Goal: Task Accomplishment & Management: Use online tool/utility

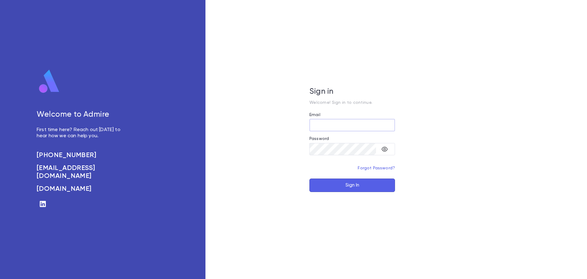
type input "**********"
click at [368, 184] on button "Sign In" at bounding box center [353, 184] width 86 height 13
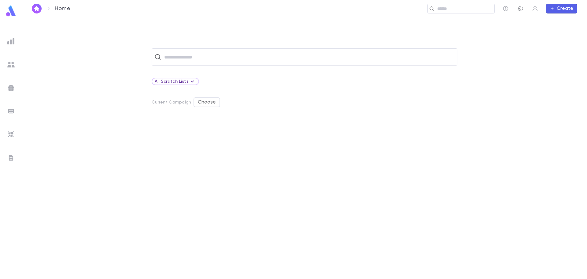
click at [521, 11] on icon "button" at bounding box center [520, 8] width 5 height 5
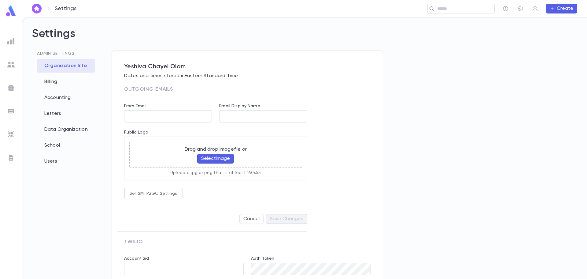
type input "**********"
click at [54, 143] on div "School" at bounding box center [66, 145] width 58 height 13
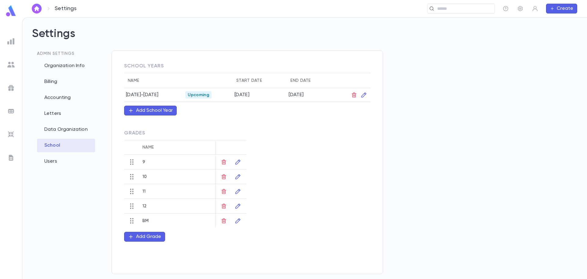
click at [11, 66] on img at bounding box center [10, 64] width 7 height 7
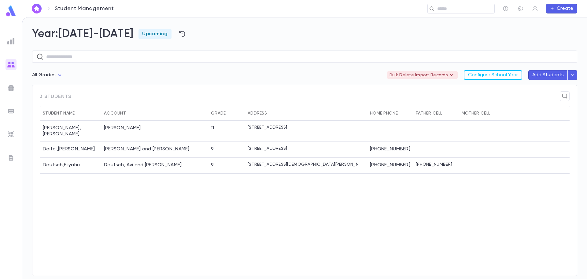
drag, startPoint x: 408, startPoint y: 247, endPoint x: 398, endPoint y: 243, distance: 10.7
click at [407, 247] on div "Berkowitz , Chaim Yona Berkowitz, Nachman 11 97 East 9th Street, Lakewood NJ 08…" at bounding box center [305, 195] width 530 height 149
click at [574, 74] on icon "button" at bounding box center [573, 75] width 6 height 6
click at [549, 88] on li "Import Beta" at bounding box center [558, 87] width 43 height 11
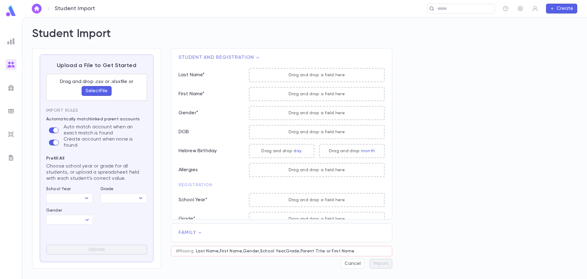
click at [97, 89] on button "Select File" at bounding box center [97, 91] width 30 height 10
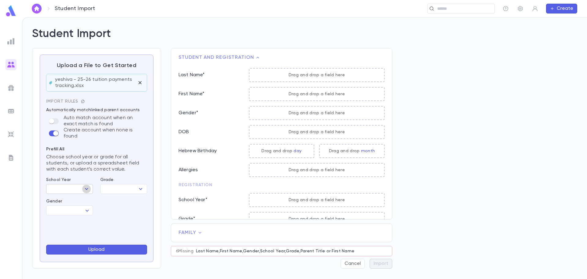
click at [87, 185] on icon "Open" at bounding box center [86, 188] width 7 height 7
click at [76, 200] on li "2025-2026" at bounding box center [69, 200] width 47 height 10
type input "*********"
click at [82, 204] on body "Student Import ​ Create Student Import Upload a File to Get Started yeshiva - 2…" at bounding box center [293, 148] width 587 height 262
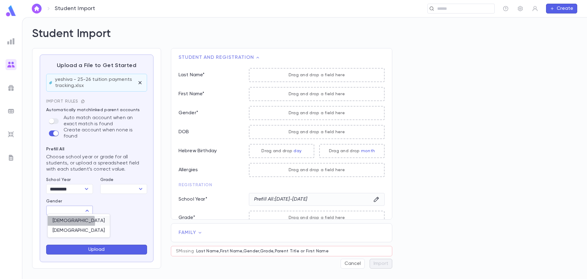
click at [69, 222] on span "Male" at bounding box center [79, 221] width 52 height 6
type input "****"
click at [112, 250] on button "Upload" at bounding box center [96, 249] width 101 height 10
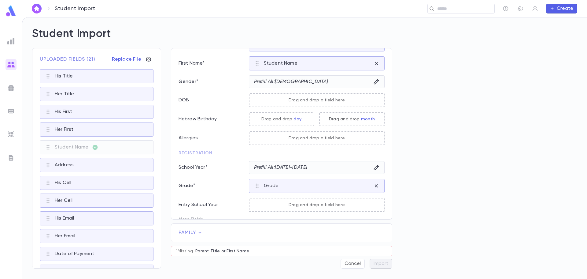
scroll to position [39, 0]
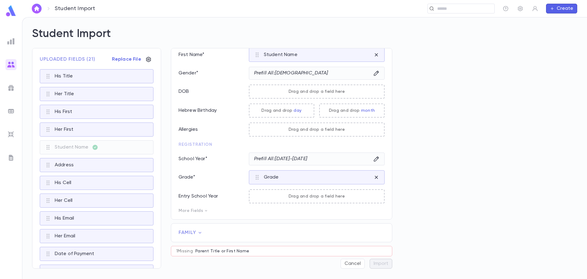
click at [205, 211] on icon at bounding box center [206, 210] width 5 height 5
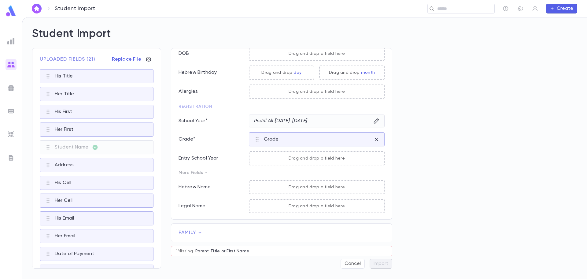
click at [199, 232] on icon at bounding box center [200, 232] width 6 height 6
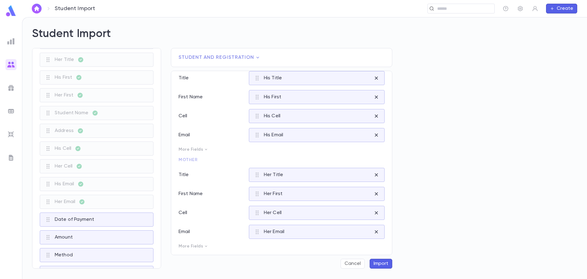
scroll to position [0, 0]
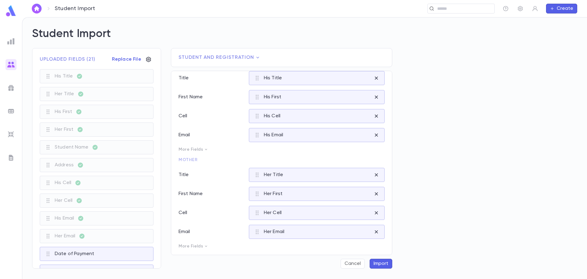
click at [384, 264] on button "Import" at bounding box center [381, 264] width 23 height 10
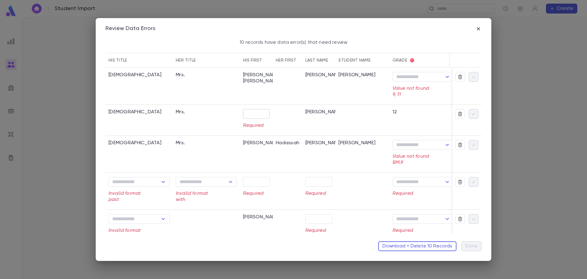
click at [250, 111] on input "text" at bounding box center [256, 113] width 27 height 9
click at [471, 114] on icon "button" at bounding box center [474, 114] width 6 height 6
click at [254, 113] on input "text" at bounding box center [256, 113] width 27 height 9
click at [253, 113] on input "text" at bounding box center [256, 113] width 27 height 9
click at [472, 114] on icon "button" at bounding box center [473, 114] width 3 height 2
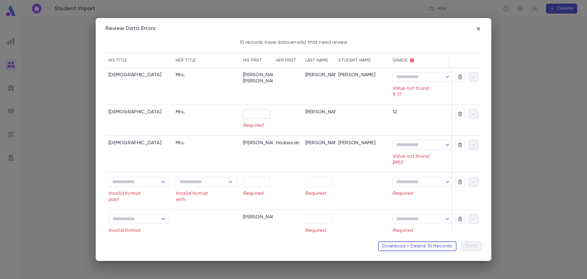
click at [250, 114] on input "text" at bounding box center [256, 113] width 27 height 9
click at [472, 113] on icon "button" at bounding box center [474, 114] width 6 height 6
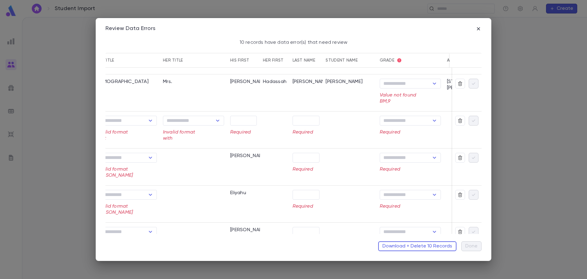
scroll to position [61, 0]
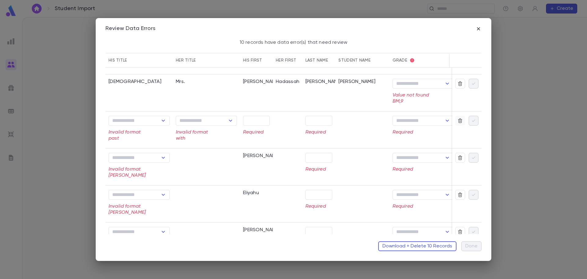
click at [459, 121] on icon "button" at bounding box center [460, 120] width 4 height 5
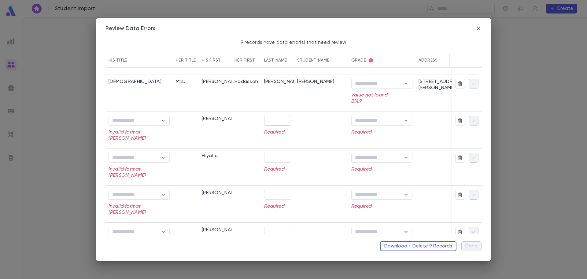
click at [269, 118] on input "text" at bounding box center [277, 120] width 27 height 9
type input "*****"
click at [163, 119] on icon "Open" at bounding box center [163, 120] width 7 height 7
click at [136, 140] on li "Rabbi" at bounding box center [140, 143] width 62 height 10
type input "*****"
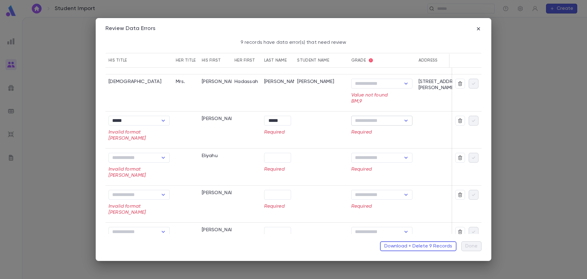
click at [408, 121] on icon "Open" at bounding box center [406, 120] width 7 height 7
click at [408, 121] on icon "Close" at bounding box center [406, 120] width 7 height 7
click at [405, 120] on icon "Open" at bounding box center [405, 121] width 3 height 2
click at [367, 171] on li "BM" at bounding box center [382, 172] width 61 height 10
type input "**"
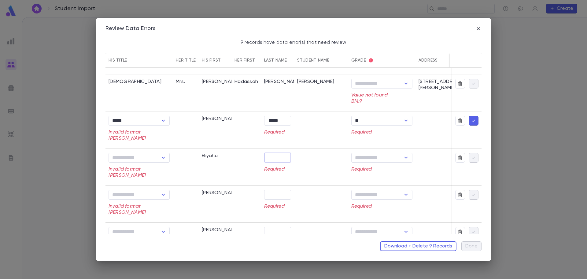
click at [275, 156] on input "text" at bounding box center [277, 157] width 27 height 9
type input "****"
click at [161, 157] on icon "Open" at bounding box center [163, 157] width 7 height 7
click at [133, 178] on li "Rabbi" at bounding box center [140, 180] width 62 height 10
type input "*****"
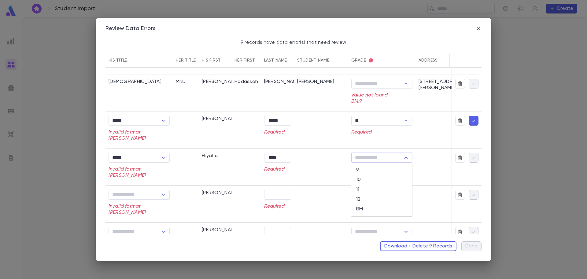
click at [372, 159] on input "text" at bounding box center [376, 157] width 47 height 9
click at [377, 208] on li "BM" at bounding box center [382, 209] width 61 height 10
type input "**"
click at [471, 120] on icon "button" at bounding box center [474, 120] width 6 height 6
click at [472, 121] on icon "button" at bounding box center [473, 120] width 3 height 2
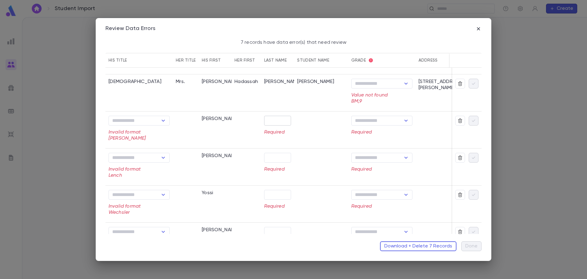
click at [272, 119] on input "text" at bounding box center [277, 120] width 27 height 9
type input "******"
drag, startPoint x: 180, startPoint y: 117, endPoint x: 150, endPoint y: 121, distance: 30.6
click at [179, 117] on div at bounding box center [186, 129] width 26 height 37
click at [151, 121] on input "text" at bounding box center [133, 120] width 47 height 9
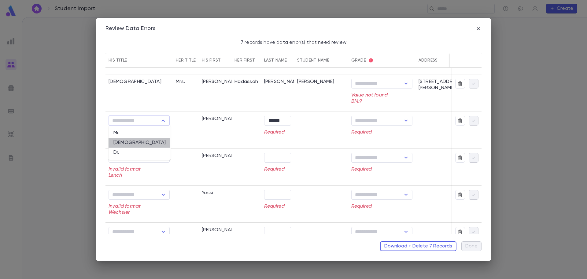
click at [126, 143] on li "Rabbi" at bounding box center [140, 143] width 62 height 10
type input "*****"
click at [392, 123] on input "text" at bounding box center [376, 120] width 47 height 9
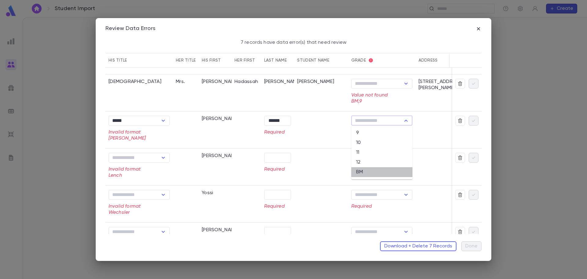
drag, startPoint x: 371, startPoint y: 171, endPoint x: 378, endPoint y: 170, distance: 6.5
click at [372, 171] on li "BM" at bounding box center [382, 172] width 61 height 10
type input "**"
click at [473, 121] on icon "button" at bounding box center [474, 120] width 6 height 6
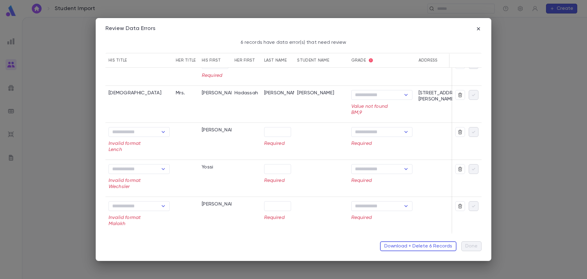
scroll to position [52, 0]
click at [127, 129] on input "text" at bounding box center [133, 132] width 47 height 9
click at [131, 150] on li "Rabbi" at bounding box center [140, 152] width 62 height 10
type input "*****"
click at [270, 131] on input "text" at bounding box center [277, 131] width 27 height 9
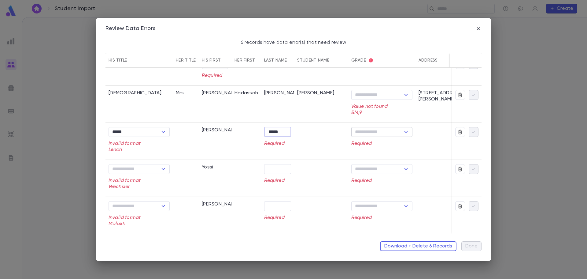
type input "*****"
click at [377, 129] on input "text" at bounding box center [376, 132] width 47 height 9
click at [368, 182] on li "BM" at bounding box center [382, 181] width 61 height 10
type input "**"
click at [471, 129] on icon "button" at bounding box center [474, 132] width 6 height 6
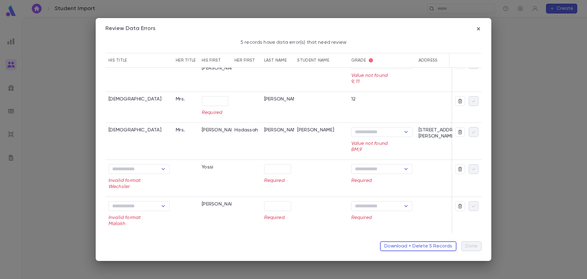
scroll to position [15, 0]
click at [148, 171] on div "​" at bounding box center [139, 169] width 61 height 10
click at [162, 168] on icon "Open" at bounding box center [163, 168] width 7 height 7
click at [144, 190] on li "Rabbi" at bounding box center [140, 189] width 62 height 10
type input "*****"
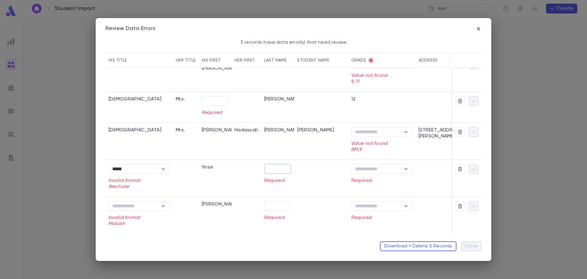
click at [274, 167] on input "text" at bounding box center [277, 168] width 27 height 9
type input "********"
click at [392, 168] on input "text" at bounding box center [376, 169] width 47 height 9
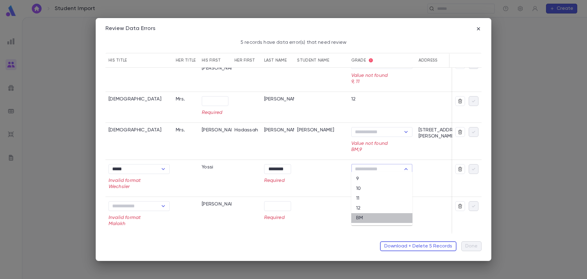
click at [371, 217] on li "BM" at bounding box center [382, 218] width 61 height 10
type input "**"
click at [471, 166] on icon "button" at bounding box center [474, 169] width 6 height 6
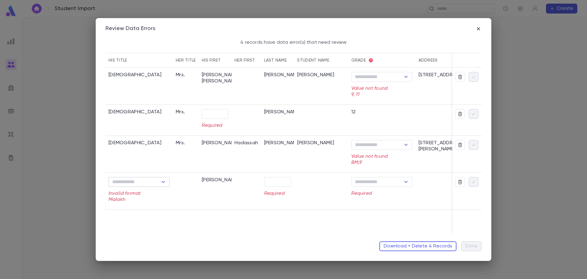
click at [147, 181] on input "text" at bounding box center [133, 181] width 47 height 9
click at [129, 203] on li "Rabbi" at bounding box center [140, 204] width 62 height 10
type input "*****"
click at [276, 182] on input "text" at bounding box center [277, 181] width 27 height 9
type input "******"
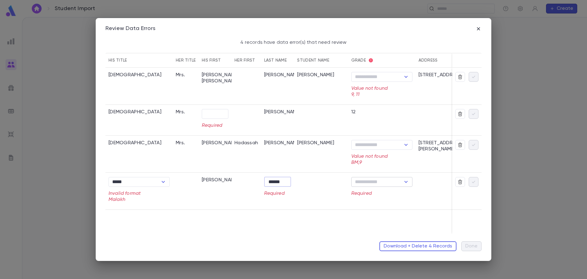
click at [386, 182] on input "text" at bounding box center [376, 181] width 47 height 9
click at [368, 233] on li "BM" at bounding box center [382, 233] width 61 height 10
type input "**"
click at [475, 180] on icon "button" at bounding box center [474, 182] width 6 height 6
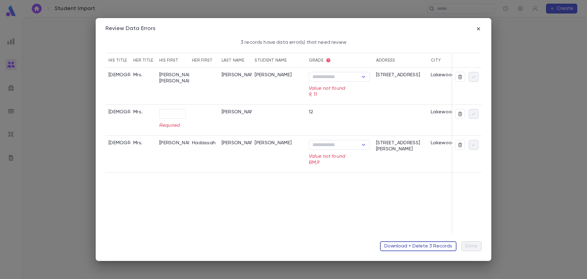
click at [418, 245] on button "Download + Delete 3 Records" at bounding box center [418, 246] width 76 height 10
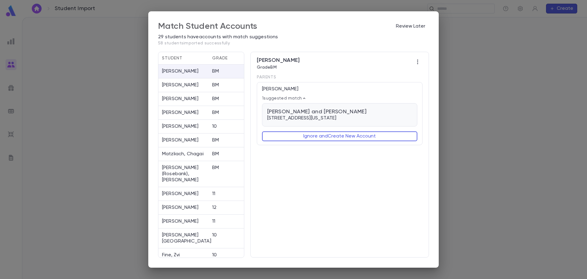
click at [325, 114] on span "Wechsler, Yossi and Rivky" at bounding box center [316, 111] width 99 height 7
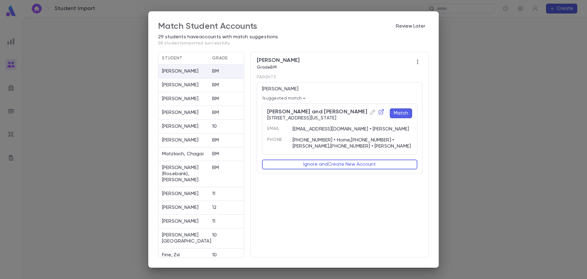
click at [401, 112] on button "Match" at bounding box center [401, 113] width 22 height 10
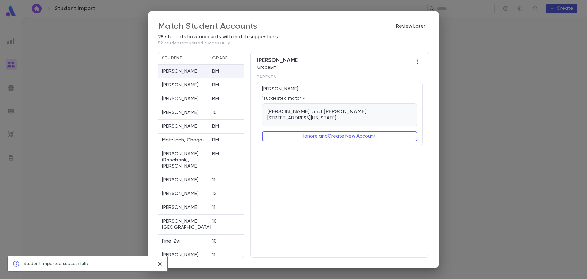
click at [339, 113] on span "[PERSON_NAME] and [PERSON_NAME]" at bounding box center [316, 111] width 99 height 7
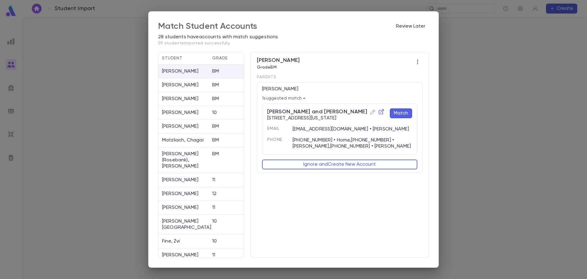
click at [403, 113] on button "Match" at bounding box center [401, 113] width 22 height 10
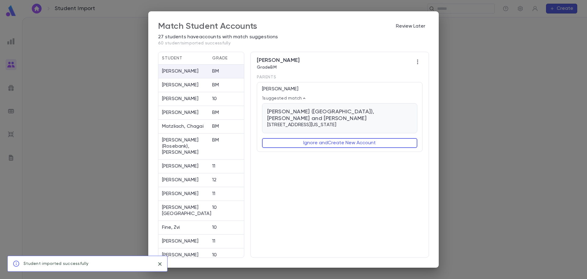
click at [321, 112] on span "Hess (Hollywood), Eliyahu and Miriam" at bounding box center [339, 114] width 145 height 13
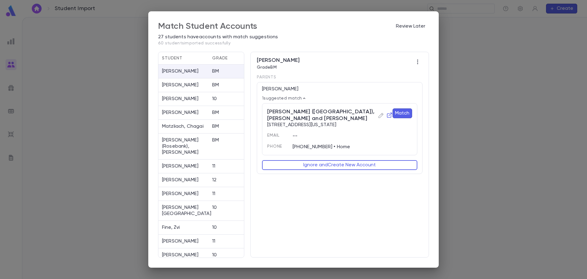
click at [403, 110] on button "Match" at bounding box center [403, 113] width 20 height 10
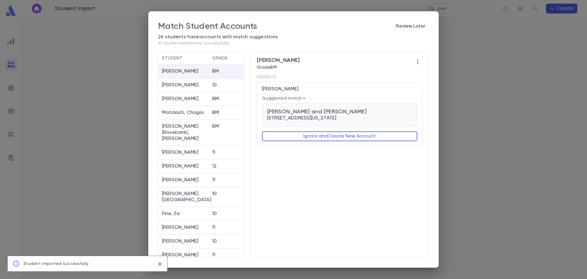
click at [387, 111] on div "Guzik, Mordechai and Esther Malka 35 Garfield Street, Lakewood NEW JERSEY 08701" at bounding box center [339, 114] width 145 height 13
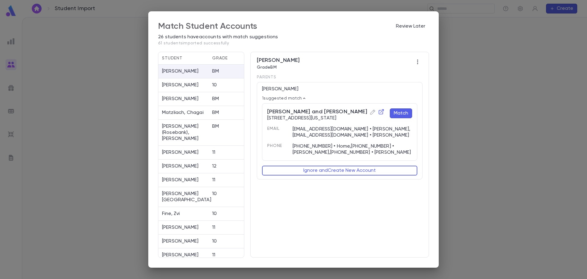
click at [402, 112] on button "Match" at bounding box center [401, 113] width 22 height 10
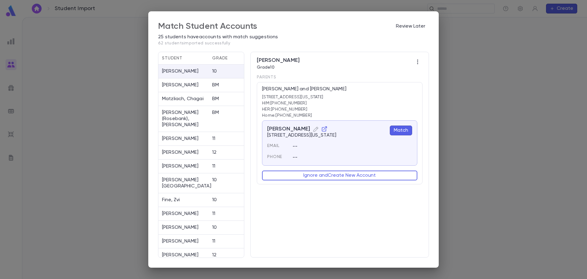
click at [401, 128] on button "Match" at bounding box center [401, 130] width 22 height 10
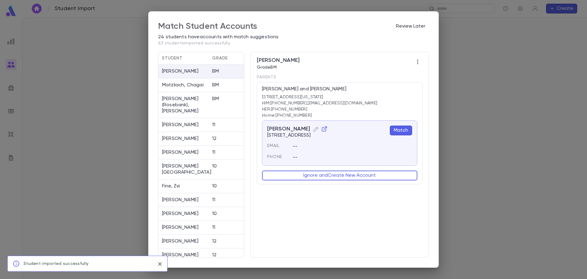
click at [402, 128] on button "Match" at bounding box center [401, 130] width 22 height 10
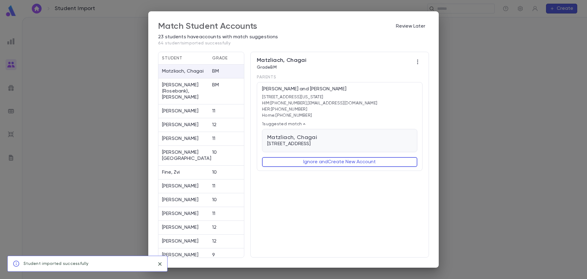
click at [387, 140] on div "Matzliach, Chagai 115 Twelfth Street, Lakewood NJ 08701" at bounding box center [339, 140] width 145 height 13
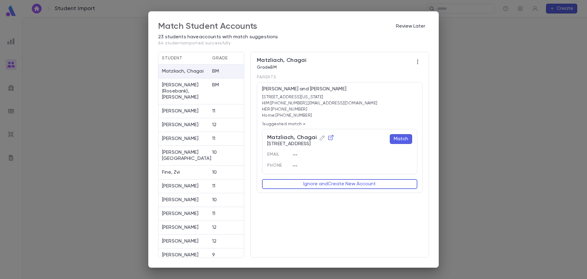
click at [401, 137] on button "Match" at bounding box center [401, 139] width 22 height 10
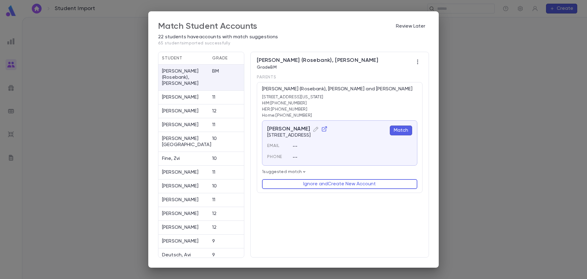
click at [400, 129] on button "Match" at bounding box center [401, 130] width 22 height 10
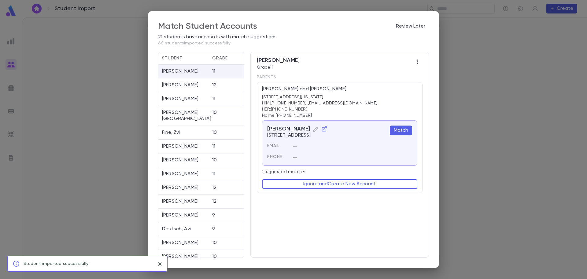
click at [405, 130] on button "Match" at bounding box center [401, 130] width 22 height 10
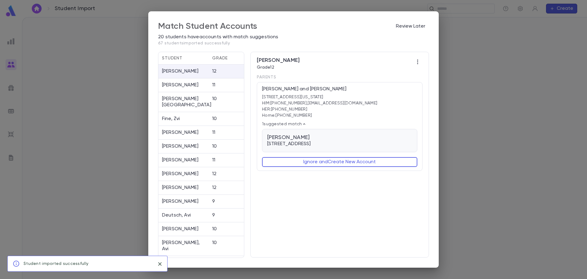
click at [392, 139] on div "Gross, Avrumi 1464 Tanglewood Lane, Lakewood NJ 08701" at bounding box center [339, 140] width 145 height 13
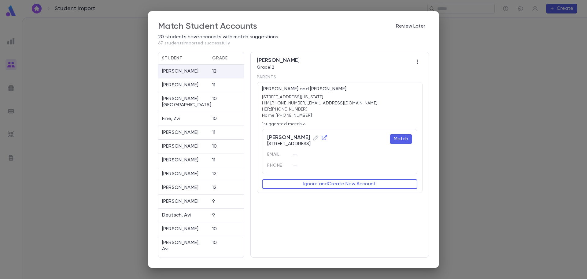
click at [404, 138] on button "Match" at bounding box center [401, 139] width 22 height 10
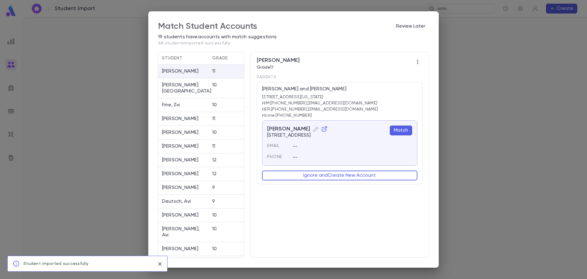
click at [398, 130] on button "Match" at bounding box center [401, 130] width 22 height 10
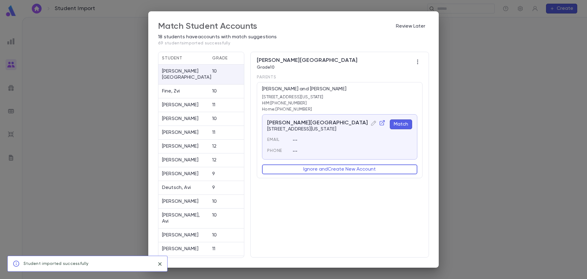
click at [406, 124] on button "Match" at bounding box center [401, 124] width 22 height 10
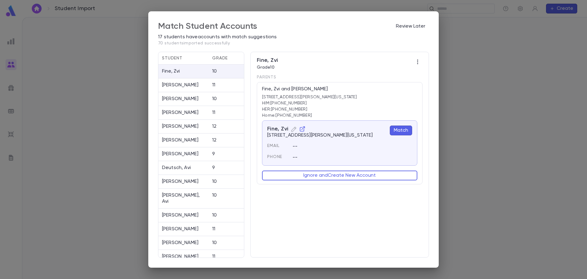
click at [400, 130] on button "Match" at bounding box center [401, 130] width 22 height 10
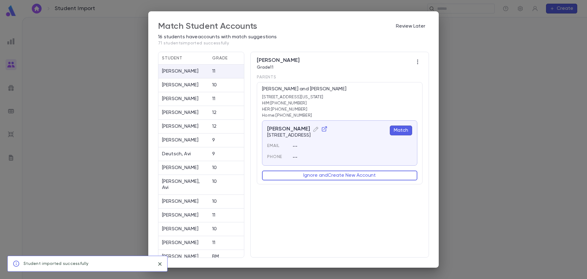
click at [405, 129] on button "Match" at bounding box center [401, 130] width 22 height 10
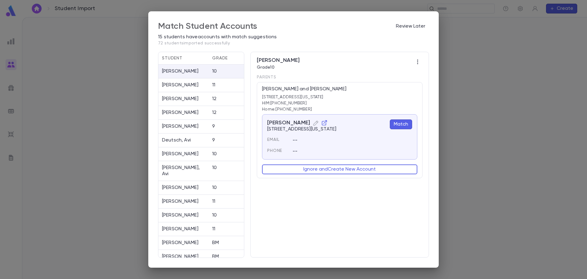
click at [405, 124] on button "Match" at bounding box center [401, 124] width 22 height 10
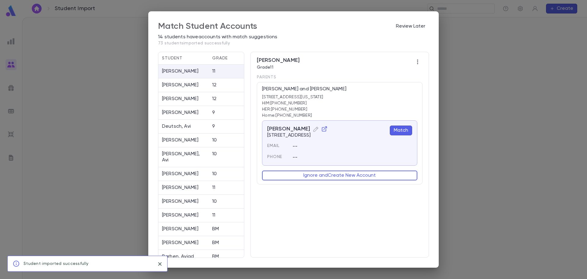
click at [402, 129] on button "Match" at bounding box center [401, 130] width 22 height 10
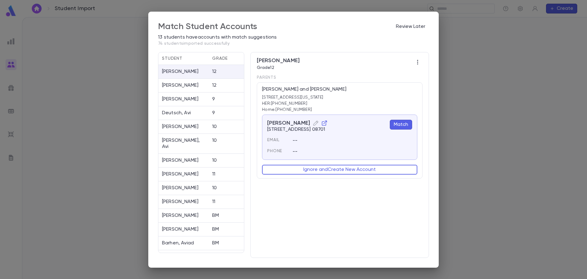
click at [405, 123] on button "Match" at bounding box center [401, 125] width 22 height 10
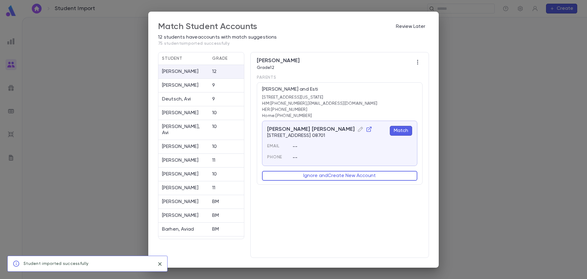
click at [403, 129] on button "Match" at bounding box center [401, 131] width 22 height 10
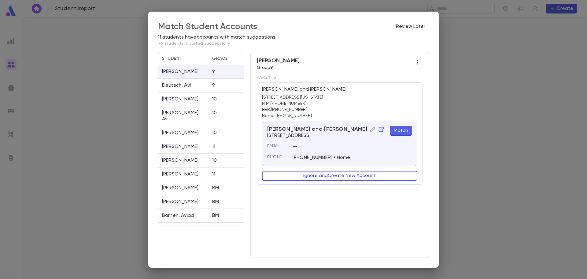
click at [402, 128] on button "Match" at bounding box center [401, 131] width 22 height 10
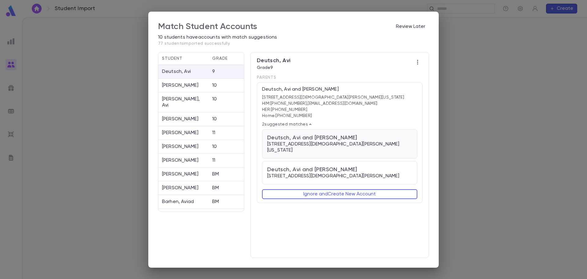
click at [392, 140] on div "Deutsch, Avi and Mindy 891 Bethel Church Road, Jackson New Jersey 08527" at bounding box center [339, 143] width 145 height 19
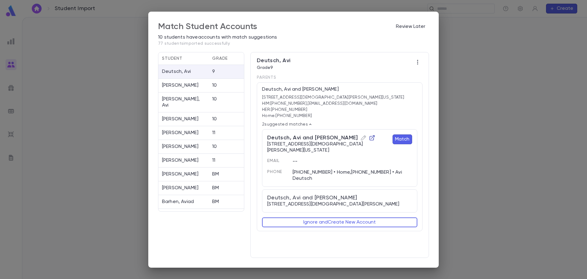
click at [369, 139] on icon "button" at bounding box center [372, 138] width 6 height 6
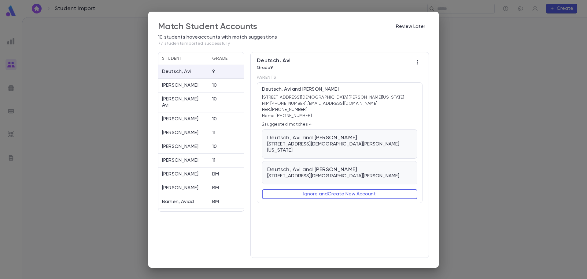
click at [350, 166] on span "Deutsch, Avi and [PERSON_NAME]" at bounding box center [333, 169] width 132 height 7
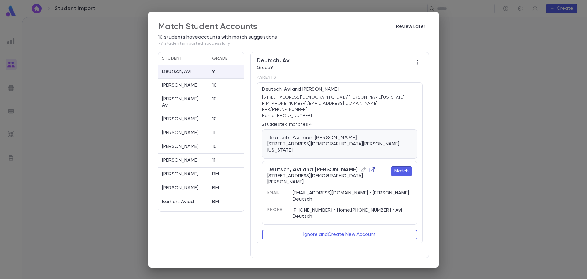
click at [370, 167] on icon "button" at bounding box center [372, 169] width 5 height 5
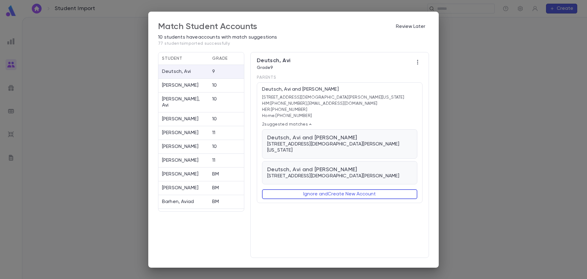
click at [361, 140] on span "Deutsch, Avi and [PERSON_NAME]" at bounding box center [339, 137] width 145 height 7
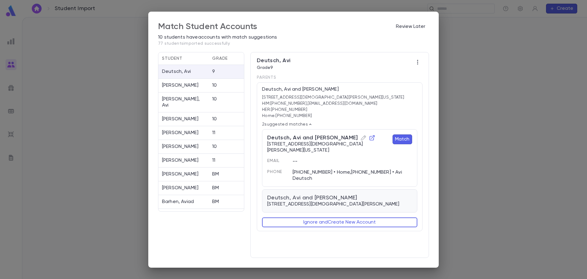
click at [384, 194] on span "Deutsch, Avi and [PERSON_NAME]" at bounding box center [333, 197] width 132 height 7
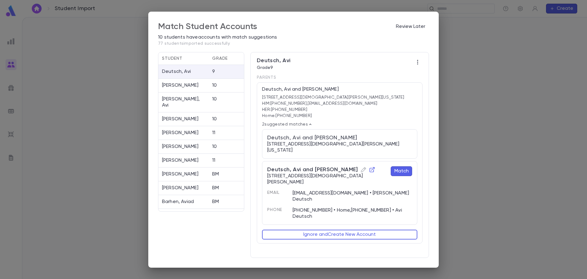
click at [404, 166] on button "Match" at bounding box center [401, 171] width 21 height 10
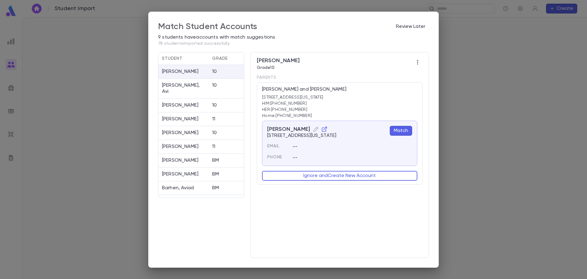
click at [403, 130] on button "Match" at bounding box center [401, 131] width 22 height 10
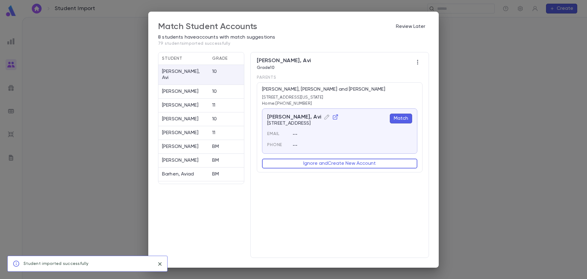
click at [402, 118] on button "Match" at bounding box center [401, 119] width 22 height 10
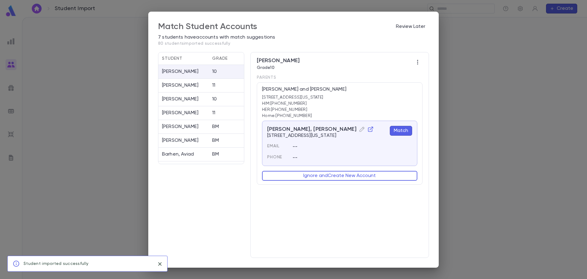
click at [406, 132] on button "Match" at bounding box center [401, 131] width 22 height 10
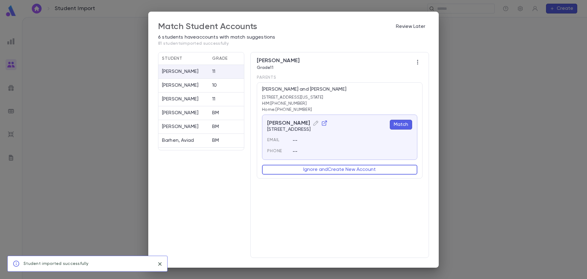
click at [405, 126] on button "Match" at bounding box center [401, 125] width 22 height 10
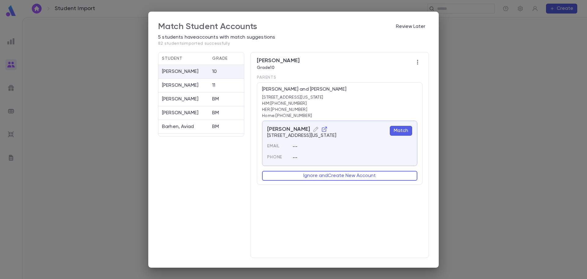
click at [403, 129] on button "Match" at bounding box center [401, 131] width 22 height 10
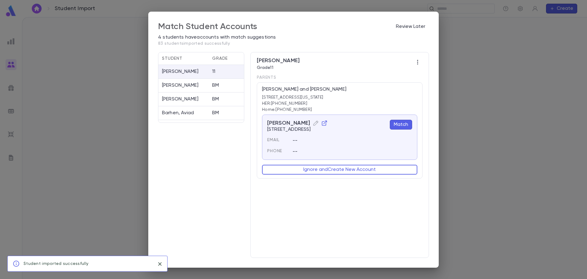
click at [403, 124] on button "Match" at bounding box center [401, 125] width 22 height 10
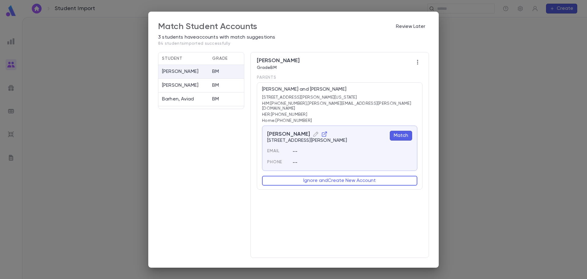
click at [402, 131] on button "Match" at bounding box center [401, 136] width 22 height 10
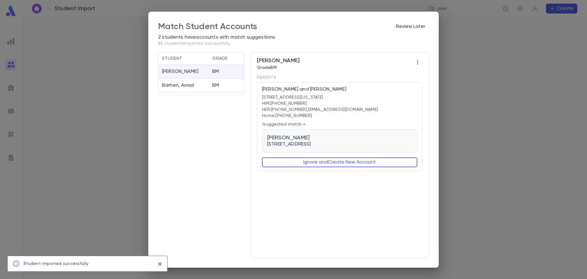
click at [403, 140] on div "Becker, Yitzchok 30 Cedar Court, Lakewood NJ 08701" at bounding box center [339, 140] width 145 height 13
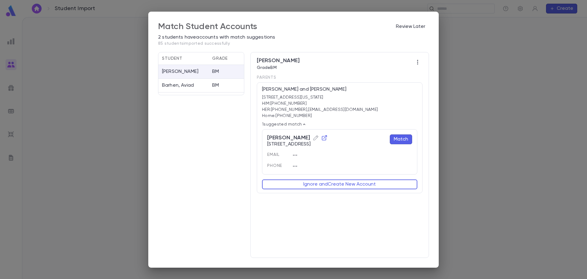
click at [403, 140] on button "Match" at bounding box center [401, 139] width 22 height 10
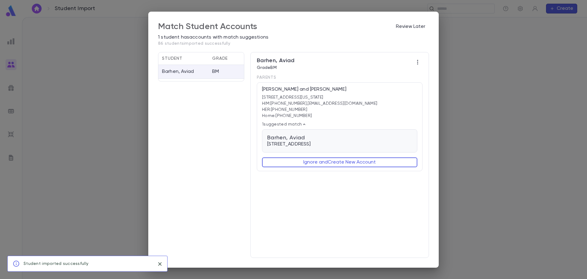
click at [400, 145] on div "Barhen, Aviad 299 West End Avenue, Long Branch NJ 07740" at bounding box center [339, 140] width 145 height 13
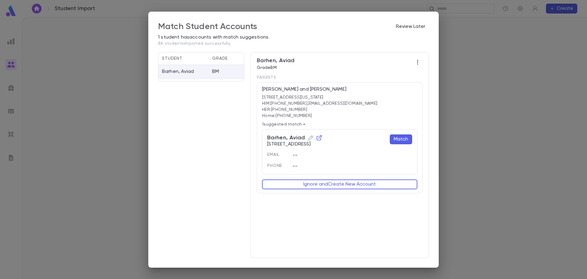
click at [403, 140] on button "Match" at bounding box center [401, 139] width 22 height 10
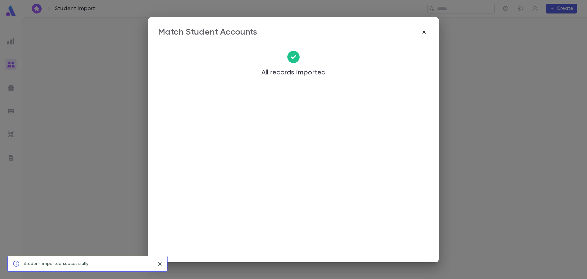
click at [425, 30] on icon "button" at bounding box center [424, 32] width 6 height 6
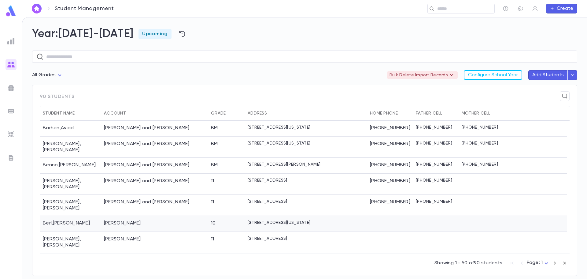
click at [425, 216] on div at bounding box center [436, 224] width 46 height 16
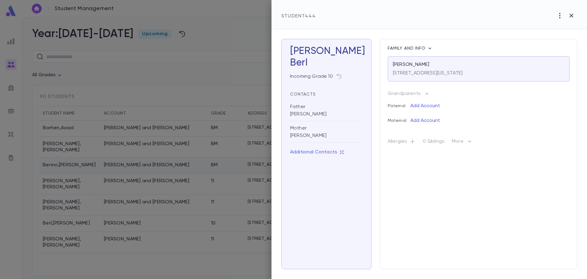
click at [191, 159] on div at bounding box center [293, 139] width 587 height 279
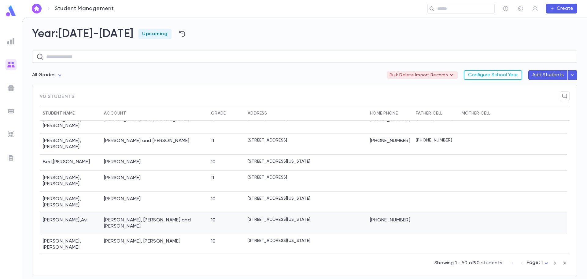
scroll to position [92, 0]
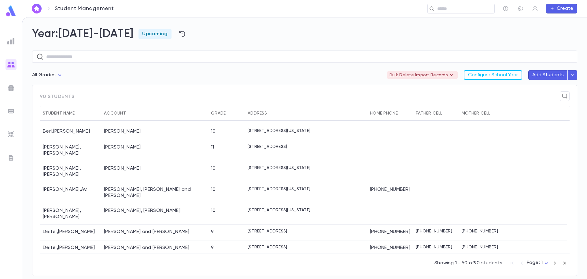
click at [573, 74] on icon "button" at bounding box center [573, 75] width 6 height 6
click at [556, 87] on li "Import Beta" at bounding box center [558, 87] width 43 height 11
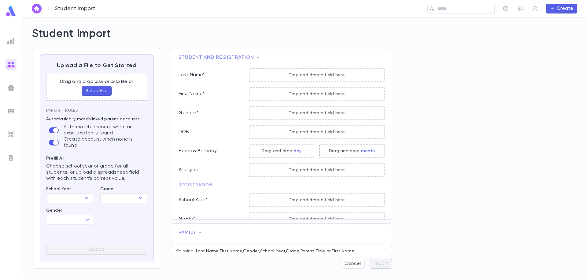
click at [83, 90] on button "Select File" at bounding box center [97, 91] width 30 height 10
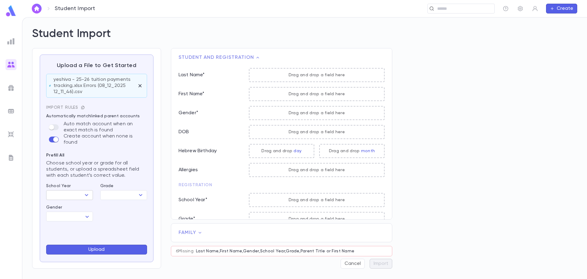
click at [86, 194] on icon "Open" at bounding box center [86, 194] width 7 height 7
click at [72, 205] on li "[DATE]-[DATE]" at bounding box center [69, 206] width 47 height 10
type input "*********"
click at [85, 214] on body "Student Import ​ Create Student Import Upload a File to Get Started yeshiva - 2…" at bounding box center [293, 148] width 587 height 262
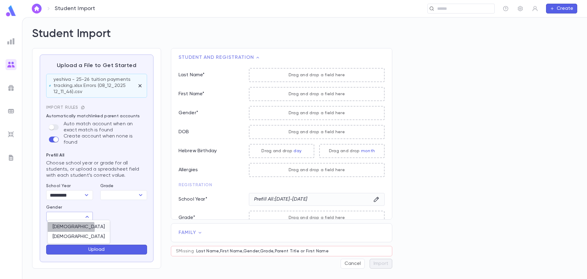
click at [64, 228] on span "Male" at bounding box center [79, 227] width 52 height 6
type input "****"
click at [91, 248] on button "Upload" at bounding box center [96, 249] width 101 height 10
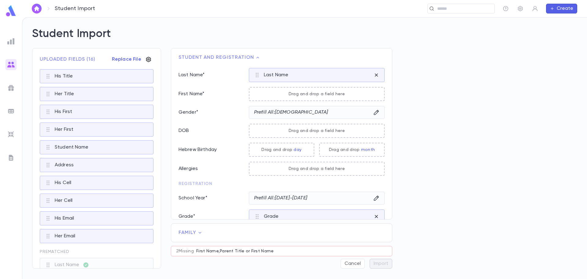
click at [147, 58] on icon "button" at bounding box center [149, 59] width 6 height 6
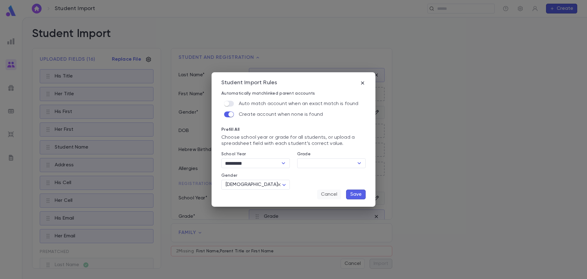
drag, startPoint x: 326, startPoint y: 194, endPoint x: 328, endPoint y: 187, distance: 7.6
click at [326, 194] on button "Cancel" at bounding box center [329, 194] width 24 height 10
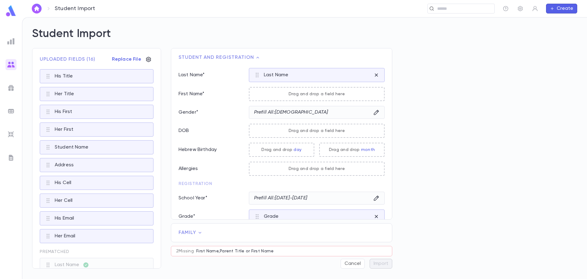
click at [118, 59] on p "Replace File" at bounding box center [126, 59] width 29 height 6
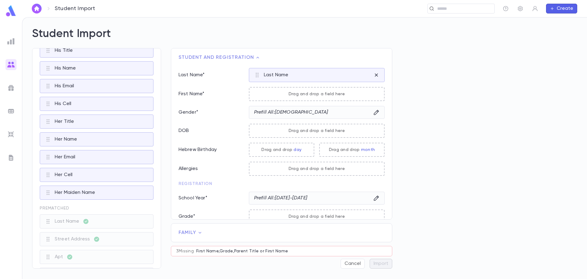
scroll to position [31, 0]
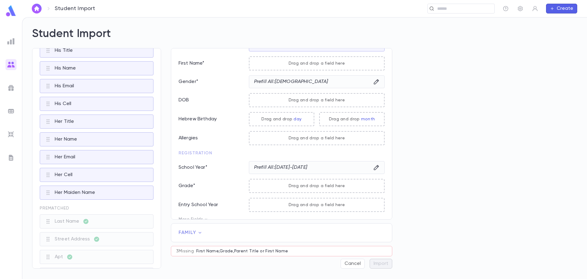
click at [12, 11] on img at bounding box center [11, 11] width 12 height 12
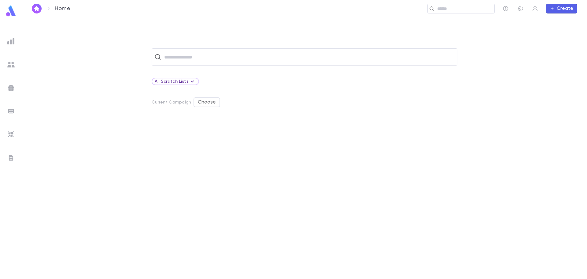
click at [13, 66] on img at bounding box center [10, 64] width 7 height 7
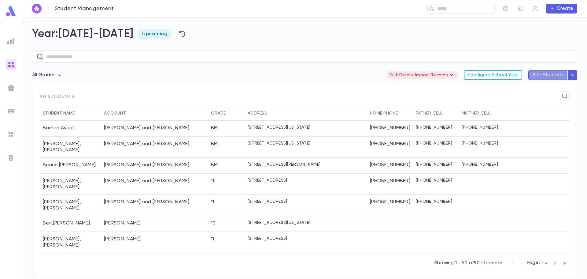
click at [548, 70] on div "Year: 2025-2026 Upcoming ​ All Grades Bulk Delete Import Records Configure Scho…" at bounding box center [305, 151] width 546 height 248
click at [568, 74] on button "button" at bounding box center [573, 75] width 10 height 10
click at [555, 86] on li "Import Beta" at bounding box center [558, 87] width 43 height 11
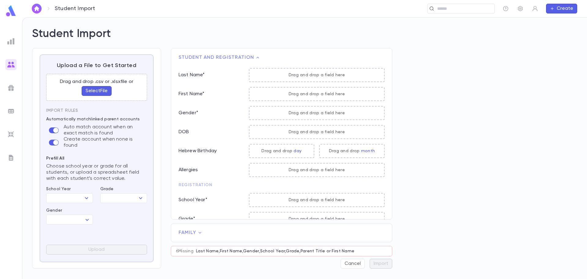
click at [95, 90] on button "Select File" at bounding box center [97, 91] width 30 height 10
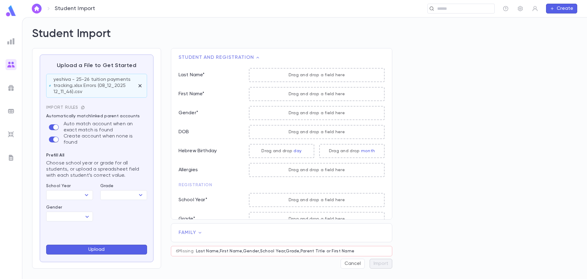
click at [84, 106] on icon "button" at bounding box center [83, 107] width 4 height 4
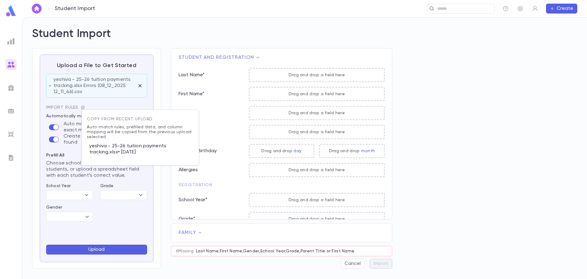
click at [111, 147] on p "yeshiva - 25-26 tuition payments tracking.xlsx • 8/12/2025" at bounding box center [140, 149] width 107 height 20
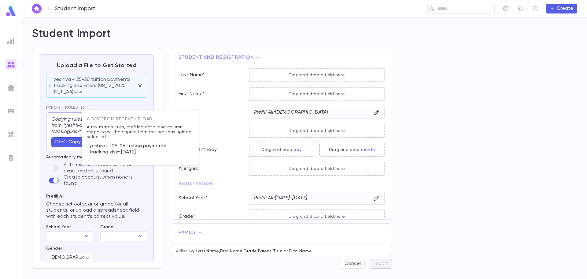
type input "*********"
type input "****"
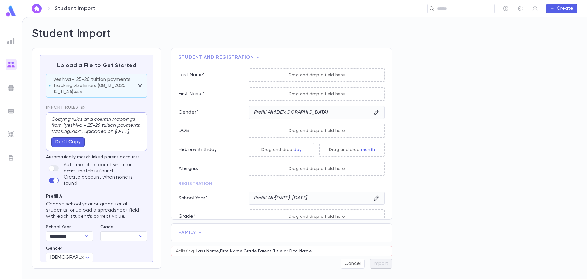
scroll to position [29, 0]
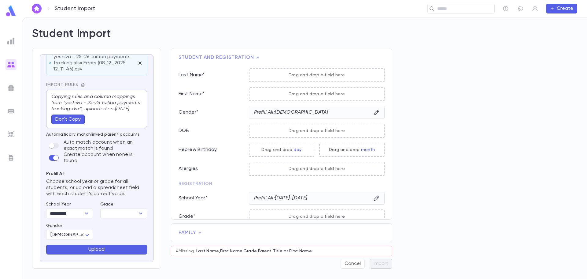
click at [121, 250] on button "Upload" at bounding box center [96, 249] width 101 height 10
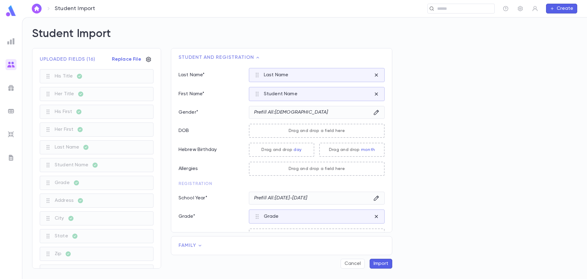
scroll to position [26, 0]
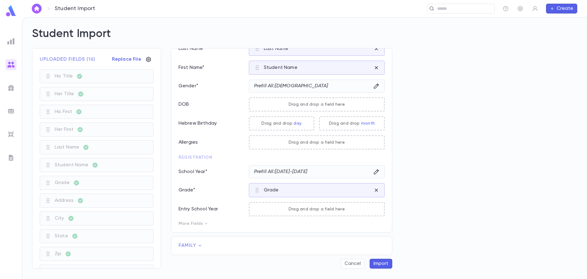
click at [200, 245] on icon at bounding box center [200, 245] width 6 height 6
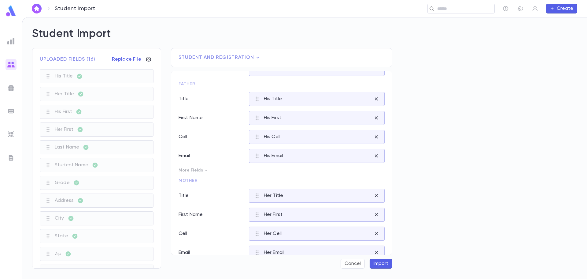
scroll to position [113, 0]
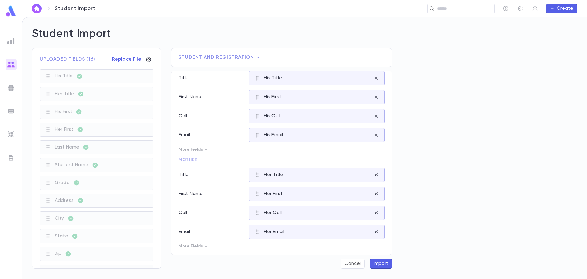
click at [377, 263] on button "Import" at bounding box center [381, 264] width 23 height 10
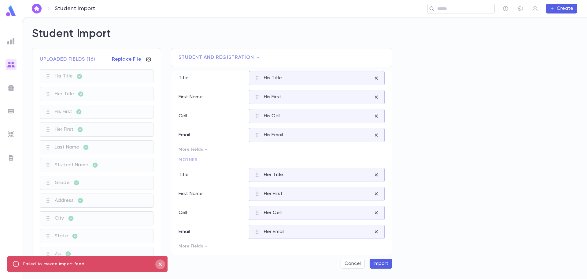
click at [162, 265] on icon "close" at bounding box center [160, 263] width 7 height 7
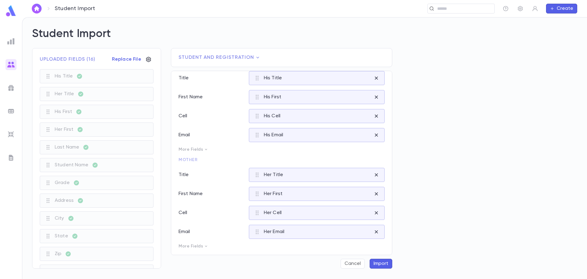
scroll to position [0, 0]
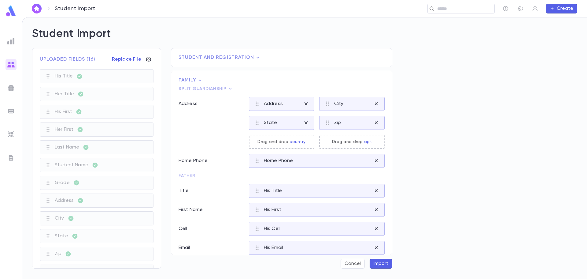
click at [255, 57] on icon at bounding box center [258, 57] width 6 height 6
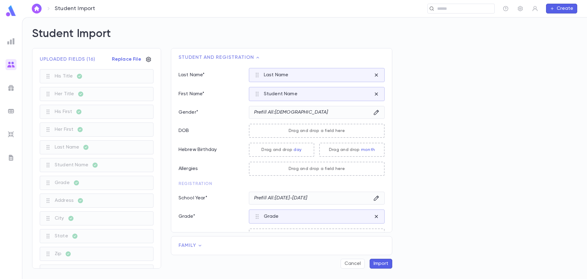
scroll to position [26, 0]
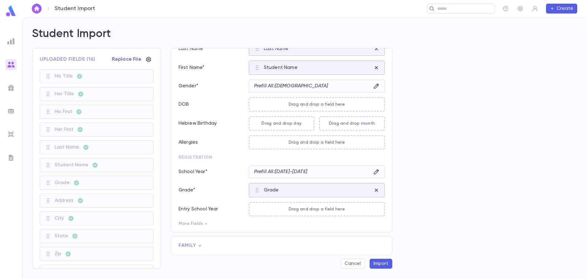
click at [201, 244] on icon at bounding box center [200, 245] width 6 height 6
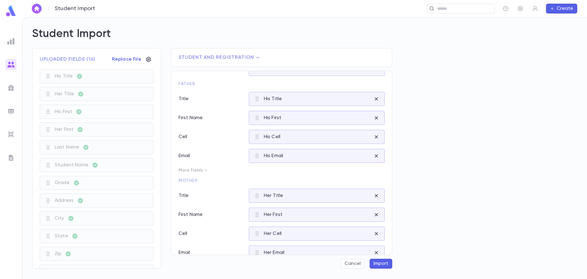
scroll to position [113, 0]
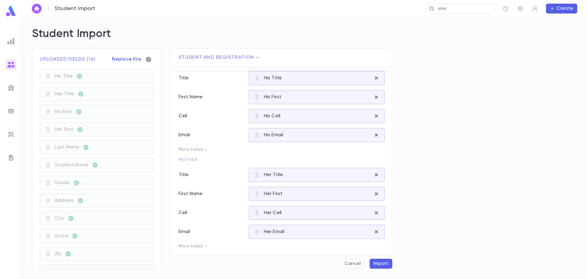
click at [385, 265] on button "Import" at bounding box center [381, 264] width 23 height 10
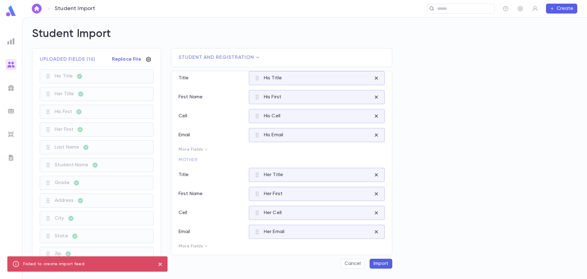
click at [122, 59] on p "Replace File" at bounding box center [126, 59] width 29 height 6
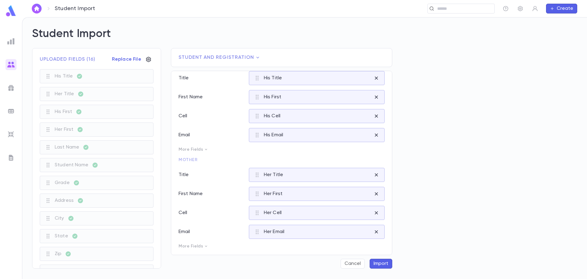
click at [381, 263] on button "Import" at bounding box center [381, 264] width 23 height 10
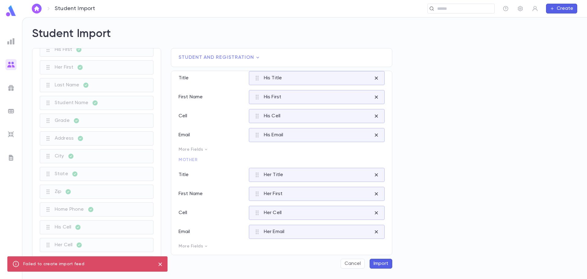
scroll to position [88, 0]
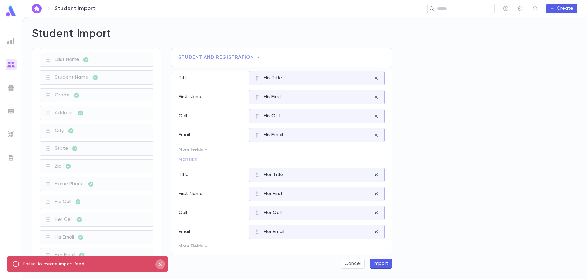
click at [162, 263] on icon "close" at bounding box center [159, 263] width 3 height 3
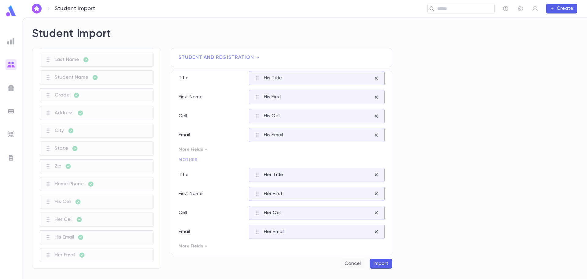
click at [355, 266] on button "Cancel" at bounding box center [353, 264] width 24 height 10
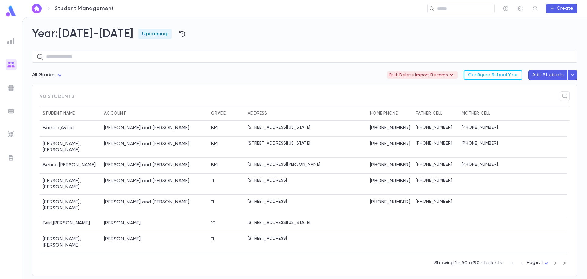
click at [575, 73] on icon "button" at bounding box center [573, 75] width 6 height 6
click at [549, 88] on li "Import Beta" at bounding box center [558, 87] width 43 height 11
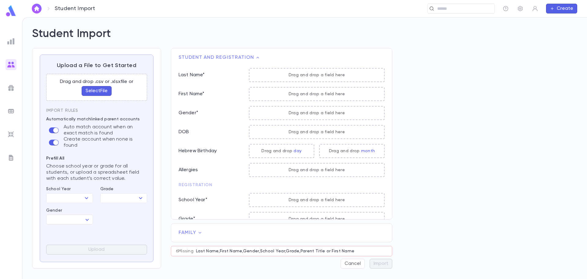
click at [98, 89] on button "Select File" at bounding box center [97, 91] width 30 height 10
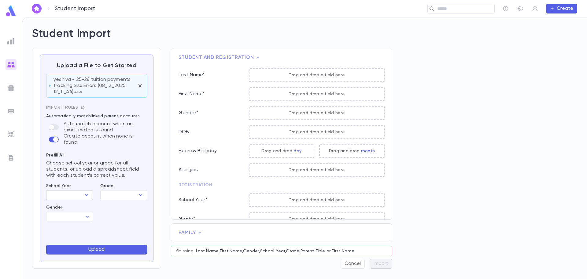
click at [79, 191] on input "School Year" at bounding box center [64, 195] width 33 height 9
click at [76, 204] on li "[DATE]-[DATE]" at bounding box center [69, 206] width 47 height 10
type input "*********"
click at [73, 214] on body "Student Import ​ Create Student Import Upload a File to Get Started yeshiva - 2…" at bounding box center [293, 148] width 587 height 262
click at [65, 227] on span "Male" at bounding box center [79, 227] width 52 height 6
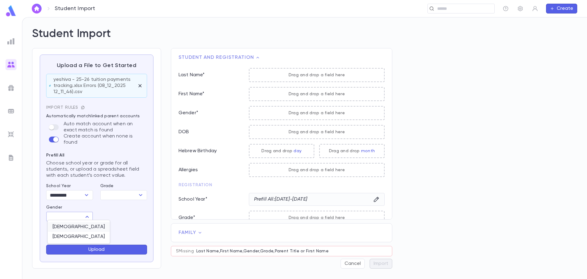
type input "****"
click at [94, 249] on button "Upload" at bounding box center [96, 249] width 101 height 10
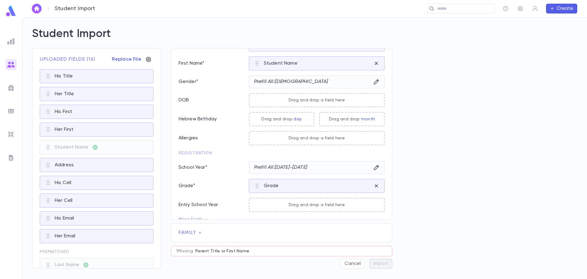
scroll to position [39, 0]
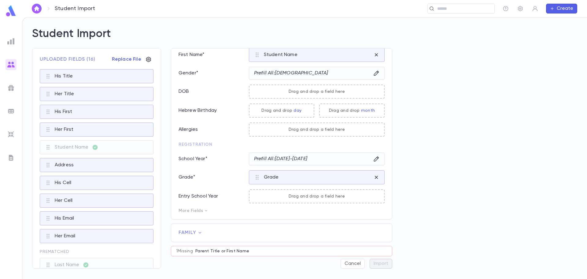
click at [199, 233] on icon at bounding box center [200, 233] width 3 height 2
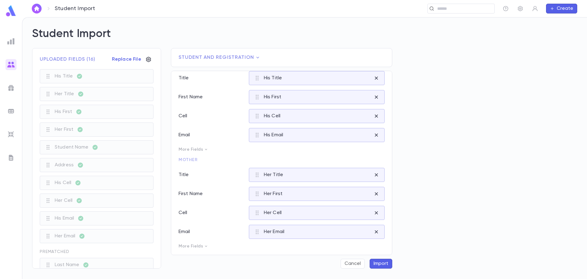
scroll to position [99, 0]
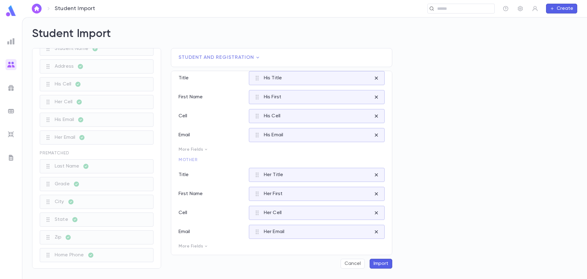
click at [385, 265] on button "Import" at bounding box center [381, 264] width 23 height 10
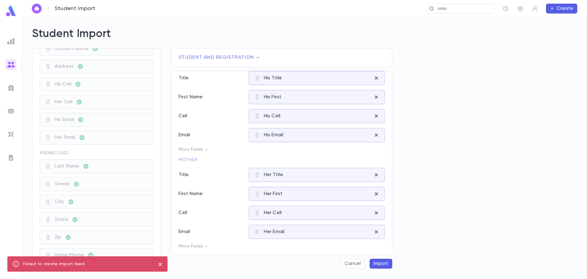
click at [9, 63] on img at bounding box center [10, 64] width 7 height 7
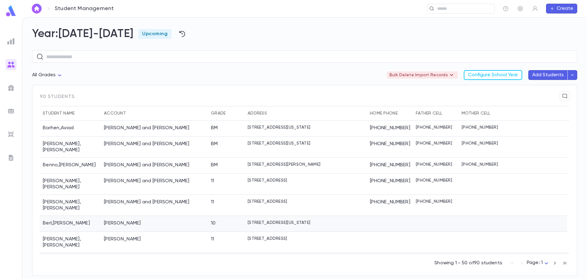
click at [283, 220] on p "[STREET_ADDRESS][US_STATE]" at bounding box center [279, 222] width 63 height 5
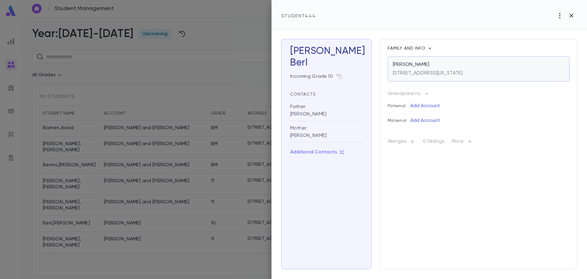
click at [444, 69] on div "[STREET_ADDRESS][US_STATE]" at bounding box center [428, 72] width 70 height 9
click at [572, 17] on icon "button" at bounding box center [571, 15] width 7 height 7
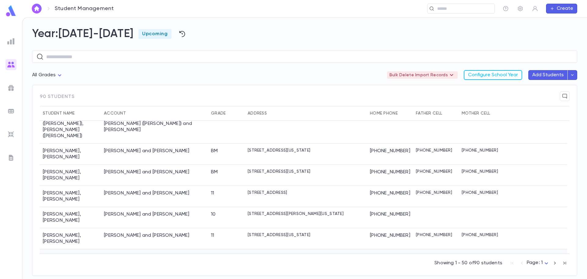
scroll to position [582, 0]
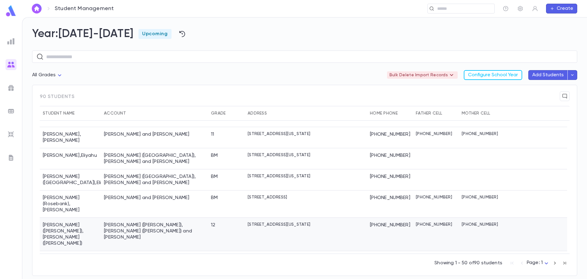
click at [104, 222] on div "Hess, Moshe (Sherwood), Moshe (Sherwood) and Slovy" at bounding box center [154, 231] width 101 height 18
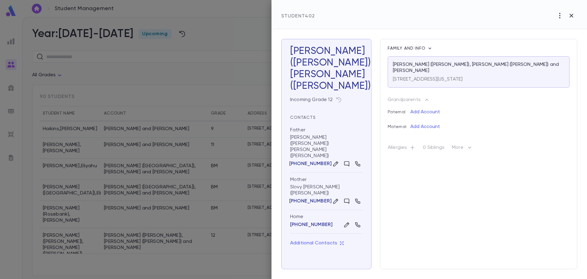
click at [550, 111] on div "Paternal Add Account" at bounding box center [479, 112] width 182 height 15
click at [373, 76] on icon "button" at bounding box center [376, 75] width 6 height 6
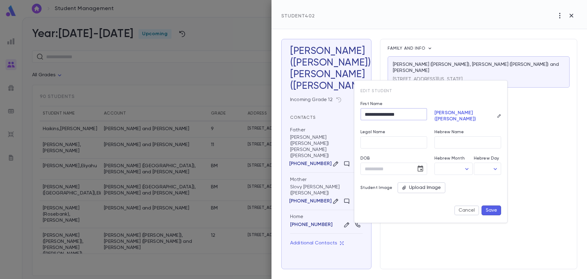
drag, startPoint x: 412, startPoint y: 115, endPoint x: 320, endPoint y: 111, distance: 92.8
click at [320, 111] on div "**********" at bounding box center [293, 139] width 587 height 279
type input "****"
click at [493, 208] on button "Save" at bounding box center [492, 210] width 20 height 10
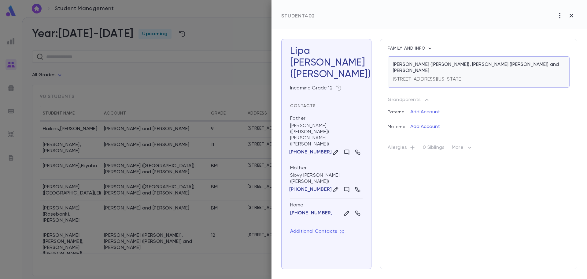
click at [450, 68] on p "Hess, Moshe (Sherwood), Moshe (Sherwood) and Slovy" at bounding box center [479, 67] width 172 height 12
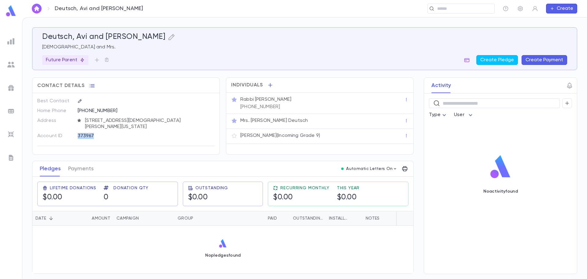
drag, startPoint x: 95, startPoint y: 130, endPoint x: 73, endPoint y: 131, distance: 22.7
click at [73, 131] on div "373967" at bounding box center [144, 135] width 142 height 9
copy div "373967"
click at [169, 38] on icon "button" at bounding box center [172, 37] width 6 height 6
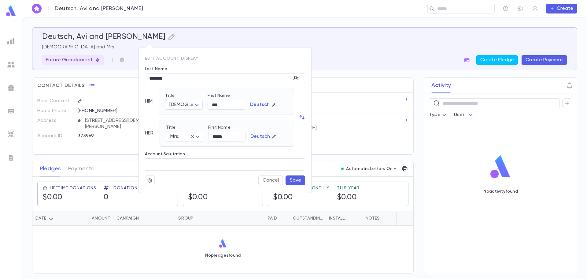
click at [149, 179] on icon "button" at bounding box center [150, 180] width 6 height 6
click at [160, 191] on li "Merge" at bounding box center [165, 192] width 36 height 10
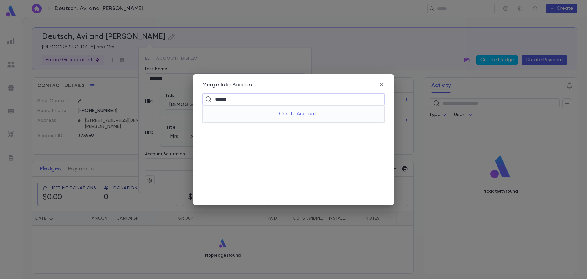
click at [214, 101] on input "******" at bounding box center [293, 99] width 160 height 12
type input "*******"
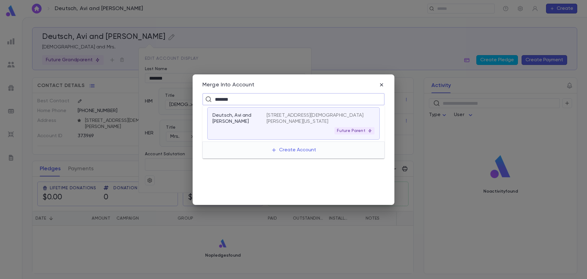
click at [252, 116] on p "Deutsch, Avi and Mindy" at bounding box center [236, 118] width 47 height 12
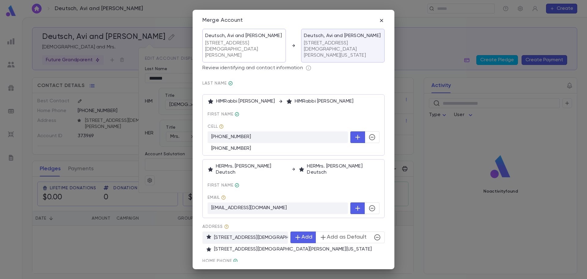
click at [369, 133] on icon "button" at bounding box center [372, 136] width 7 height 7
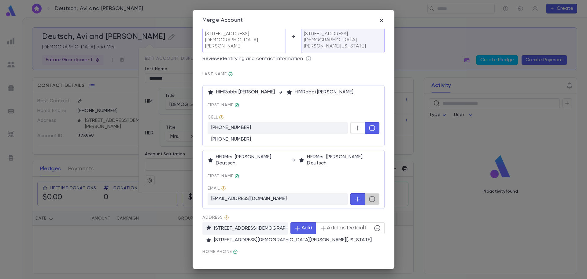
click at [369, 196] on icon "button" at bounding box center [372, 199] width 6 height 6
click at [374, 224] on icon "button" at bounding box center [377, 227] width 7 height 7
click at [287, 263] on button "Merge" at bounding box center [294, 269] width 182 height 12
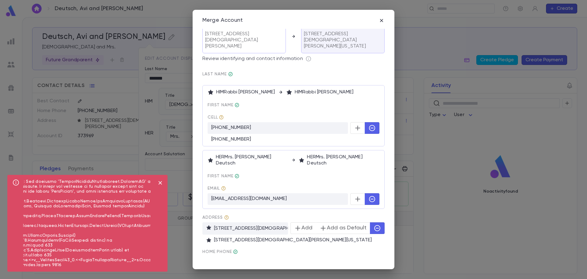
scroll to position [0, 0]
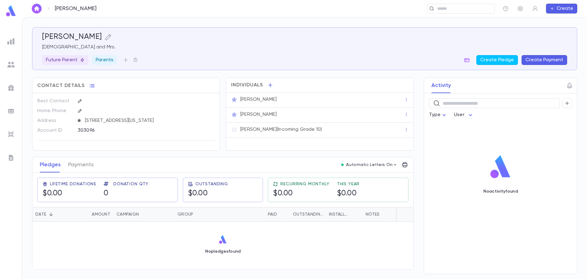
click at [274, 100] on p "Rabbi Nachum E. Berl" at bounding box center [258, 99] width 36 height 6
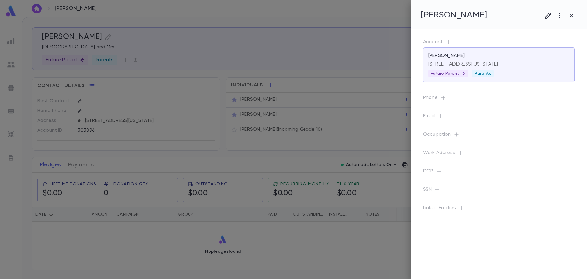
click at [247, 248] on div at bounding box center [293, 139] width 587 height 279
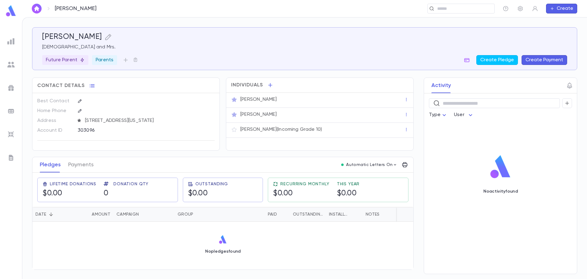
click at [14, 65] on img at bounding box center [10, 64] width 7 height 7
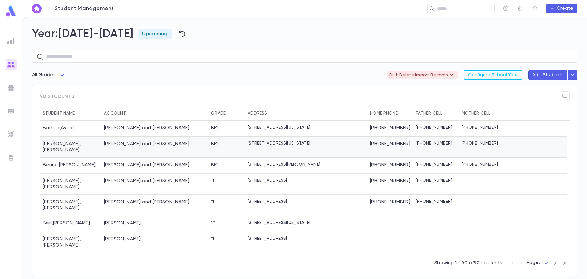
click at [540, 147] on div at bounding box center [536, 146] width 63 height 21
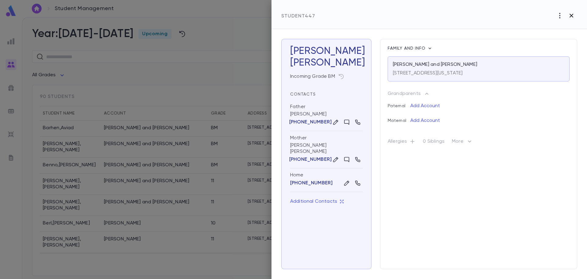
click at [572, 17] on icon "button" at bounding box center [572, 16] width 4 height 4
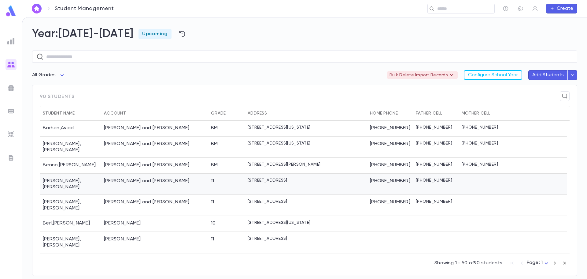
scroll to position [61, 0]
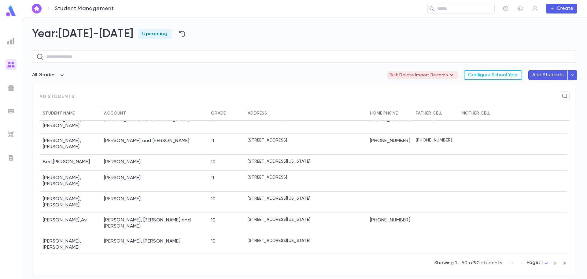
click at [391, 255] on div "Showing 1 - 50 of 90 students Page: 1 *" at bounding box center [305, 261] width 530 height 16
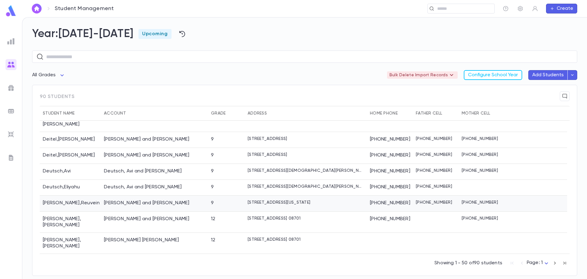
scroll to position [214, 0]
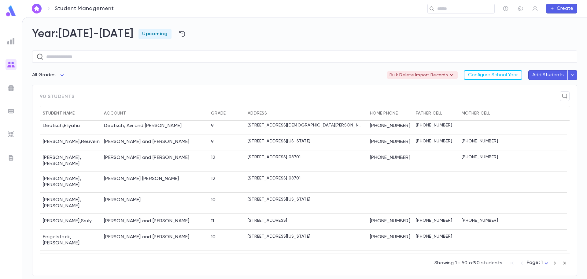
click at [578, 174] on div "Year: 2025-2026 Upcoming ​ All Grades Bulk Delete Import Records Configure Scho…" at bounding box center [304, 147] width 565 height 261
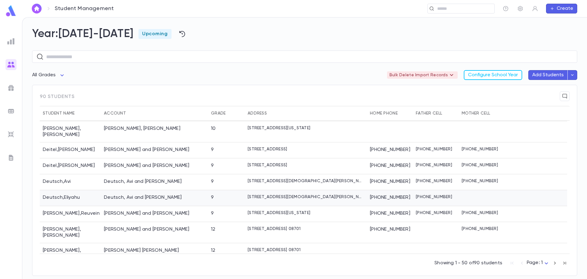
scroll to position [184, 0]
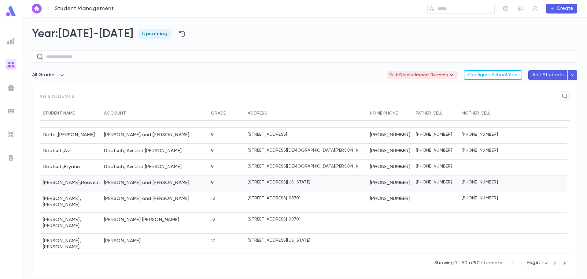
click at [529, 175] on div at bounding box center [536, 183] width 63 height 16
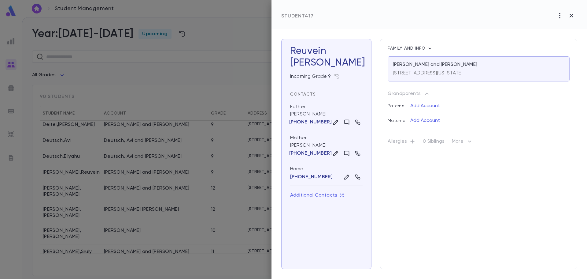
drag, startPoint x: 574, startPoint y: 13, endPoint x: 571, endPoint y: 18, distance: 5.7
click at [574, 14] on icon "button" at bounding box center [571, 15] width 7 height 7
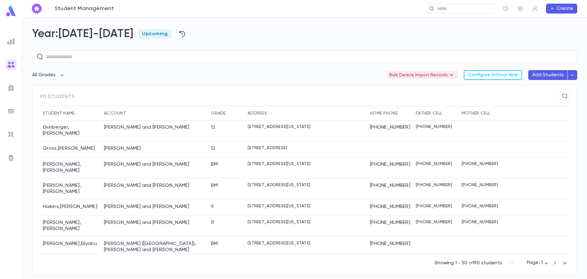
scroll to position [551, 0]
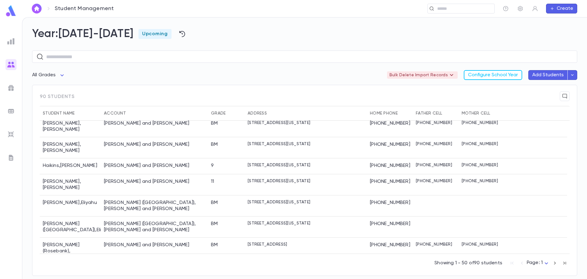
click at [298, 265] on div "25 Sherwood Drive, Lakewood NEW JERSEY 08701" at bounding box center [306, 281] width 122 height 33
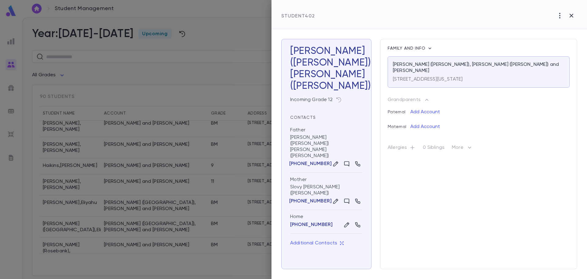
click at [573, 12] on icon "button" at bounding box center [571, 15] width 7 height 7
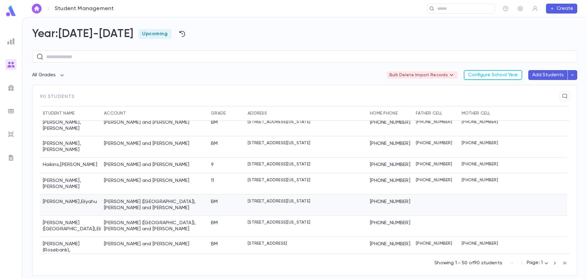
click at [67, 194] on div "Hess , Eliyahu" at bounding box center [70, 204] width 61 height 21
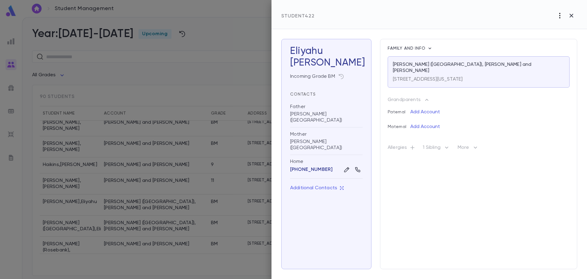
click at [560, 14] on icon "button" at bounding box center [560, 15] width 7 height 7
click at [552, 36] on li "Delete" at bounding box center [558, 38] width 49 height 10
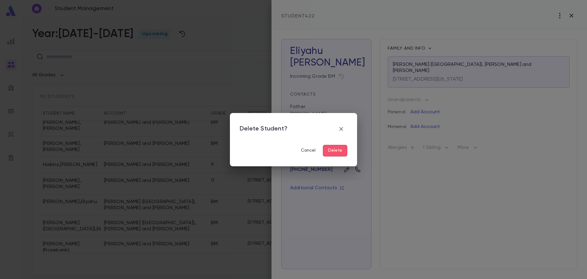
click at [326, 148] on button "Delete" at bounding box center [335, 151] width 24 height 12
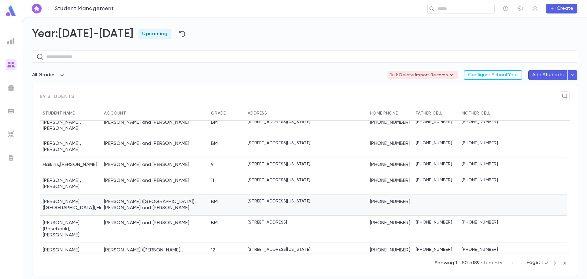
click at [93, 194] on div "Hess (Hollywood) , Eliyahu" at bounding box center [70, 204] width 61 height 21
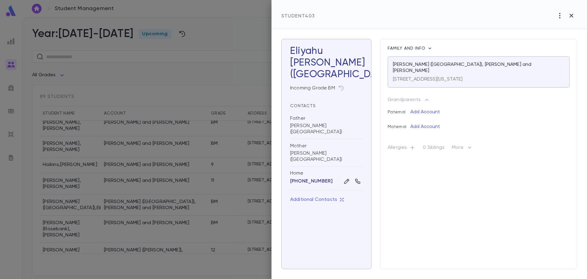
click at [397, 63] on icon "button" at bounding box center [400, 63] width 6 height 6
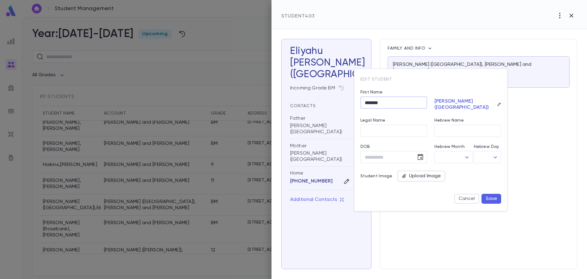
drag, startPoint x: 388, startPoint y: 99, endPoint x: 337, endPoint y: 101, distance: 51.4
click at [337, 101] on div "Edit student First Name ******* ​ Hess (Hollywood) Legal Name ​ Hebrew Name ​ D…" at bounding box center [293, 139] width 587 height 279
type input "**********"
click at [490, 199] on button "Save" at bounding box center [492, 199] width 20 height 10
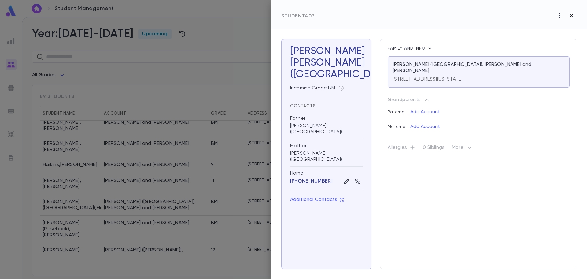
click at [573, 15] on icon "button" at bounding box center [571, 15] width 7 height 7
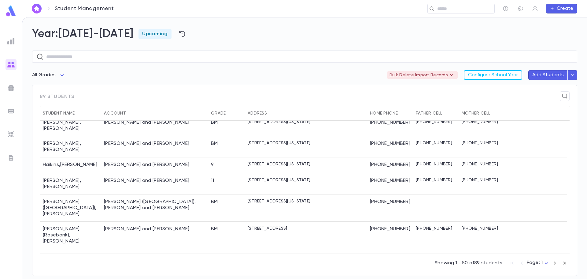
click at [131, 261] on div "Showing 1 - 50 of 89 students Page: 1 *" at bounding box center [305, 261] width 530 height 16
click at [90, 222] on div "Hess (Rosebank) , Zev" at bounding box center [70, 235] width 61 height 27
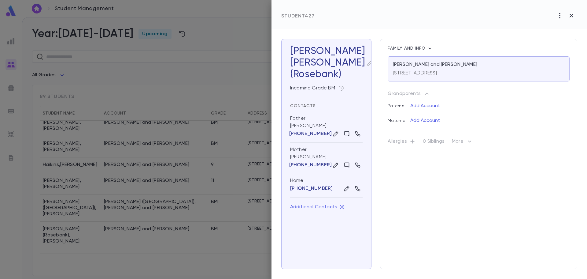
click at [367, 65] on icon "button" at bounding box center [370, 63] width 6 height 6
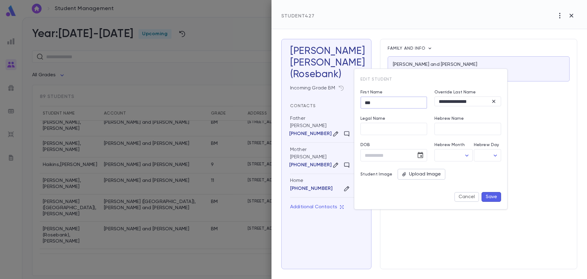
drag, startPoint x: 385, startPoint y: 103, endPoint x: 324, endPoint y: 101, distance: 61.2
click at [325, 101] on div "**********" at bounding box center [293, 139] width 587 height 279
type input "*******"
click at [492, 197] on button "Save" at bounding box center [492, 197] width 20 height 10
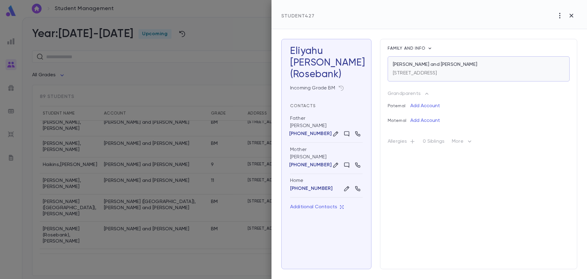
click at [460, 63] on div "[PERSON_NAME] and [PERSON_NAME]" at bounding box center [479, 64] width 172 height 6
click at [312, 65] on div "Hess (Rosebank)" at bounding box center [326, 68] width 73 height 23
click at [367, 64] on icon "button" at bounding box center [370, 63] width 6 height 6
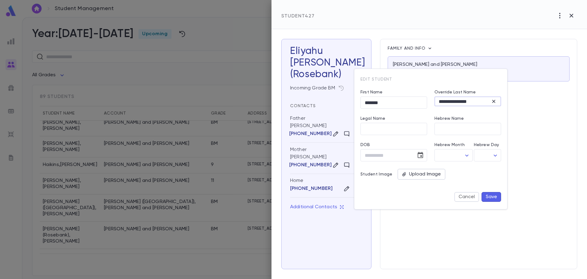
drag, startPoint x: 483, startPoint y: 101, endPoint x: 455, endPoint y: 102, distance: 28.2
click at [451, 99] on input "**********" at bounding box center [463, 101] width 56 height 9
type input "****"
click at [490, 198] on button "Save" at bounding box center [492, 197] width 20 height 10
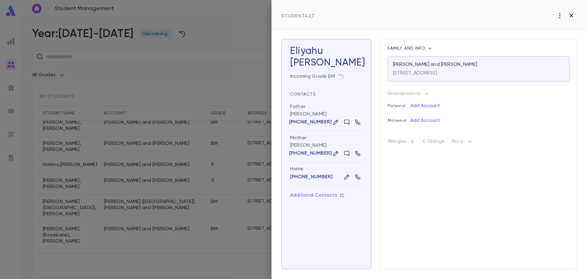
click at [571, 14] on icon "button" at bounding box center [571, 15] width 7 height 7
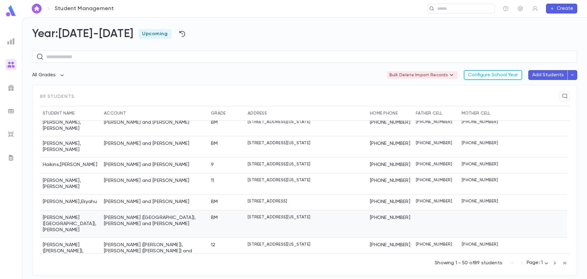
click at [110, 210] on div "Hess (Hollywood), Eliyahu and Miriam" at bounding box center [154, 223] width 107 height 27
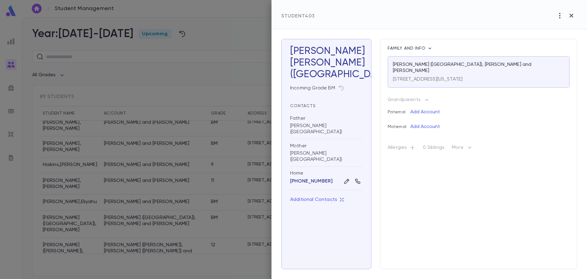
click at [397, 63] on icon "button" at bounding box center [400, 63] width 6 height 6
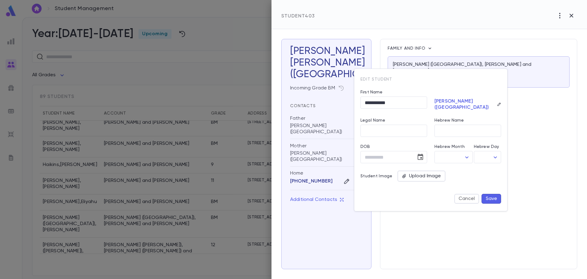
drag, startPoint x: 555, startPoint y: 153, endPoint x: 523, endPoint y: 127, distance: 41.5
click at [551, 150] on div at bounding box center [293, 139] width 587 height 279
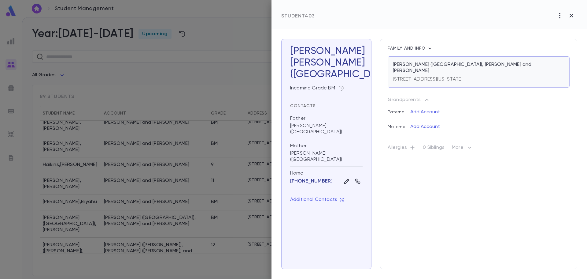
click at [436, 66] on p "Hess (Hollywood), Eliyahu and Miriam" at bounding box center [479, 67] width 172 height 12
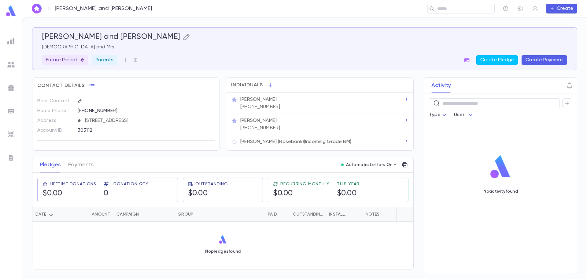
click at [183, 36] on icon "button" at bounding box center [186, 36] width 7 height 7
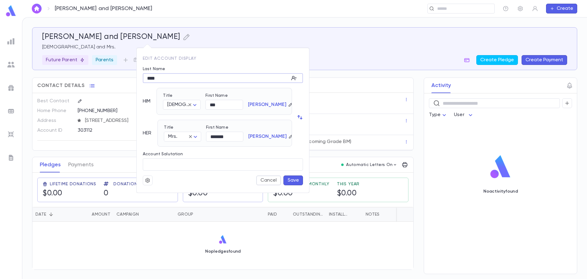
click at [168, 78] on input "****" at bounding box center [216, 77] width 146 height 9
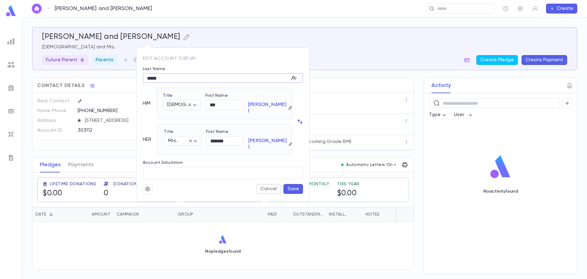
type input "****"
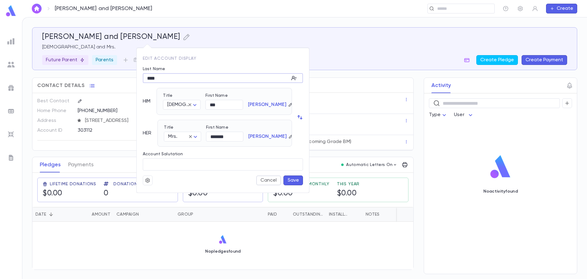
click at [292, 177] on button "Save" at bounding box center [294, 180] width 20 height 10
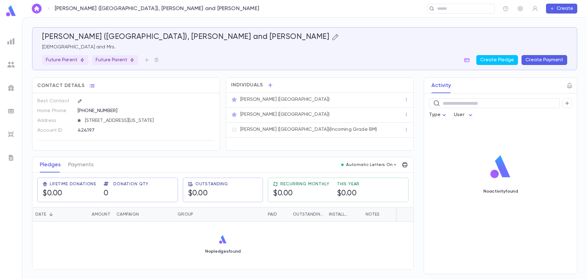
click at [332, 39] on icon "button" at bounding box center [335, 36] width 7 height 7
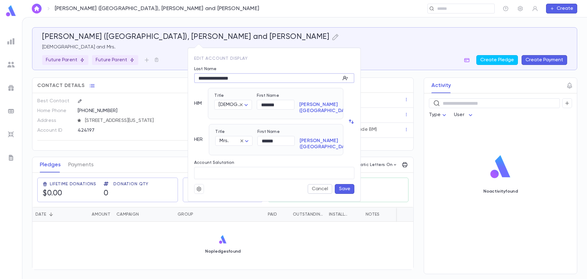
drag, startPoint x: 226, startPoint y: 76, endPoint x: 255, endPoint y: 84, distance: 30.4
click at [208, 74] on input "**********" at bounding box center [267, 77] width 146 height 9
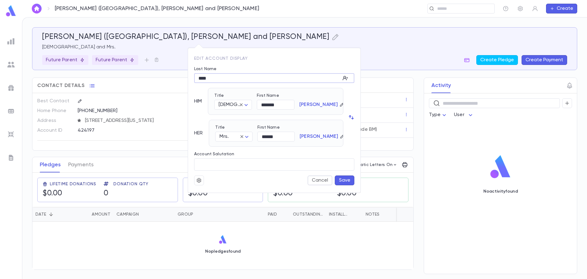
type input "****"
click at [346, 179] on button "Save" at bounding box center [345, 180] width 20 height 10
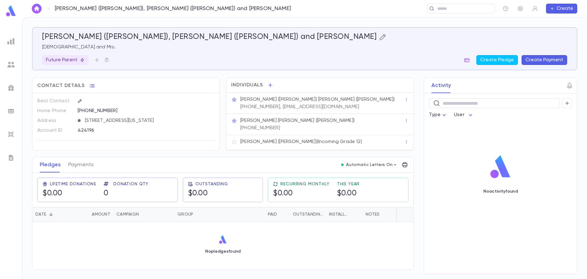
click at [380, 37] on icon "button" at bounding box center [383, 37] width 6 height 6
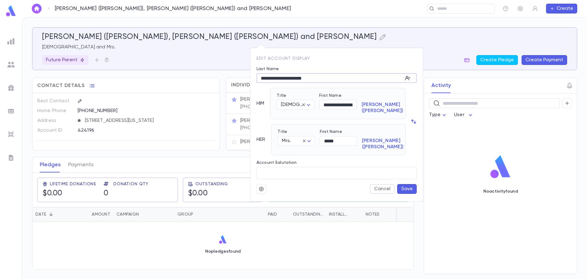
drag, startPoint x: 324, startPoint y: 77, endPoint x: 278, endPoint y: 77, distance: 45.9
click at [272, 73] on div "**********" at bounding box center [334, 71] width 165 height 21
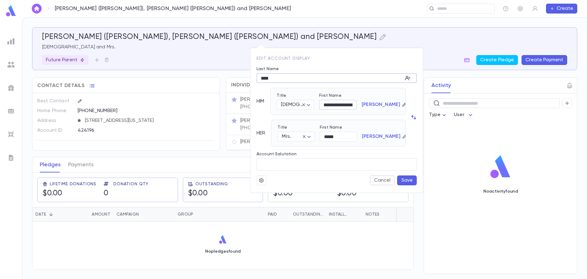
type input "****"
drag, startPoint x: 340, startPoint y: 104, endPoint x: 360, endPoint y: 106, distance: 20.3
click at [361, 106] on div "**********" at bounding box center [336, 98] width 128 height 21
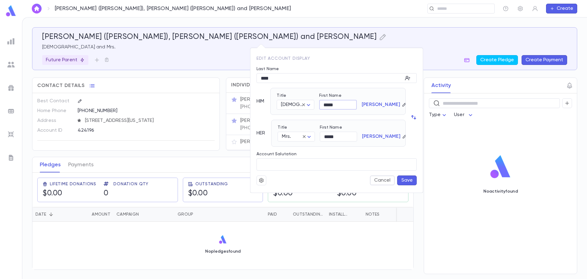
type input "*****"
click at [406, 179] on button "Save" at bounding box center [407, 180] width 20 height 10
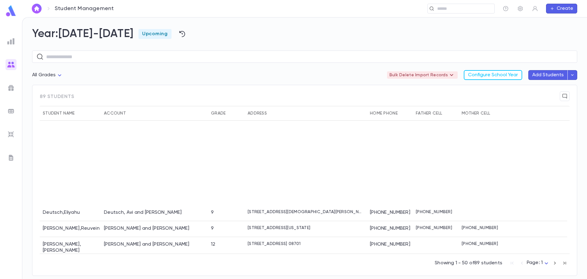
scroll to position [245, 0]
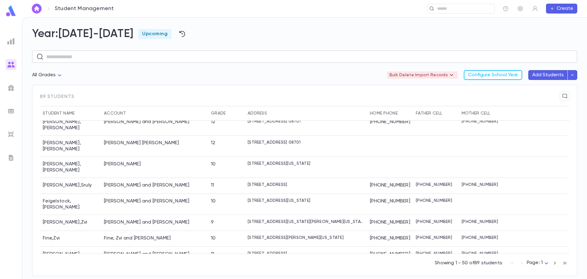
click at [65, 57] on input "text" at bounding box center [309, 57] width 527 height 12
type input "****"
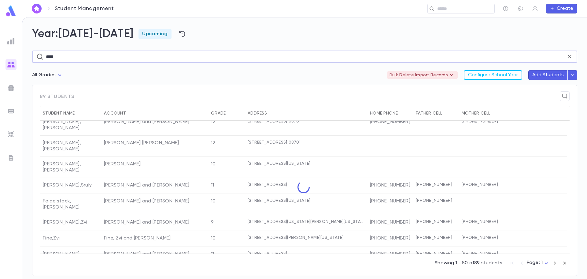
drag, startPoint x: 61, startPoint y: 59, endPoint x: 42, endPoint y: 56, distance: 19.3
click at [42, 56] on div "**** ​" at bounding box center [305, 56] width 546 height 12
drag, startPoint x: 191, startPoint y: 78, endPoint x: 188, endPoint y: 80, distance: 3.7
click at [190, 79] on div "All Grades Bulk Delete Import Records Configure School Year Add Students" at bounding box center [305, 77] width 546 height 15
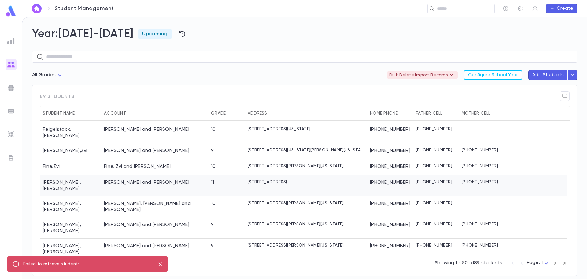
scroll to position [337, 0]
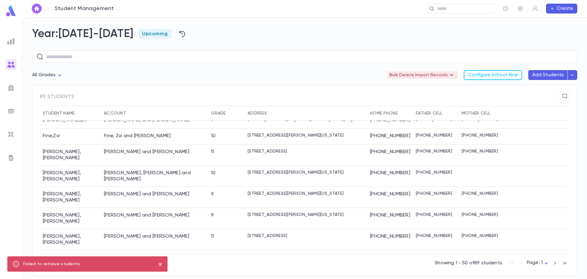
click at [161, 264] on icon "close" at bounding box center [159, 263] width 3 height 3
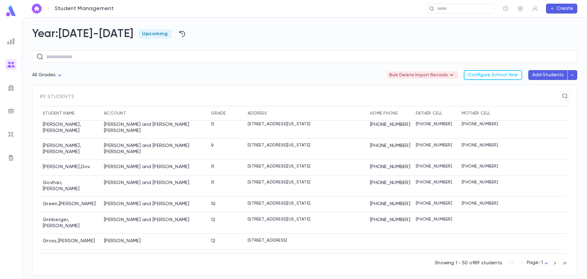
scroll to position [479, 0]
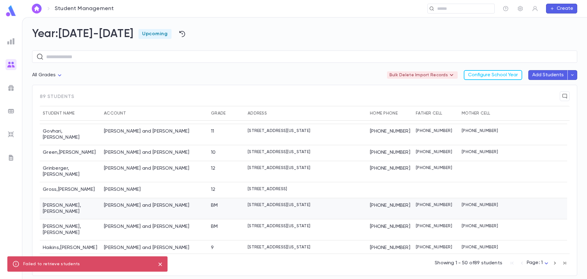
click at [539, 198] on div at bounding box center [536, 208] width 63 height 21
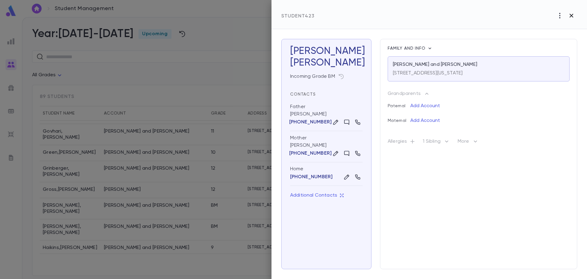
click at [570, 17] on icon "button" at bounding box center [572, 16] width 4 height 4
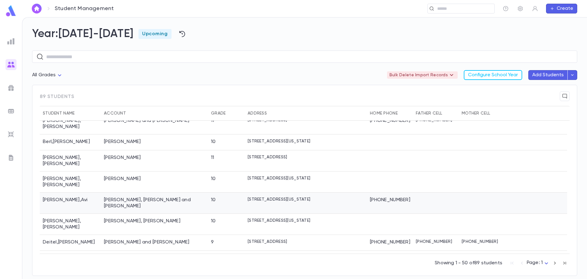
scroll to position [51, 0]
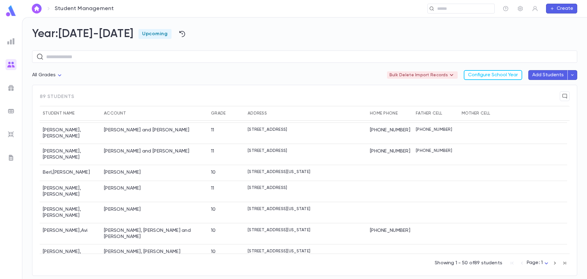
click at [571, 73] on icon "button" at bounding box center [573, 75] width 6 height 6
click at [545, 83] on li "Import Beta" at bounding box center [558, 87] width 43 height 11
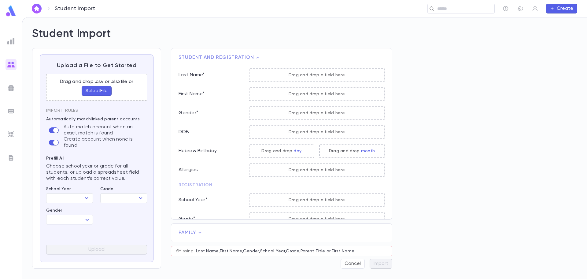
click at [101, 90] on button "Select File" at bounding box center [97, 91] width 30 height 10
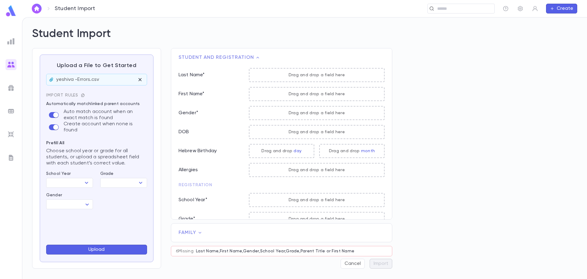
click at [82, 93] on icon "button" at bounding box center [83, 95] width 4 height 4
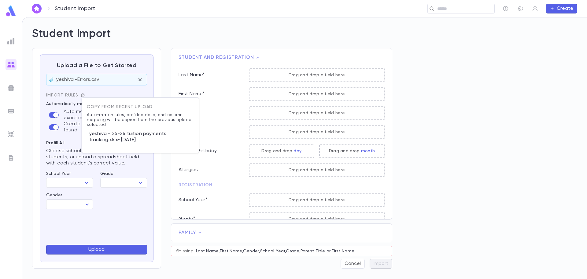
click at [110, 136] on p "yeshiva - 25-26 tuition payments tracking.xlsx • 8/12/2025" at bounding box center [140, 137] width 107 height 20
type input "*********"
type input "****"
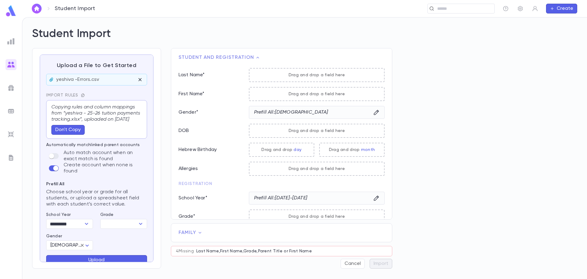
scroll to position [17, 0]
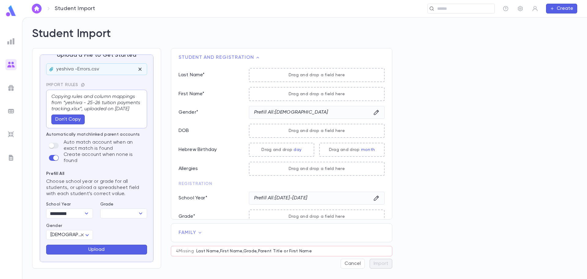
click at [121, 251] on button "Upload" at bounding box center [96, 249] width 101 height 10
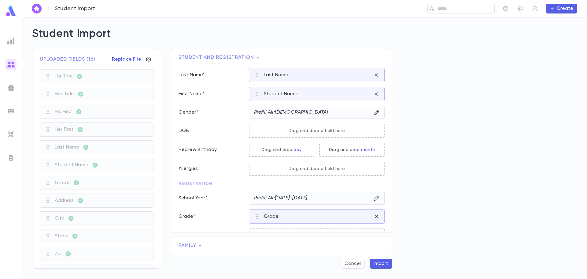
scroll to position [26, 0]
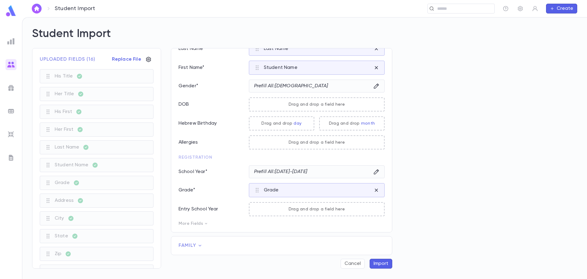
click at [380, 263] on button "Import" at bounding box center [381, 264] width 23 height 10
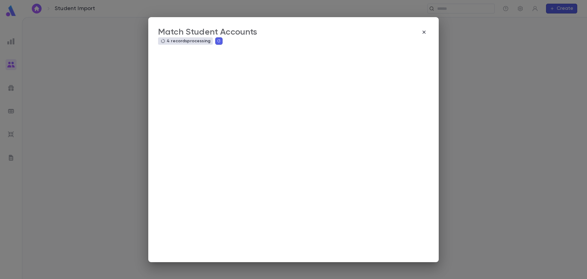
click at [218, 42] on icon "button" at bounding box center [219, 41] width 4 height 4
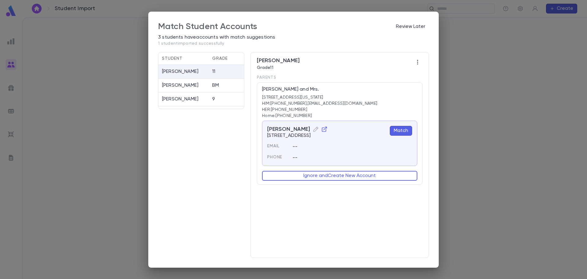
click at [404, 131] on button "Match" at bounding box center [401, 131] width 22 height 10
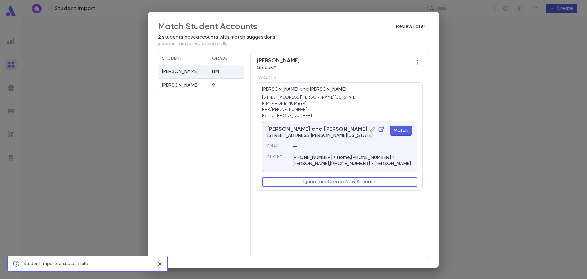
click at [404, 132] on button "Match" at bounding box center [401, 131] width 22 height 10
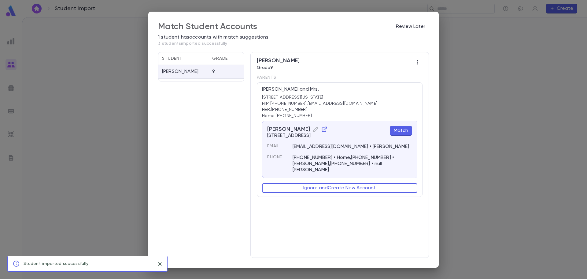
click at [403, 130] on button "Match" at bounding box center [401, 131] width 22 height 10
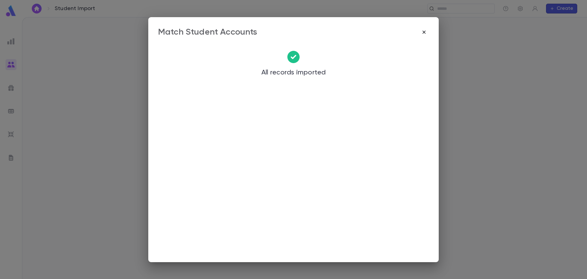
click at [423, 31] on icon "button" at bounding box center [424, 32] width 6 height 6
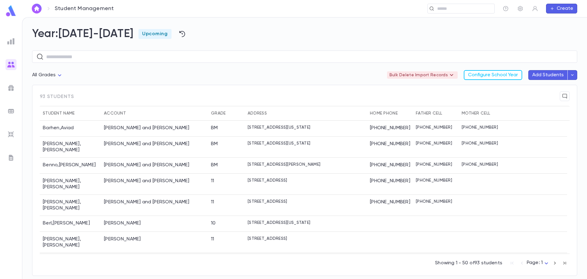
click at [58, 113] on div "Student Name" at bounding box center [59, 113] width 32 height 15
click at [580, 137] on div "Year: 2025-2026 Upcoming ​ All Grades Bulk Delete Import Records Configure Scho…" at bounding box center [304, 147] width 565 height 261
click at [183, 195] on div "[PERSON_NAME] and [PERSON_NAME]" at bounding box center [154, 205] width 107 height 21
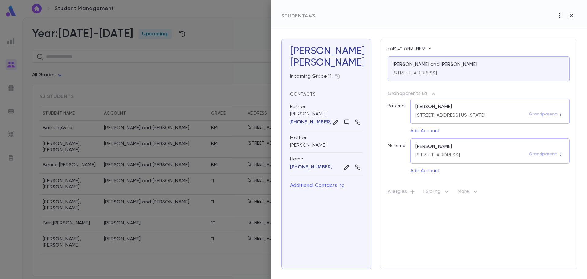
click at [560, 14] on icon "button" at bounding box center [560, 15] width 7 height 7
click at [551, 40] on li "Delete" at bounding box center [558, 38] width 49 height 10
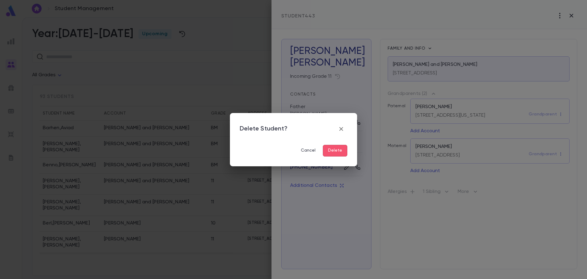
click at [339, 152] on button "Delete" at bounding box center [335, 151] width 24 height 12
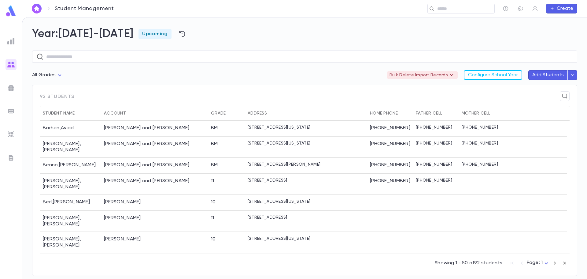
click at [510, 44] on div "​" at bounding box center [305, 55] width 546 height 29
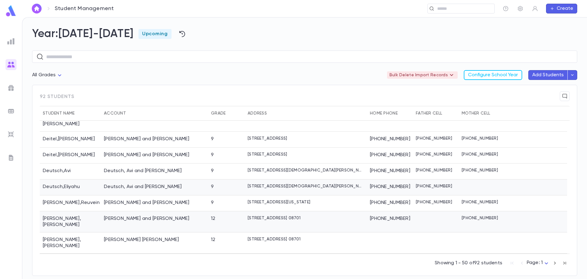
scroll to position [122, 0]
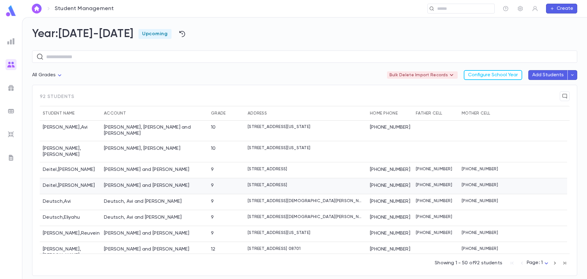
click at [47, 178] on div "Deitel , Shmuel" at bounding box center [70, 186] width 61 height 16
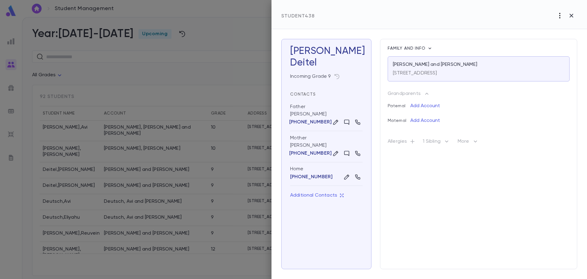
click at [561, 17] on icon "button" at bounding box center [560, 15] width 7 height 7
click at [547, 38] on li "Delete" at bounding box center [558, 38] width 49 height 10
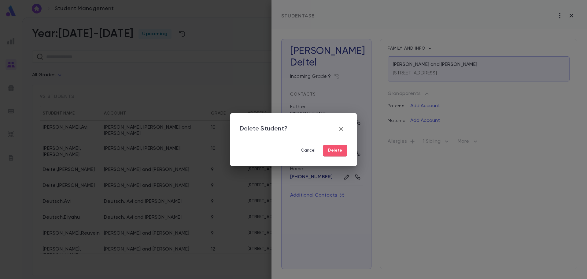
click at [335, 148] on button "Delete" at bounding box center [335, 151] width 24 height 12
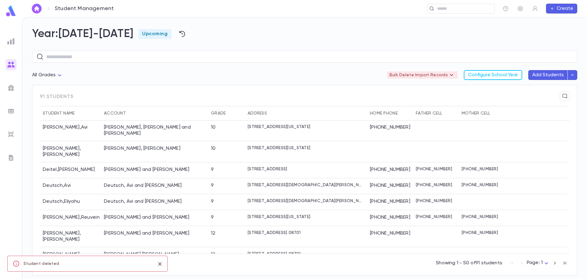
click at [494, 29] on h2 "Year: 2025-2026 Upcoming" at bounding box center [305, 33] width 546 height 13
click at [99, 178] on div "Deutsch , Avi" at bounding box center [70, 186] width 61 height 16
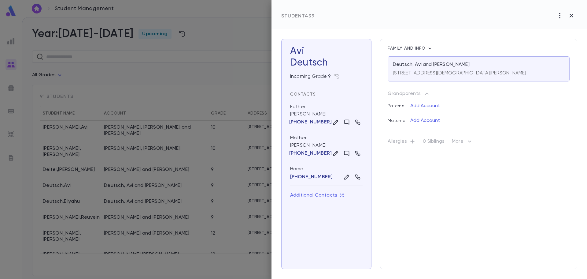
click at [564, 14] on button "button" at bounding box center [560, 16] width 12 height 12
click at [549, 37] on li "Delete" at bounding box center [558, 38] width 49 height 10
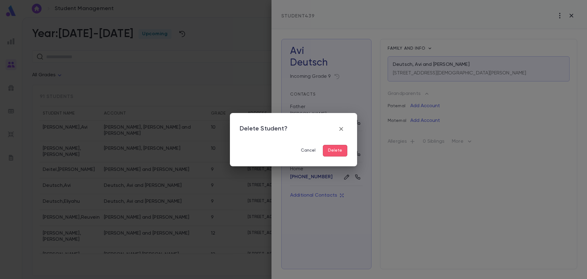
click at [338, 149] on button "Delete" at bounding box center [335, 151] width 24 height 12
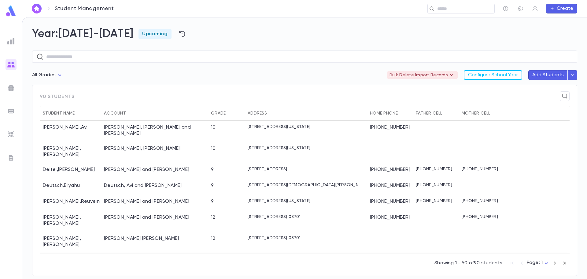
click at [571, 76] on icon "button" at bounding box center [573, 75] width 6 height 6
click at [555, 88] on li "Import Beta" at bounding box center [558, 87] width 43 height 11
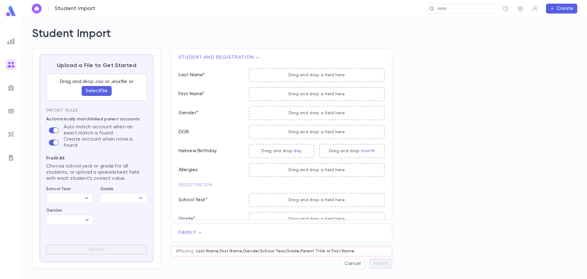
click at [99, 91] on button "Select File" at bounding box center [97, 91] width 30 height 10
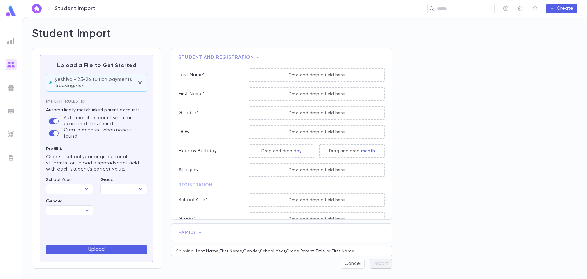
click at [82, 102] on icon "button" at bounding box center [82, 100] width 3 height 3
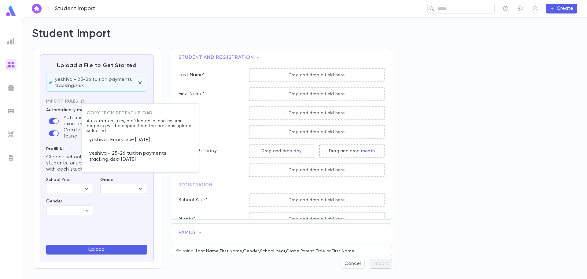
click at [130, 139] on p "yeshiva -Errors.csv • 8/12/2025" at bounding box center [140, 139] width 107 height 13
type input "*********"
type input "****"
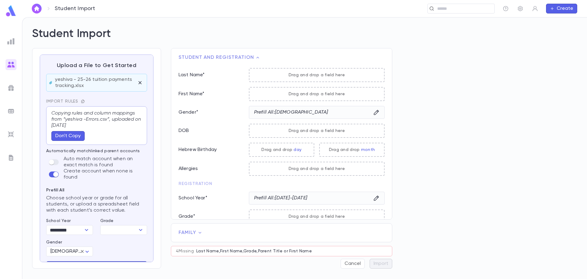
scroll to position [17, 0]
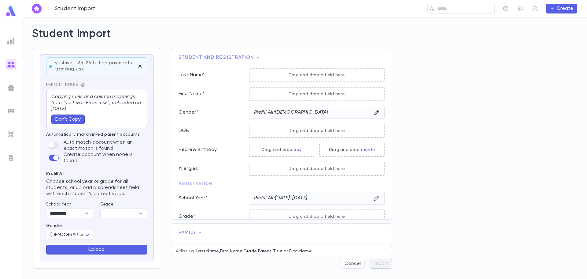
click at [120, 248] on button "Upload" at bounding box center [96, 249] width 101 height 10
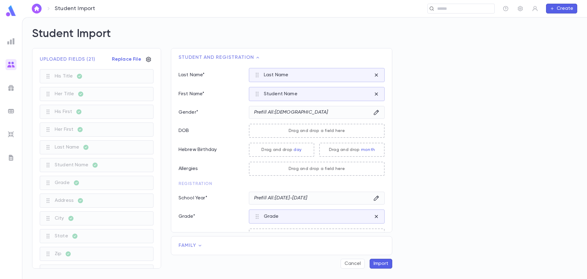
scroll to position [26, 0]
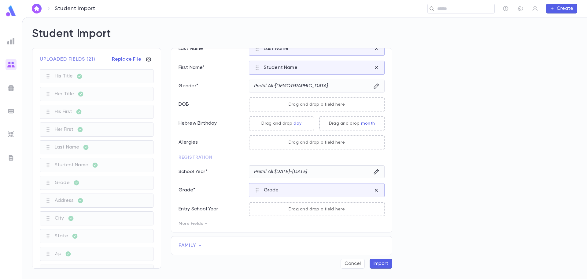
click at [199, 244] on icon at bounding box center [200, 245] width 6 height 6
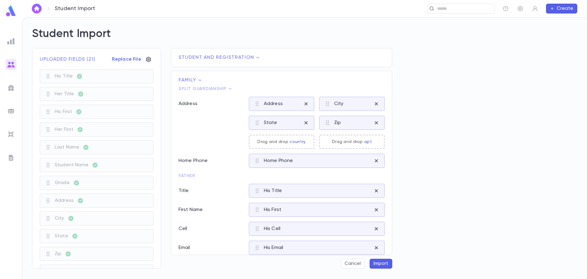
click at [428, 251] on div "Uploaded Fields ( 21 ) Replace File His Title Her Title His First Her First Las…" at bounding box center [299, 163] width 555 height 230
click at [352, 263] on button "Cancel" at bounding box center [353, 264] width 24 height 10
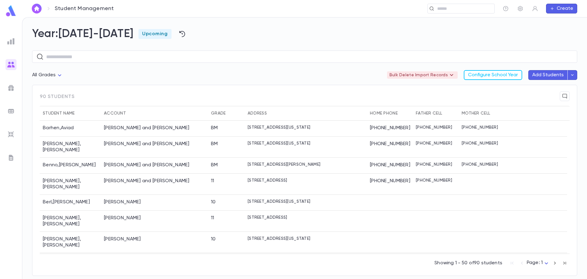
click at [539, 77] on button "Add Students" at bounding box center [548, 75] width 39 height 10
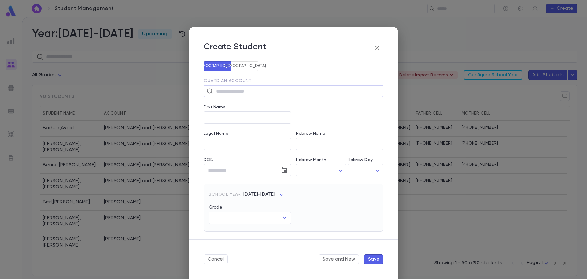
click at [376, 48] on icon "button" at bounding box center [377, 47] width 7 height 7
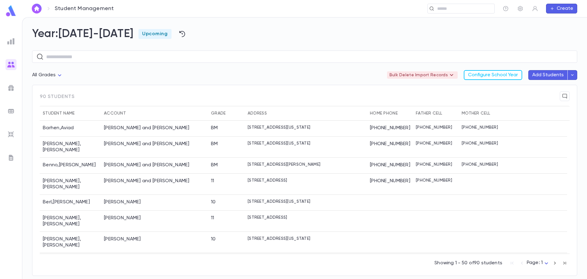
click at [576, 74] on button "button" at bounding box center [573, 75] width 10 height 10
click at [545, 86] on li "Import Beta" at bounding box center [558, 87] width 43 height 11
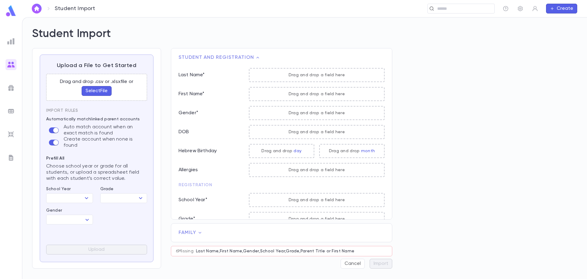
click at [95, 91] on button "Select File" at bounding box center [97, 91] width 30 height 10
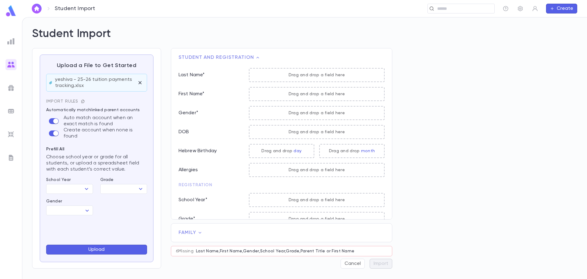
click at [81, 101] on icon "button" at bounding box center [83, 101] width 4 height 4
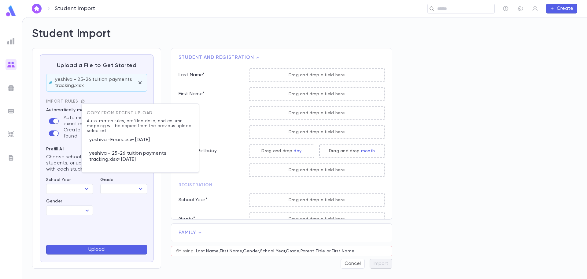
click at [120, 155] on p "yeshiva - 25-26 tuition payments tracking.xlsx • 8/12/2025" at bounding box center [140, 157] width 107 height 20
type input "*********"
type input "****"
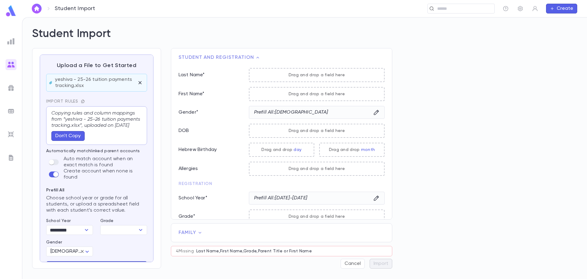
scroll to position [23, 0]
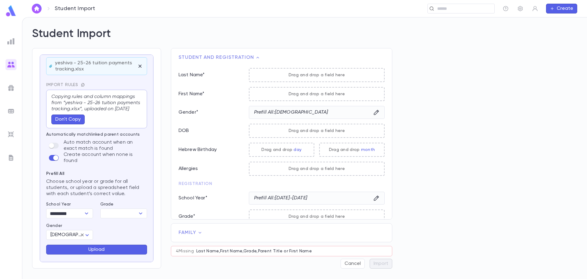
click at [103, 248] on button "Upload" at bounding box center [96, 249] width 101 height 10
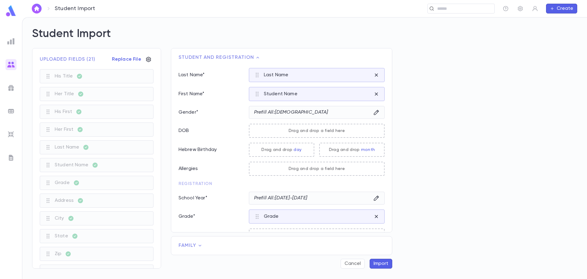
click at [268, 266] on div "Cancel Import" at bounding box center [282, 264] width 222 height 10
click at [204, 246] on span "Family" at bounding box center [282, 245] width 206 height 6
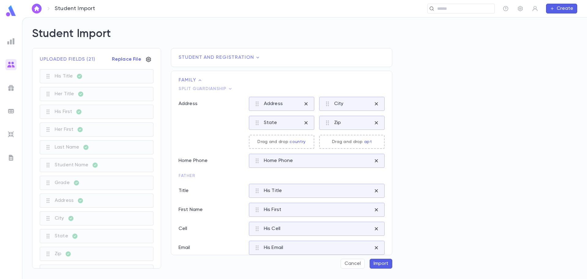
click at [347, 257] on div "Student and Registration Family Split Guardianship Address Address City State Z…" at bounding box center [276, 158] width 231 height 220
click at [347, 263] on button "Cancel" at bounding box center [353, 264] width 24 height 10
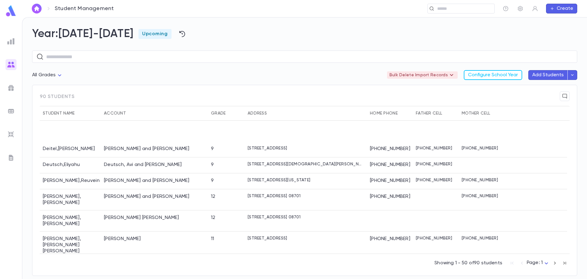
scroll to position [214, 0]
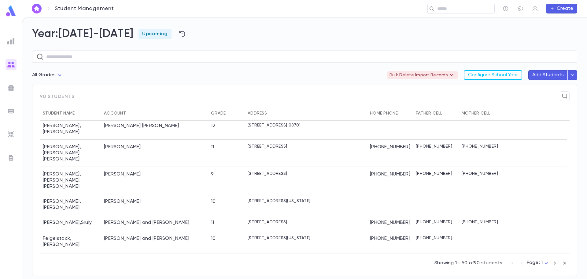
click at [196, 268] on div "Fine, Zvi and [PERSON_NAME]" at bounding box center [154, 276] width 107 height 16
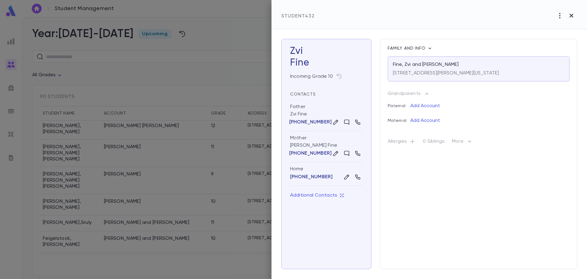
click at [572, 14] on icon "button" at bounding box center [571, 15] width 7 height 7
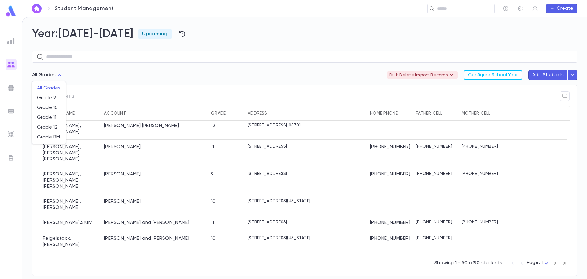
drag, startPoint x: 56, startPoint y: 72, endPoint x: 58, endPoint y: 78, distance: 6.6
click at [56, 72] on body "Student Management ​ Create Year: 2025-2026 Upcoming ​ All Grades Bulk Delete I…" at bounding box center [293, 148] width 587 height 262
click at [47, 135] on span "Grade BM" at bounding box center [49, 137] width 24 height 6
type input "***"
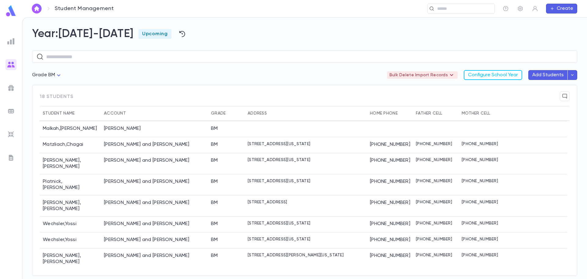
scroll to position [138, 0]
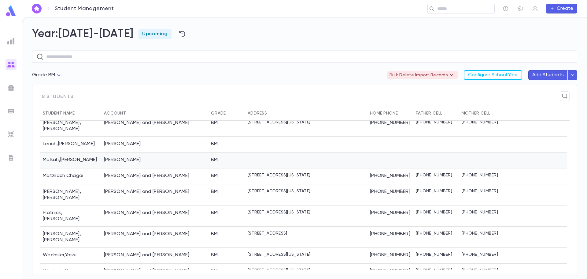
click at [140, 152] on div "Malkah, David" at bounding box center [154, 160] width 107 height 16
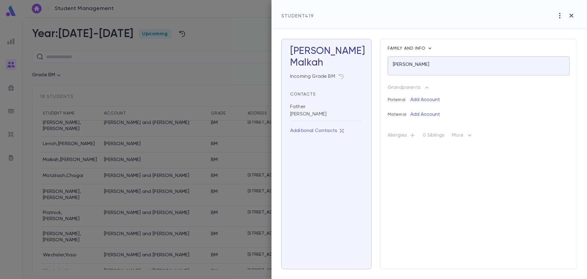
click at [561, 17] on icon "button" at bounding box center [560, 15] width 7 height 7
click at [549, 39] on li "Delete" at bounding box center [558, 38] width 49 height 10
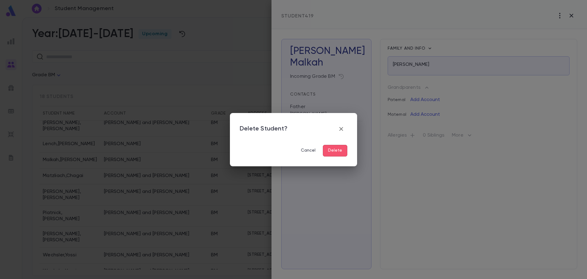
click at [335, 149] on button "Delete" at bounding box center [335, 151] width 24 height 12
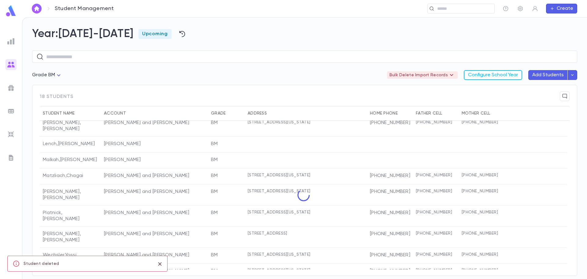
scroll to position [122, 0]
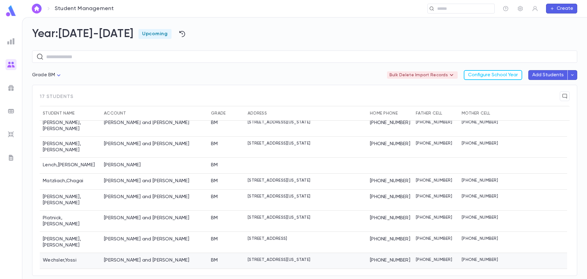
click at [116, 257] on div "Wechsler, Yossi and Rivky" at bounding box center [147, 260] width 86 height 6
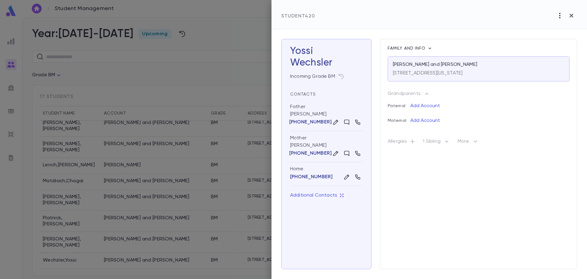
click at [557, 14] on icon "button" at bounding box center [560, 15] width 7 height 7
click at [552, 38] on li "Delete" at bounding box center [558, 38] width 49 height 10
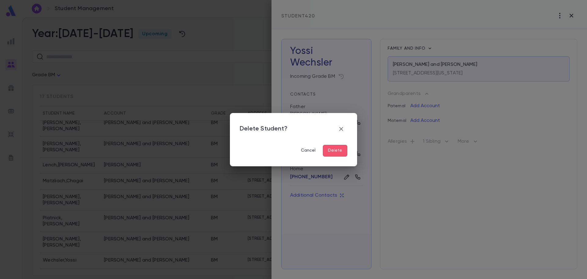
click at [340, 154] on button "Delete" at bounding box center [335, 151] width 24 height 12
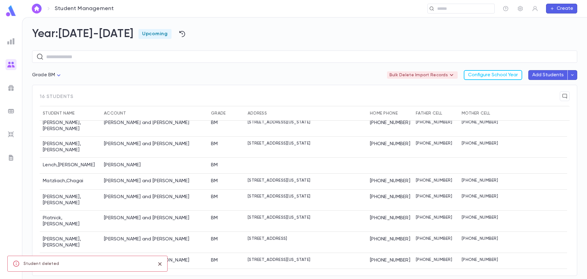
scroll to position [106, 0]
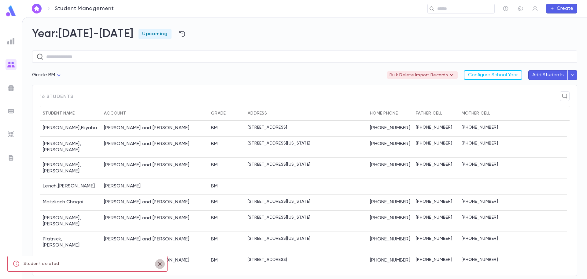
click at [159, 266] on icon "close" at bounding box center [160, 263] width 7 height 7
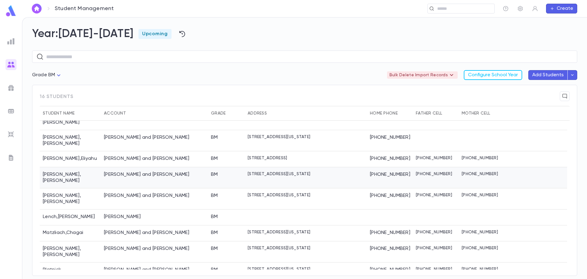
click at [78, 167] on div "Hilman , Dovid" at bounding box center [70, 177] width 61 height 21
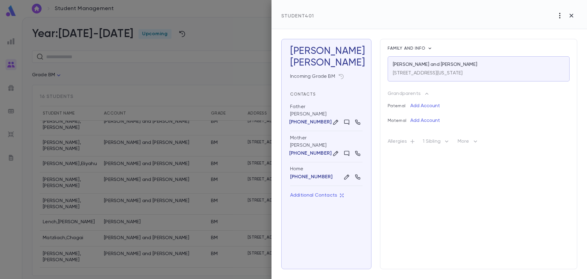
click at [559, 15] on icon "button" at bounding box center [560, 15] width 7 height 7
click at [552, 38] on li "Delete" at bounding box center [558, 38] width 49 height 10
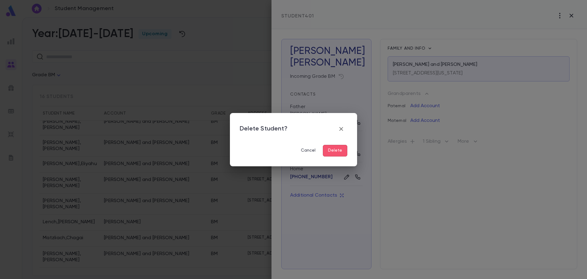
click at [340, 149] on button "Delete" at bounding box center [335, 151] width 24 height 12
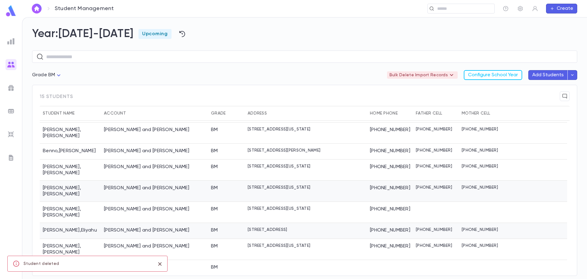
scroll to position [0, 0]
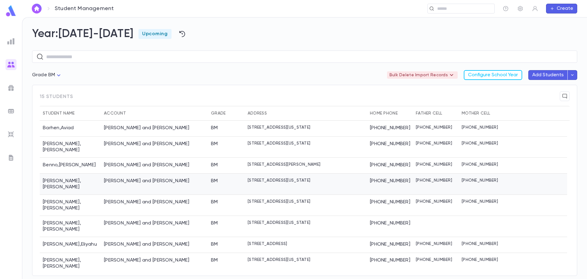
click at [124, 178] on div "[PERSON_NAME] and [PERSON_NAME]" at bounding box center [147, 181] width 86 height 6
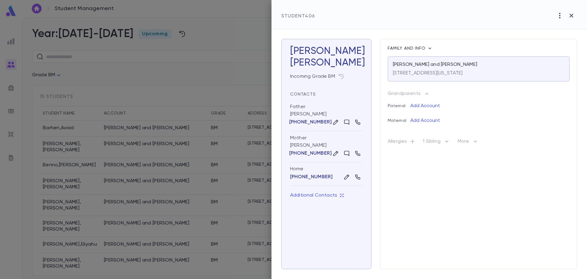
click at [560, 18] on icon "button" at bounding box center [560, 16] width 1 height 6
click at [550, 38] on li "Delete" at bounding box center [558, 38] width 49 height 10
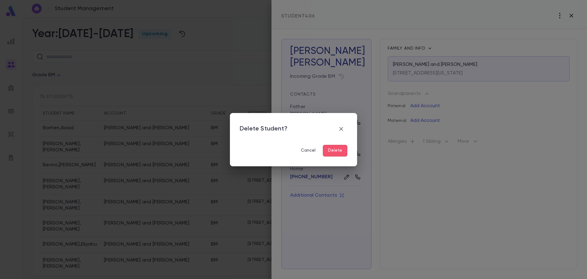
click at [340, 149] on button "Delete" at bounding box center [335, 151] width 24 height 12
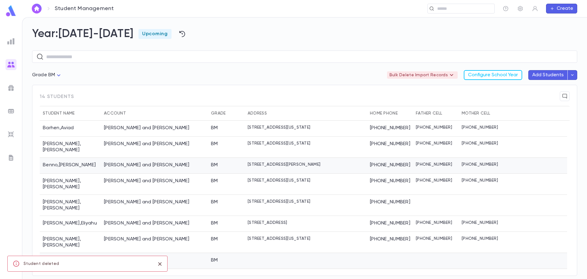
scroll to position [74, 0]
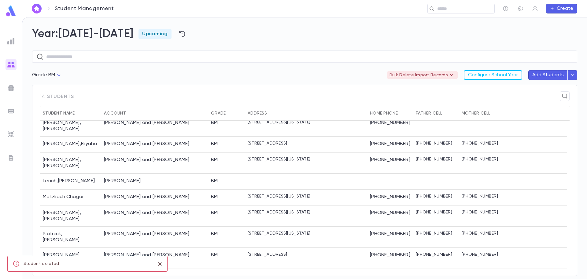
click at [158, 264] on icon "close" at bounding box center [160, 263] width 7 height 7
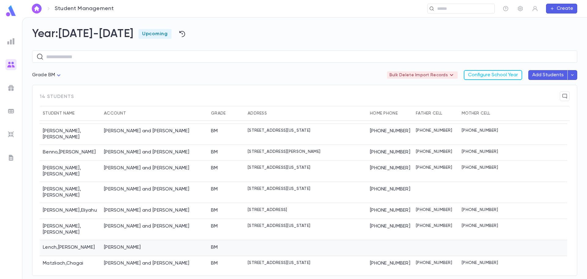
scroll to position [0, 0]
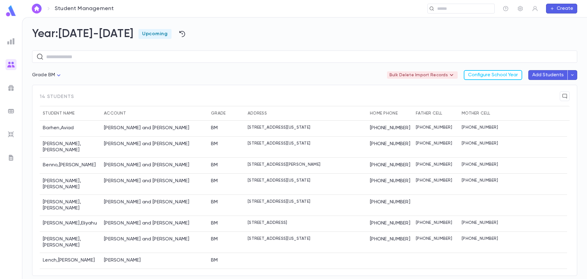
click at [136, 77] on div "Grade BM *** Bulk Delete Import Records Configure School Year Add Students" at bounding box center [305, 77] width 546 height 15
click at [9, 134] on img at bounding box center [10, 134] width 7 height 7
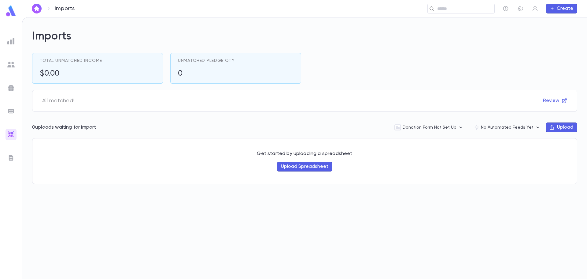
click at [560, 125] on button "Upload" at bounding box center [562, 127] width 32 height 10
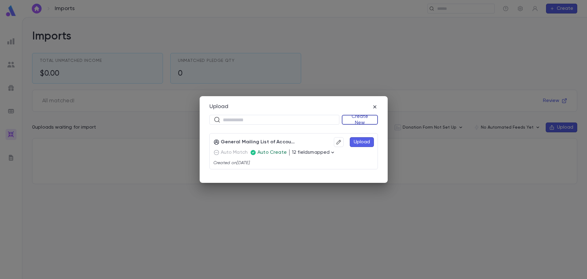
click at [351, 119] on button "Create New" at bounding box center [360, 120] width 36 height 10
click at [352, 131] on li "Accounts" at bounding box center [361, 132] width 35 height 10
click at [359, 119] on button "Create New" at bounding box center [360, 120] width 36 height 10
click at [354, 131] on li "Accounts" at bounding box center [361, 132] width 35 height 10
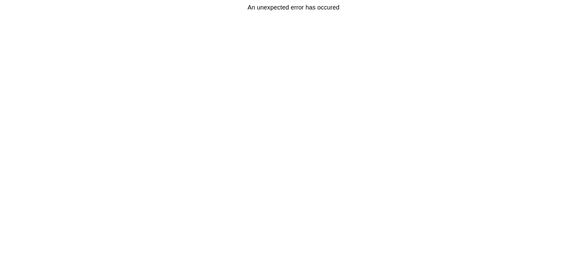
click at [296, 15] on html "An unexpected error has occured" at bounding box center [293, 7] width 587 height 15
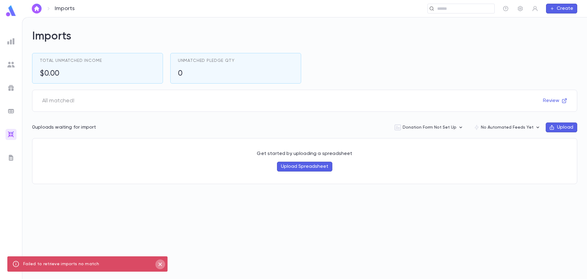
click at [162, 264] on icon "close" at bounding box center [160, 263] width 7 height 7
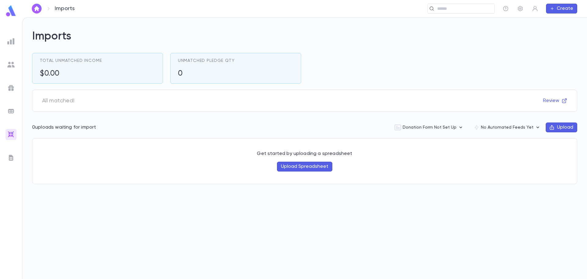
click at [564, 123] on button "Upload" at bounding box center [562, 127] width 32 height 10
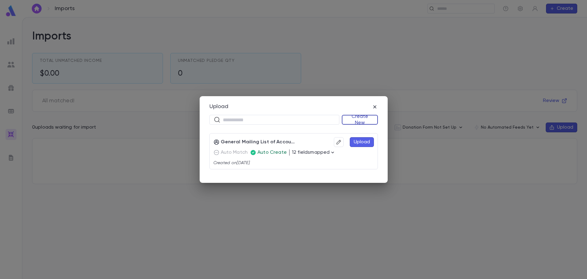
click at [356, 119] on button "Create New" at bounding box center [360, 120] width 36 height 10
click at [353, 131] on li "Accounts" at bounding box center [361, 132] width 35 height 10
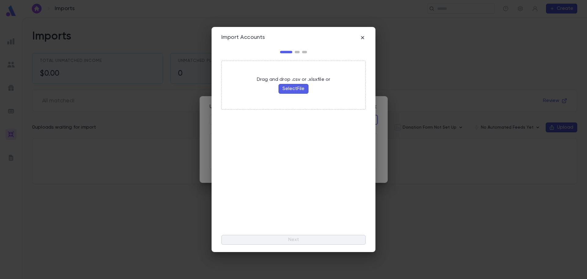
click at [297, 88] on button "Select File" at bounding box center [294, 89] width 30 height 10
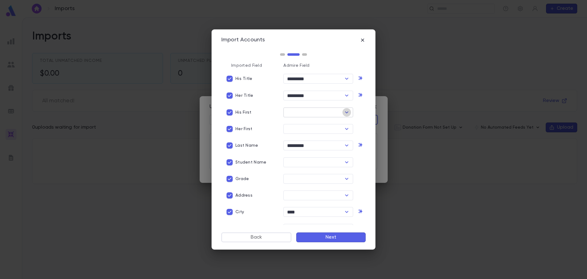
click at [346, 112] on icon "Open" at bounding box center [346, 112] width 7 height 7
click at [324, 153] on li "His First Name" at bounding box center [317, 155] width 69 height 10
type input "**********"
click at [298, 130] on input "text" at bounding box center [313, 129] width 56 height 9
click at [315, 174] on li "Her First Name" at bounding box center [317, 171] width 69 height 10
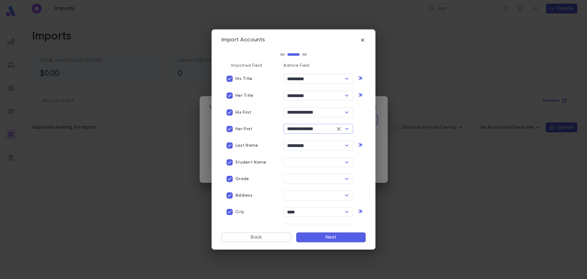
type input "**********"
click at [302, 193] on input "text" at bounding box center [313, 195] width 56 height 9
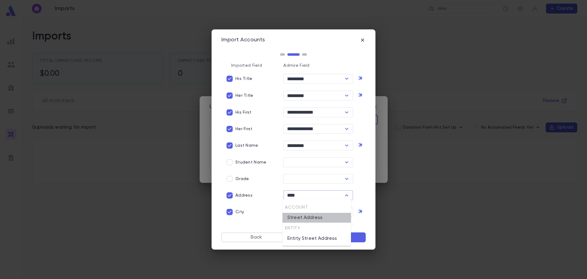
click at [299, 218] on li "Street Address" at bounding box center [317, 218] width 69 height 10
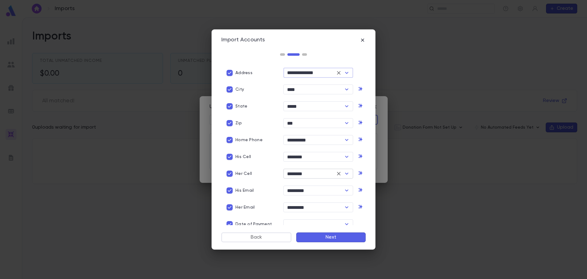
scroll to position [184, 0]
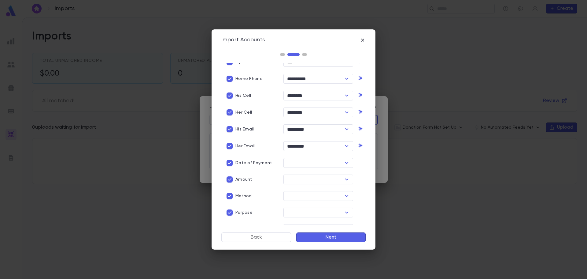
type input "**********"
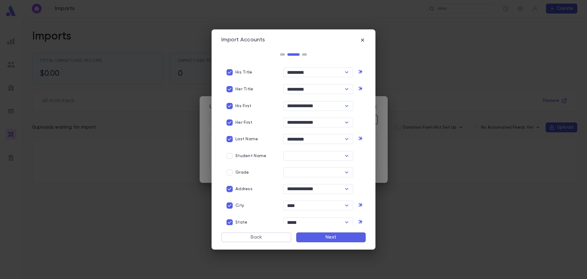
scroll to position [0, 0]
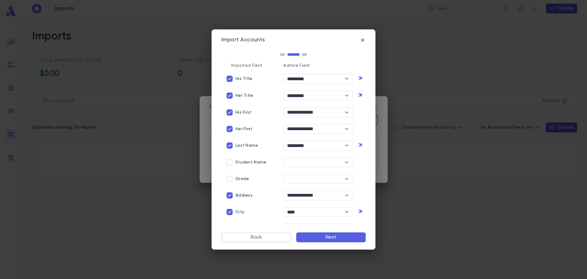
click at [332, 235] on button "Next" at bounding box center [330, 237] width 69 height 10
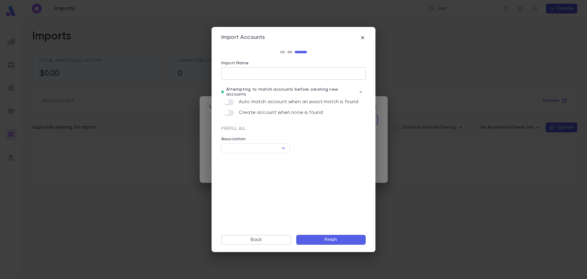
click at [235, 75] on input "Import Name" at bounding box center [294, 73] width 144 height 12
type input "**********"
click at [348, 240] on button "Finish" at bounding box center [330, 240] width 69 height 10
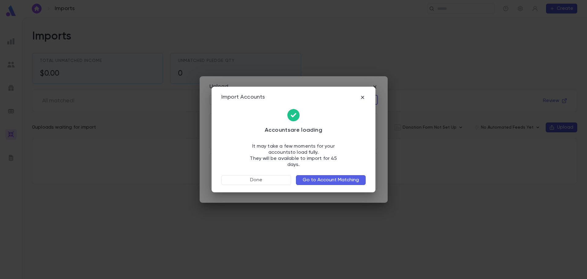
click at [313, 176] on button "Go to Account Matching" at bounding box center [331, 180] width 70 height 10
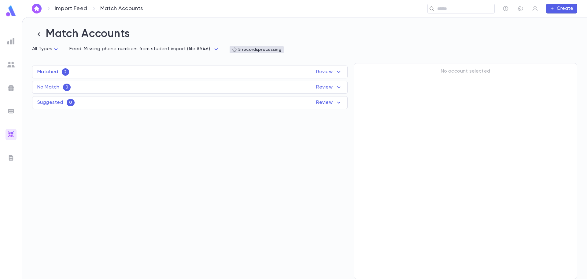
click at [326, 74] on p "Review" at bounding box center [329, 71] width 26 height 7
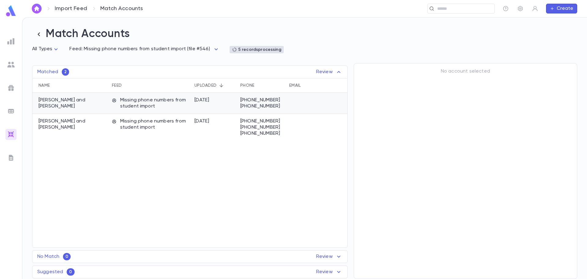
click at [136, 101] on p "Missing phone numbers from student import" at bounding box center [150, 103] width 76 height 12
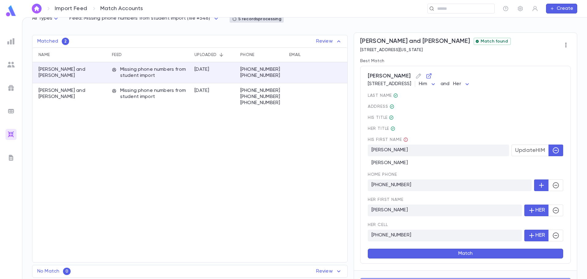
scroll to position [46, 0]
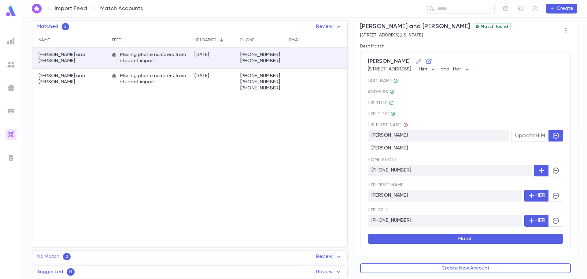
click at [464, 238] on button "Match" at bounding box center [466, 239] width 196 height 10
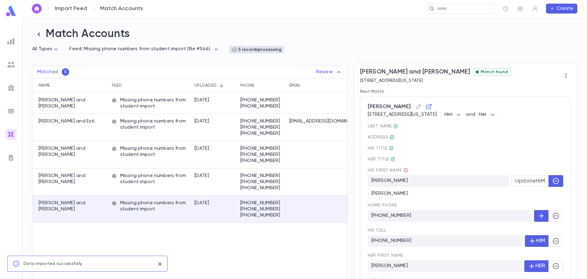
scroll to position [61, 0]
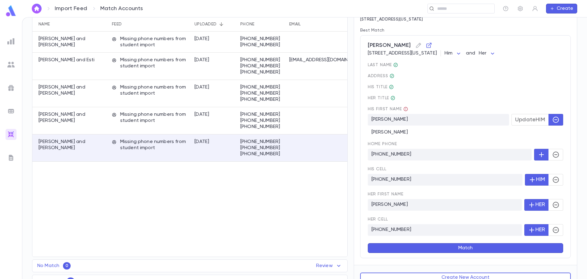
click at [467, 249] on button "Match" at bounding box center [466, 248] width 196 height 10
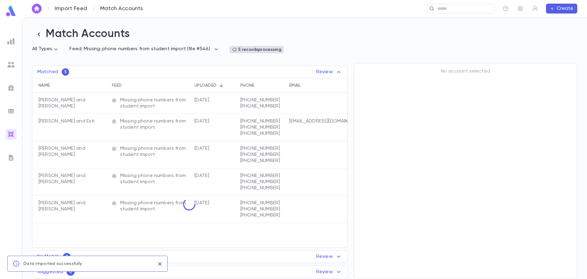
scroll to position [0, 0]
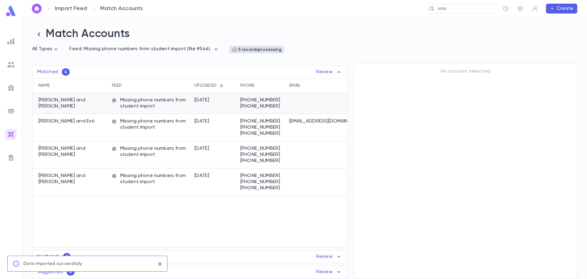
click at [194, 102] on div "[DATE]" at bounding box center [215, 103] width 46 height 21
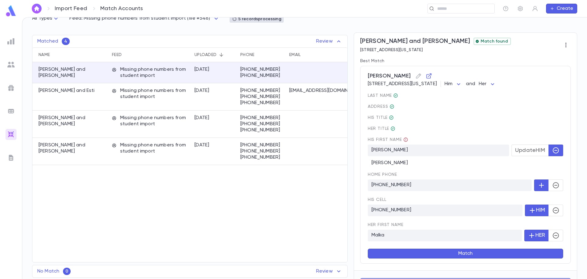
scroll to position [46, 0]
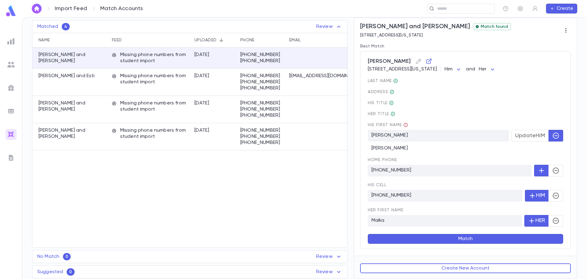
click at [468, 238] on button "Match" at bounding box center [466, 239] width 196 height 10
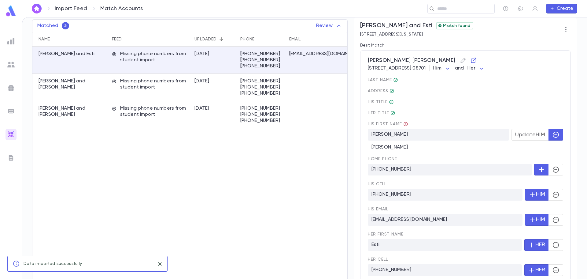
scroll to position [0, 0]
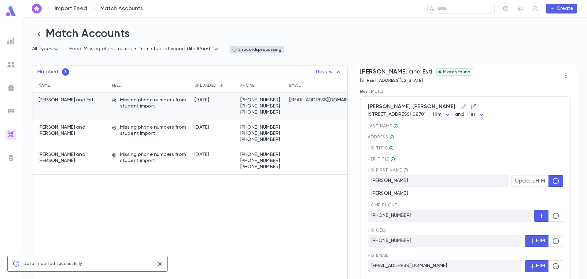
click at [258, 107] on p "[PHONE_NUMBER]" at bounding box center [261, 106] width 43 height 6
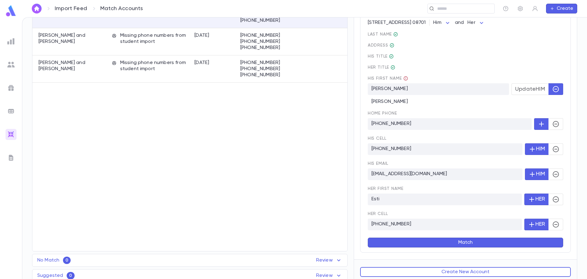
scroll to position [96, 0]
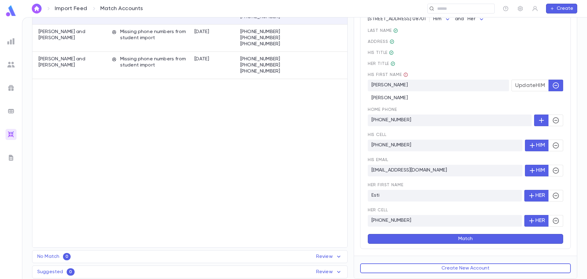
click at [466, 240] on button "Match" at bounding box center [466, 239] width 196 height 10
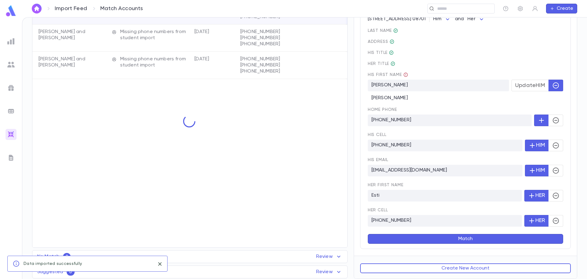
scroll to position [0, 0]
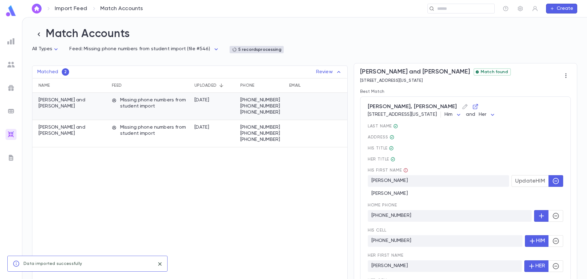
click at [260, 107] on p "[PHONE_NUMBER]" at bounding box center [261, 106] width 43 height 6
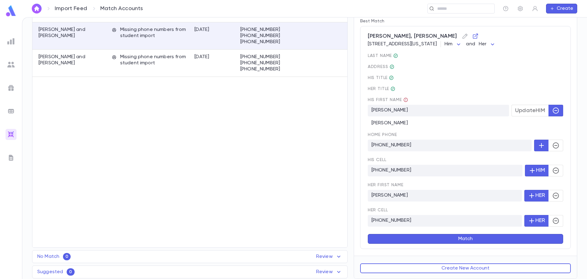
click at [480, 238] on button "Match" at bounding box center [466, 239] width 196 height 10
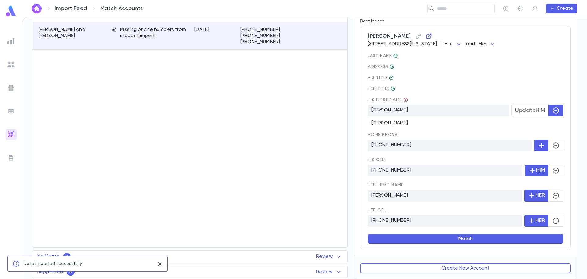
scroll to position [0, 0]
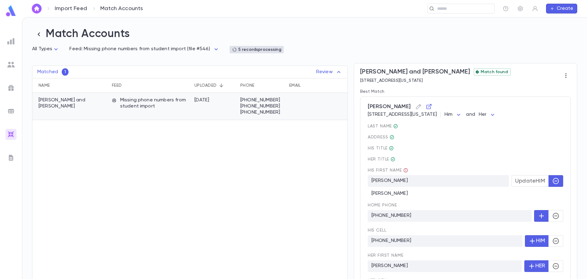
click at [296, 102] on div at bounding box center [323, 106] width 75 height 27
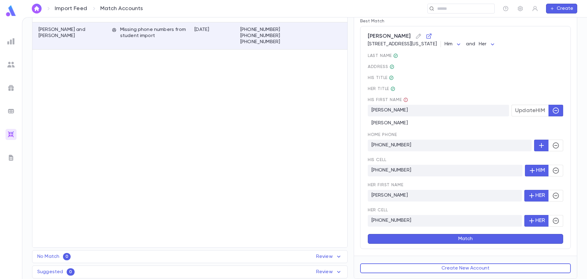
click at [464, 237] on button "Match" at bounding box center [466, 239] width 196 height 10
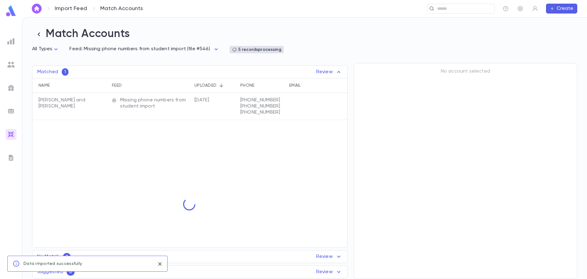
scroll to position [0, 0]
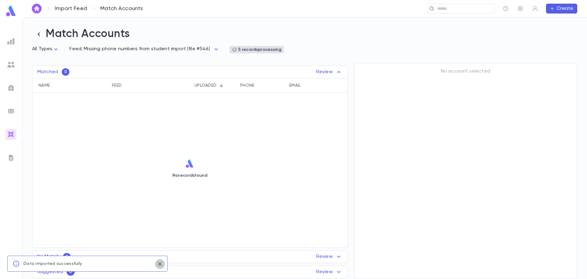
drag, startPoint x: 158, startPoint y: 263, endPoint x: 173, endPoint y: 264, distance: 15.0
click at [159, 263] on icon "close" at bounding box center [160, 263] width 7 height 7
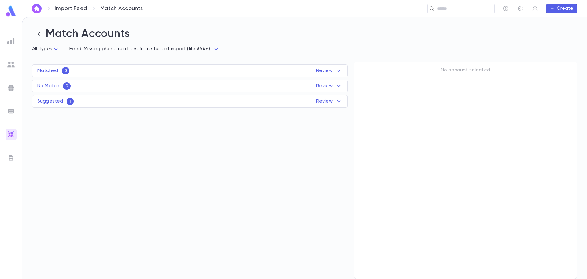
click at [126, 98] on div "Suggested 1 Review Name Feed Uploaded Phone Email Address [GEOGRAPHIC_DATA][PER…" at bounding box center [190, 101] width 316 height 13
click at [338, 102] on icon at bounding box center [338, 101] width 3 height 2
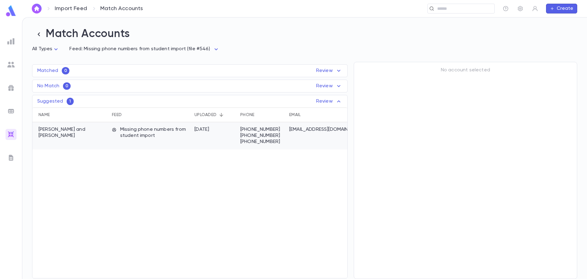
click at [183, 137] on p "Missing phone numbers from student import" at bounding box center [150, 132] width 76 height 12
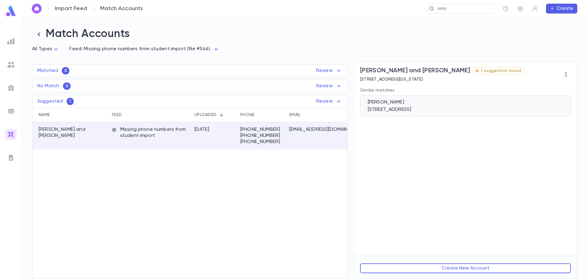
click at [480, 105] on div "[PERSON_NAME]" at bounding box center [466, 102] width 196 height 6
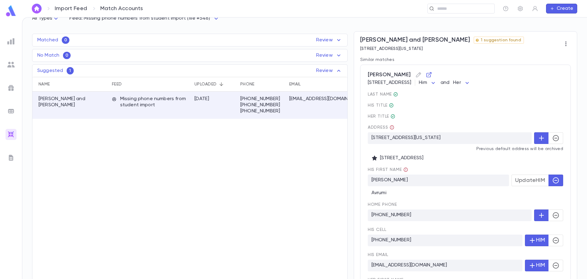
scroll to position [61, 0]
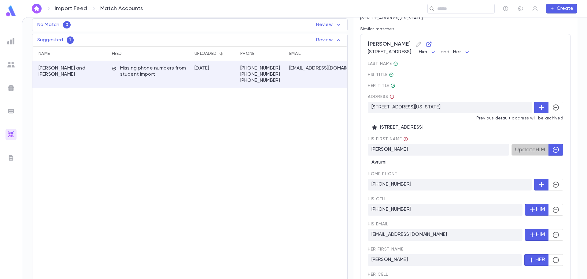
click at [526, 149] on span "Update HIM" at bounding box center [531, 149] width 30 height 7
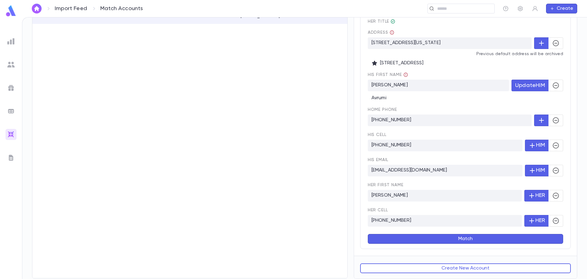
click at [462, 239] on button "Match" at bounding box center [466, 239] width 196 height 10
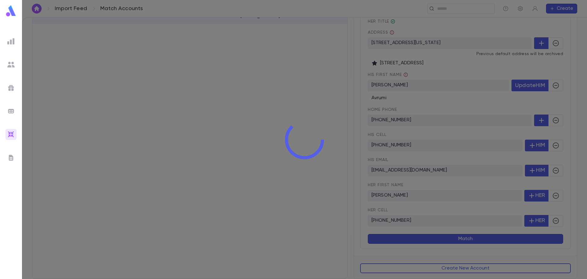
scroll to position [0, 0]
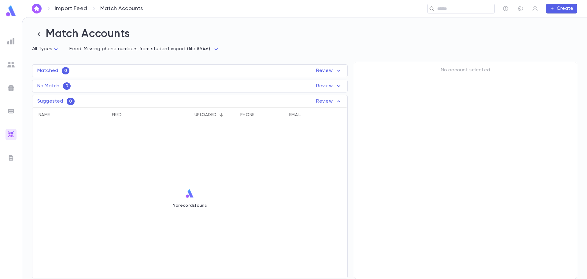
click at [11, 11] on img at bounding box center [11, 11] width 12 height 12
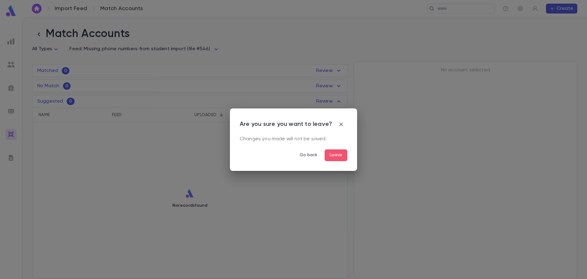
click at [341, 155] on button "Leave" at bounding box center [336, 155] width 23 height 12
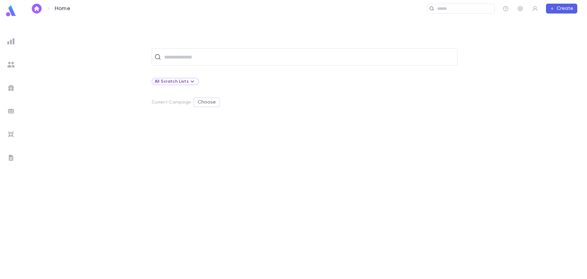
click at [10, 130] on div at bounding box center [11, 134] width 11 height 11
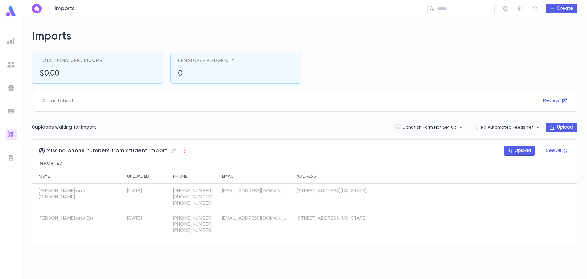
click at [14, 57] on ul at bounding box center [11, 155] width 22 height 245
click at [13, 64] on img at bounding box center [10, 64] width 7 height 7
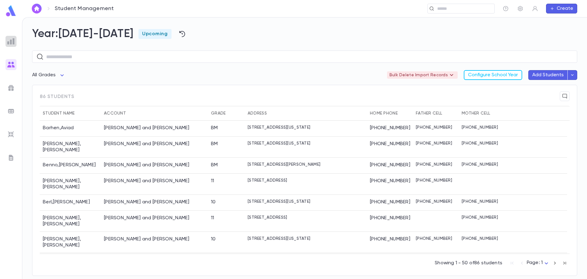
click at [11, 41] on img at bounding box center [10, 41] width 7 height 7
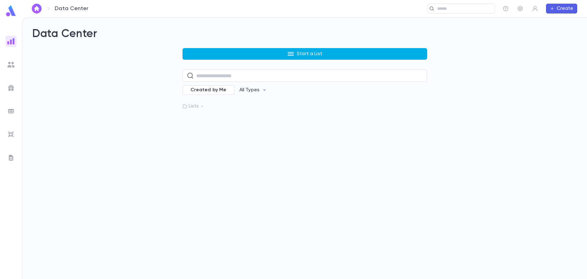
click at [226, 52] on button "Start a List" at bounding box center [305, 54] width 245 height 12
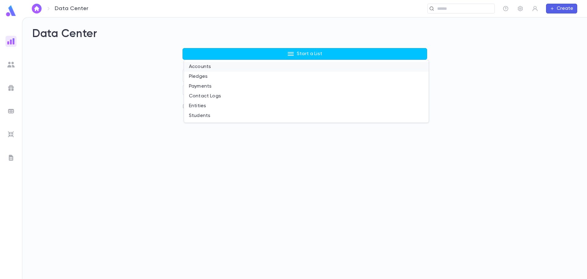
click at [205, 65] on li "Accounts" at bounding box center [306, 67] width 245 height 10
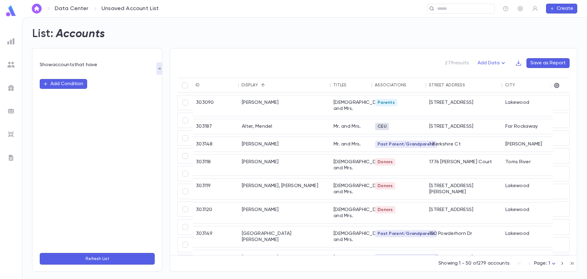
click at [57, 85] on button "Add Condition" at bounding box center [63, 84] width 47 height 10
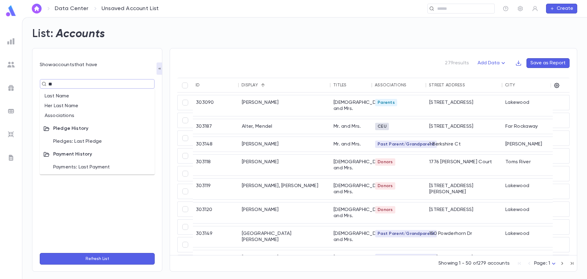
type input "***"
click at [63, 99] on li "Associations" at bounding box center [97, 96] width 115 height 10
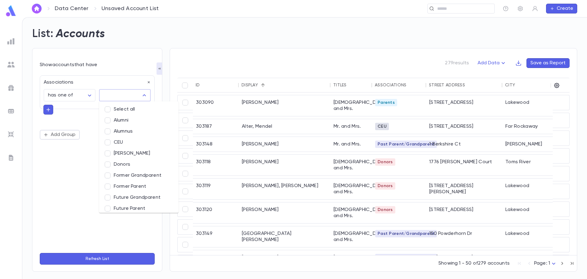
click at [120, 95] on input "text" at bounding box center [120, 95] width 37 height 12
click at [130, 208] on li "Future Parent" at bounding box center [139, 208] width 80 height 11
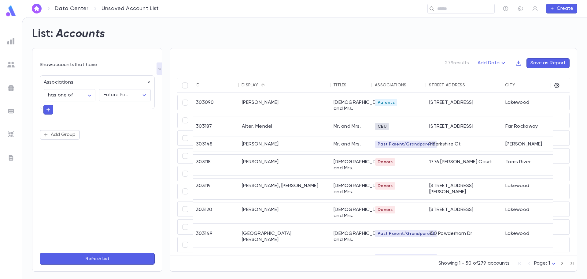
click at [68, 215] on div "**********" at bounding box center [97, 160] width 115 height 176
click at [52, 111] on button "button" at bounding box center [48, 110] width 10 height 10
type input "*"
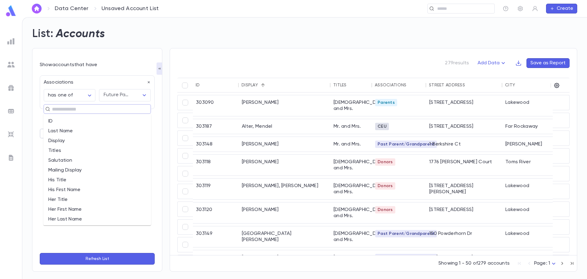
click at [90, 247] on div "**********" at bounding box center [97, 160] width 115 height 176
click at [100, 259] on button "Refresh List" at bounding box center [97, 259] width 115 height 12
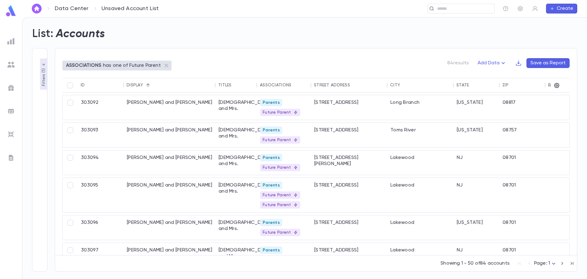
click at [41, 70] on p "Filters ( 1 )" at bounding box center [44, 76] width 6 height 19
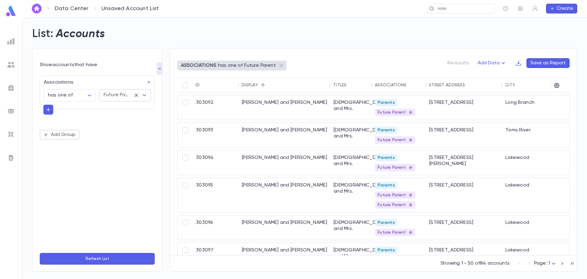
click at [143, 96] on icon "Open" at bounding box center [144, 94] width 7 height 7
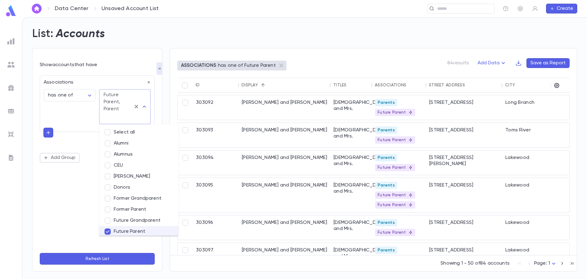
scroll to position [1, 0]
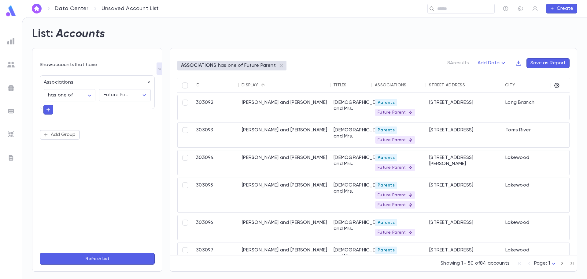
click at [124, 259] on button "Refresh List" at bounding box center [97, 259] width 115 height 12
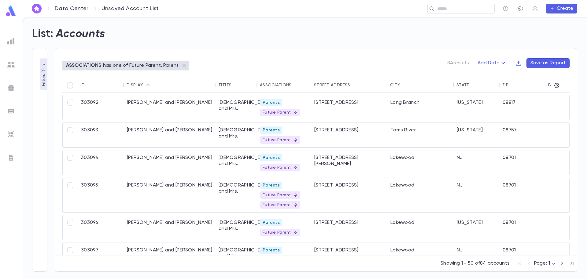
click at [518, 9] on icon "button" at bounding box center [521, 9] width 6 height 6
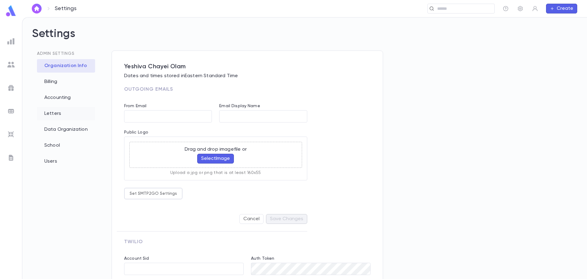
type input "**********"
click at [68, 132] on div "Data Organization" at bounding box center [66, 129] width 58 height 13
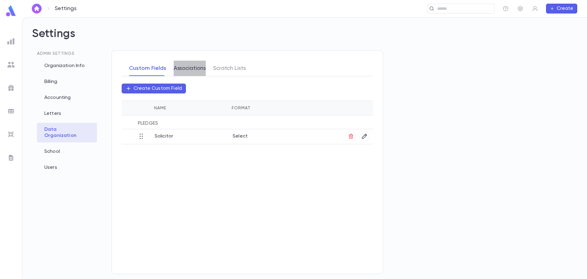
click at [188, 67] on button "Associations" at bounding box center [190, 68] width 32 height 15
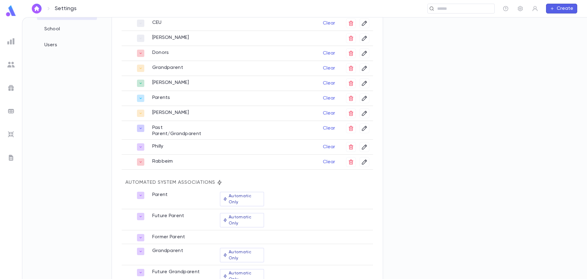
scroll to position [139, 0]
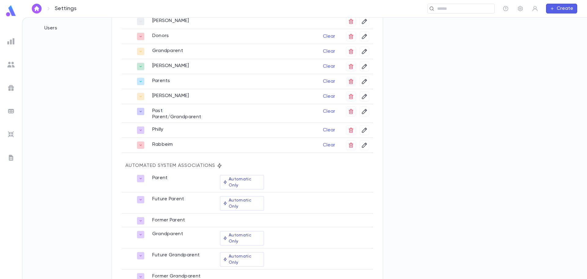
click at [352, 82] on icon "button" at bounding box center [351, 81] width 5 height 5
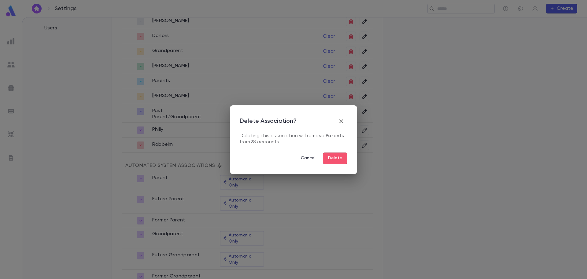
click at [337, 158] on button "Delete" at bounding box center [335, 158] width 24 height 12
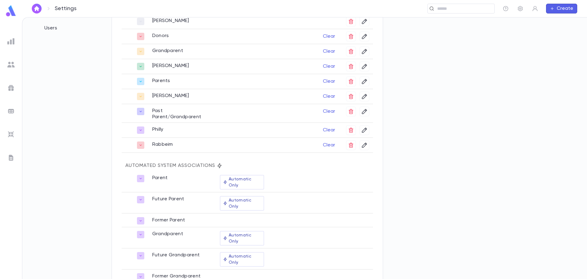
scroll to position [109, 0]
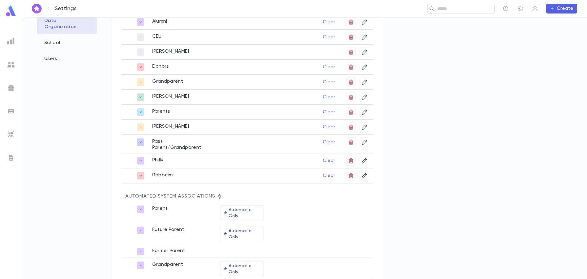
click at [350, 83] on icon "button" at bounding box center [351, 82] width 6 height 6
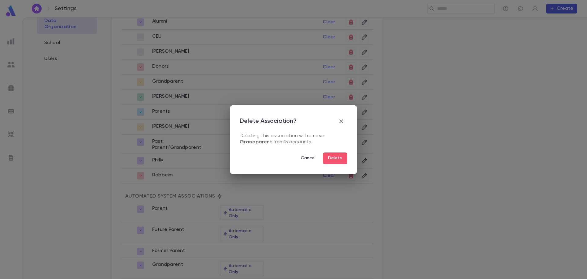
click at [336, 158] on button "Delete" at bounding box center [335, 158] width 24 height 12
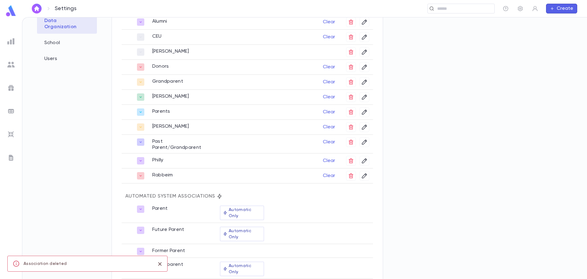
scroll to position [139, 0]
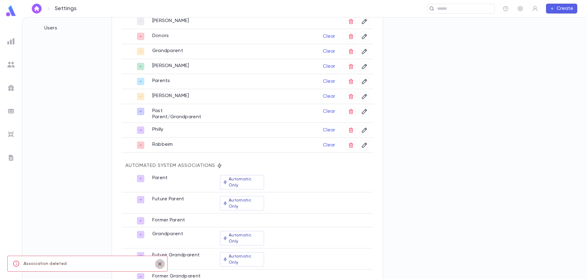
drag, startPoint x: 159, startPoint y: 262, endPoint x: 167, endPoint y: 274, distance: 14.2
click at [158, 263] on icon "close" at bounding box center [160, 263] width 7 height 7
click at [9, 40] on img at bounding box center [10, 41] width 7 height 7
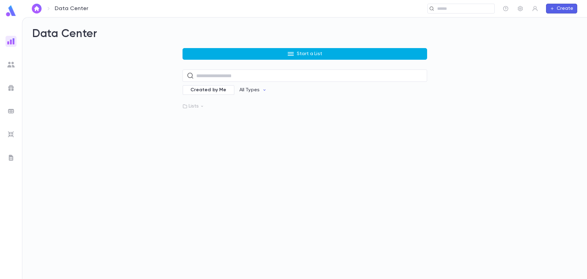
click at [231, 58] on button "Start a List" at bounding box center [305, 54] width 245 height 12
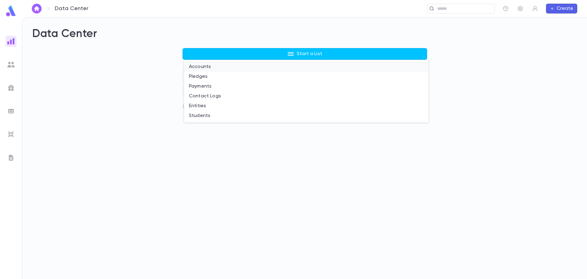
click at [193, 67] on li "Accounts" at bounding box center [306, 67] width 245 height 10
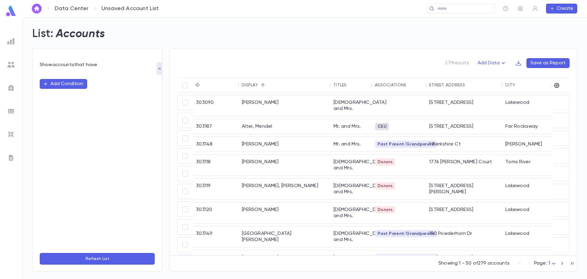
click at [52, 83] on button "Add Condition" at bounding box center [63, 84] width 47 height 10
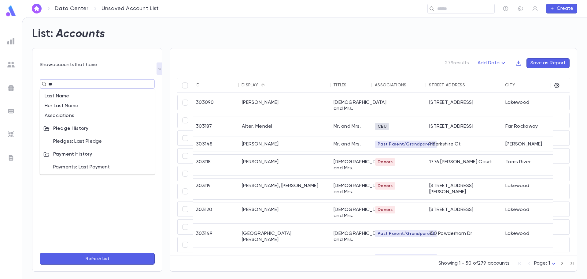
type input "*"
type input "***"
click at [79, 97] on li "Associations" at bounding box center [97, 96] width 115 height 10
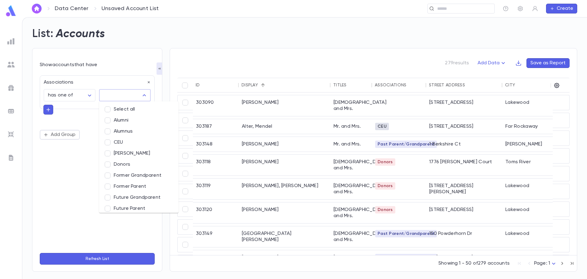
click at [117, 90] on input "text" at bounding box center [120, 95] width 37 height 12
click at [120, 208] on li "Future Parent" at bounding box center [139, 208] width 80 height 11
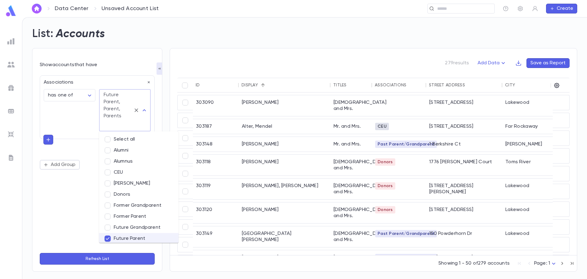
scroll to position [103, 0]
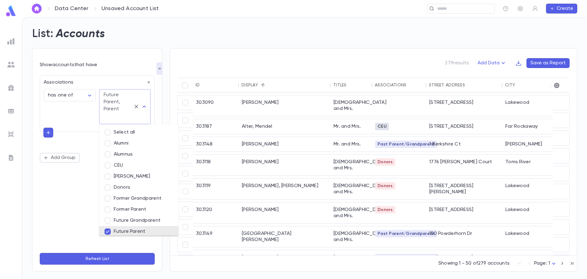
click at [103, 257] on button "Refresh List" at bounding box center [97, 259] width 115 height 12
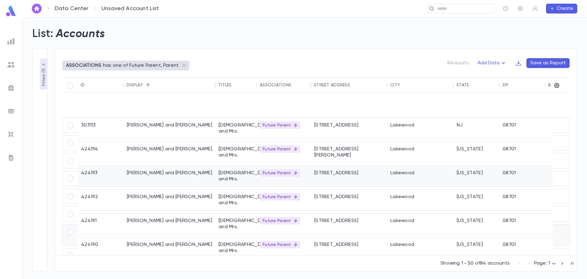
scroll to position [737, 0]
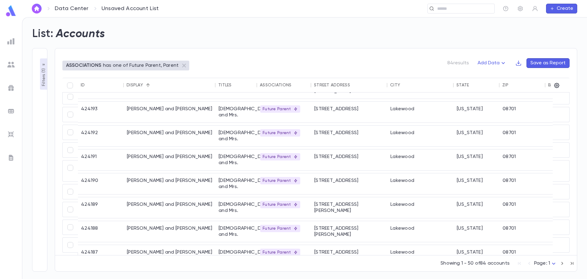
click at [556, 66] on button "Save as Report" at bounding box center [548, 63] width 43 height 10
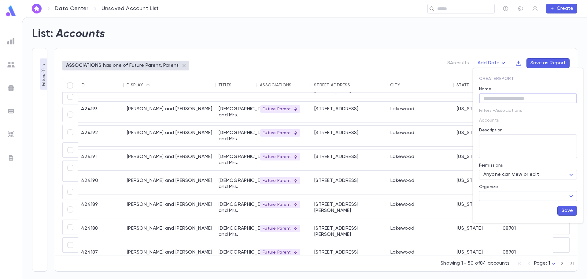
click at [501, 97] on input "Name" at bounding box center [528, 98] width 98 height 9
type input "*"
type input "**********"
click at [502, 191] on div "Organize" at bounding box center [528, 187] width 98 height 7
click at [567, 209] on button "Save" at bounding box center [568, 211] width 20 height 10
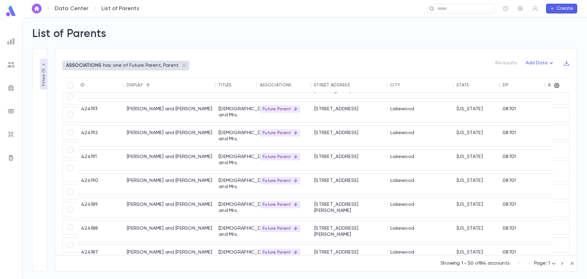
click at [9, 38] on img at bounding box center [10, 41] width 7 height 7
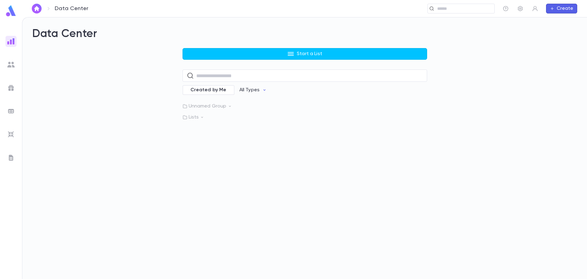
click at [214, 106] on p "Unnamed Group" at bounding box center [305, 106] width 245 height 6
click at [198, 134] on p "Lists" at bounding box center [305, 134] width 245 height 6
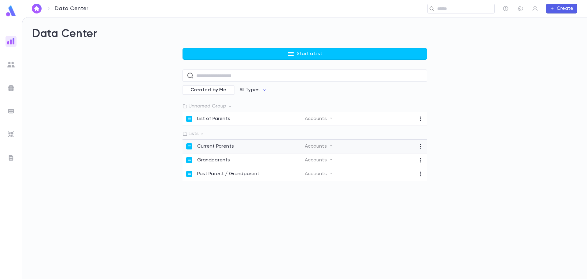
click at [252, 148] on div "Current Parents" at bounding box center [245, 146] width 119 height 6
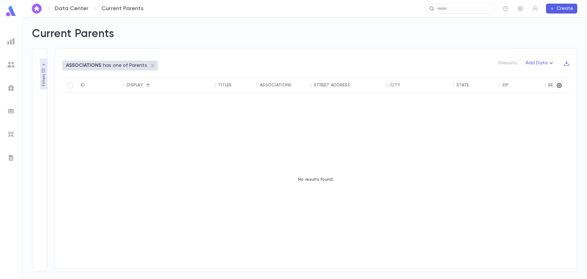
click at [44, 63] on icon "button" at bounding box center [43, 64] width 5 height 5
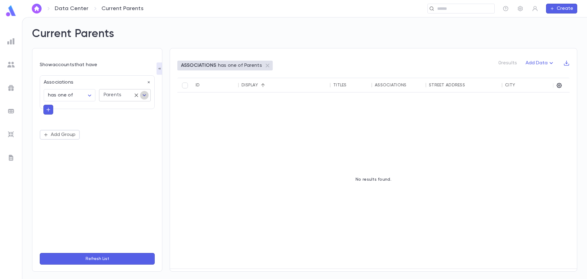
click at [146, 96] on icon "Open" at bounding box center [144, 94] width 7 height 7
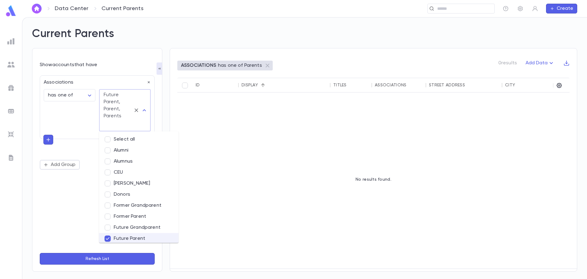
scroll to position [56, 0]
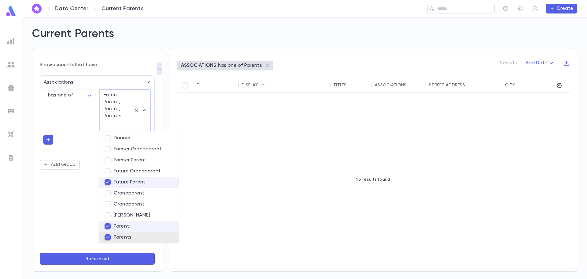
click at [124, 259] on button "Refresh List" at bounding box center [97, 259] width 115 height 12
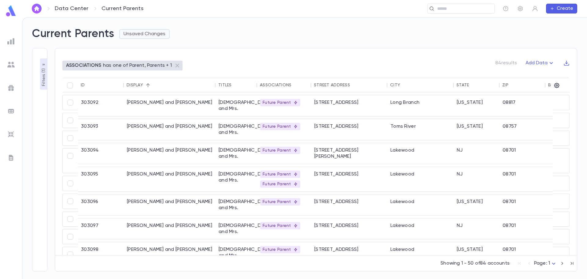
click at [165, 32] on button "Unsaved Changes" at bounding box center [144, 34] width 50 height 10
click at [161, 55] on li "Save as New Report" at bounding box center [155, 56] width 68 height 10
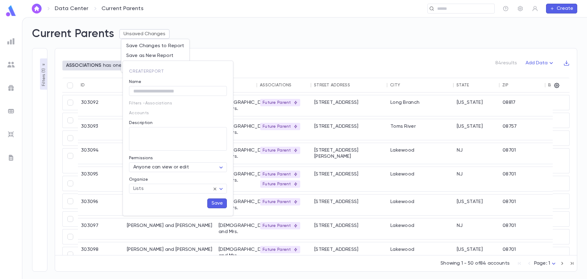
drag, startPoint x: 285, startPoint y: 50, endPoint x: 281, endPoint y: 47, distance: 4.6
click at [285, 49] on div at bounding box center [293, 139] width 587 height 279
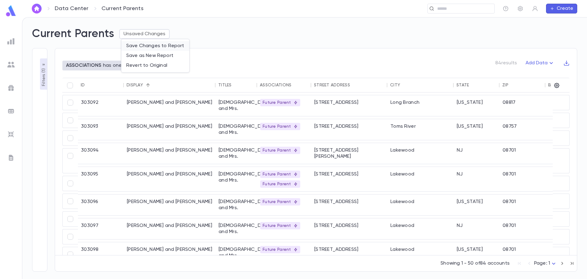
click at [169, 44] on li "Save Changes to Report" at bounding box center [155, 46] width 68 height 10
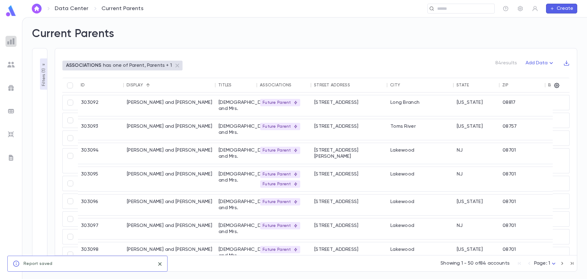
click at [9, 38] on img at bounding box center [10, 41] width 7 height 7
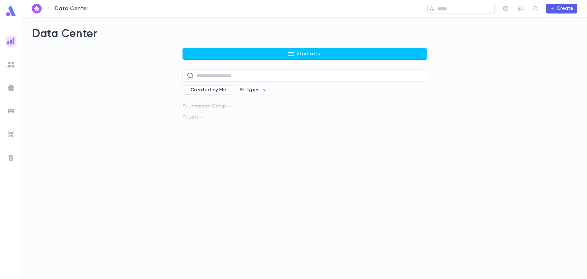
click at [196, 117] on p "Lists" at bounding box center [305, 117] width 245 height 6
click at [228, 130] on p "Current Parents" at bounding box center [215, 130] width 37 height 6
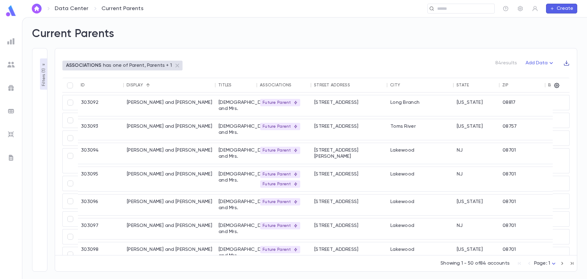
click at [569, 62] on icon "button" at bounding box center [567, 63] width 6 height 6
click at [562, 74] on li "Download CSV" at bounding box center [561, 75] width 44 height 10
click at [10, 65] on img at bounding box center [10, 64] width 7 height 7
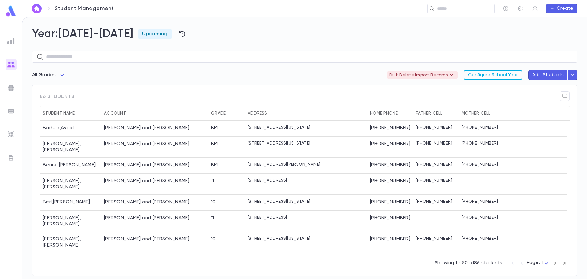
click at [475, 74] on button "Configure School Year" at bounding box center [493, 75] width 58 height 10
click at [15, 132] on div at bounding box center [11, 134] width 11 height 11
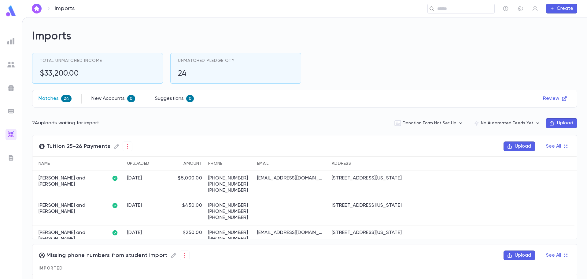
click at [55, 100] on p "Matches" at bounding box center [49, 98] width 20 height 6
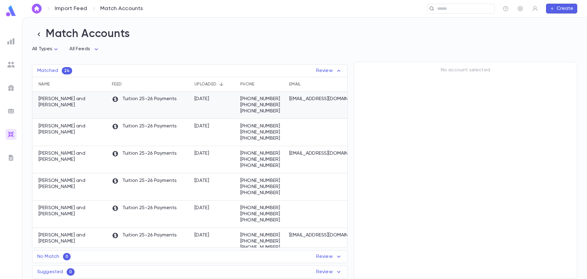
click at [72, 106] on div "Plotnik, Naftoli and Sorala" at bounding box center [70, 104] width 76 height 27
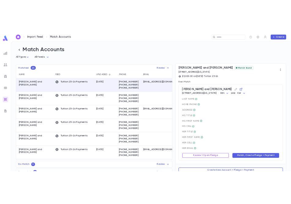
scroll to position [9, 0]
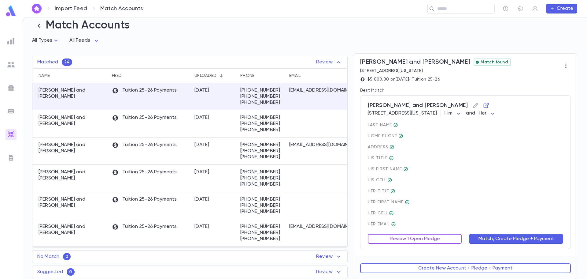
click at [417, 241] on button "Review 1 Open Pledge" at bounding box center [415, 239] width 94 height 10
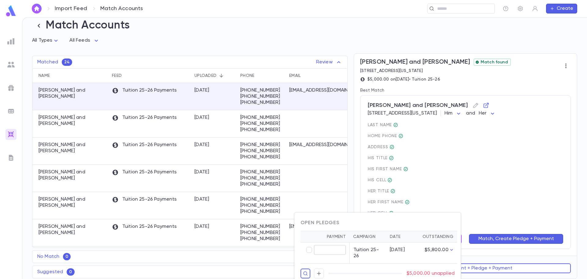
type input "********"
drag, startPoint x: 387, startPoint y: 219, endPoint x: 392, endPoint y: 209, distance: 11.9
click at [392, 209] on div "Open Pledges Payment Campaign Date Outstanding ******** ​ Tuition 25-26 9/1/25 …" at bounding box center [293, 139] width 587 height 279
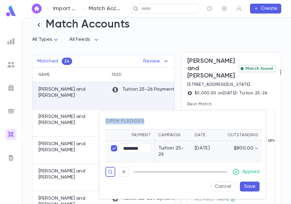
click at [290, 98] on div at bounding box center [145, 102] width 291 height 204
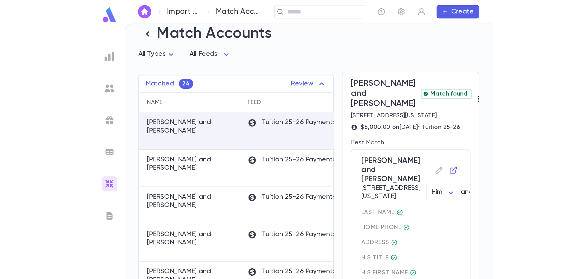
scroll to position [155, 0]
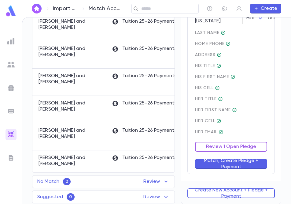
click at [210, 147] on button "Review 1 Open Pledge" at bounding box center [231, 147] width 72 height 10
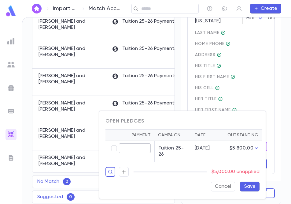
type input "********"
click at [252, 186] on button "Save" at bounding box center [250, 186] width 20 height 10
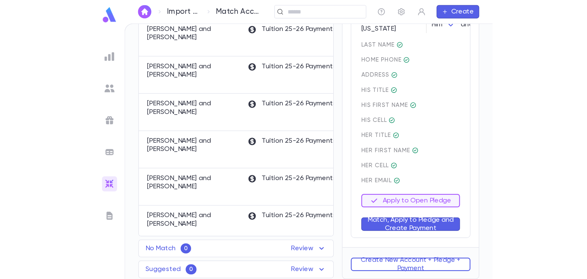
scroll to position [9, 0]
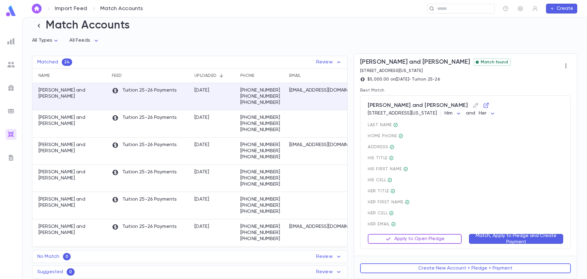
click at [430, 238] on button "Apply to Open Pledge" at bounding box center [415, 239] width 94 height 10
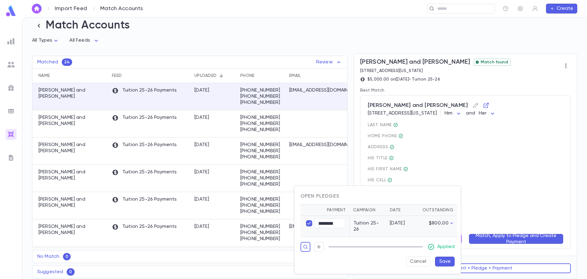
click at [445, 259] on button "Save" at bounding box center [445, 261] width 20 height 10
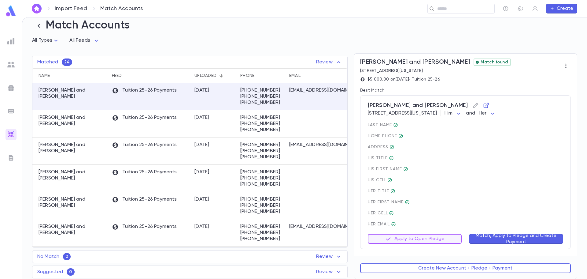
click at [481, 237] on button "Match, Apply to Pledge and Create Payment" at bounding box center [516, 239] width 94 height 10
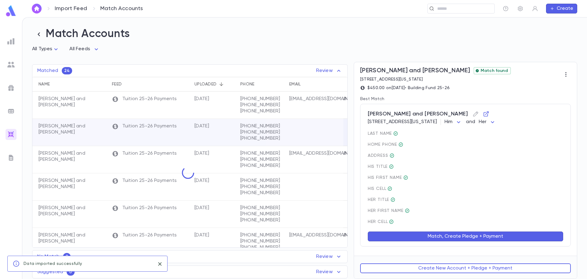
scroll to position [0, 0]
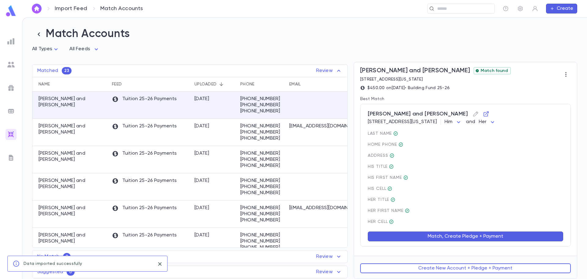
click at [473, 237] on button "Match, Create Pledge + Payment" at bounding box center [466, 236] width 196 height 10
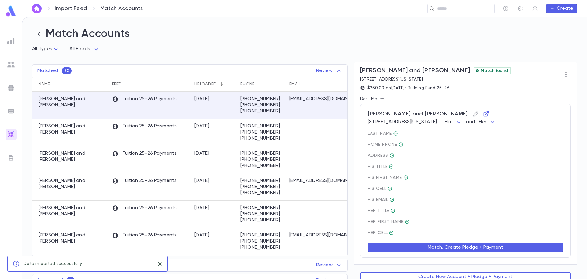
click at [468, 248] on button "Match, Create Pledge + Payment" at bounding box center [466, 247] width 196 height 10
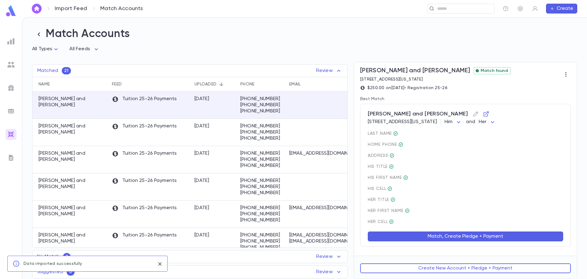
click at [470, 237] on button "Match, Create Pledge + Payment" at bounding box center [466, 236] width 196 height 10
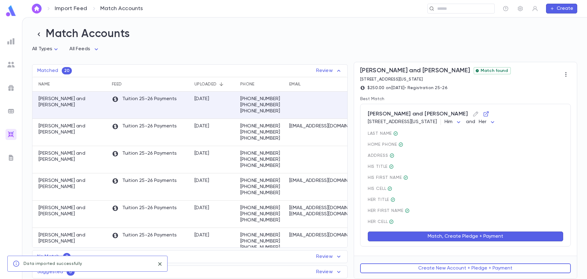
click at [470, 237] on button "Match, Create Pledge + Payment" at bounding box center [466, 236] width 196 height 10
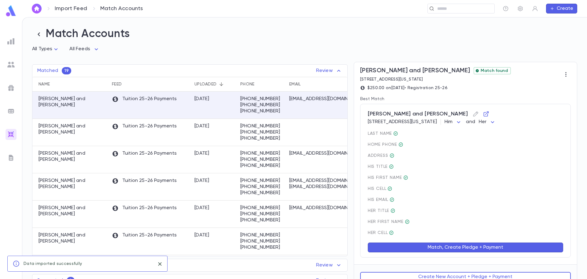
click at [470, 237] on div "Match, Create Pledge + Payment" at bounding box center [462, 243] width 203 height 17
click at [464, 248] on button "Match, Create Pledge + Payment" at bounding box center [466, 247] width 196 height 10
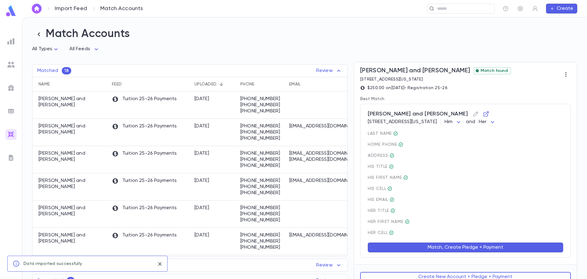
click at [464, 248] on button "Match, Create Pledge + Payment" at bounding box center [466, 247] width 196 height 10
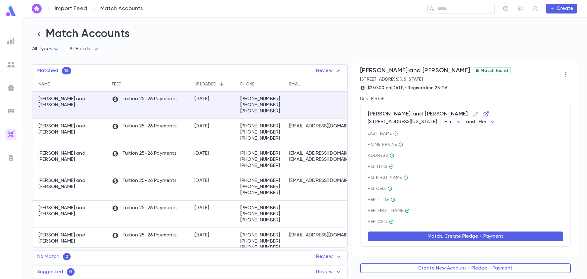
click at [448, 237] on button "Match, Create Pledge + Payment" at bounding box center [466, 236] width 196 height 10
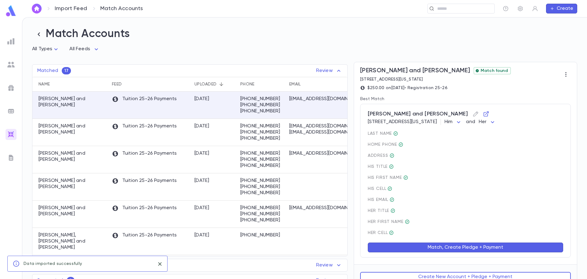
scroll to position [9, 0]
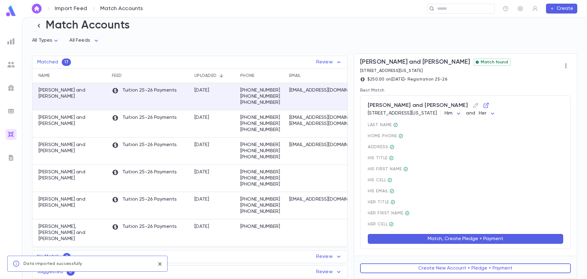
click at [441, 237] on button "Match, Create Pledge + Payment" at bounding box center [466, 239] width 196 height 10
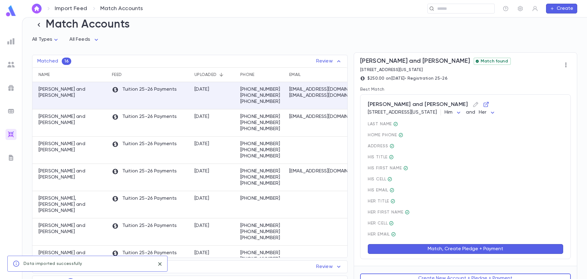
scroll to position [0, 0]
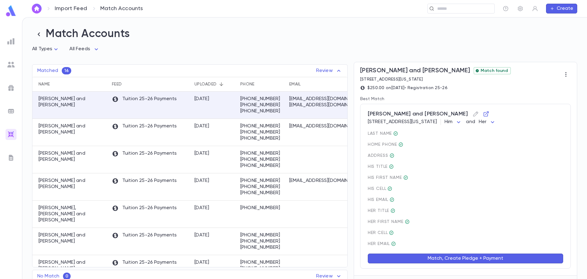
click at [425, 256] on button "Match, Create Pledge + Payment" at bounding box center [466, 258] width 196 height 10
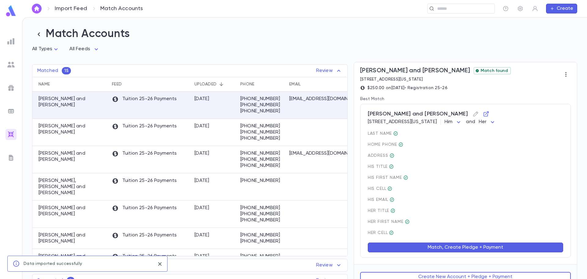
click at [409, 250] on button "Match, Create Pledge + Payment" at bounding box center [466, 247] width 196 height 10
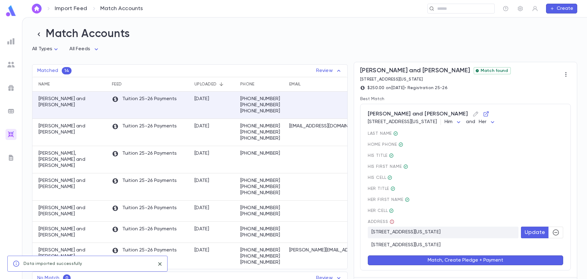
scroll to position [22, 0]
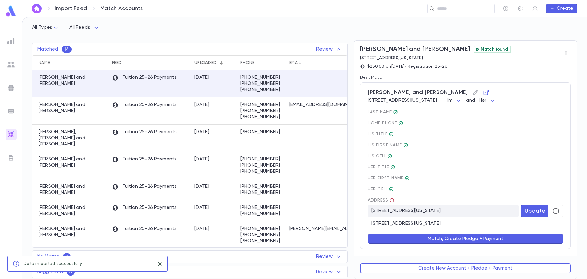
click at [412, 237] on button "Match, Create Pledge + Payment" at bounding box center [466, 239] width 196 height 10
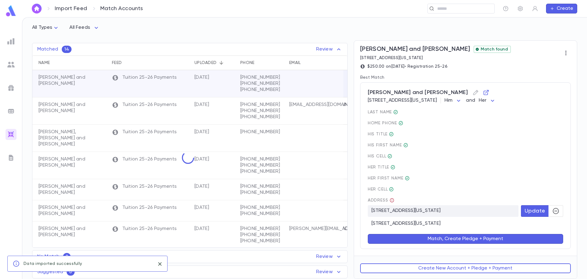
scroll to position [0, 0]
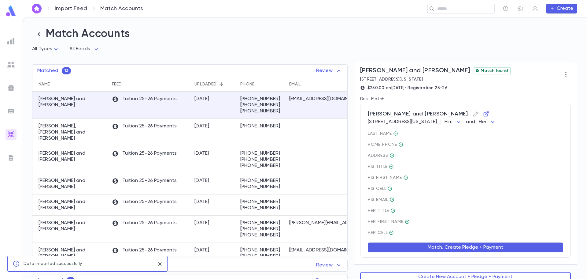
click at [409, 250] on button "Match, Create Pledge + Payment" at bounding box center [466, 247] width 196 height 10
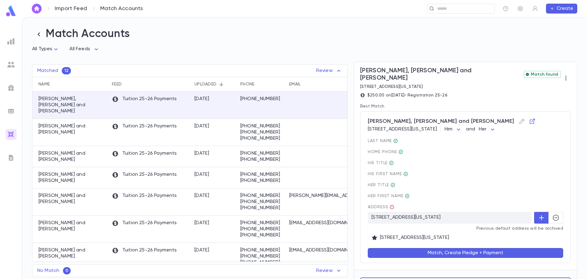
click at [413, 248] on button "Match, Create Pledge + Payment" at bounding box center [466, 253] width 196 height 10
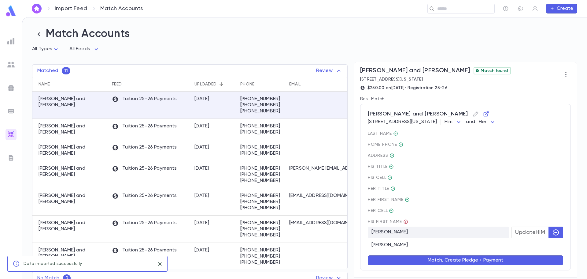
scroll to position [22, 0]
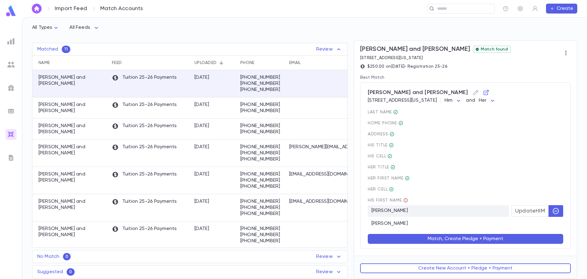
click at [436, 237] on button "Match, Create Pledge + Payment" at bounding box center [466, 239] width 196 height 10
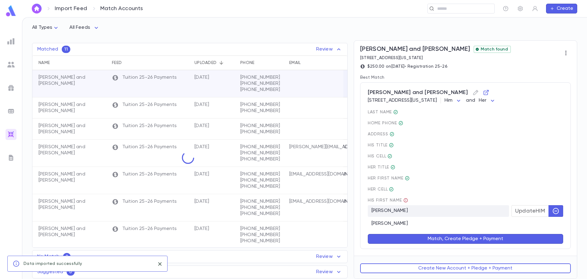
scroll to position [0, 0]
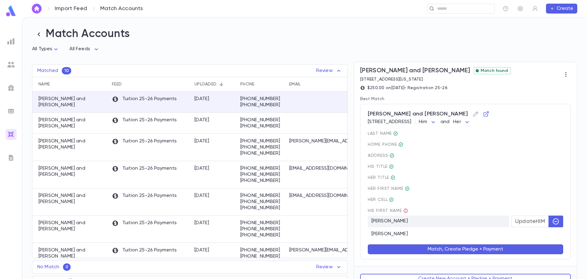
click at [434, 250] on button "Match, Create Pledge + Payment" at bounding box center [466, 249] width 196 height 10
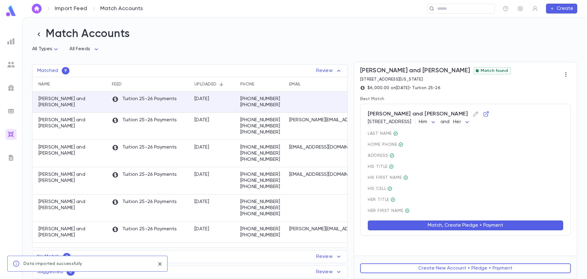
click at [451, 226] on button "Match, Create Pledge + Payment" at bounding box center [466, 225] width 196 height 10
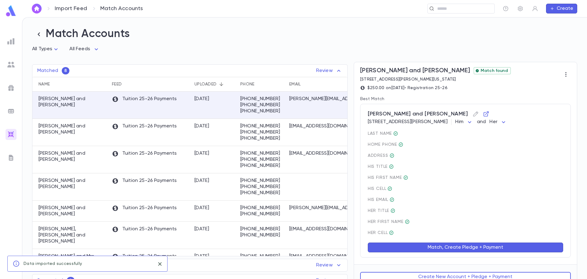
click at [452, 249] on button "Match, Create Pledge + Payment" at bounding box center [466, 247] width 196 height 10
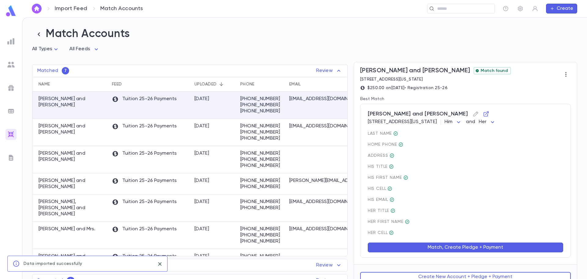
click at [449, 250] on button "Match, Create Pledge + Payment" at bounding box center [466, 247] width 196 height 10
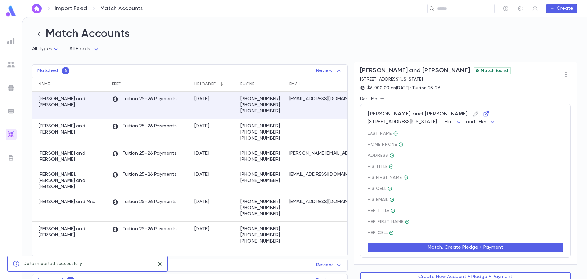
click at [422, 248] on button "Match, Create Pledge + Payment" at bounding box center [466, 247] width 196 height 10
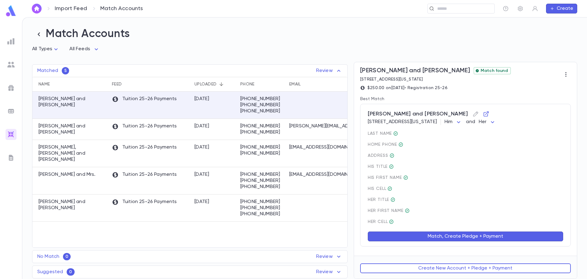
click at [414, 238] on button "Match, Create Pledge + Payment" at bounding box center [466, 236] width 196 height 10
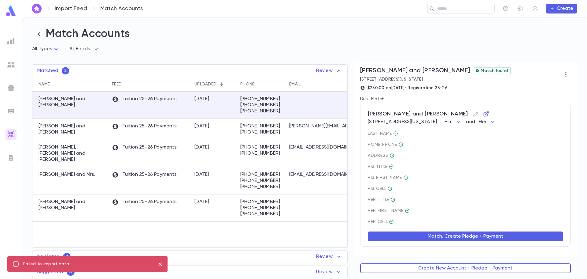
click at [449, 236] on button "Match, Create Pledge + Payment" at bounding box center [466, 236] width 196 height 10
click at [159, 264] on icon "close" at bounding box center [160, 263] width 7 height 7
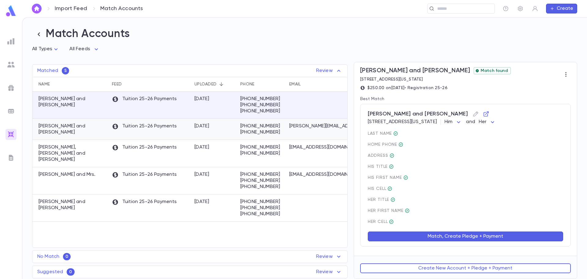
click at [158, 128] on p "Tuition 25-26 Payments" at bounding box center [144, 126] width 65 height 7
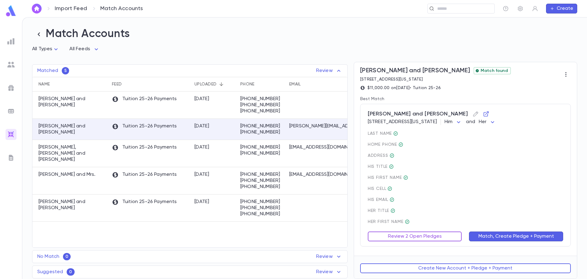
click at [442, 236] on button "Review 2 Open Pledges" at bounding box center [415, 236] width 94 height 10
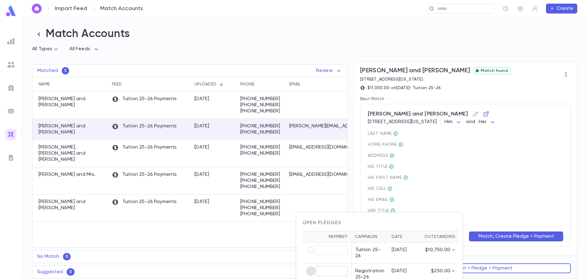
type input "******"
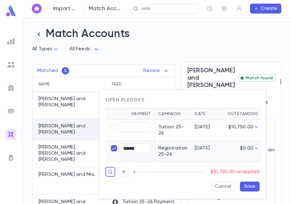
type input "*********"
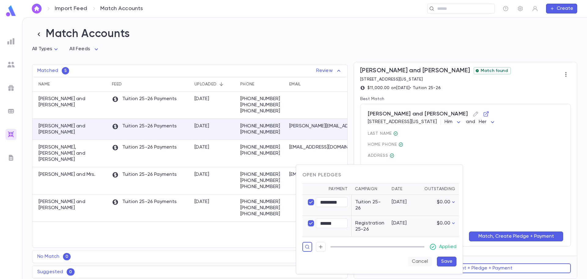
click at [419, 263] on button "Cancel" at bounding box center [420, 261] width 24 height 10
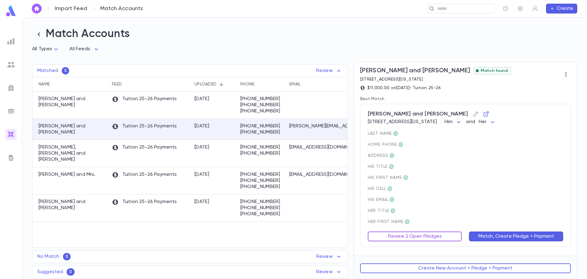
click at [418, 238] on button "Review 2 Open Pledges" at bounding box center [415, 236] width 94 height 10
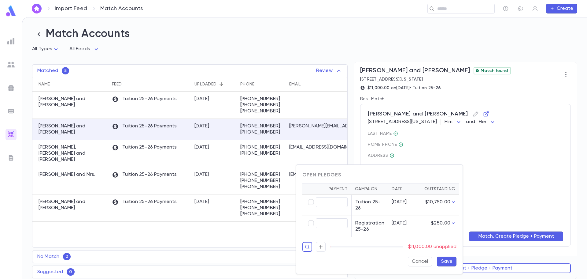
click at [493, 193] on div at bounding box center [293, 139] width 587 height 279
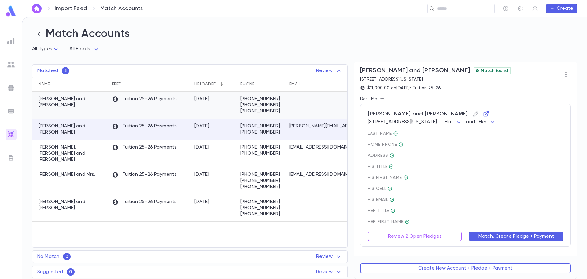
click at [213, 105] on div "[DATE]" at bounding box center [215, 104] width 46 height 27
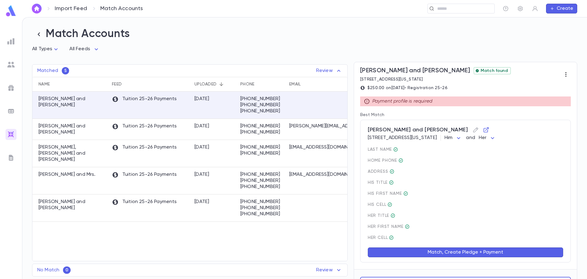
click at [565, 74] on icon "button" at bounding box center [566, 74] width 6 height 6
click at [496, 167] on div at bounding box center [293, 139] width 587 height 279
click at [564, 76] on icon "button" at bounding box center [566, 74] width 6 height 6
click at [493, 84] on div at bounding box center [293, 139] width 587 height 279
click at [167, 133] on div "Tuition 25-26 Payments" at bounding box center [150, 129] width 83 height 21
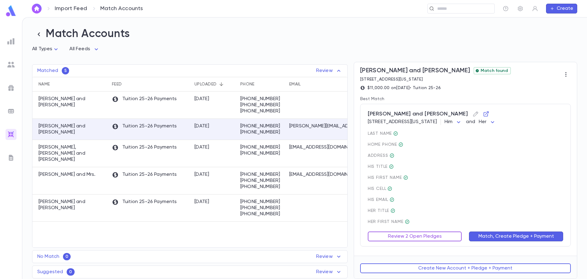
click at [417, 237] on button "Review 2 Open Pledges" at bounding box center [415, 236] width 94 height 10
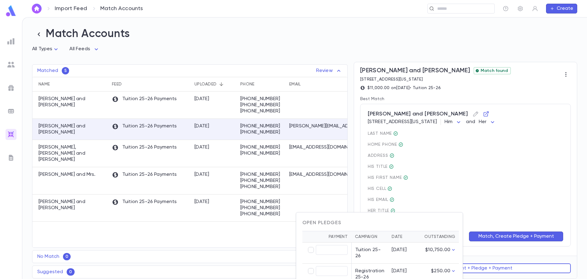
click at [422, 225] on div "Open Pledges" at bounding box center [380, 223] width 154 height 6
click at [393, 217] on div "Open Pledges" at bounding box center [377, 220] width 159 height 11
click at [367, 216] on div "Open Pledges" at bounding box center [377, 220] width 159 height 11
click at [391, 224] on div "Open Pledges" at bounding box center [380, 223] width 154 height 6
click at [392, 223] on div "Open Pledges" at bounding box center [380, 223] width 154 height 6
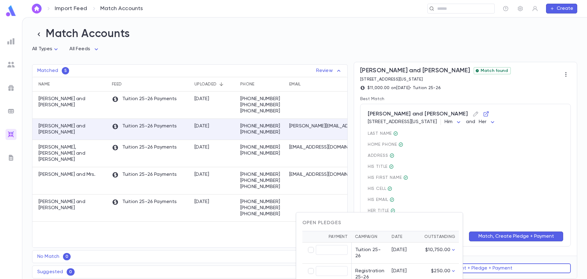
click at [392, 222] on div "Open Pledges" at bounding box center [380, 223] width 154 height 6
click at [393, 221] on div "Open Pledges" at bounding box center [380, 223] width 154 height 6
drag, startPoint x: 422, startPoint y: 172, endPoint x: 456, endPoint y: 177, distance: 34.7
click at [422, 172] on div at bounding box center [293, 139] width 587 height 279
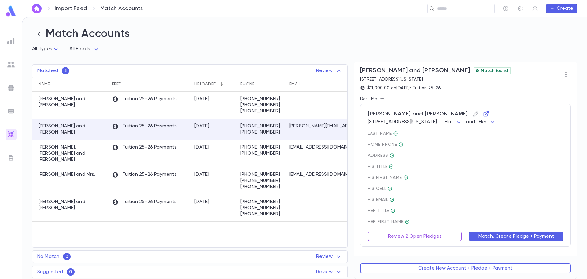
click at [412, 235] on button "Review 2 Open Pledges" at bounding box center [415, 236] width 94 height 10
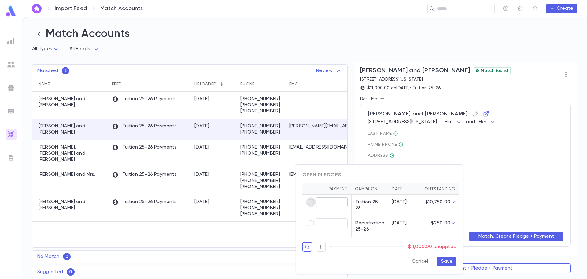
type input "*********"
type input "******"
click at [447, 262] on button "Save" at bounding box center [447, 261] width 20 height 10
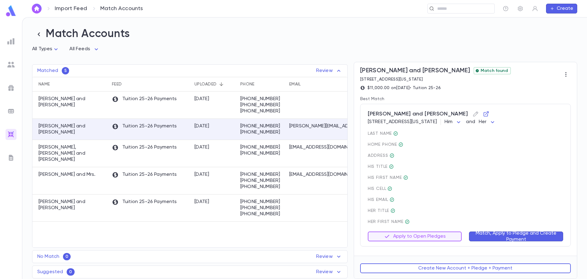
click at [482, 235] on button "Match, Apply to Pledge and Create Payment" at bounding box center [516, 236] width 94 height 10
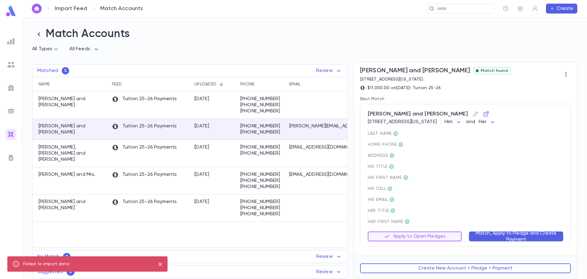
click at [161, 263] on icon "close" at bounding box center [159, 263] width 3 height 3
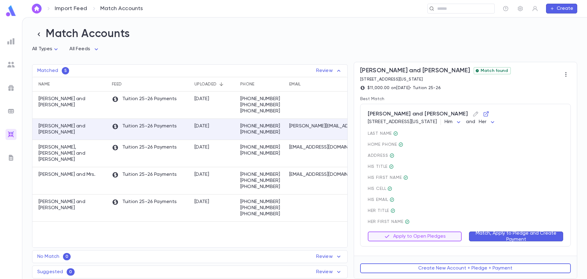
click at [510, 236] on button "Match, Apply to Pledge and Create Payment" at bounding box center [516, 236] width 94 height 10
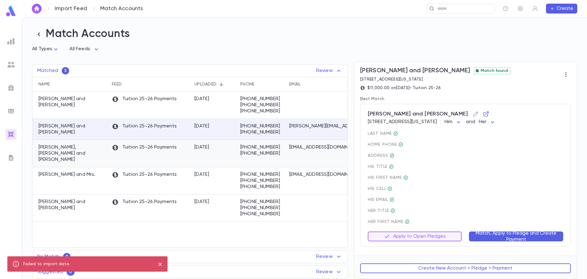
click at [243, 150] on p "(908) 216-3345" at bounding box center [261, 147] width 43 height 6
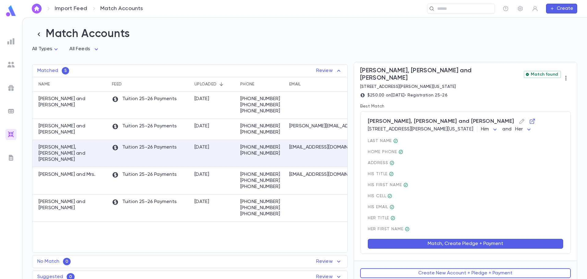
click at [441, 239] on button "Match, Create Pledge + Payment" at bounding box center [466, 244] width 196 height 10
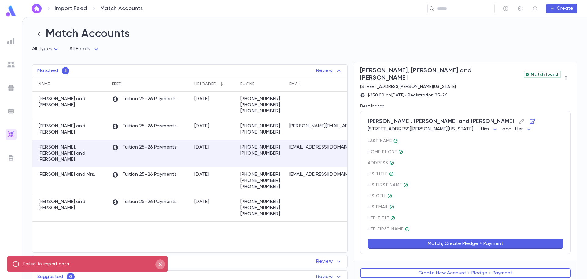
click at [160, 265] on icon "close" at bounding box center [159, 263] width 3 height 3
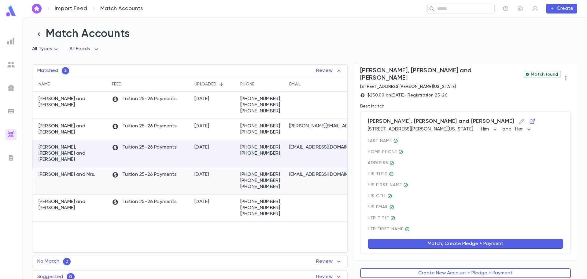
click at [192, 179] on div "[DATE]" at bounding box center [215, 180] width 46 height 27
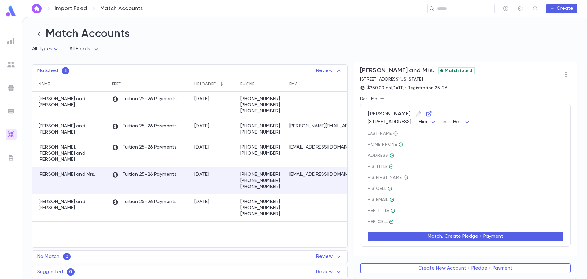
click at [427, 237] on button "Match, Create Pledge + Payment" at bounding box center [466, 236] width 196 height 10
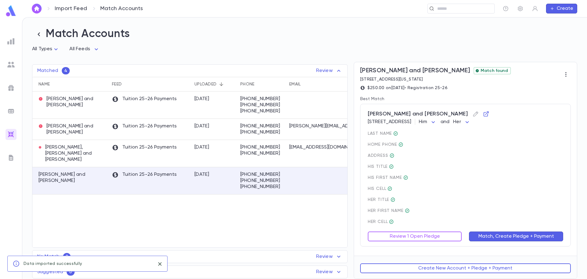
click at [158, 266] on icon "close" at bounding box center [160, 263] width 7 height 7
click at [227, 170] on div "[DATE]" at bounding box center [215, 180] width 46 height 27
click at [436, 239] on button "Review 1 Open Pledge" at bounding box center [415, 236] width 94 height 10
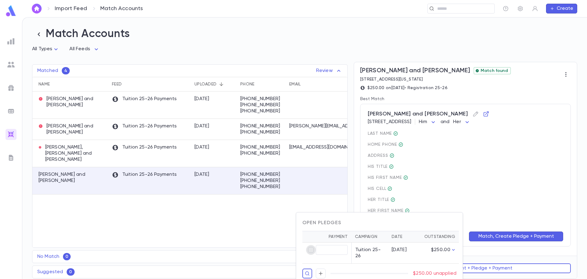
type input "******"
click at [419, 223] on div "Open Pledges" at bounding box center [380, 223] width 154 height 6
click at [505, 200] on div at bounding box center [293, 139] width 587 height 279
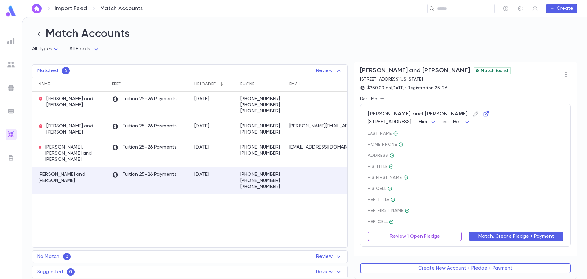
click at [414, 238] on button "Review 1 Open Pledge" at bounding box center [415, 236] width 94 height 10
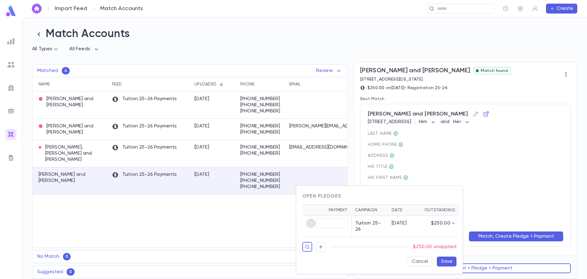
type input "******"
click at [448, 259] on button "Save" at bounding box center [447, 261] width 20 height 10
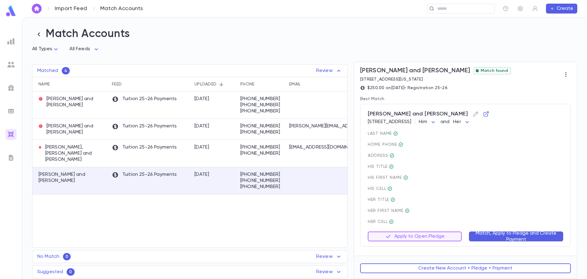
click at [509, 236] on button "Match, Apply to Pledge and Create Payment" at bounding box center [516, 236] width 94 height 10
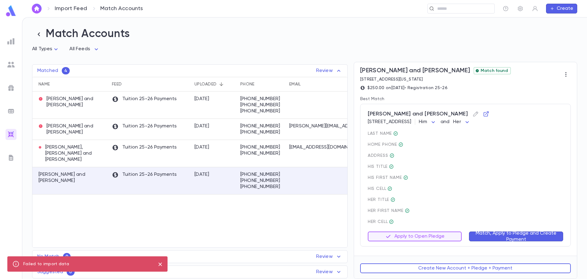
click at [144, 206] on div "Lesser, Shloime and Rivka Tuition 25-26 Payments 8/12/2025 (848) 238-9908 (848)…" at bounding box center [267, 169] width 471 height 156
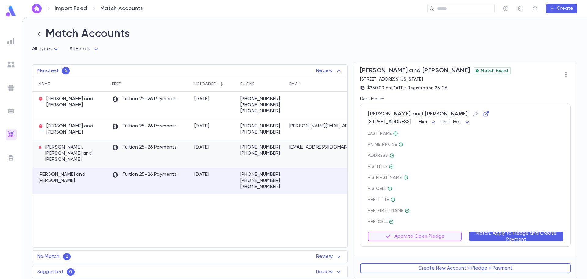
click at [186, 156] on div "Tuition 25-26 Payments" at bounding box center [150, 153] width 83 height 27
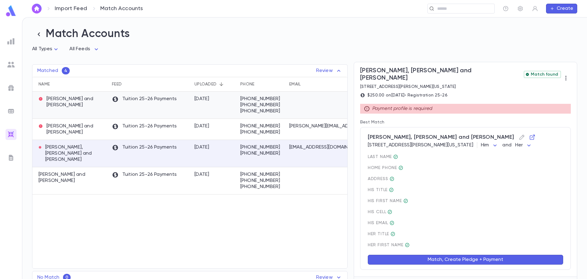
click at [98, 107] on p "Lesser, Shloime and Rivka" at bounding box center [72, 102] width 67 height 12
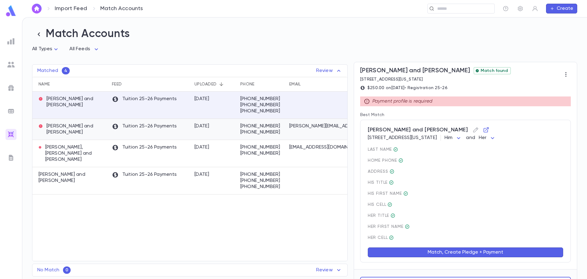
click at [69, 130] on p "Grinberger, Shimon and Leah" at bounding box center [72, 129] width 67 height 12
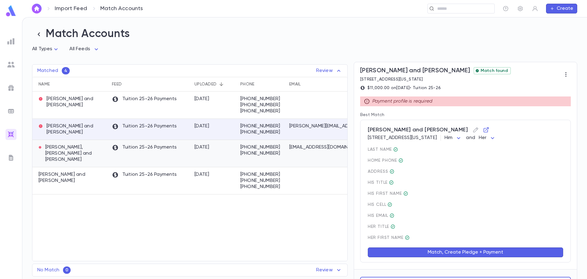
click at [63, 156] on p "Fishman, Yitzchok Meir and Yehudis" at bounding box center [72, 153] width 67 height 18
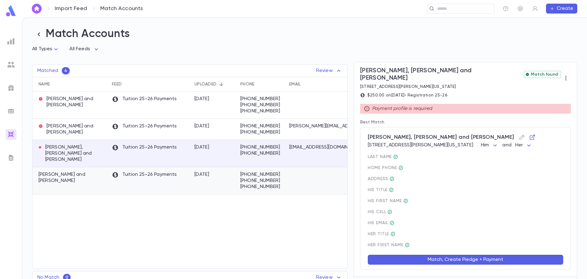
click at [71, 172] on p "Deitel, Shmuel and Chavi" at bounding box center [72, 177] width 67 height 12
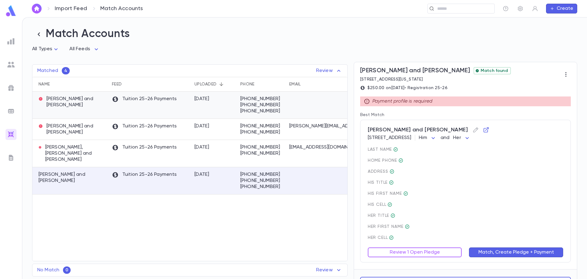
click at [295, 108] on div at bounding box center [323, 104] width 75 height 27
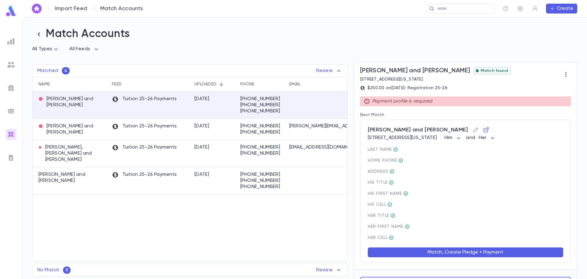
click at [563, 75] on icon "button" at bounding box center [566, 74] width 6 height 6
click at [543, 86] on li "Download & Delete" at bounding box center [543, 87] width 55 height 10
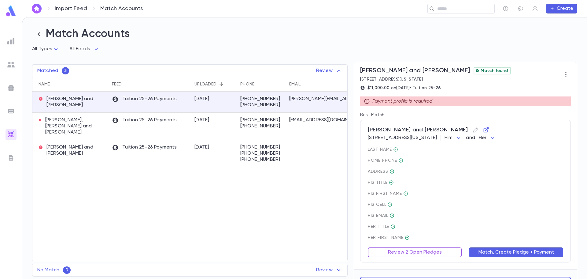
click at [409, 250] on button "Review 2 Open Pledges" at bounding box center [415, 252] width 94 height 10
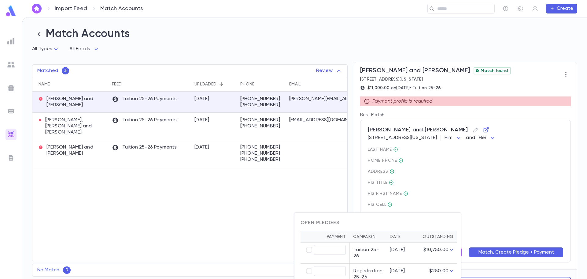
click at [479, 192] on div at bounding box center [293, 139] width 587 height 279
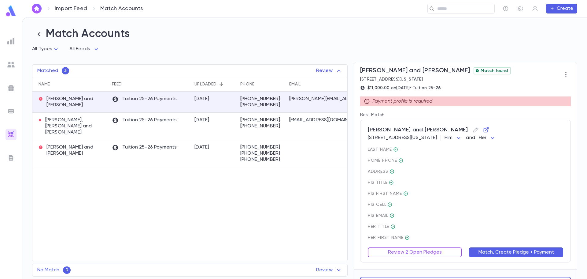
click at [417, 251] on button "Review 2 Open Pledges" at bounding box center [415, 252] width 94 height 10
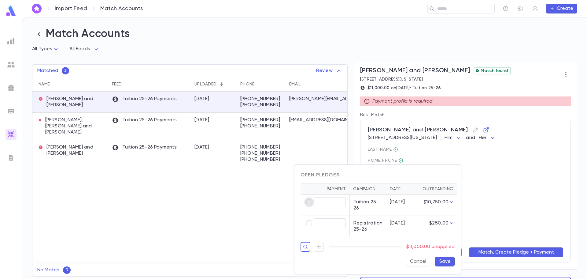
type input "*********"
type input "******"
click at [448, 260] on button "Save" at bounding box center [445, 261] width 20 height 10
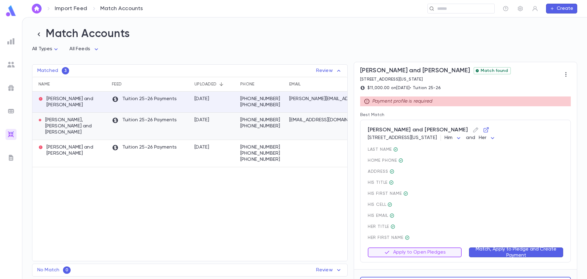
click at [154, 124] on p "Tuition 25-26 Payments" at bounding box center [144, 120] width 65 height 7
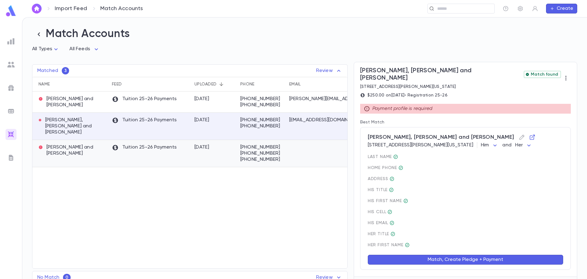
click at [156, 150] on div "Tuition 25-26 Payments" at bounding box center [150, 153] width 83 height 27
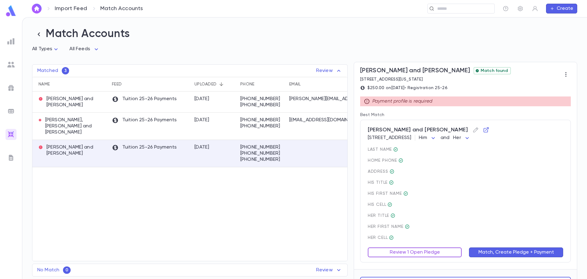
click at [399, 253] on button "Review 1 Open Pledge" at bounding box center [415, 252] width 94 height 10
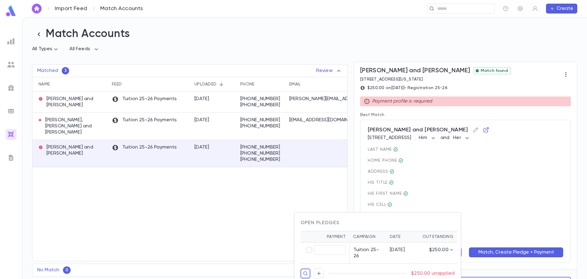
type input "******"
click at [405, 223] on div "Open Pledges" at bounding box center [378, 223] width 154 height 6
click at [451, 187] on div at bounding box center [293, 139] width 587 height 279
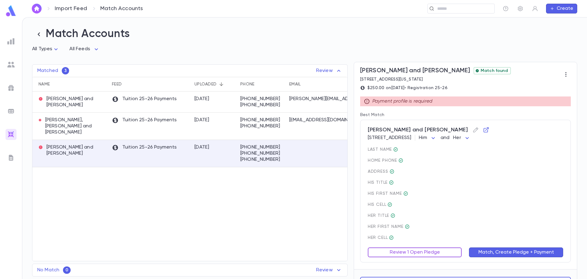
click at [425, 253] on button "Review 1 Open Pledge" at bounding box center [415, 252] width 94 height 10
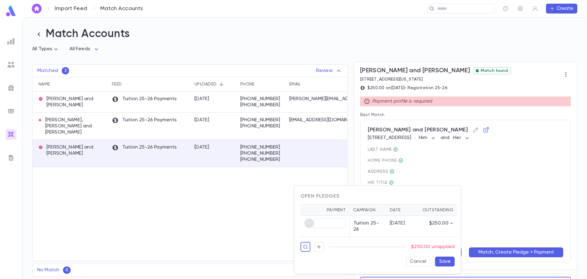
type input "******"
click at [452, 259] on button "Save" at bounding box center [445, 261] width 20 height 10
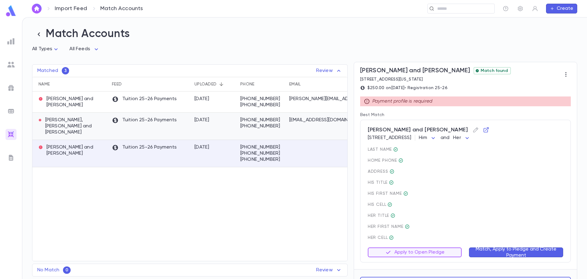
click at [132, 124] on p "Tuition 25-26 Payments" at bounding box center [144, 120] width 65 height 7
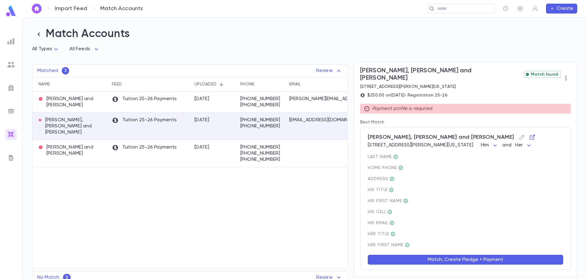
scroll to position [14, 0]
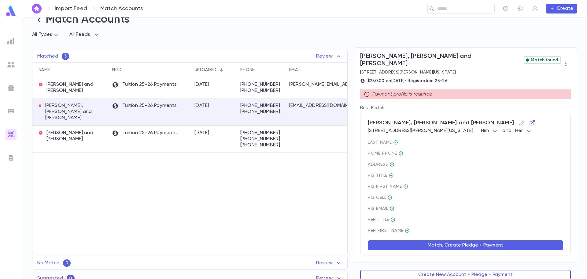
click at [473, 240] on button "Match, Create Pledge + Payment" at bounding box center [466, 245] width 196 height 10
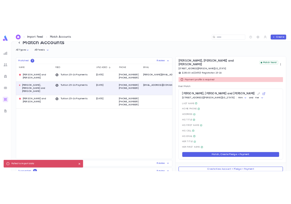
scroll to position [0, 0]
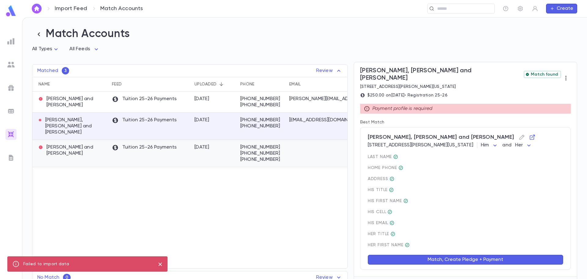
click at [84, 151] on p "[PERSON_NAME] and [PERSON_NAME]" at bounding box center [72, 150] width 67 height 12
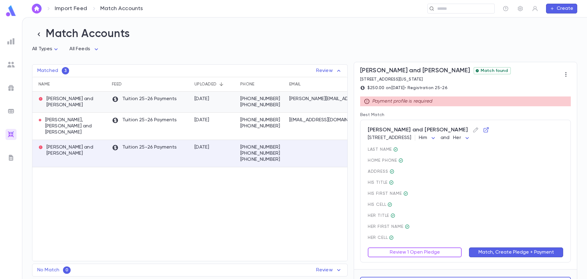
click at [79, 102] on p "[PERSON_NAME] and [PERSON_NAME]" at bounding box center [72, 102] width 67 height 12
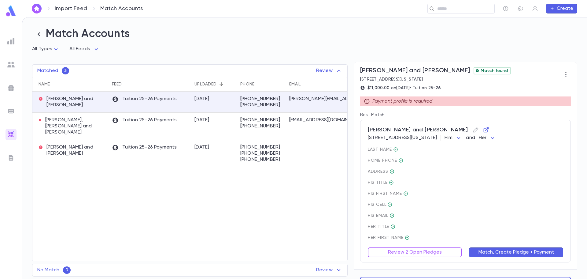
click at [488, 37] on h2 "Match Accounts" at bounding box center [305, 34] width 546 height 14
click at [522, 12] on button "button" at bounding box center [521, 9] width 10 height 10
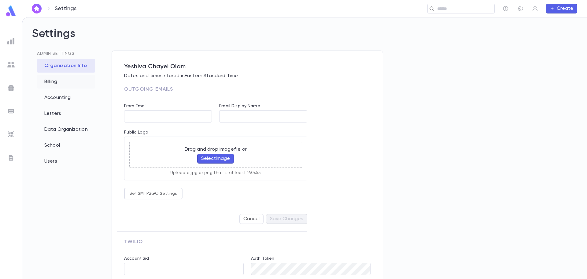
drag, startPoint x: 60, startPoint y: 81, endPoint x: 57, endPoint y: 84, distance: 3.9
click at [60, 81] on div "Billing" at bounding box center [66, 81] width 58 height 13
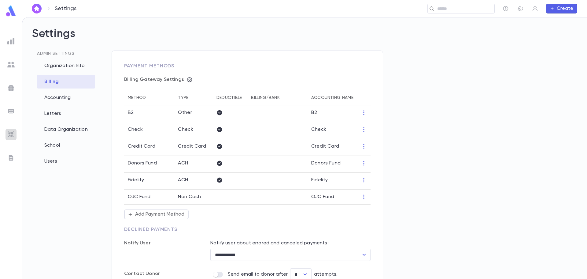
click at [6, 138] on div at bounding box center [11, 134] width 11 height 11
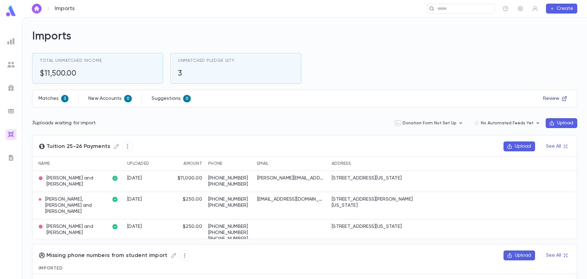
click at [551, 98] on button "Review" at bounding box center [556, 99] width 32 height 10
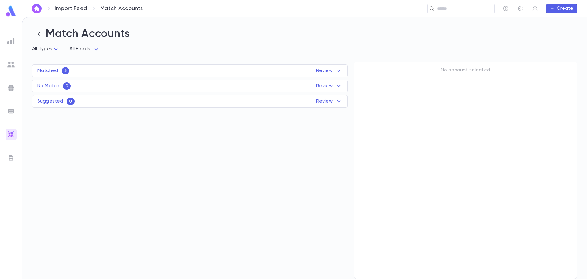
click at [326, 72] on p "Review" at bounding box center [329, 70] width 26 height 7
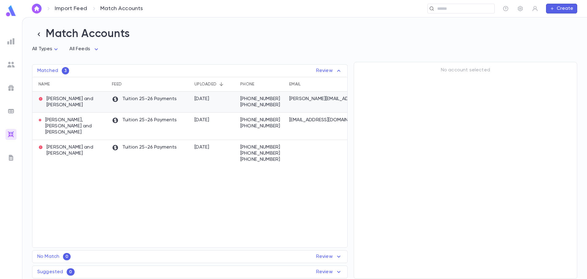
click at [216, 103] on div "[DATE]" at bounding box center [215, 101] width 46 height 21
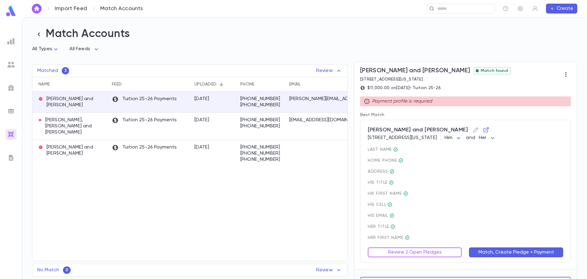
click at [563, 73] on icon "button" at bounding box center [566, 74] width 6 height 6
click at [550, 87] on li "Download & Delete" at bounding box center [543, 87] width 55 height 10
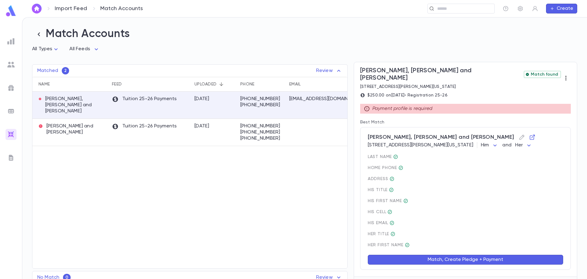
click at [564, 76] on icon "button" at bounding box center [566, 78] width 6 height 6
click at [556, 86] on li "Download & Delete" at bounding box center [543, 87] width 55 height 10
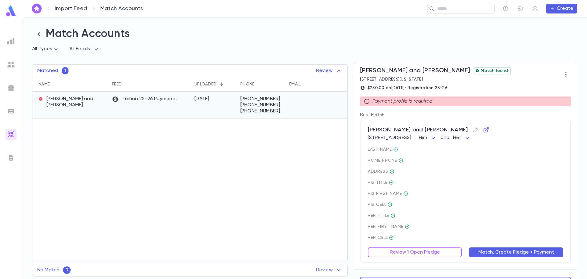
click at [322, 108] on div at bounding box center [323, 104] width 75 height 27
click at [565, 77] on icon "button" at bounding box center [566, 74] width 6 height 6
click at [553, 87] on li "Download & Delete" at bounding box center [543, 87] width 55 height 10
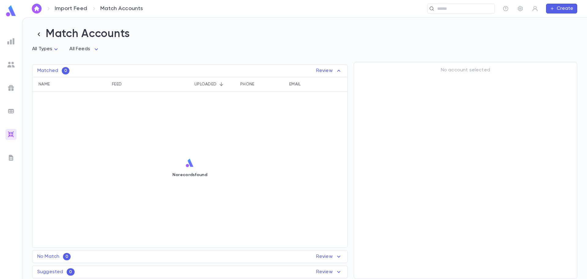
click at [10, 12] on img at bounding box center [11, 11] width 12 height 12
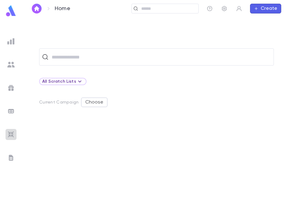
click at [10, 136] on img at bounding box center [10, 134] width 7 height 7
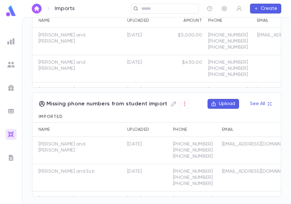
scroll to position [99, 0]
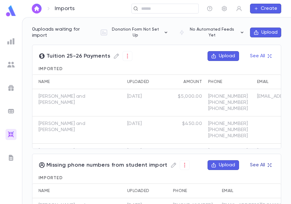
click at [268, 166] on icon "button" at bounding box center [270, 165] width 4 height 4
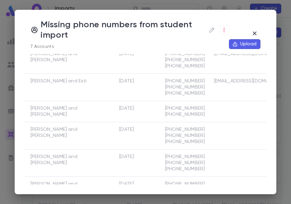
scroll to position [0, 0]
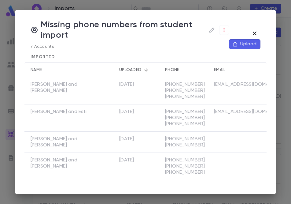
click at [256, 33] on icon "button" at bounding box center [254, 33] width 7 height 7
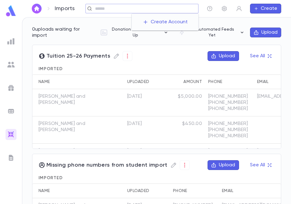
click at [151, 9] on input "text" at bounding box center [144, 9] width 103 height 6
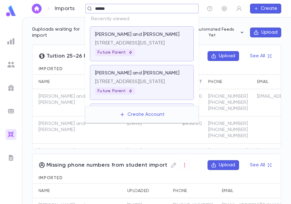
type input "******"
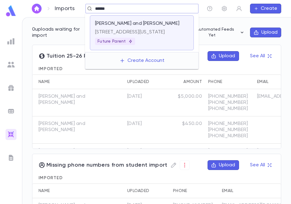
click at [143, 30] on p "[STREET_ADDRESS][US_STATE]" at bounding box center [142, 32] width 94 height 6
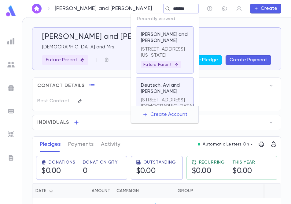
type input "*******"
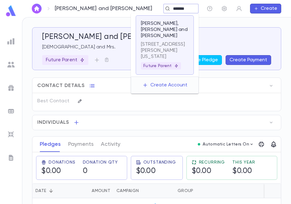
click at [155, 42] on p "325 Lawrence Avenue, Lakewood NEW JERSEY 08701" at bounding box center [165, 50] width 48 height 18
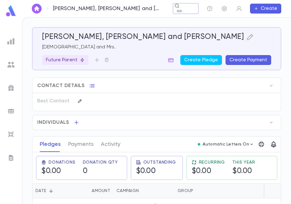
scroll to position [26, 0]
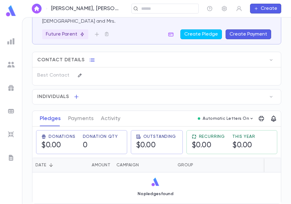
click at [237, 35] on button "Create Payment" at bounding box center [249, 34] width 46 height 10
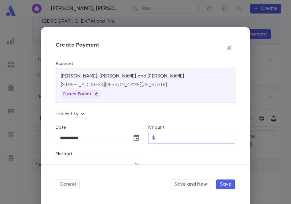
click at [165, 138] on input "Amount" at bounding box center [197, 138] width 78 height 12
click at [136, 162] on icon "Open" at bounding box center [136, 163] width 7 height 7
type input "******"
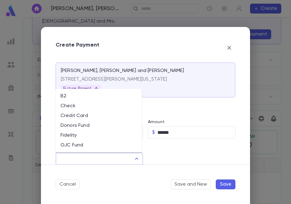
click at [142, 50] on div "Create Payment" at bounding box center [146, 48] width 180 height 12
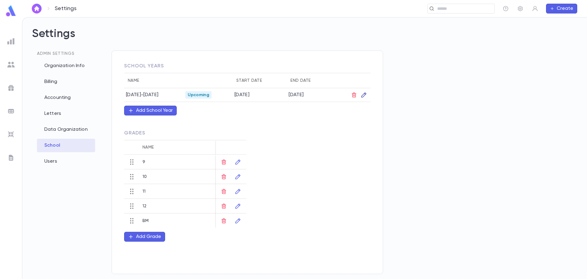
click at [362, 92] on icon "button" at bounding box center [364, 95] width 6 height 6
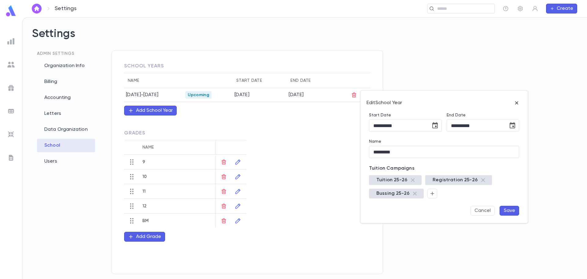
click at [281, 147] on div at bounding box center [293, 139] width 587 height 279
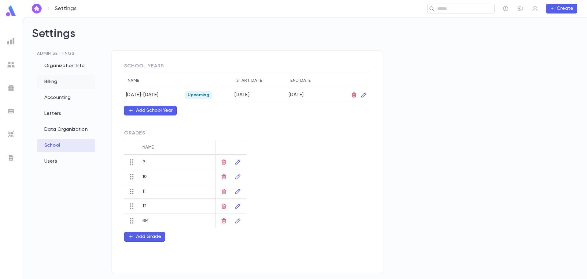
click at [53, 77] on div "Billing" at bounding box center [66, 81] width 58 height 13
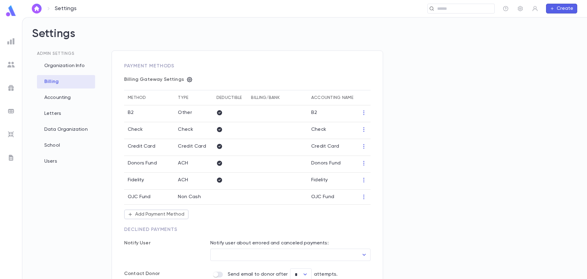
type input "**********"
click at [188, 79] on icon "button" at bounding box center [189, 79] width 5 height 5
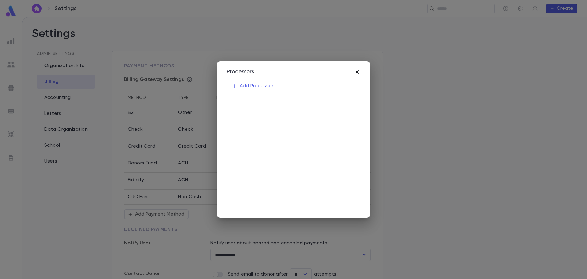
click at [360, 70] on icon "button" at bounding box center [357, 72] width 6 height 6
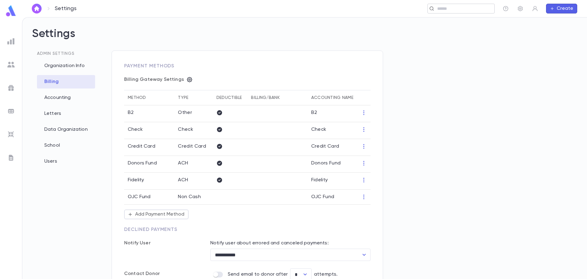
click at [444, 8] on input "text" at bounding box center [464, 9] width 57 height 6
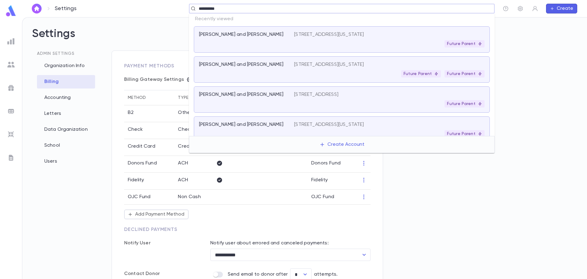
type input "**********"
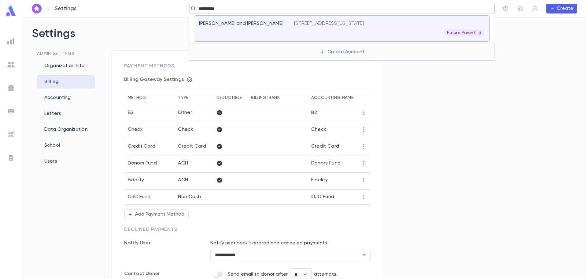
click at [271, 24] on div "[PERSON_NAME] and [PERSON_NAME]" at bounding box center [243, 23] width 88 height 6
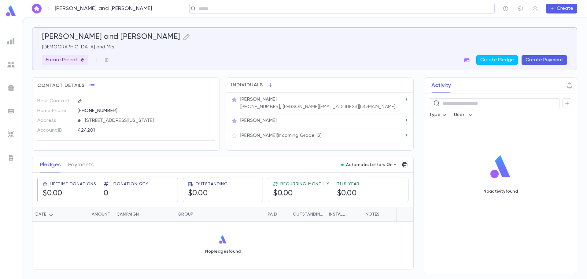
click at [301, 250] on div "No pledges found" at bounding box center [222, 244] width 381 height 45
click at [496, 60] on button "Create Pledge" at bounding box center [498, 60] width 42 height 10
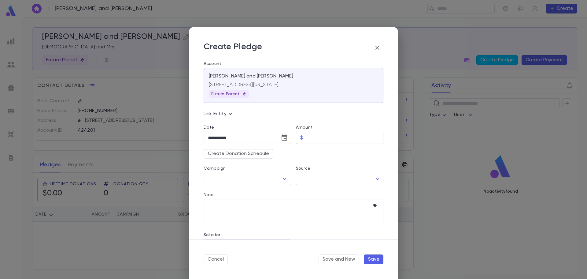
click at [310, 137] on input "Amount" at bounding box center [345, 138] width 78 height 12
type input "******"
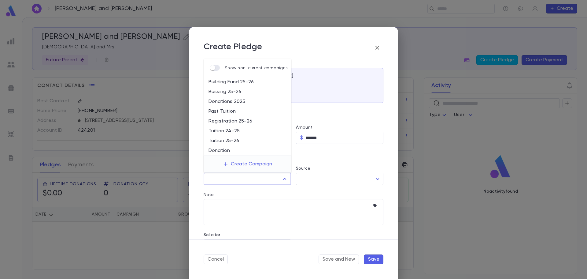
click at [270, 178] on input "Campaign" at bounding box center [243, 179] width 73 height 12
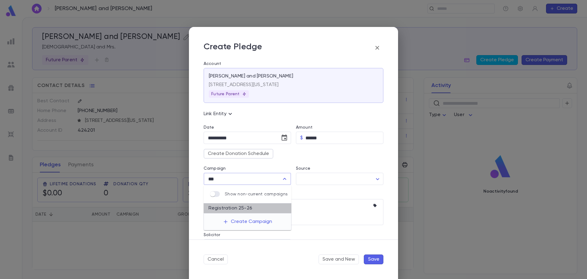
click at [253, 209] on li "Registration 25-26" at bounding box center [248, 208] width 88 height 10
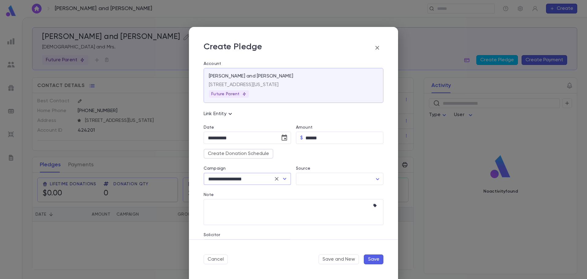
type input "**********"
click at [373, 256] on button "Save" at bounding box center [374, 259] width 20 height 10
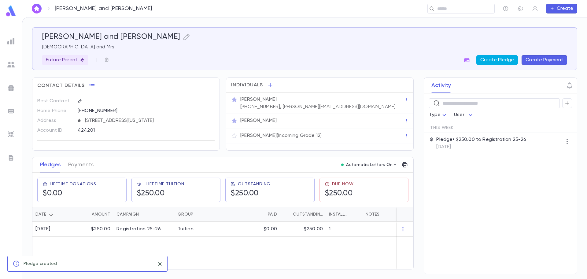
click at [505, 60] on button "Create Pledge" at bounding box center [498, 60] width 42 height 10
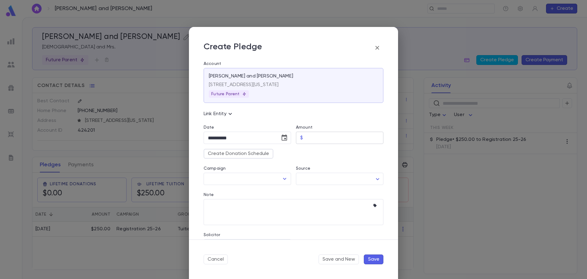
click at [312, 140] on input "Amount" at bounding box center [345, 138] width 78 height 12
type input "*********"
click at [234, 181] on input "Campaign" at bounding box center [243, 179] width 73 height 12
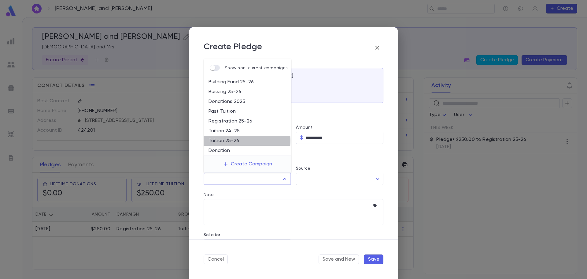
click at [234, 141] on li "Tuition 25-26" at bounding box center [248, 141] width 88 height 10
type input "**********"
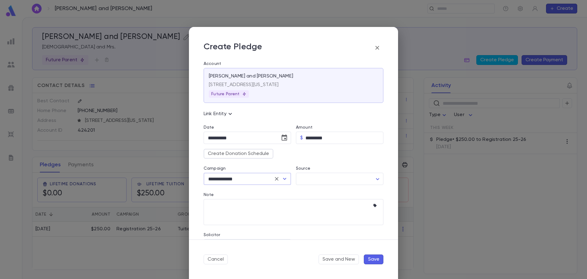
click at [374, 258] on button "Save" at bounding box center [374, 259] width 20 height 10
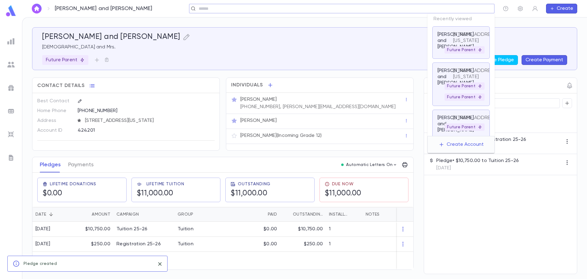
click at [442, 6] on input "text" at bounding box center [340, 9] width 286 height 6
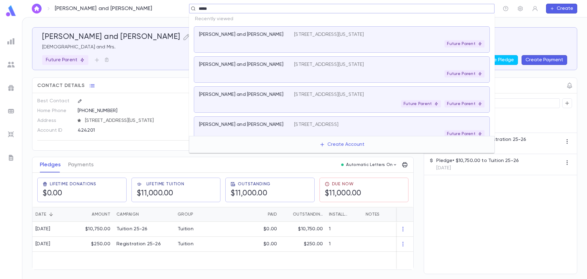
type input "*****"
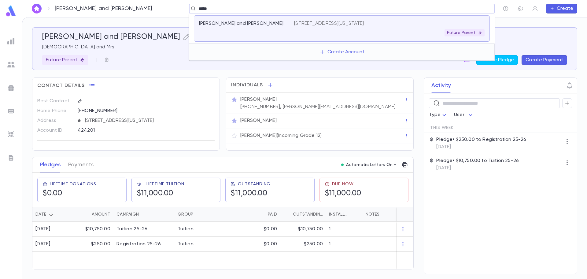
click at [317, 24] on p "[STREET_ADDRESS][US_STATE]" at bounding box center [329, 23] width 70 height 6
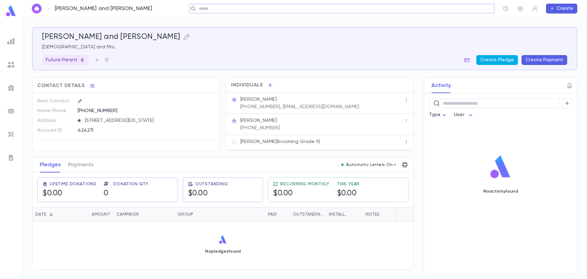
click at [508, 58] on button "Create Pledge" at bounding box center [498, 60] width 42 height 10
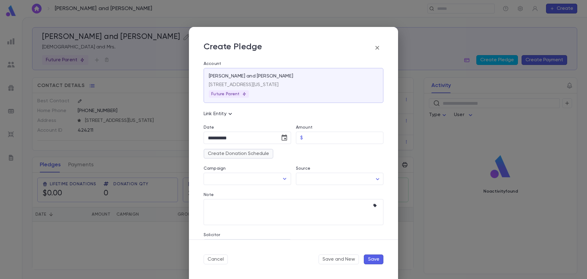
click at [242, 152] on button "Create Donation Schedule" at bounding box center [239, 154] width 70 height 10
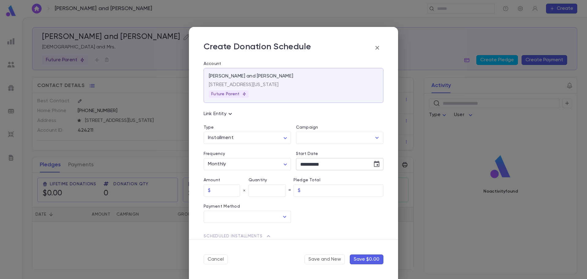
click at [375, 163] on icon "Choose date, selected date is Aug 12, 2025" at bounding box center [376, 163] width 7 height 7
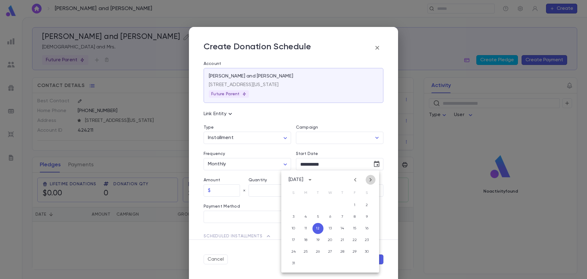
click at [371, 179] on icon "Next month" at bounding box center [370, 179] width 7 height 7
click at [307, 205] on button "1" at bounding box center [305, 204] width 11 height 11
type input "**********"
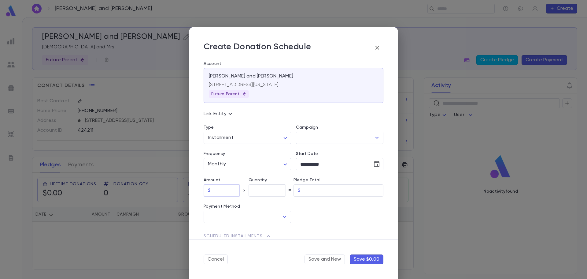
click at [219, 189] on input "text" at bounding box center [226, 190] width 27 height 12
type input "******"
click at [262, 188] on input "text" at bounding box center [267, 190] width 37 height 12
type input "**"
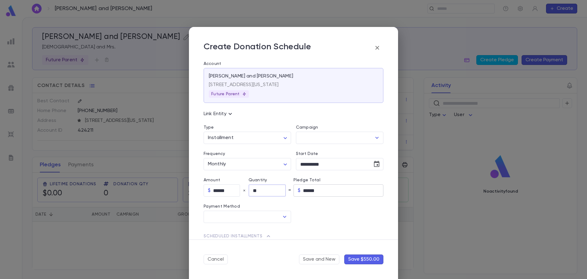
type input "********"
click at [335, 193] on input "********" at bounding box center [343, 190] width 80 height 12
click at [276, 212] on input "text" at bounding box center [243, 217] width 73 height 12
click at [231, 232] on li "Check" at bounding box center [247, 230] width 86 height 10
type input "*****"
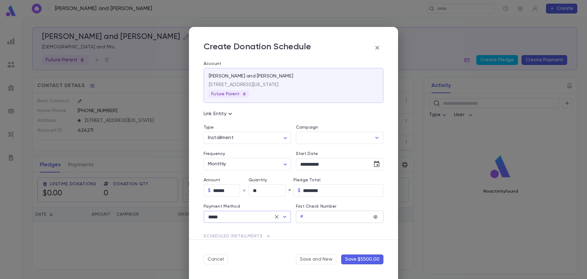
click at [311, 214] on input "text" at bounding box center [339, 217] width 66 height 12
type input "*"
type input "**"
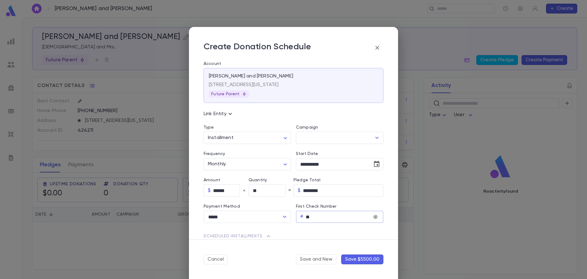
type input "***"
type input "****"
type input "*****"
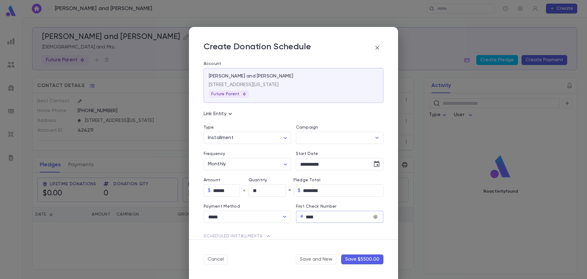
type input "******"
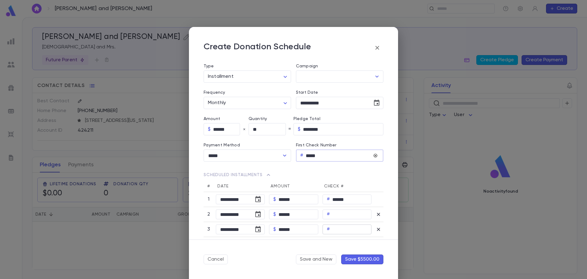
scroll to position [92, 0]
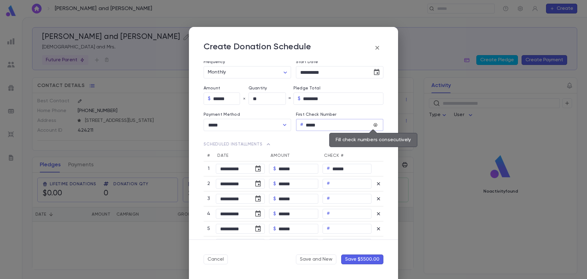
type input "*****"
click at [374, 124] on icon "Fill check numbers consecutively" at bounding box center [376, 125] width 4 height 4
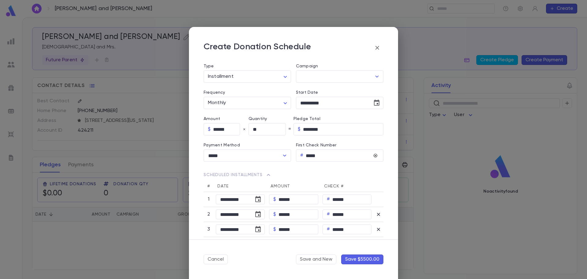
scroll to position [0, 0]
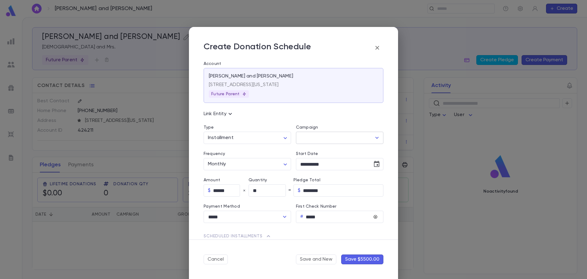
click at [369, 136] on div "​" at bounding box center [340, 138] width 88 height 12
drag, startPoint x: 379, startPoint y: 140, endPoint x: 374, endPoint y: 138, distance: 4.7
click at [377, 140] on div "​" at bounding box center [340, 138] width 88 height 12
click at [374, 136] on icon "Open" at bounding box center [377, 137] width 7 height 7
click at [331, 186] on li "Tuition 25-26" at bounding box center [339, 187] width 88 height 10
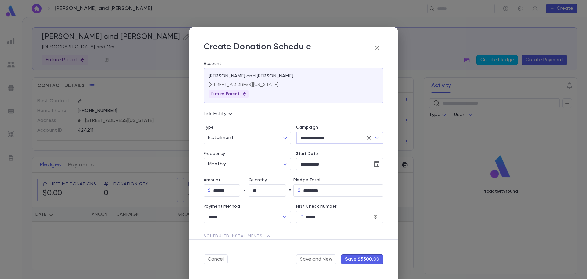
type input "**********"
click at [367, 260] on button "Save $5500.00" at bounding box center [362, 259] width 42 height 10
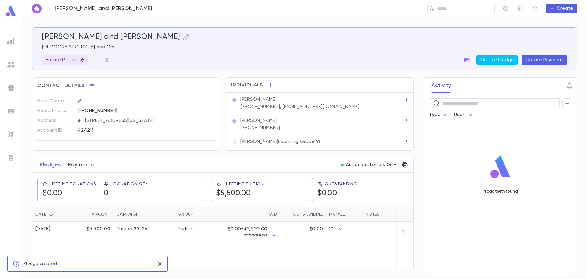
click at [82, 168] on button "Payments" at bounding box center [80, 164] width 25 height 15
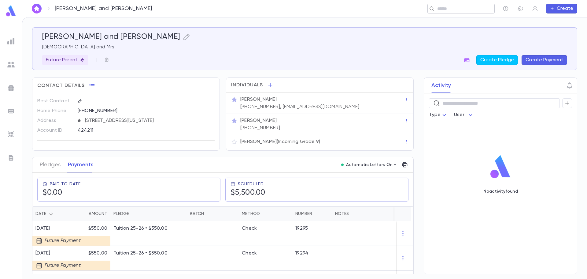
click at [446, 8] on input "text" at bounding box center [459, 9] width 47 height 6
type input "*******"
drag, startPoint x: 238, startPoint y: 8, endPoint x: 193, endPoint y: 8, distance: 44.7
click at [193, 8] on div "******* ​" at bounding box center [342, 9] width 306 height 10
click at [7, 43] on img at bounding box center [10, 41] width 7 height 7
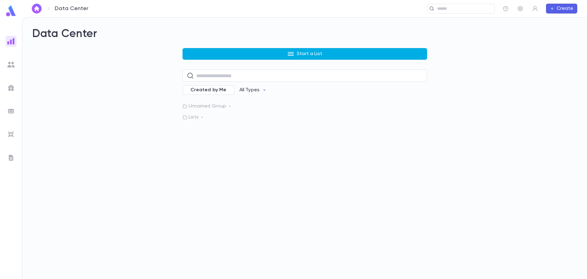
click at [259, 54] on button "Start a List" at bounding box center [305, 54] width 245 height 12
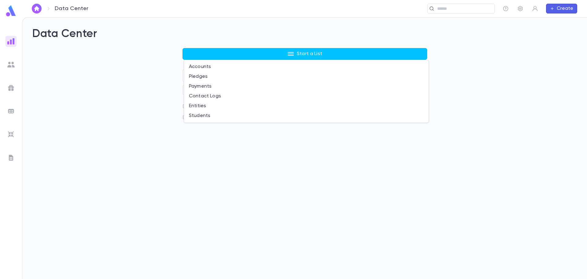
click at [104, 149] on div at bounding box center [293, 139] width 587 height 279
click at [196, 119] on p "Lists" at bounding box center [305, 117] width 245 height 6
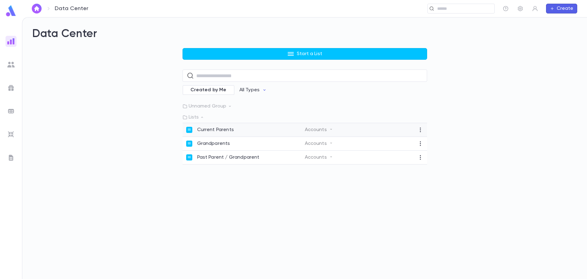
click at [201, 132] on p "Current Parents" at bounding box center [215, 130] width 37 height 6
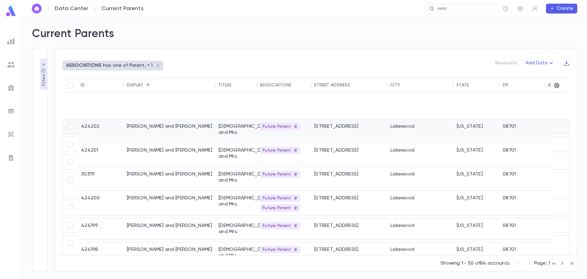
scroll to position [551, 0]
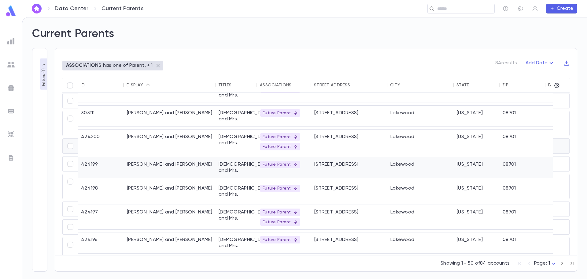
click at [144, 157] on div "[PERSON_NAME] and [PERSON_NAME]" at bounding box center [170, 167] width 92 height 21
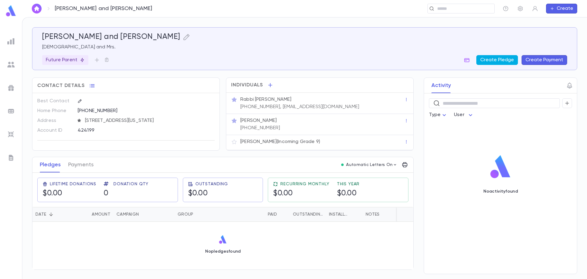
click at [482, 60] on button "Create Pledge" at bounding box center [498, 60] width 42 height 10
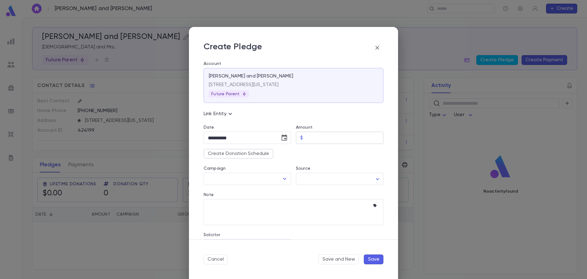
click at [311, 134] on input "Amount" at bounding box center [345, 138] width 78 height 12
click at [232, 152] on button "Create Donation Schedule" at bounding box center [239, 154] width 70 height 10
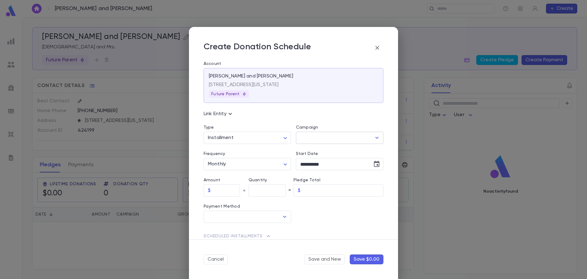
click at [326, 134] on input "Campaign" at bounding box center [335, 138] width 73 height 12
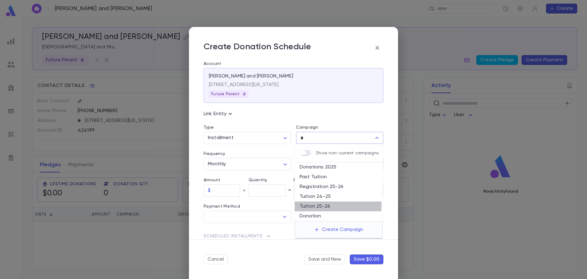
click at [323, 206] on li "Tuition 25-26" at bounding box center [339, 206] width 88 height 10
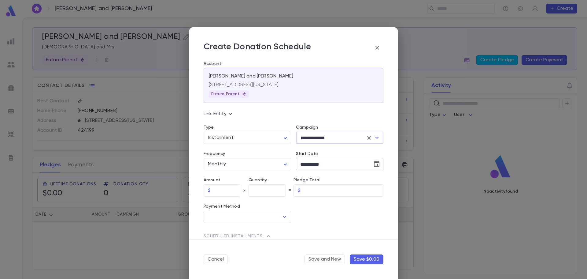
type input "**********"
click at [377, 164] on icon "Choose date, selected date is Aug 12, 2025" at bounding box center [377, 164] width 6 height 6
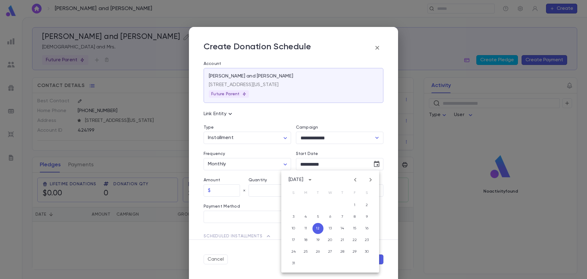
click at [371, 179] on icon "Next month" at bounding box center [371, 180] width 2 height 4
click at [306, 205] on button "1" at bounding box center [305, 204] width 11 height 11
type input "**********"
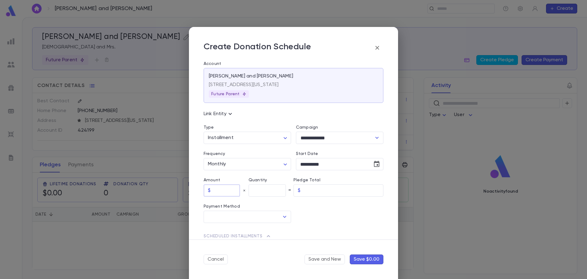
click at [219, 188] on input "text" at bounding box center [226, 190] width 27 height 12
type input "******"
type input "**"
type input "********"
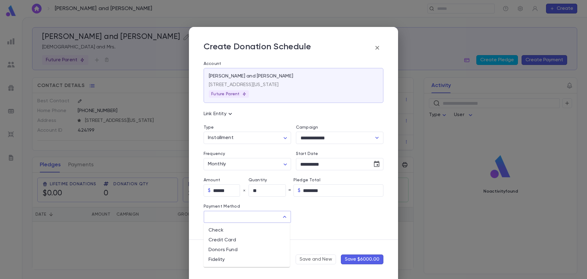
click at [258, 216] on input "text" at bounding box center [243, 217] width 73 height 12
click at [230, 230] on li "Check" at bounding box center [247, 230] width 86 height 10
type input "*****"
click at [311, 218] on input "text" at bounding box center [339, 217] width 66 height 12
type input "*"
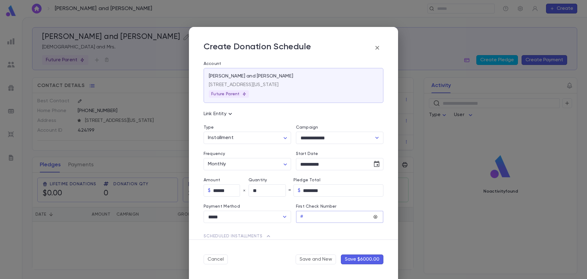
type input "*"
type input "**"
type input "***"
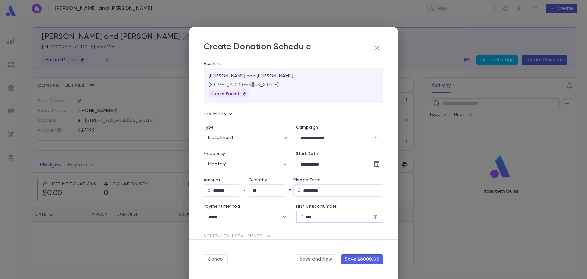
type input "****"
type input "*****"
type input "****"
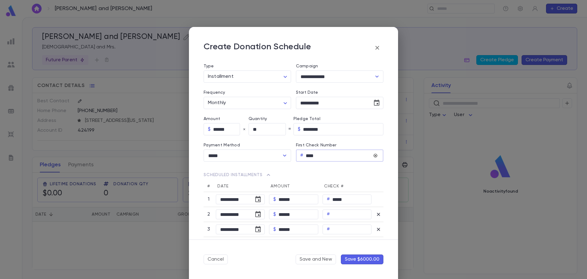
scroll to position [122, 0]
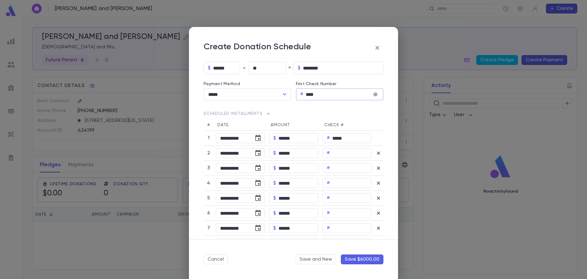
click at [375, 93] on icon "Fill check numbers consecutively" at bounding box center [375, 93] width 3 height 3
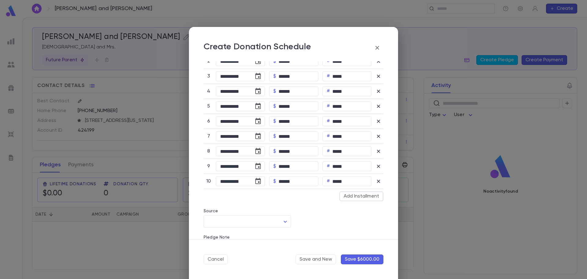
click at [364, 258] on button "Save $6000.00" at bounding box center [362, 259] width 43 height 10
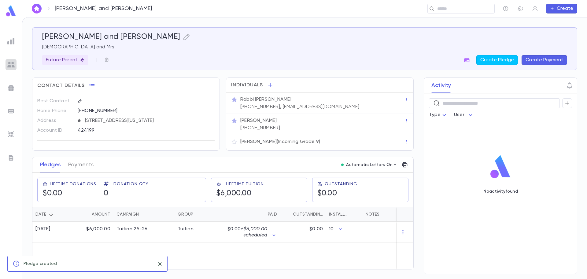
click at [11, 64] on img at bounding box center [10, 64] width 7 height 7
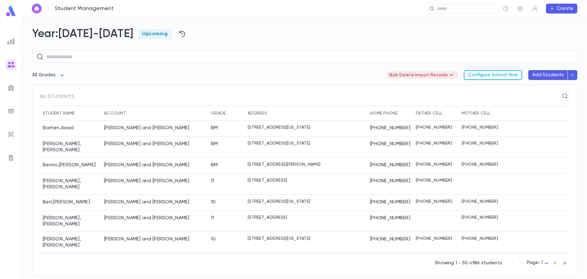
click at [500, 75] on button "Configure School Year" at bounding box center [493, 75] width 58 height 10
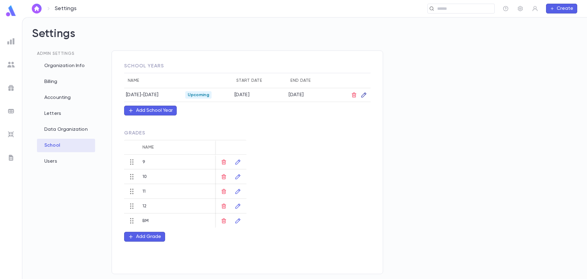
click at [363, 93] on icon "button" at bounding box center [364, 95] width 6 height 6
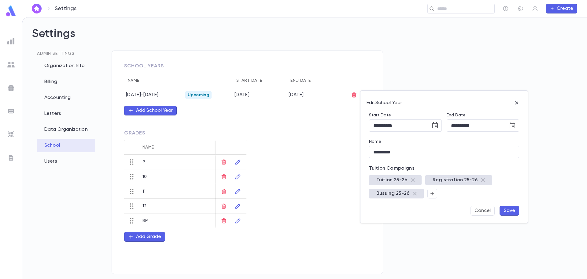
click at [315, 137] on div at bounding box center [293, 139] width 587 height 279
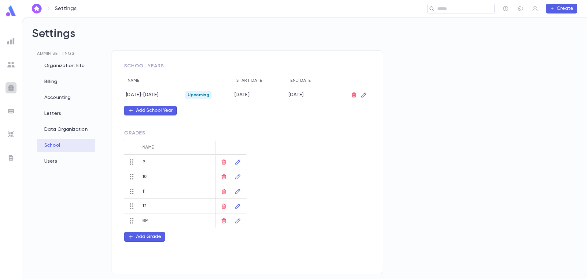
click at [13, 90] on img at bounding box center [10, 87] width 7 height 7
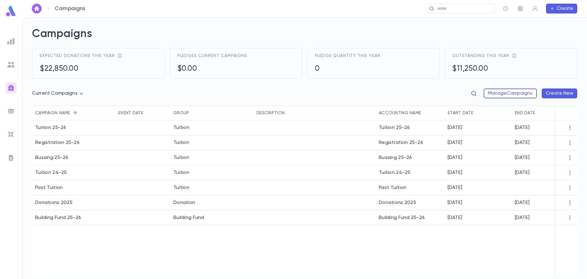
click at [521, 9] on icon "button" at bounding box center [520, 8] width 5 height 5
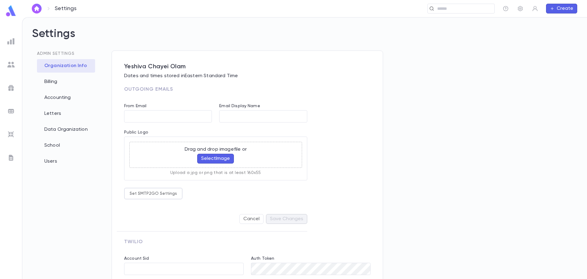
type input "**********"
click at [61, 129] on div "Data Organization" at bounding box center [66, 129] width 58 height 13
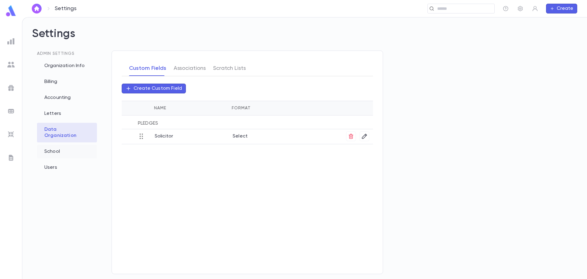
click at [57, 146] on div "School" at bounding box center [67, 151] width 60 height 13
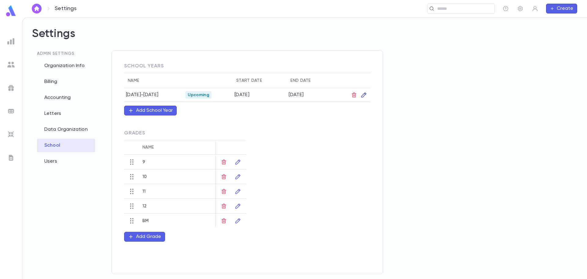
click at [366, 96] on icon "button" at bounding box center [364, 95] width 6 height 6
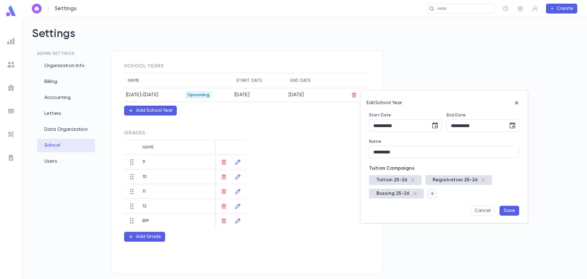
click at [431, 193] on icon "button" at bounding box center [433, 193] width 6 height 6
click at [457, 216] on div "​" at bounding box center [466, 210] width 76 height 22
click at [453, 211] on input "text" at bounding box center [462, 210] width 52 height 12
type input "***"
click at [449, 211] on input "text" at bounding box center [462, 210] width 52 height 12
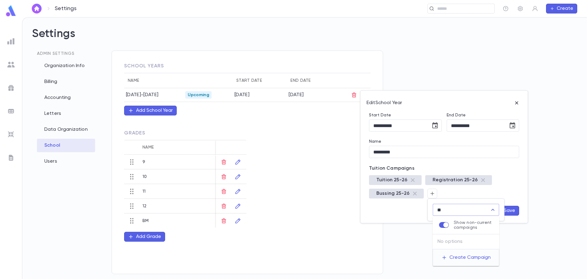
type input "*"
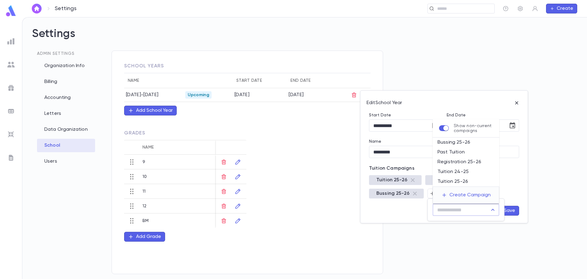
drag, startPoint x: 419, startPoint y: 270, endPoint x: 412, endPoint y: 263, distance: 10.4
click at [419, 270] on div at bounding box center [293, 139] width 587 height 279
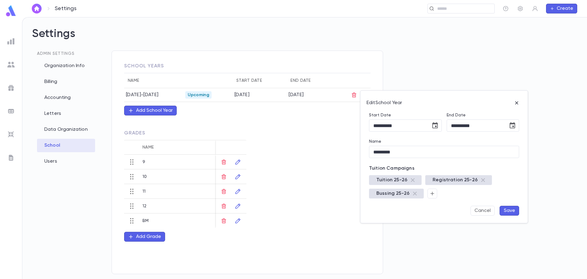
click at [11, 84] on div at bounding box center [293, 139] width 587 height 279
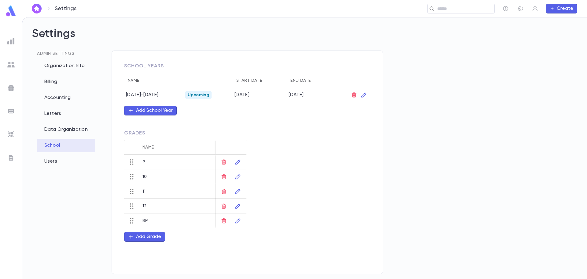
click at [11, 86] on div "Add School Year Start Date ​ End Date ​ Name ​ Tuition Campaigns Cancel Save" at bounding box center [293, 139] width 587 height 279
click at [15, 90] on div at bounding box center [11, 87] width 11 height 11
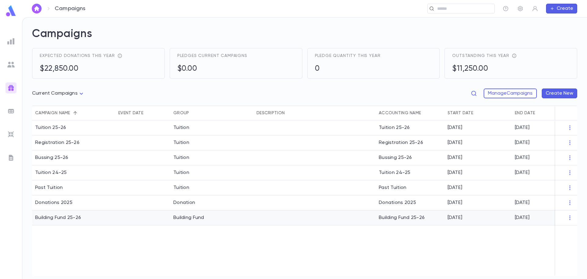
drag, startPoint x: 149, startPoint y: 246, endPoint x: 126, endPoint y: 222, distance: 32.9
click at [149, 245] on div "Tuition 25-26 Tuition Tuition 25-26 [DATE] [DATE] Registration 25-26 Tuition Re…" at bounding box center [316, 197] width 569 height 155
click at [439, 8] on input "text" at bounding box center [344, 9] width 295 height 6
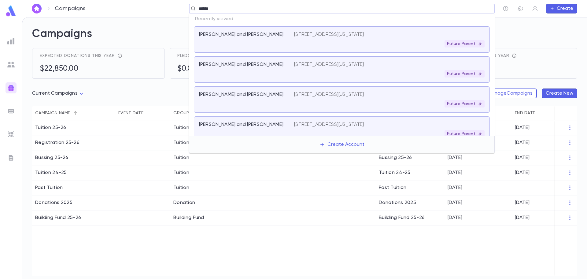
type input "******"
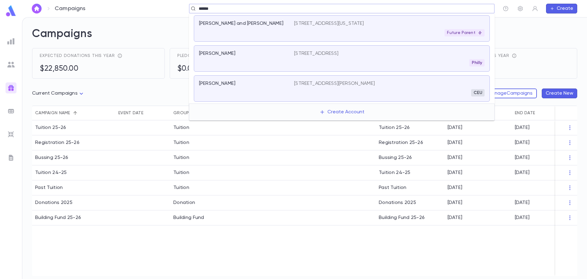
click at [306, 28] on div "[STREET_ADDRESS][US_STATE] Future Parent" at bounding box center [389, 28] width 191 height 16
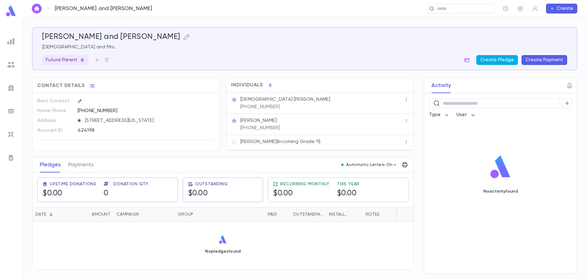
click at [511, 58] on button "Create Pledge" at bounding box center [498, 60] width 42 height 10
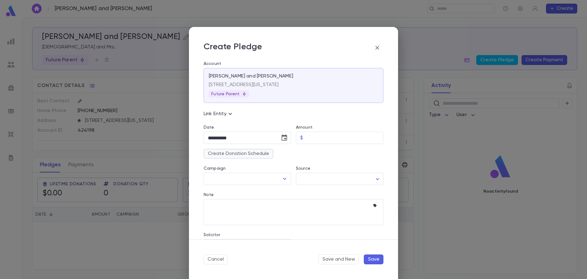
click at [238, 153] on button "Create Donation Schedule" at bounding box center [239, 154] width 70 height 10
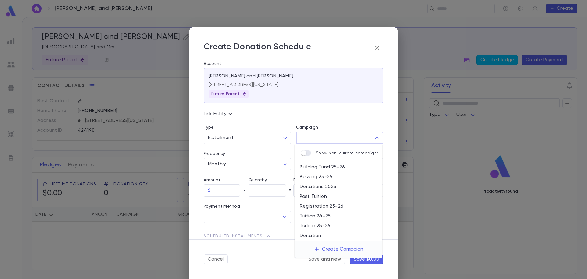
click at [325, 139] on input "Campaign" at bounding box center [335, 138] width 73 height 12
click at [326, 228] on li "Tuition 25-26" at bounding box center [339, 226] width 88 height 10
type input "**********"
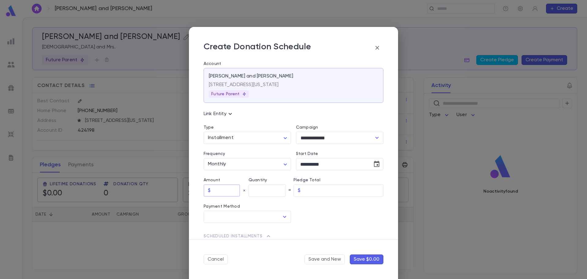
click at [219, 192] on input "text" at bounding box center [226, 190] width 27 height 12
type input "******"
type input "**"
type input "********"
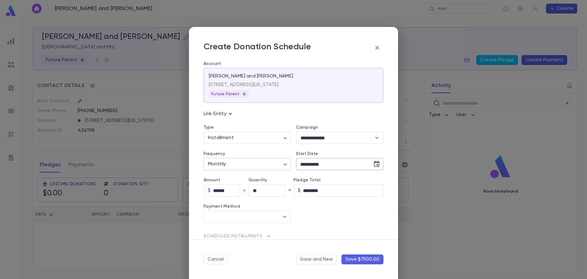
drag, startPoint x: 348, startPoint y: 164, endPoint x: 264, endPoint y: 167, distance: 83.3
click at [265, 167] on div "**********" at bounding box center [291, 281] width 185 height 454
type input "**********"
drag, startPoint x: 330, startPoint y: 165, endPoint x: 319, endPoint y: 164, distance: 11.0
click at [319, 164] on input "**********" at bounding box center [332, 164] width 72 height 12
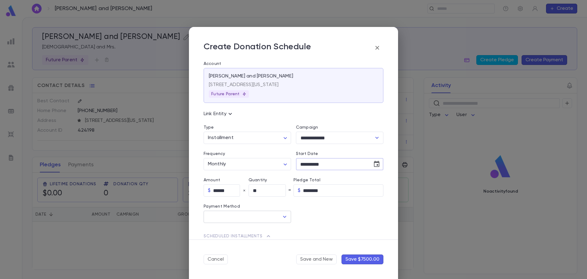
type input "**********"
click at [247, 218] on input "text" at bounding box center [243, 217] width 73 height 12
click at [227, 233] on li "Check" at bounding box center [247, 230] width 86 height 10
type input "*****"
click at [311, 215] on input "text" at bounding box center [339, 217] width 66 height 12
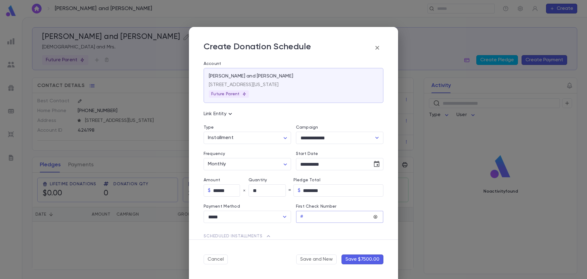
type input "*"
type input "**"
type input "***"
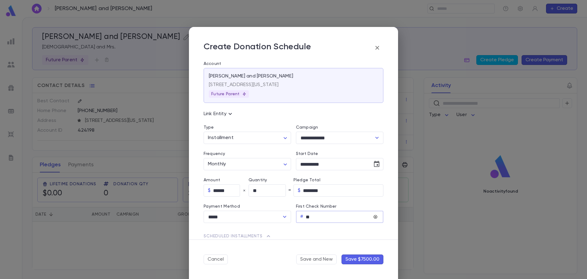
type input "***"
type input "****"
type input "*****"
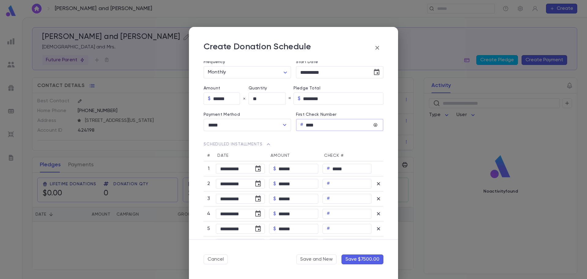
type input "****"
click at [374, 125] on icon "Fill check numbers consecutively" at bounding box center [376, 125] width 4 height 4
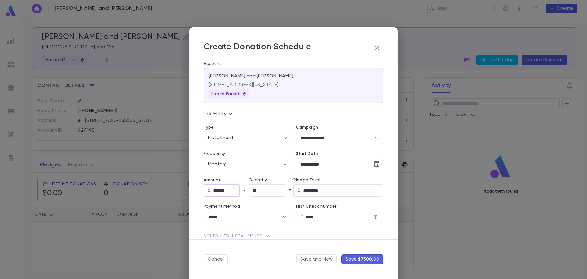
click at [216, 187] on input "******" at bounding box center [226, 190] width 27 height 12
type input "******"
type input "********"
click at [276, 191] on input "**" at bounding box center [267, 190] width 37 height 12
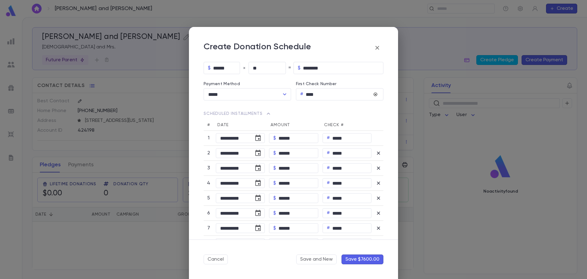
click at [369, 257] on button "Save $7600.00" at bounding box center [363, 259] width 42 height 10
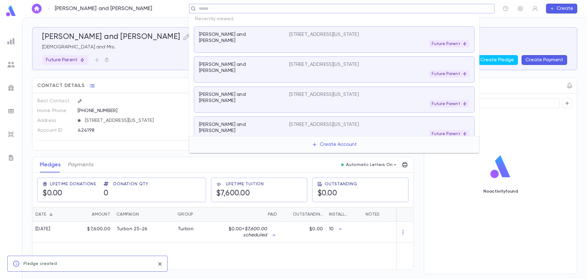
click at [441, 8] on input "text" at bounding box center [340, 9] width 286 height 6
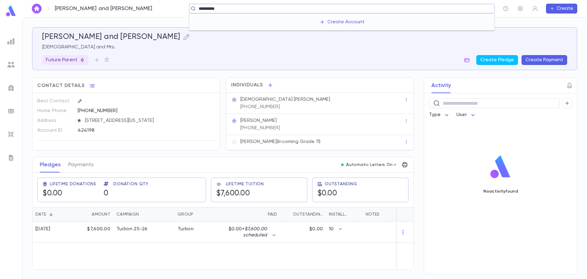
type input "**********"
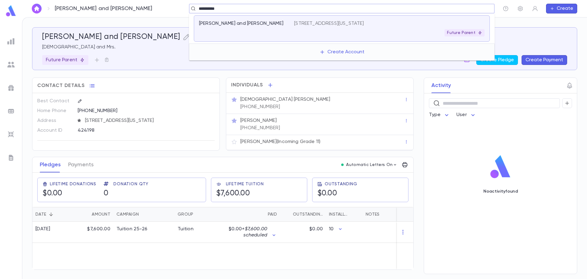
click at [417, 27] on div "62 Tova Drive, Lakewood NEW JERSEY 08701 Future Parent" at bounding box center [389, 28] width 191 height 16
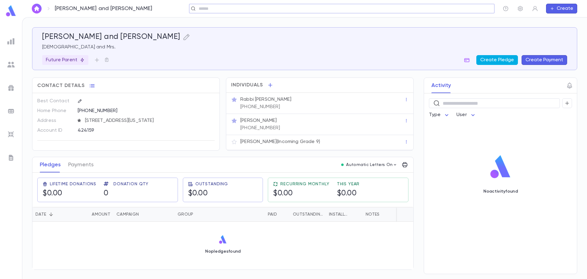
click at [491, 59] on button "Create Pledge" at bounding box center [498, 60] width 42 height 10
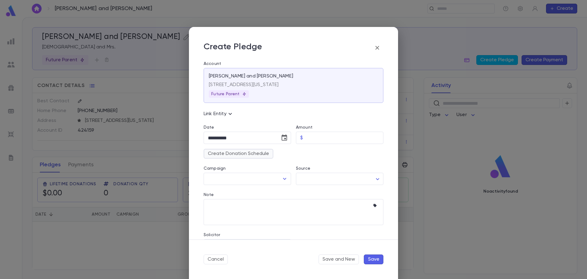
click at [228, 153] on button "Create Donation Schedule" at bounding box center [239, 154] width 70 height 10
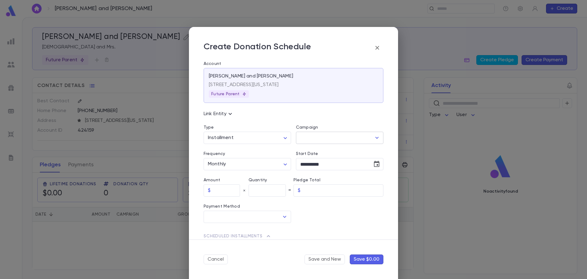
click at [307, 134] on input "Campaign" at bounding box center [335, 138] width 73 height 12
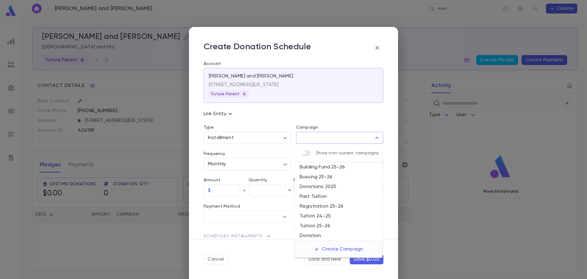
click at [329, 167] on li "Building Fund 25-26" at bounding box center [339, 167] width 88 height 10
type input "**********"
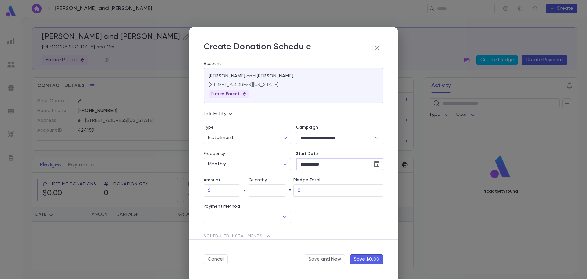
drag, startPoint x: 341, startPoint y: 162, endPoint x: 286, endPoint y: 168, distance: 55.1
click at [286, 168] on div "**********" at bounding box center [291, 213] width 185 height 319
type input "**********"
click at [217, 192] on input "text" at bounding box center [226, 190] width 27 height 12
type input "******"
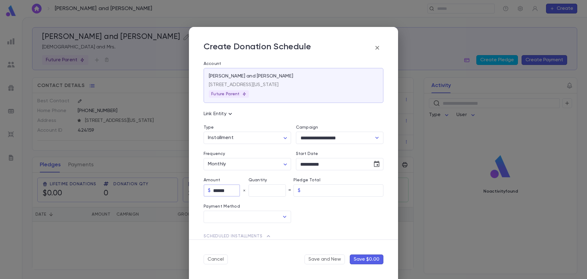
type input "******"
type input "*"
type input "********"
click at [258, 218] on input "text" at bounding box center [243, 217] width 73 height 12
click at [233, 229] on li "Check" at bounding box center [247, 230] width 86 height 10
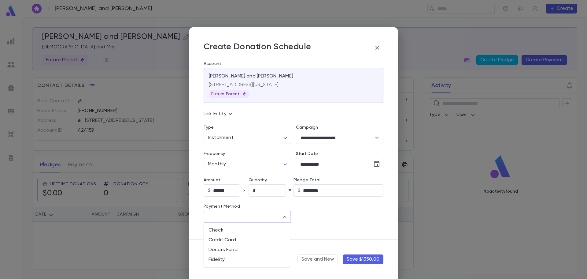
type input "*****"
click at [327, 217] on input "text" at bounding box center [339, 217] width 66 height 12
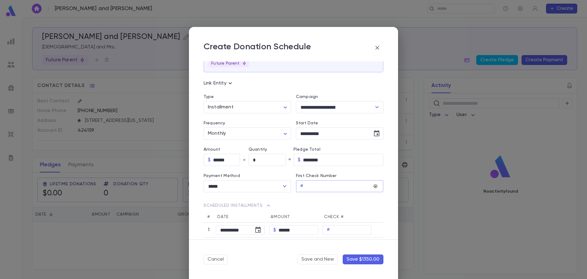
type input "*"
type input "**"
type input "***"
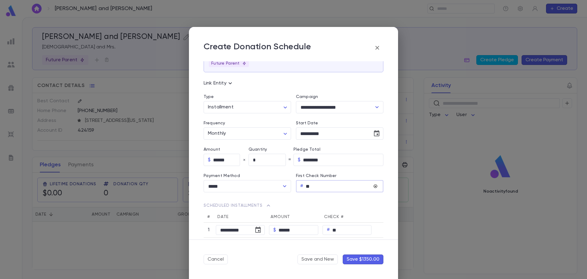
type input "***"
click at [374, 186] on icon "Fill check numbers consecutively" at bounding box center [376, 186] width 4 height 4
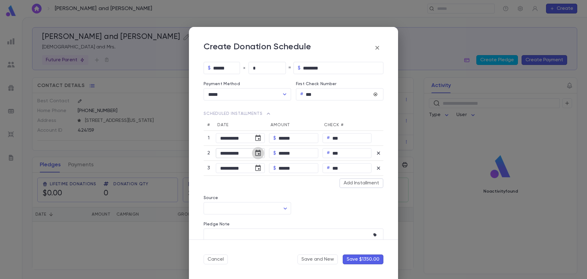
click at [259, 152] on icon "Choose date, selected date is Jul 4, 2001" at bounding box center [258, 152] width 7 height 7
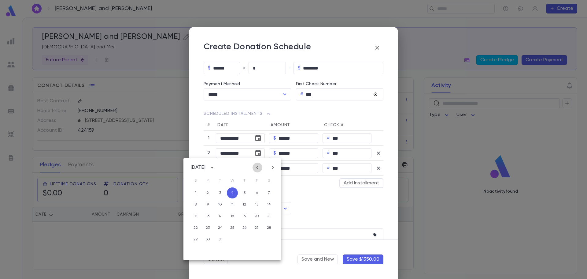
click at [253, 166] on button "Previous month" at bounding box center [258, 167] width 10 height 10
click at [266, 239] on button "30" at bounding box center [269, 239] width 11 height 11
type input "**********"
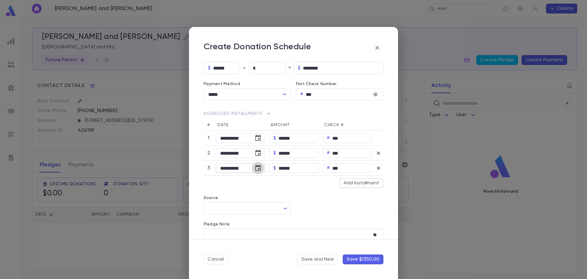
click at [259, 167] on icon "Choose date, selected date is Aug 4, 2001" at bounding box center [258, 167] width 7 height 7
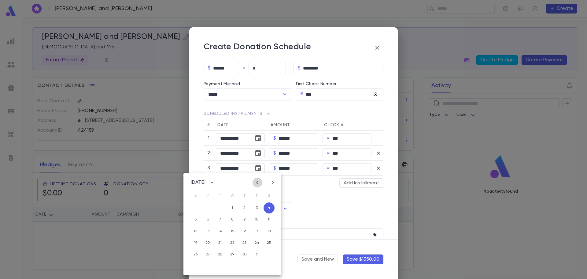
click at [258, 183] on icon "Previous month" at bounding box center [257, 183] width 2 height 4
click at [193, 255] on button "29" at bounding box center [195, 254] width 11 height 11
type input "**********"
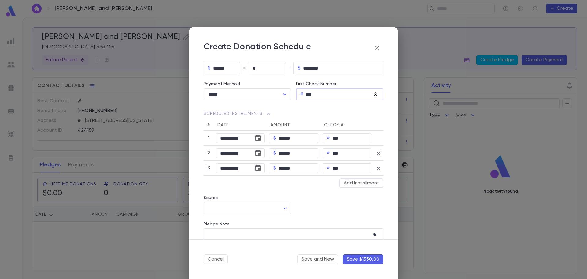
drag, startPoint x: 329, startPoint y: 97, endPoint x: 292, endPoint y: 98, distance: 36.7
click at [292, 98] on div "First Check Number # *** ​" at bounding box center [337, 87] width 92 height 26
type input "*"
type input "**"
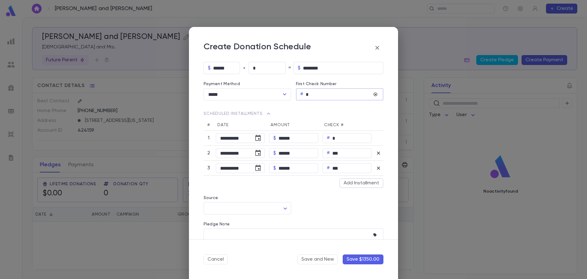
type input "**"
type input "***"
type input "****"
type input "*****"
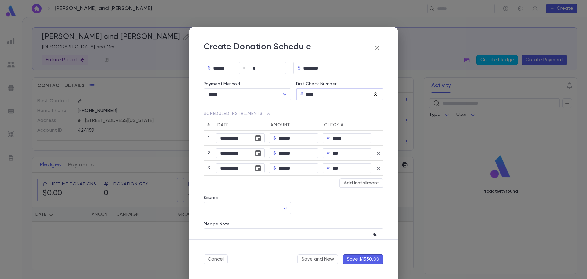
type input "*****"
type input "******"
type input "*******"
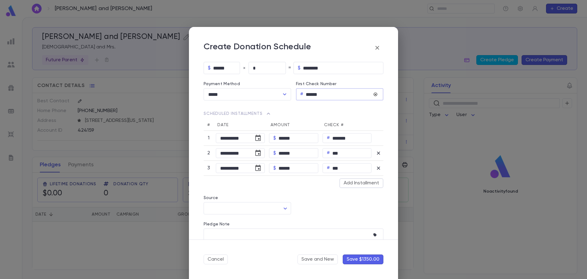
type input "*********"
type input "*******"
click at [375, 93] on button "Fill check numbers consecutively" at bounding box center [375, 94] width 7 height 7
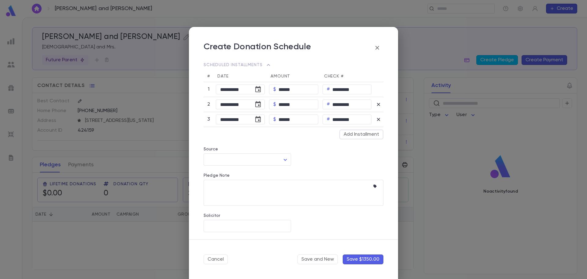
click at [361, 258] on button "Save $1350.00" at bounding box center [363, 259] width 41 height 10
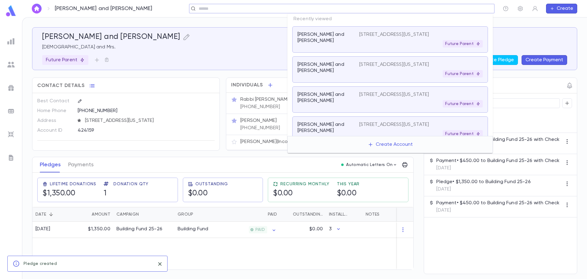
click at [439, 7] on input "text" at bounding box center [340, 9] width 286 height 6
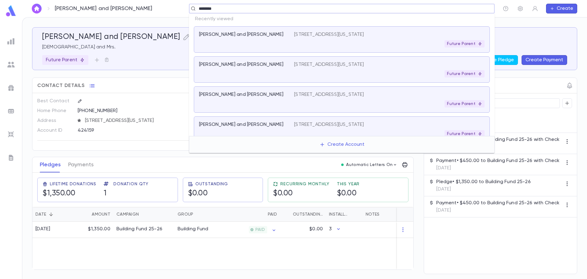
type input "********"
click at [202, 6] on input "text" at bounding box center [340, 9] width 286 height 6
type input "********"
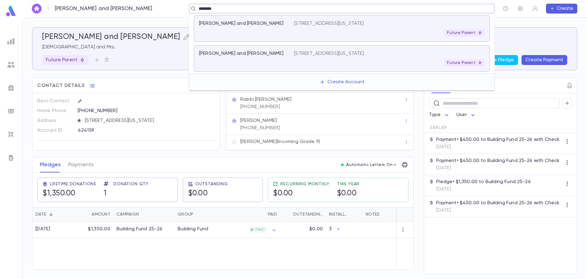
click at [251, 47] on div "Plotnik, Naftoli and Sorala 107 Ashley Avenue, Lakewood NEW JERSEY 08701 Future…" at bounding box center [342, 58] width 296 height 26
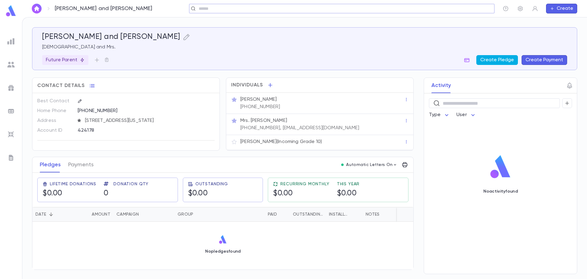
click at [510, 60] on button "Create Pledge" at bounding box center [498, 60] width 42 height 10
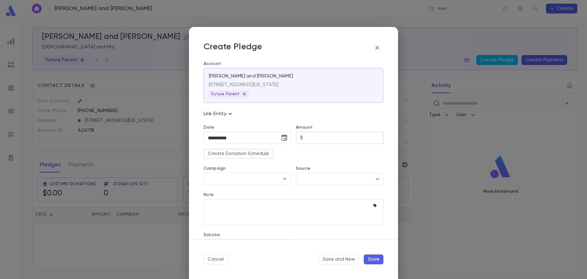
click at [312, 136] on input "Amount" at bounding box center [345, 138] width 78 height 12
type input "********"
click at [270, 178] on input "Campaign" at bounding box center [243, 179] width 73 height 12
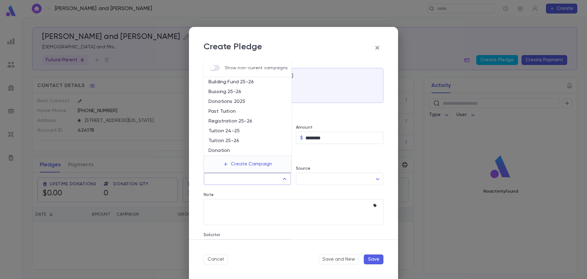
click at [233, 139] on li "Tuition 25-26" at bounding box center [248, 141] width 88 height 10
type input "**********"
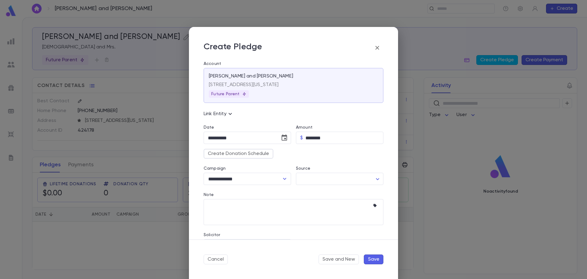
click at [374, 259] on button "Save" at bounding box center [374, 259] width 20 height 10
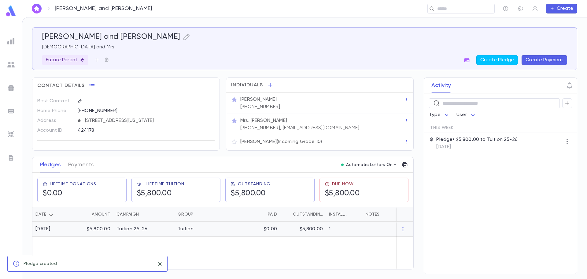
click at [129, 233] on div "Tuition 25-26" at bounding box center [144, 229] width 61 height 15
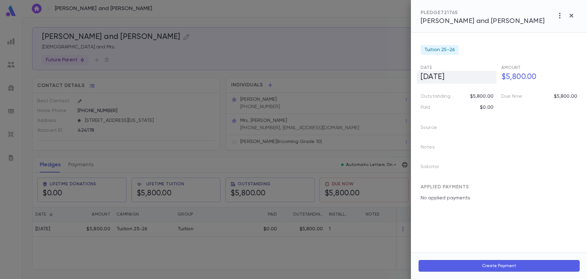
click at [469, 78] on h5 "8/12/2025" at bounding box center [457, 77] width 80 height 13
click at [489, 77] on icon "Choose date, selected date is Aug 12, 2025" at bounding box center [489, 76] width 7 height 7
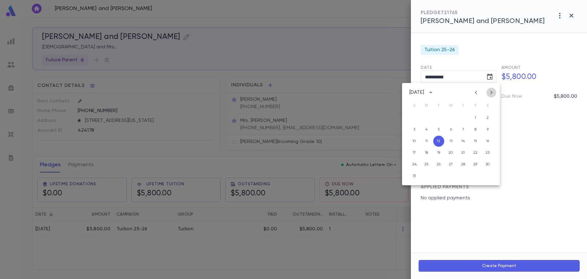
click at [493, 95] on icon "Next month" at bounding box center [491, 92] width 7 height 7
click at [427, 116] on button "1" at bounding box center [426, 117] width 11 height 11
type input "**********"
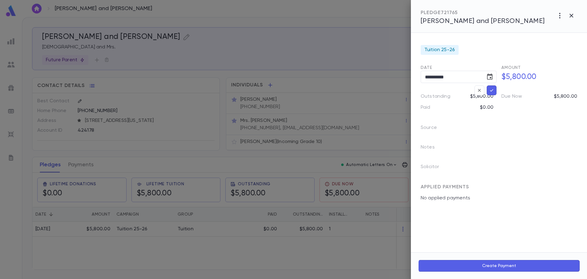
click at [490, 89] on icon "button" at bounding box center [492, 90] width 6 height 6
click at [572, 16] on icon "button" at bounding box center [572, 16] width 4 height 4
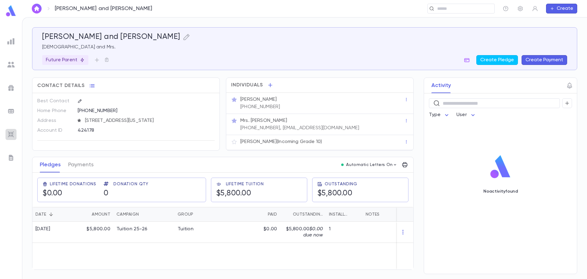
click at [12, 133] on img at bounding box center [10, 134] width 7 height 7
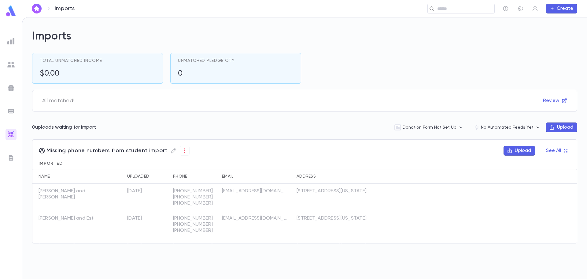
click at [556, 125] on button "Upload" at bounding box center [562, 127] width 32 height 10
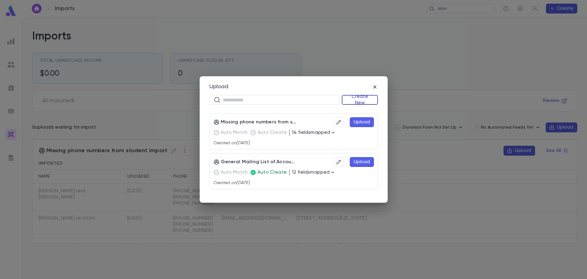
click at [361, 103] on button "Create New" at bounding box center [360, 100] width 36 height 10
click at [359, 122] on li "Donations" at bounding box center [361, 122] width 35 height 10
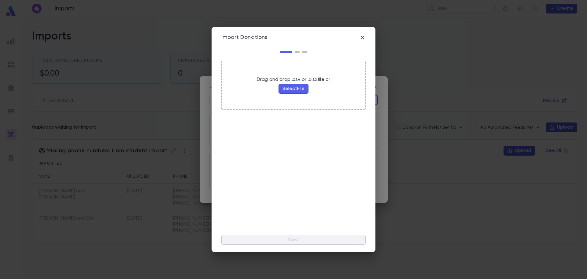
click at [291, 85] on button "Select File" at bounding box center [294, 89] width 30 height 10
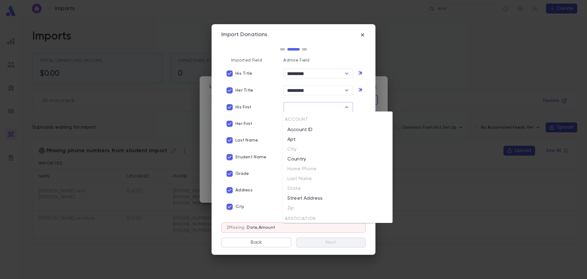
click at [298, 107] on input "text" at bounding box center [313, 107] width 56 height 9
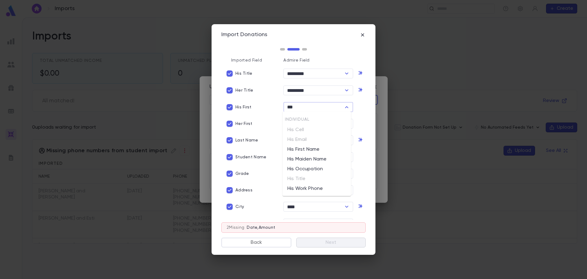
click at [307, 152] on li "His First Name" at bounding box center [317, 149] width 69 height 10
type input "**********"
click at [293, 123] on input "text" at bounding box center [313, 123] width 56 height 9
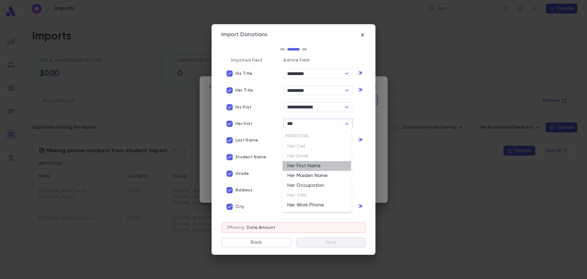
click at [312, 170] on li "Her First Name" at bounding box center [317, 166] width 69 height 10
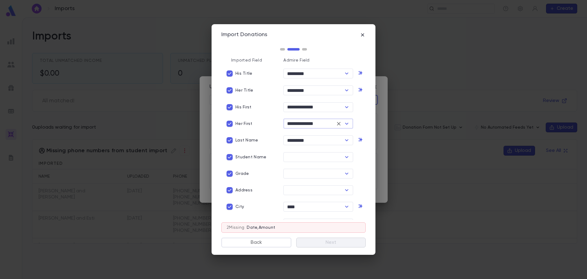
type input "**********"
click at [284, 188] on div "​" at bounding box center [316, 187] width 75 height 15
click at [288, 188] on input "text" at bounding box center [313, 190] width 56 height 9
click at [310, 213] on li "Street Address" at bounding box center [317, 212] width 69 height 10
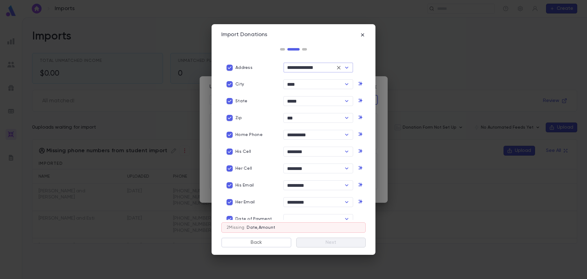
scroll to position [184, 0]
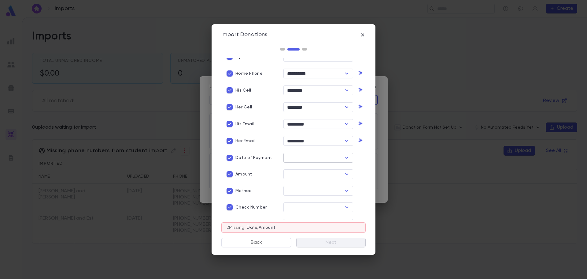
type input "**********"
click at [299, 155] on input "text" at bounding box center [313, 157] width 56 height 9
click at [298, 175] on li "Date" at bounding box center [321, 178] width 77 height 10
type input "****"
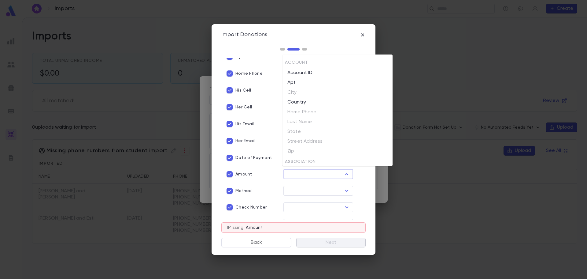
click at [292, 170] on input "text" at bounding box center [313, 174] width 56 height 9
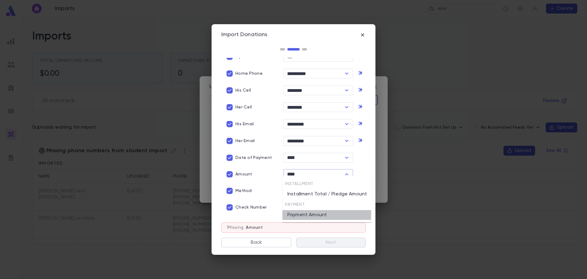
click at [311, 214] on li "Payment Amount" at bounding box center [327, 215] width 89 height 10
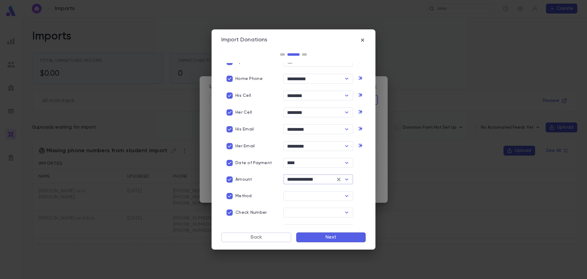
scroll to position [207, 0]
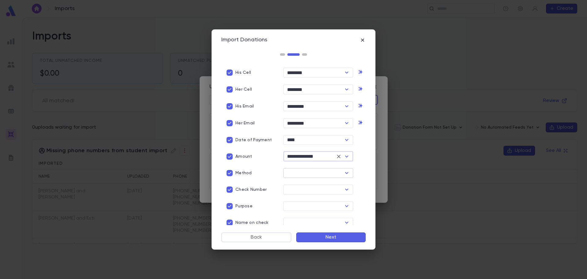
type input "**********"
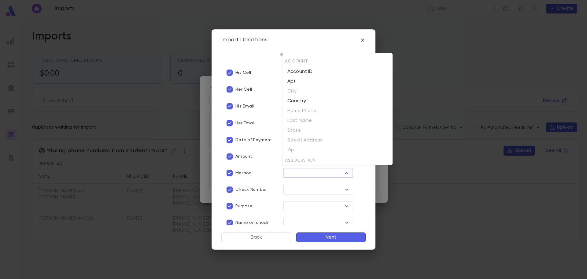
click at [301, 170] on input "text" at bounding box center [313, 173] width 56 height 9
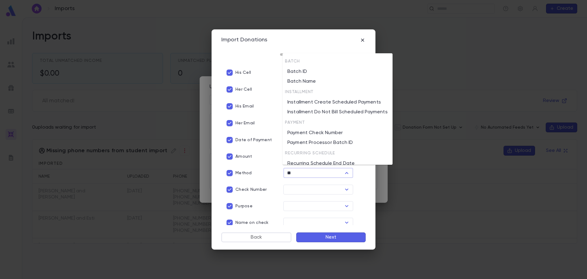
type input "*"
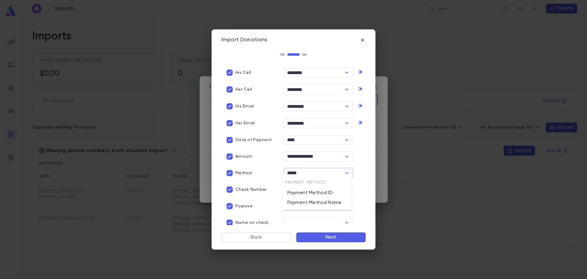
click at [310, 203] on li "Payment Method Name" at bounding box center [317, 203] width 69 height 10
type input "**********"
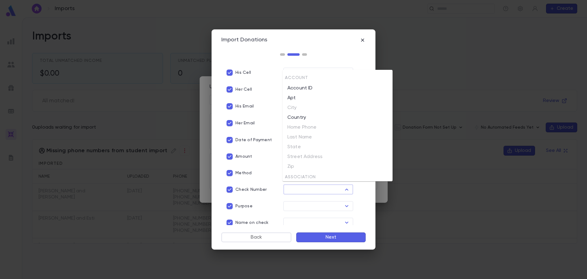
click at [298, 185] on input "text" at bounding box center [313, 189] width 56 height 9
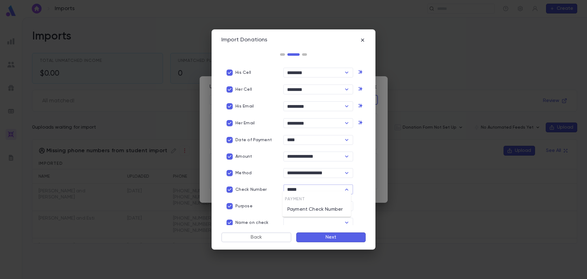
click at [298, 207] on li "Payment Check Number" at bounding box center [317, 209] width 69 height 10
type input "**********"
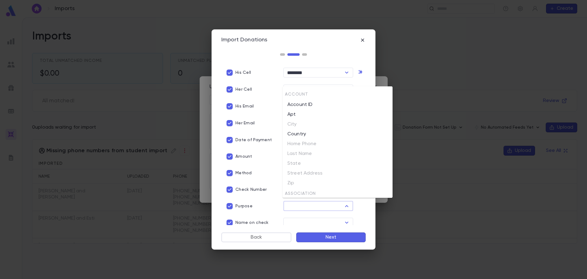
click at [301, 203] on input "text" at bounding box center [313, 206] width 56 height 9
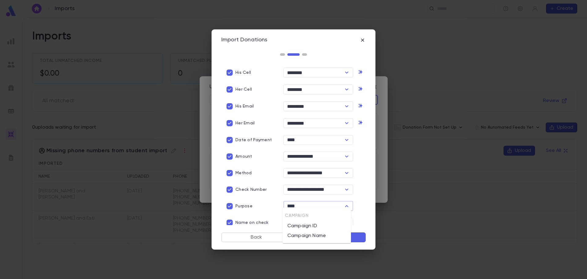
click at [307, 235] on li "Campaign Name" at bounding box center [317, 236] width 69 height 10
type input "**********"
click at [312, 219] on input "text" at bounding box center [313, 222] width 56 height 9
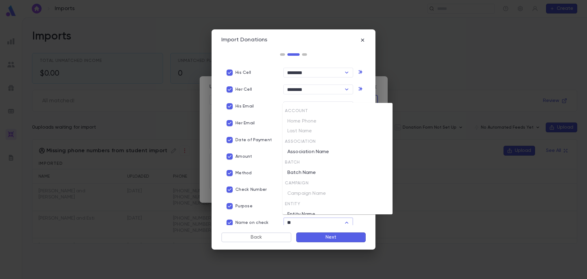
type input "*"
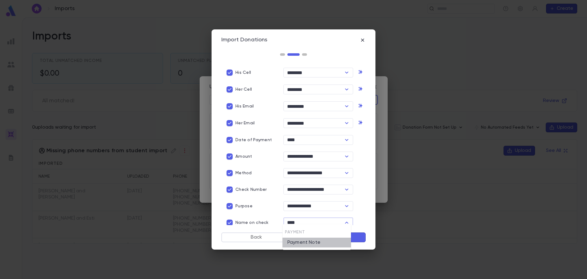
click at [311, 243] on li "Payment Note" at bounding box center [317, 242] width 69 height 10
type input "**********"
click at [336, 239] on button "Next" at bounding box center [330, 237] width 69 height 10
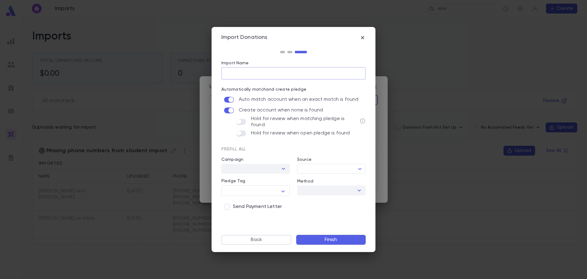
click at [234, 73] on input "Import Name" at bounding box center [294, 73] width 144 height 12
type input "*"
type input "**********"
click at [239, 115] on div "Automatically match and create pledge Auto match account when an exact match is…" at bounding box center [290, 109] width 152 height 59
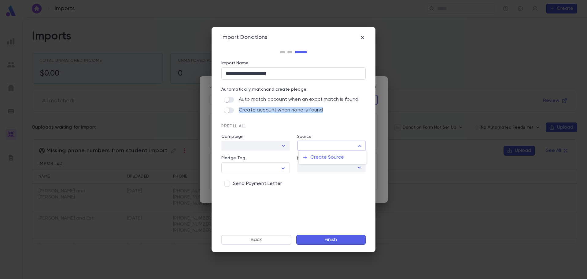
click at [340, 148] on body "Imports ​ Create Imports Total Unmatched Income $0.00 Unmatched Pledge Qty 0 Al…" at bounding box center [293, 148] width 587 height 262
click at [340, 148] on div at bounding box center [293, 139] width 587 height 279
click at [280, 168] on icon "button" at bounding box center [283, 168] width 7 height 7
click at [280, 167] on div at bounding box center [293, 139] width 587 height 279
click at [341, 239] on button "Finish" at bounding box center [330, 240] width 69 height 10
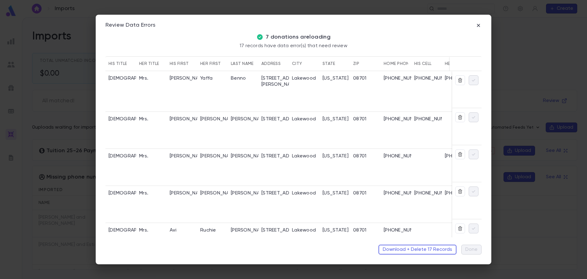
click at [210, 102] on div "Yaffa" at bounding box center [212, 91] width 31 height 41
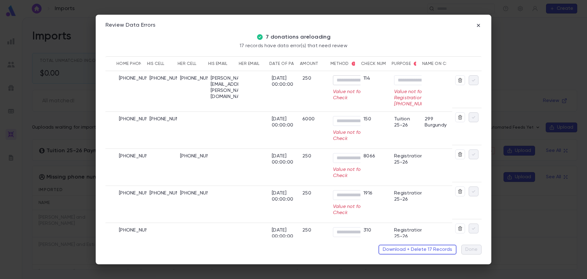
click at [350, 80] on input "Method" at bounding box center [358, 80] width 47 height 9
click at [295, 83] on div "07/01/2025 00:00:00" at bounding box center [284, 81] width 24 height 12
click at [349, 78] on input "Method" at bounding box center [358, 80] width 47 height 9
click at [348, 102] on li "Check" at bounding box center [361, 102] width 61 height 10
type input "*****"
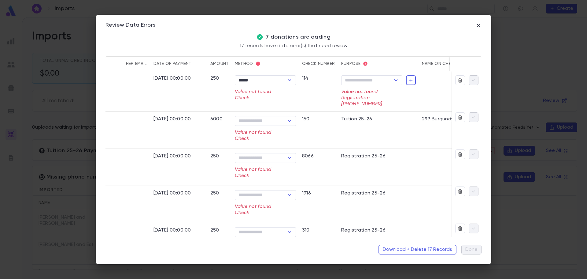
scroll to position [0, 475]
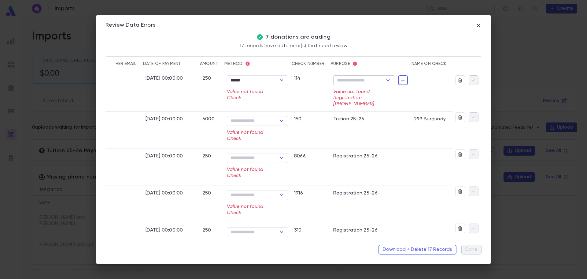
click at [385, 80] on icon "Open" at bounding box center [388, 79] width 7 height 7
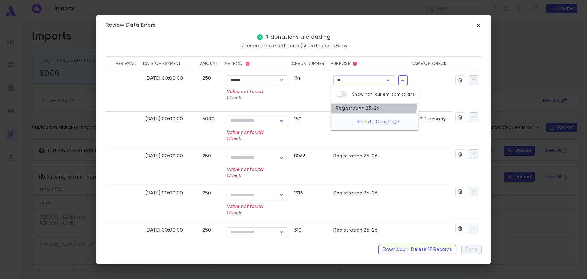
click at [363, 107] on li "Registration 25-26" at bounding box center [375, 108] width 88 height 10
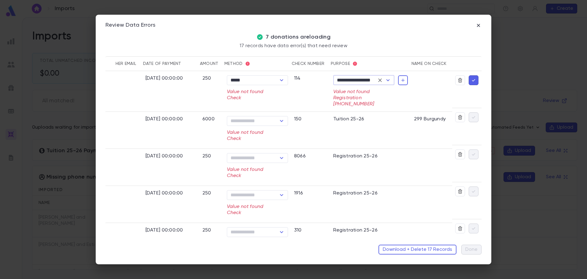
type input "**********"
click at [473, 80] on icon "button" at bounding box center [474, 80] width 6 height 6
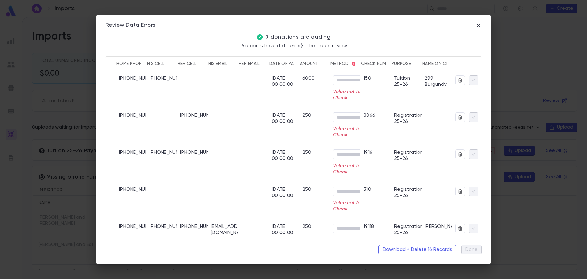
scroll to position [0, 267]
click at [345, 80] on input "Method" at bounding box center [358, 80] width 47 height 9
click at [349, 101] on li "Check" at bounding box center [361, 102] width 61 height 10
type input "*****"
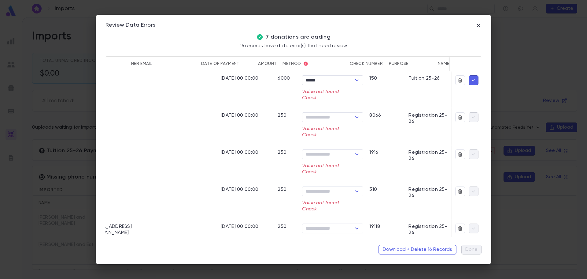
scroll to position [0, 475]
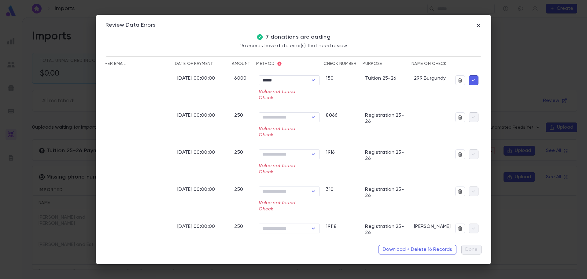
click at [472, 80] on icon "button" at bounding box center [473, 80] width 3 height 2
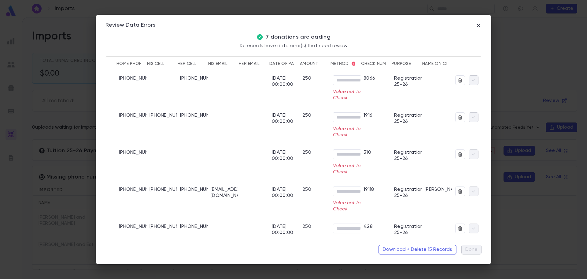
scroll to position [0, 267]
click at [340, 79] on input "Method" at bounding box center [358, 80] width 47 height 9
click at [347, 91] on li "Check" at bounding box center [361, 93] width 61 height 10
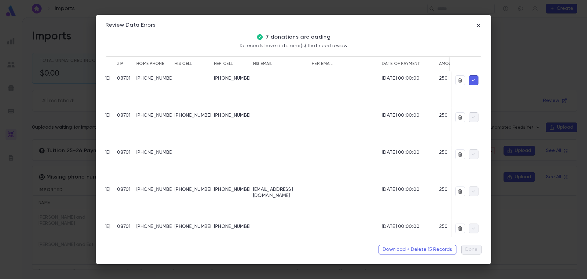
type input "*****"
click at [471, 79] on icon "button" at bounding box center [474, 80] width 6 height 6
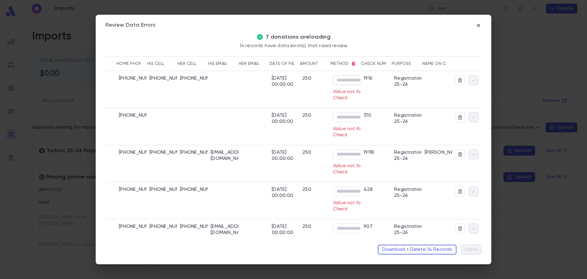
click at [340, 79] on input "Method" at bounding box center [358, 80] width 47 height 9
click at [342, 92] on li "Check" at bounding box center [361, 93] width 61 height 10
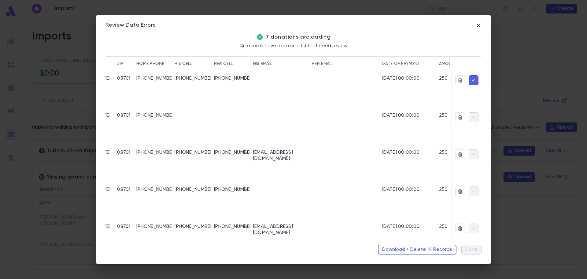
type input "*****"
click at [471, 80] on icon "button" at bounding box center [474, 80] width 6 height 6
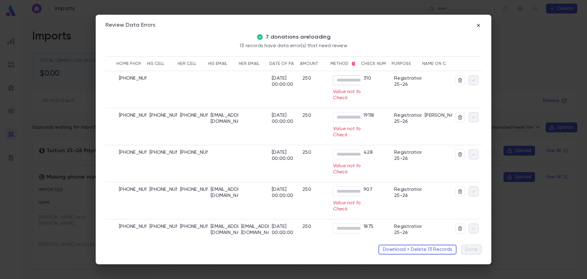
click at [354, 80] on input "Method" at bounding box center [358, 80] width 47 height 9
click at [349, 102] on li "Check" at bounding box center [361, 102] width 61 height 10
type input "*****"
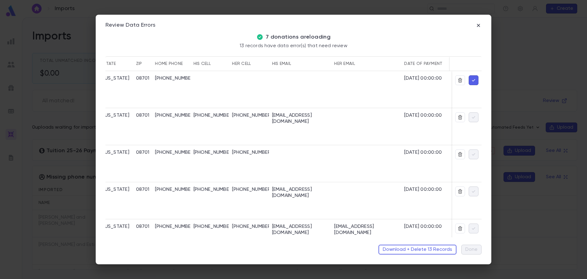
click at [475, 79] on button "button" at bounding box center [474, 80] width 10 height 10
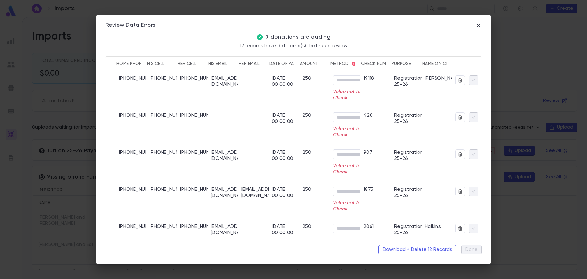
click at [351, 191] on input "Method" at bounding box center [358, 191] width 47 height 9
click at [350, 211] on li "Check" at bounding box center [361, 213] width 61 height 10
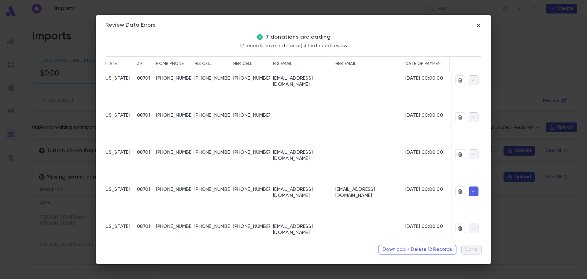
type input "*****"
click at [354, 162] on div at bounding box center [368, 163] width 70 height 37
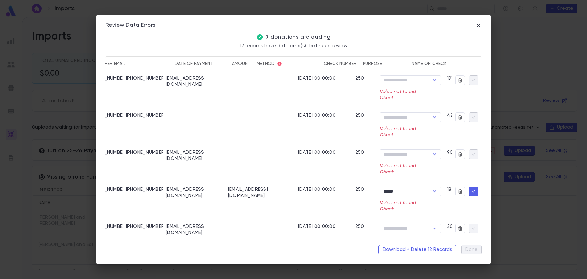
scroll to position [0, 498]
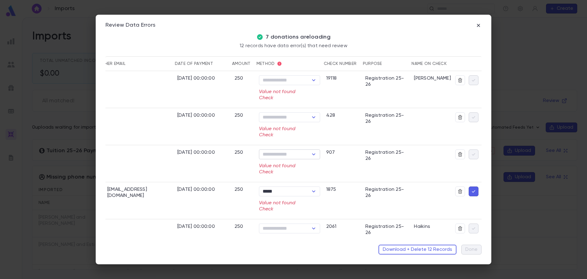
click at [296, 156] on input "Method" at bounding box center [284, 154] width 47 height 9
click at [269, 178] on li "Check" at bounding box center [287, 176] width 61 height 10
type input "*****"
click at [282, 115] on input "Method" at bounding box center [284, 117] width 47 height 9
click at [276, 139] on li "Check" at bounding box center [287, 139] width 61 height 10
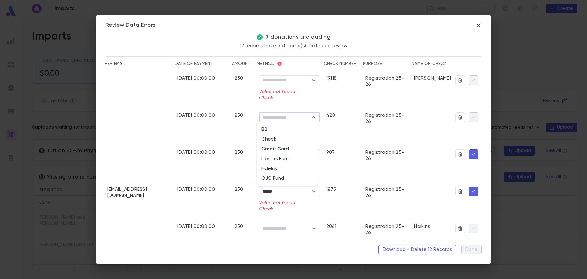
type input "*****"
click at [279, 79] on input "Method" at bounding box center [284, 80] width 47 height 9
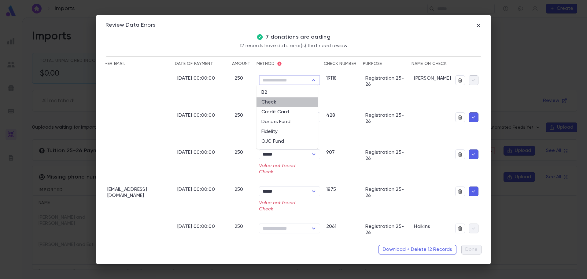
click at [273, 103] on li "Check" at bounding box center [287, 102] width 61 height 10
type input "*****"
click at [471, 83] on icon "button" at bounding box center [474, 80] width 6 height 6
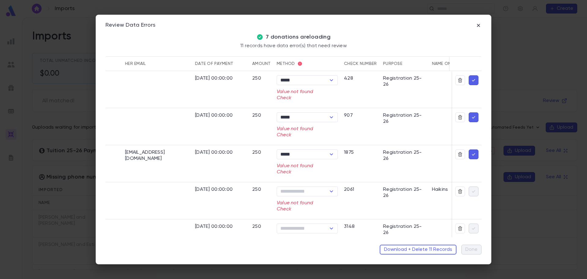
click at [471, 80] on icon "button" at bounding box center [474, 80] width 6 height 6
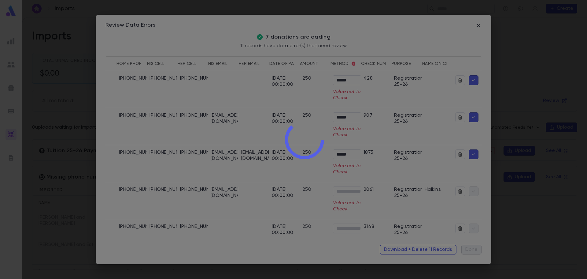
scroll to position [0, 267]
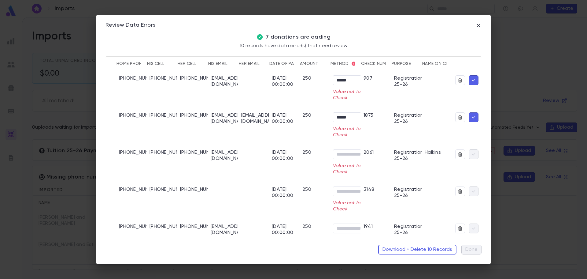
click at [472, 80] on icon "button" at bounding box center [473, 80] width 3 height 2
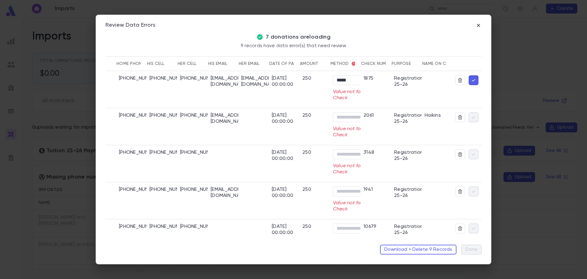
click at [472, 81] on icon "button" at bounding box center [474, 80] width 6 height 6
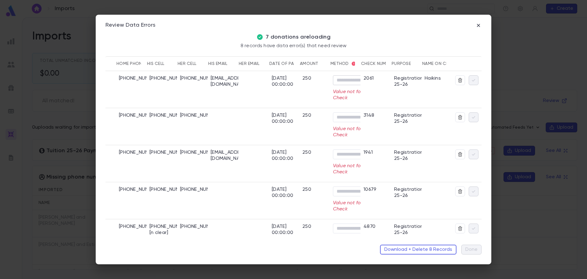
click at [351, 80] on input "Method" at bounding box center [358, 80] width 47 height 9
click at [345, 103] on li "Check" at bounding box center [361, 102] width 61 height 10
type input "*****"
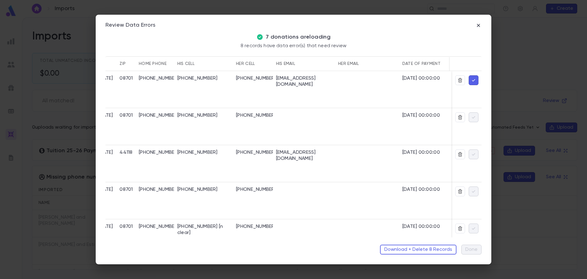
click at [474, 79] on button "button" at bounding box center [474, 80] width 10 height 10
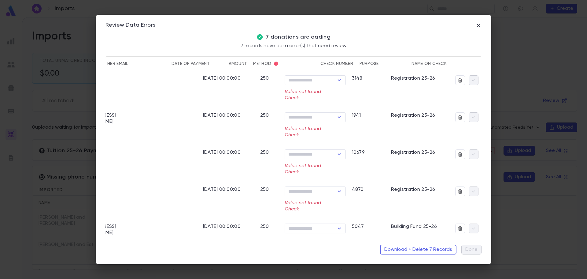
scroll to position [0, 498]
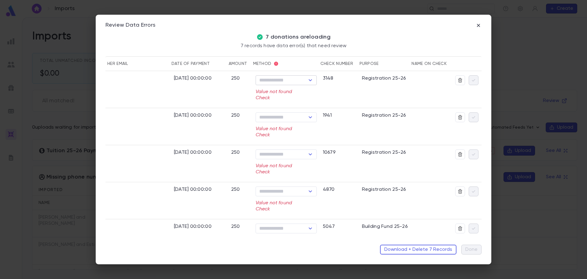
click at [274, 81] on input "Method" at bounding box center [281, 80] width 47 height 9
click at [268, 103] on li "Check" at bounding box center [283, 102] width 61 height 10
type input "*****"
click at [472, 80] on icon "button" at bounding box center [474, 80] width 6 height 6
click at [276, 80] on input "Method" at bounding box center [281, 80] width 47 height 9
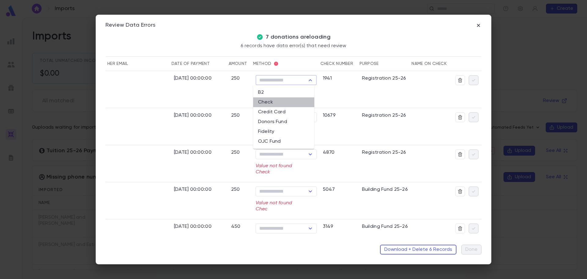
click at [270, 105] on li "Check" at bounding box center [283, 102] width 61 height 10
type input "*****"
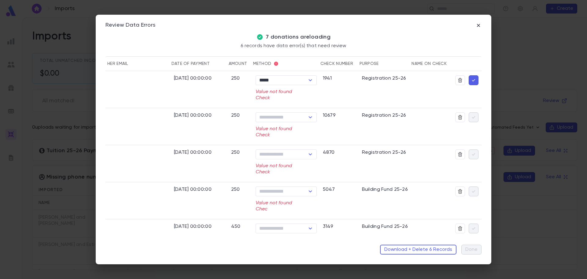
click at [472, 80] on icon "button" at bounding box center [474, 80] width 6 height 6
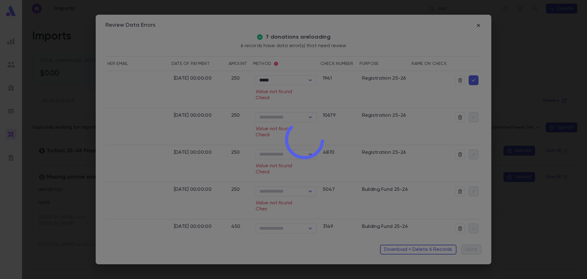
scroll to position [0, 470]
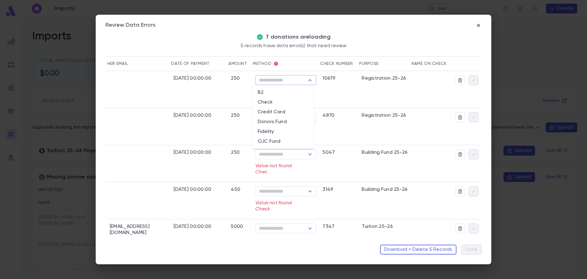
click at [277, 81] on input "Method" at bounding box center [280, 80] width 47 height 9
click at [265, 102] on li "Check" at bounding box center [283, 102] width 61 height 10
type input "*****"
click at [473, 79] on icon "button" at bounding box center [474, 80] width 6 height 6
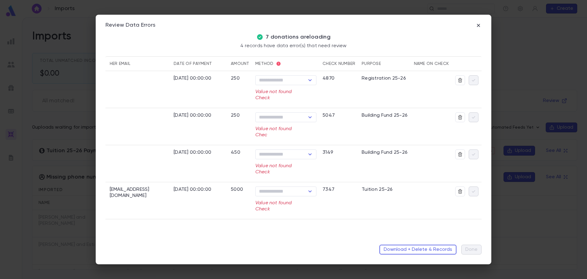
scroll to position [0, 457]
click at [278, 81] on input "Method" at bounding box center [280, 80] width 47 height 9
click at [273, 99] on li "Check" at bounding box center [285, 102] width 61 height 10
type input "*****"
click at [475, 79] on icon "button" at bounding box center [474, 80] width 6 height 6
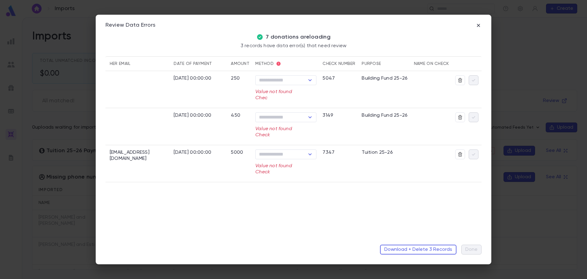
scroll to position [0, 433]
click at [279, 81] on input "Method" at bounding box center [280, 80] width 47 height 9
click at [273, 106] on li "Check" at bounding box center [285, 102] width 61 height 10
type input "*****"
click at [475, 79] on icon "button" at bounding box center [473, 80] width 3 height 2
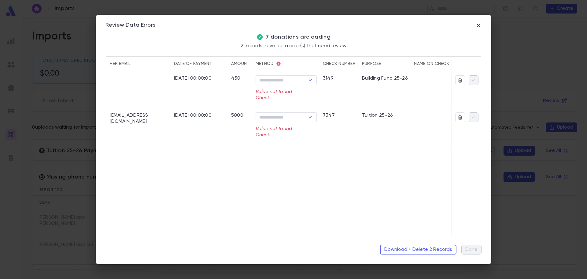
scroll to position [0, 405]
click at [278, 77] on input "Method" at bounding box center [281, 80] width 47 height 9
drag, startPoint x: 274, startPoint y: 102, endPoint x: 278, endPoint y: 102, distance: 3.7
click at [274, 102] on li "Check" at bounding box center [286, 102] width 61 height 10
type input "*****"
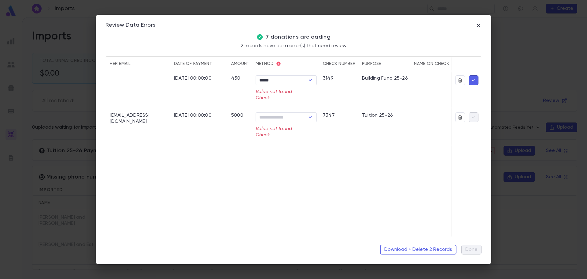
click at [474, 82] on icon "button" at bounding box center [474, 80] width 6 height 6
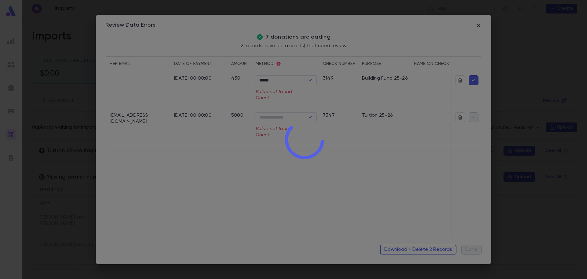
scroll to position [0, 384]
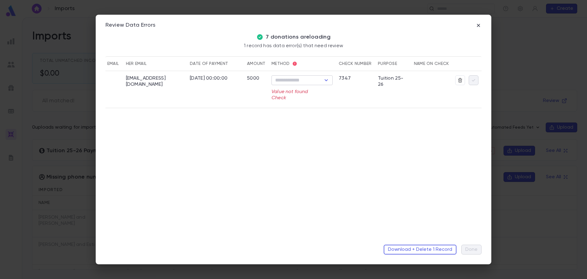
click at [286, 80] on input "Method" at bounding box center [297, 80] width 47 height 9
click at [292, 103] on li "Check" at bounding box center [302, 102] width 61 height 10
type input "*****"
click at [473, 80] on icon "button" at bounding box center [474, 80] width 6 height 6
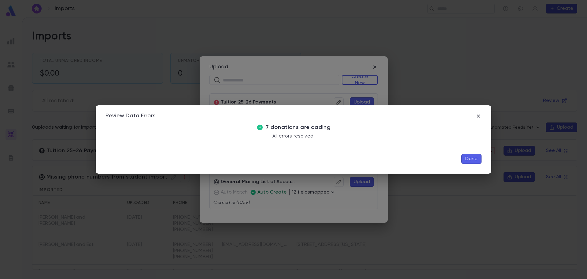
click at [471, 151] on div "Done" at bounding box center [294, 156] width 376 height 15
click at [471, 160] on button "Done" at bounding box center [472, 159] width 20 height 10
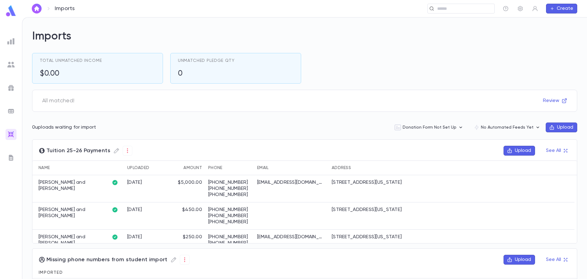
click at [354, 156] on div "Tuition 25-26 Payments Upload See All" at bounding box center [304, 153] width 545 height 15
click at [316, 184] on p "soralaplotnik@gmail.com" at bounding box center [290, 182] width 67 height 6
click at [555, 101] on button "Review" at bounding box center [556, 101] width 32 height 10
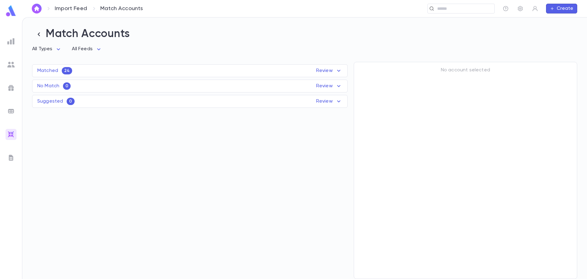
click at [330, 71] on p "Review" at bounding box center [329, 70] width 26 height 7
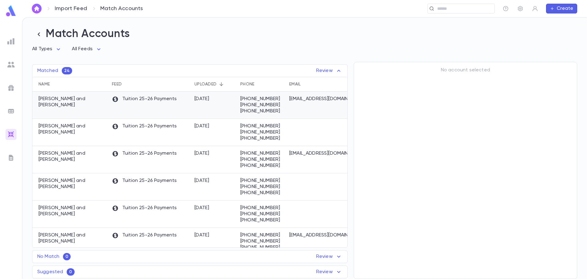
click at [263, 106] on p "(443) 632-8844" at bounding box center [261, 105] width 43 height 6
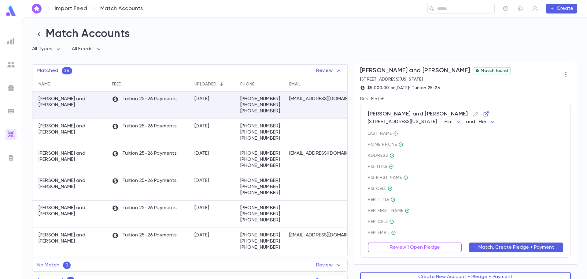
scroll to position [9, 0]
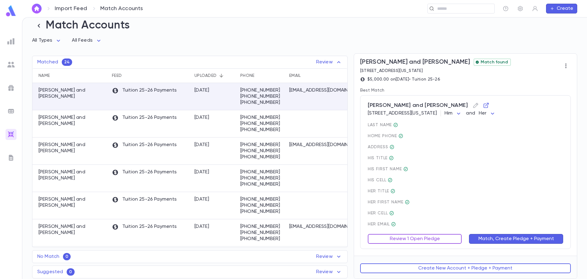
click at [429, 238] on button "Review 1 Open Pledge" at bounding box center [415, 239] width 94 height 10
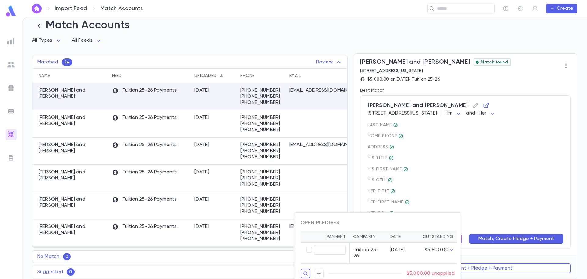
type input "********"
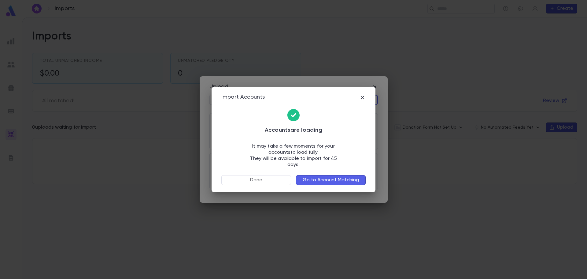
click at [342, 178] on button "Go to Account Matching" at bounding box center [331, 180] width 70 height 10
click at [363, 99] on icon "button" at bounding box center [362, 96] width 3 height 3
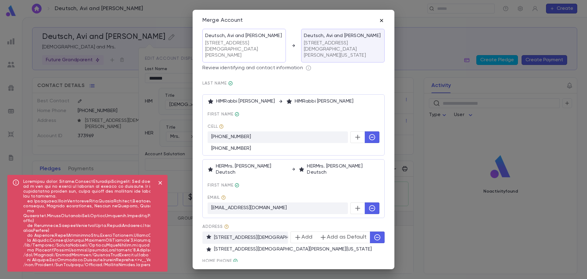
click at [383, 20] on icon "button" at bounding box center [382, 20] width 6 height 6
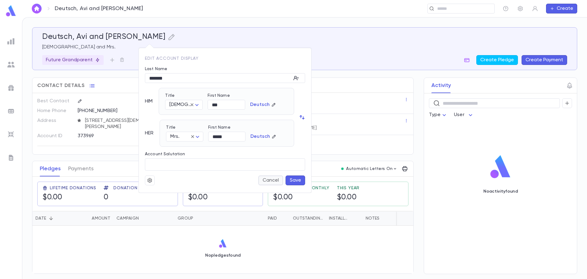
click at [272, 181] on button "Cancel" at bounding box center [271, 180] width 25 height 10
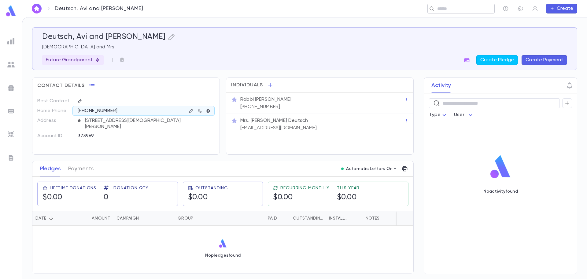
click at [446, 13] on div "​" at bounding box center [461, 9] width 67 height 10
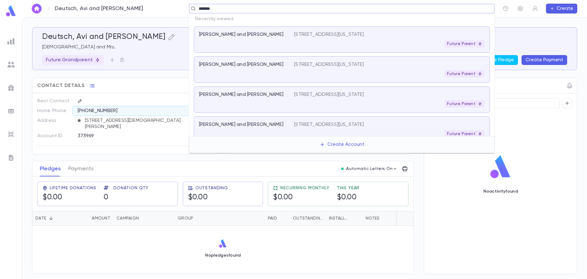
type input "*******"
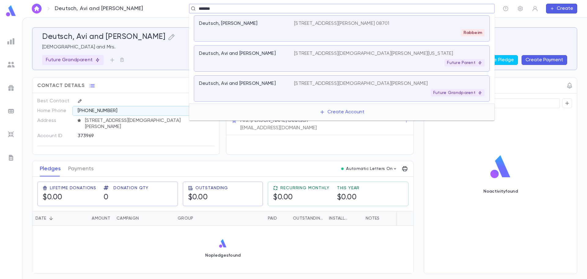
click at [348, 58] on div "[STREET_ADDRESS][DEMOGRAPHIC_DATA][PERSON_NAME][US_STATE] Future Parent" at bounding box center [389, 58] width 191 height 16
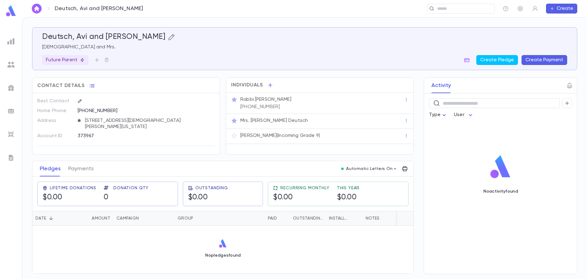
click at [168, 39] on icon "button" at bounding box center [171, 36] width 7 height 7
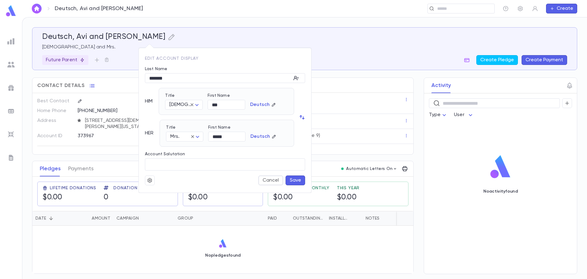
click at [154, 180] on button "button" at bounding box center [150, 180] width 10 height 10
click at [163, 193] on li "Merge" at bounding box center [165, 192] width 36 height 10
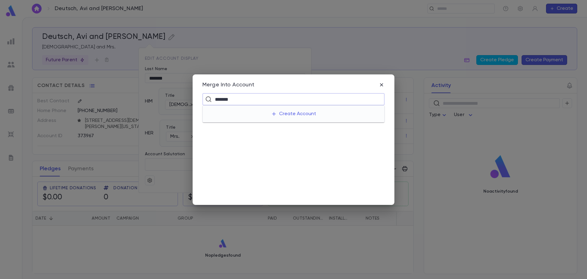
type input "*******"
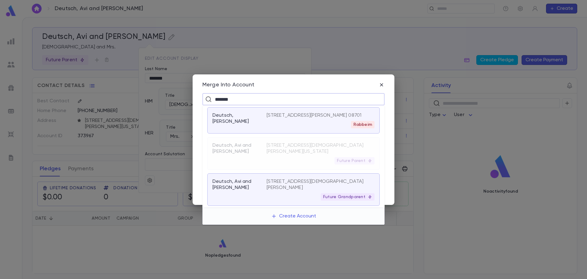
click at [284, 195] on div "Future Grandparent" at bounding box center [321, 196] width 108 height 7
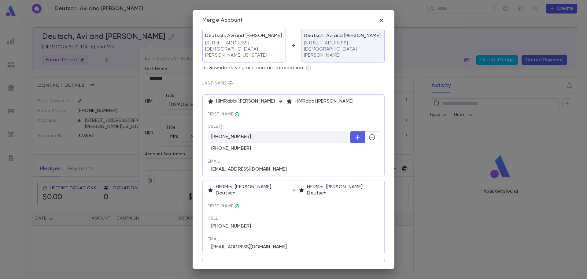
click at [375, 131] on button "button" at bounding box center [372, 137] width 15 height 12
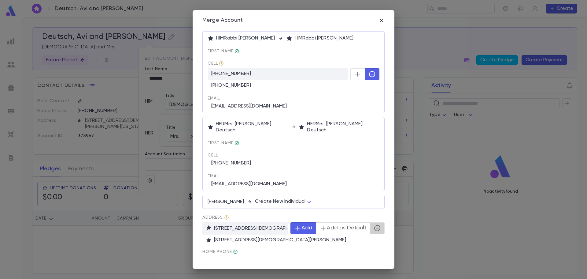
click at [374, 224] on icon "button" at bounding box center [377, 227] width 7 height 7
click at [291, 188] on body "Deutsch, Avi and [PERSON_NAME] ​ Create Deutsch, Avi and [PERSON_NAME] and Mrs.…" at bounding box center [293, 148] width 587 height 262
click at [285, 202] on span "Create New Individual" at bounding box center [285, 202] width 50 height 6
drag, startPoint x: 298, startPoint y: 23, endPoint x: 452, endPoint y: 36, distance: 154.7
click at [454, 36] on div "Merge Account Deutsch, Avi and [PERSON_NAME] [STREET_ADDRESS][GEOGRAPHIC_DATA][…" at bounding box center [293, 139] width 587 height 279
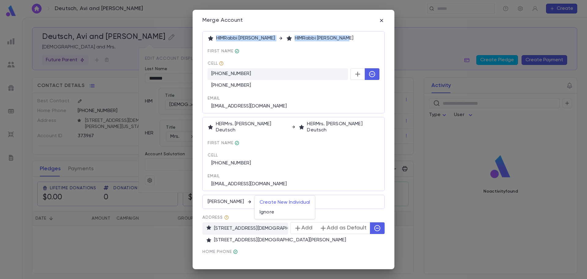
click at [308, 190] on body "Deutsch, Avi and [PERSON_NAME] ​ Create Deutsch, Avi and [PERSON_NAME] and Mrs.…" at bounding box center [293, 148] width 587 height 262
click at [294, 202] on span "Create New Individual" at bounding box center [285, 202] width 50 height 6
click at [296, 263] on button "Merge" at bounding box center [294, 269] width 182 height 12
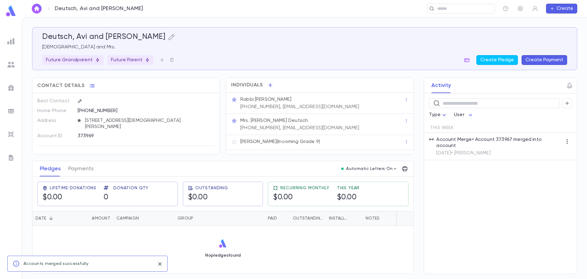
click at [160, 265] on icon "close" at bounding box center [160, 263] width 7 height 7
click at [96, 60] on icon at bounding box center [97, 60] width 5 height 5
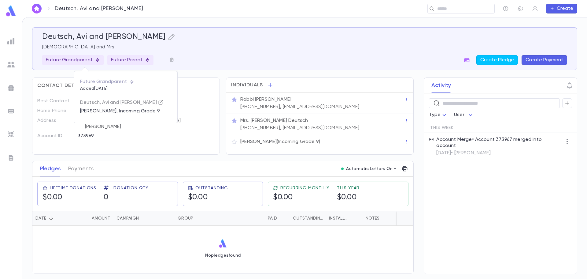
click at [158, 102] on icon "button" at bounding box center [161, 102] width 6 height 6
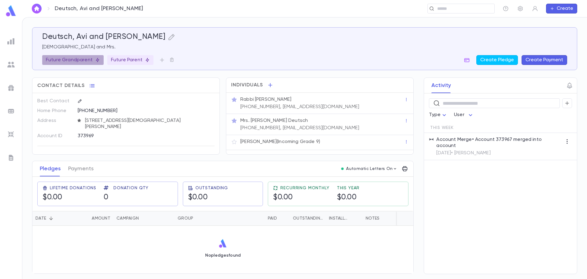
click at [95, 61] on icon at bounding box center [97, 60] width 5 height 5
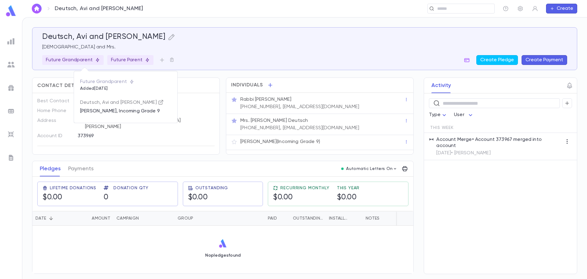
click at [158, 103] on icon "button" at bounding box center [161, 102] width 6 height 6
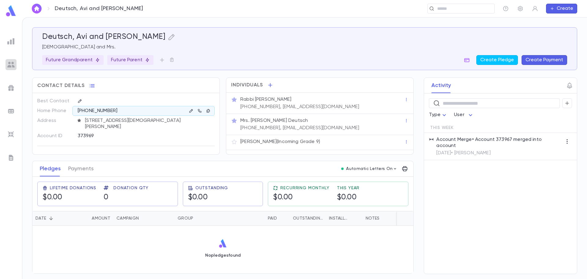
click at [12, 63] on img at bounding box center [10, 64] width 7 height 7
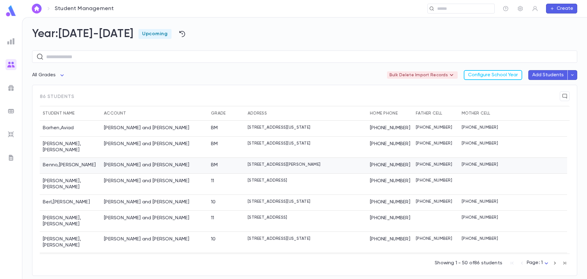
scroll to position [92, 0]
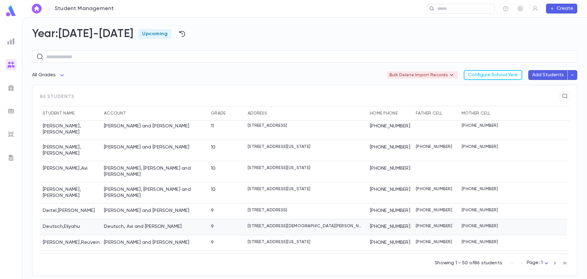
click at [100, 219] on div "Deutsch , Eliyahu" at bounding box center [70, 227] width 61 height 16
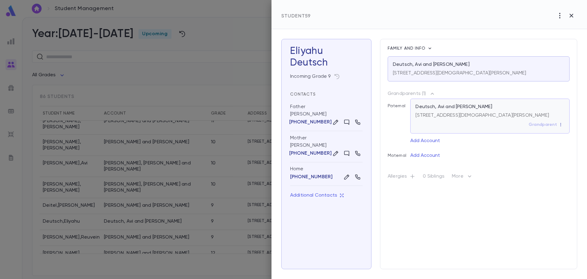
click at [563, 124] on icon "button" at bounding box center [561, 124] width 4 height 4
click at [566, 135] on li "Remove" at bounding box center [569, 136] width 29 height 10
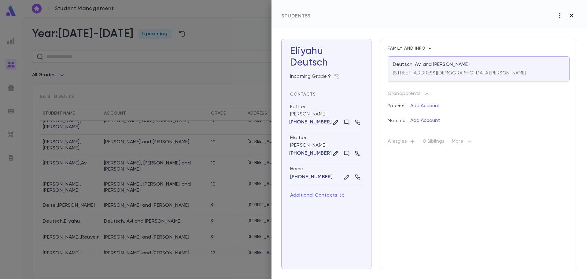
click at [572, 16] on icon "button" at bounding box center [572, 16] width 4 height 4
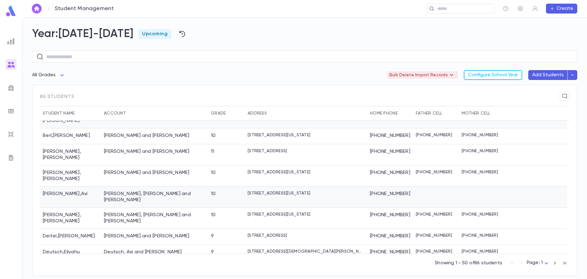
scroll to position [0, 0]
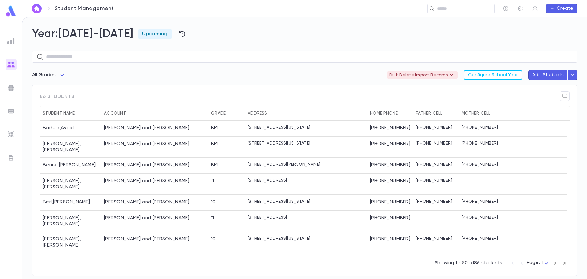
click at [234, 10] on div "​" at bounding box center [310, 9] width 371 height 10
click at [454, 9] on input "text" at bounding box center [464, 9] width 57 height 6
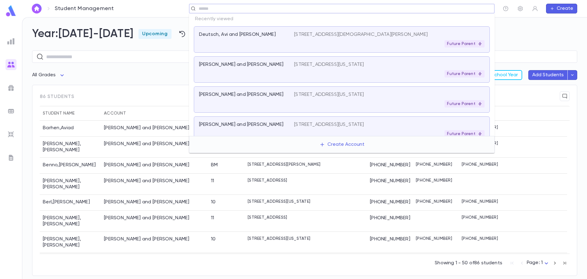
click at [323, 64] on p "[STREET_ADDRESS][US_STATE]" at bounding box center [329, 64] width 70 height 6
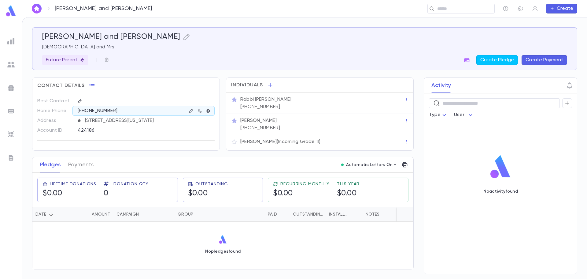
click at [541, 59] on button "Create Payment" at bounding box center [545, 60] width 46 height 10
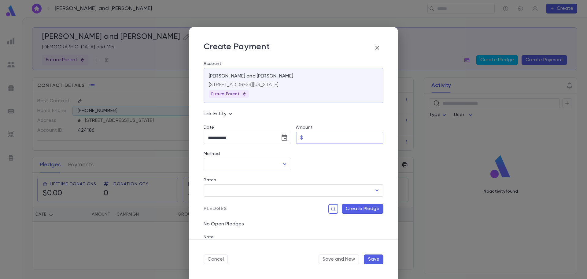
click at [313, 141] on input "Amount" at bounding box center [345, 138] width 78 height 12
type input "******"
click at [228, 163] on input "Method" at bounding box center [243, 164] width 73 height 12
click at [343, 163] on div at bounding box center [337, 157] width 92 height 26
click at [282, 138] on icon "Choose date, selected date is Aug 12, 2025" at bounding box center [285, 137] width 6 height 6
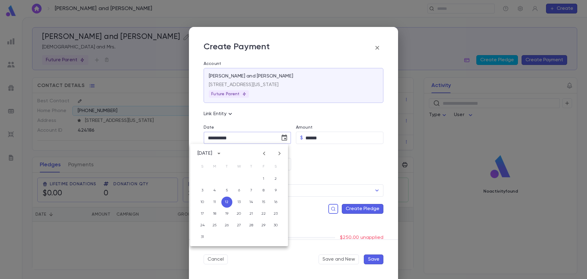
drag, startPoint x: 240, startPoint y: 140, endPoint x: 192, endPoint y: 138, distance: 48.1
click at [192, 138] on div "**********" at bounding box center [293, 150] width 209 height 178
type input "**********"
click at [218, 167] on input "Method" at bounding box center [243, 164] width 73 height 12
click at [222, 196] on li "Credit Card" at bounding box center [247, 197] width 86 height 10
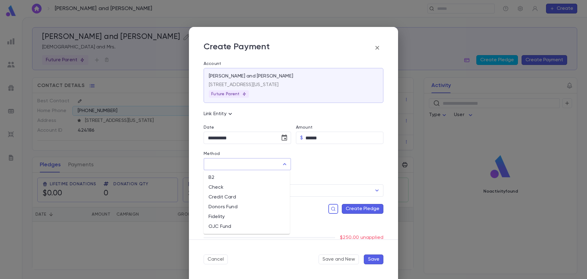
type input "**********"
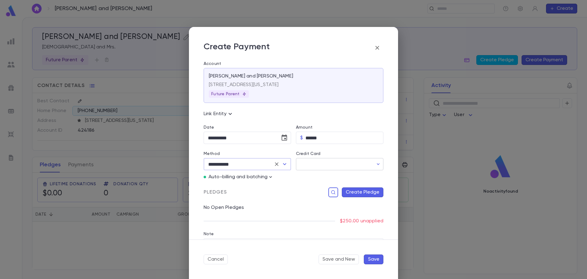
click at [317, 165] on input "Credit Card" at bounding box center [334, 164] width 77 height 12
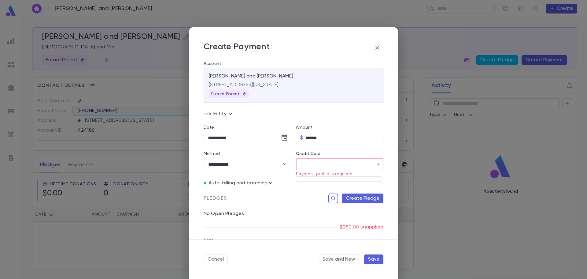
click at [248, 179] on div at bounding box center [293, 139] width 587 height 279
click at [248, 181] on p "Auto-billing and batching" at bounding box center [238, 183] width 59 height 6
click at [269, 182] on icon "button" at bounding box center [271, 183] width 6 height 6
click at [285, 194] on p "Enter Manual Billing Instead" at bounding box center [305, 194] width 63 height 6
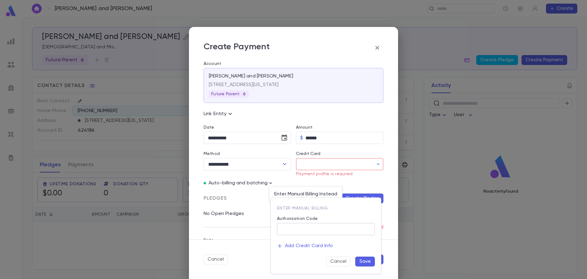
click at [300, 232] on input "Authorization Code" at bounding box center [326, 229] width 98 height 12
type input "*****"
drag, startPoint x: 364, startPoint y: 255, endPoint x: 365, endPoint y: 259, distance: 4.6
click at [365, 259] on div "Cancel Save" at bounding box center [323, 259] width 103 height 15
click at [367, 263] on button "Save" at bounding box center [366, 261] width 20 height 10
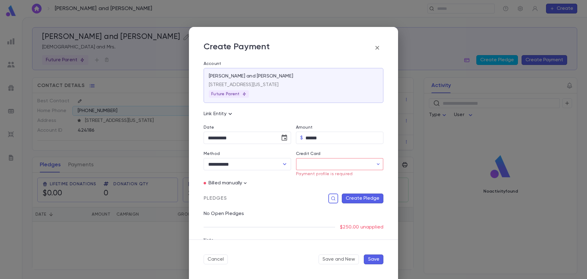
click at [346, 165] on input "Credit Card" at bounding box center [334, 164] width 77 height 12
click at [267, 165] on div at bounding box center [293, 139] width 587 height 279
click at [289, 162] on div "**********" at bounding box center [248, 164] width 88 height 12
click at [285, 163] on icon "Open" at bounding box center [284, 164] width 3 height 2
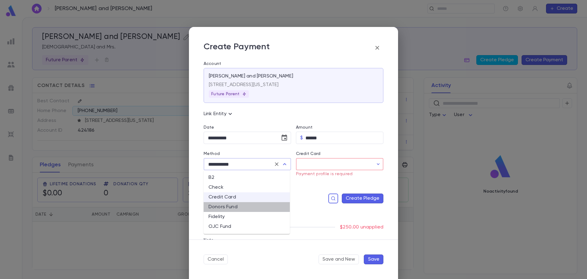
click at [242, 211] on li "Donors Fund" at bounding box center [247, 207] width 86 height 10
type input "**********"
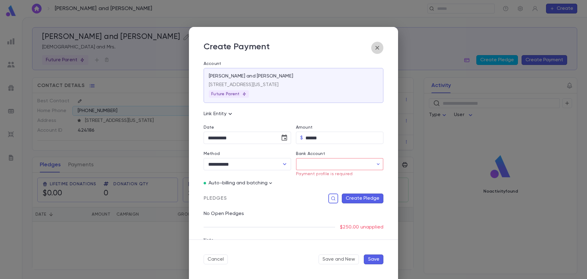
click at [379, 47] on icon "button" at bounding box center [377, 47] width 7 height 7
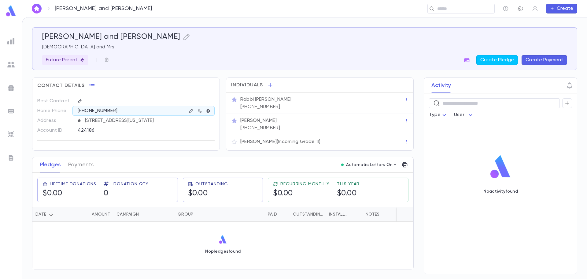
click at [520, 7] on icon "button" at bounding box center [520, 8] width 5 height 5
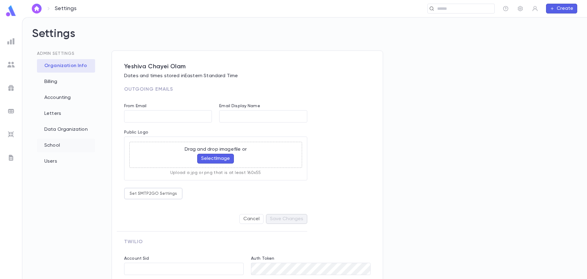
type input "**********"
click at [55, 77] on div "Billing" at bounding box center [66, 81] width 58 height 13
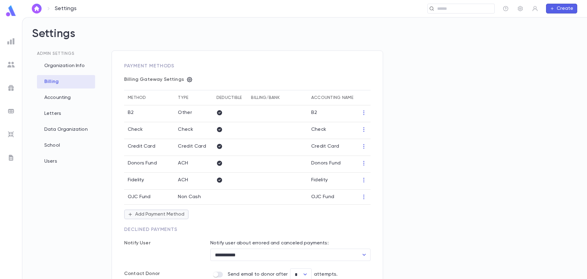
click at [154, 214] on button "Add Payment Method" at bounding box center [156, 214] width 65 height 10
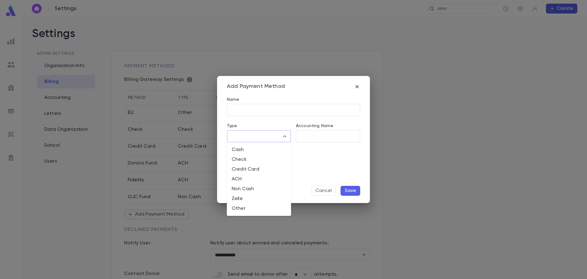
click at [238, 137] on input "Type" at bounding box center [255, 136] width 50 height 12
click at [246, 106] on input "Name" at bounding box center [293, 110] width 133 height 12
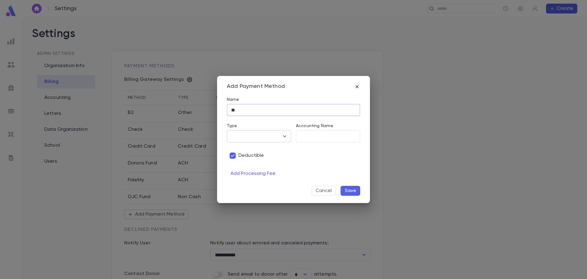
type input "**"
click at [252, 141] on input "Type" at bounding box center [255, 136] width 50 height 12
click at [256, 211] on li "Other" at bounding box center [259, 208] width 64 height 10
type input "*****"
drag, startPoint x: 249, startPoint y: 156, endPoint x: 363, endPoint y: 185, distance: 118.2
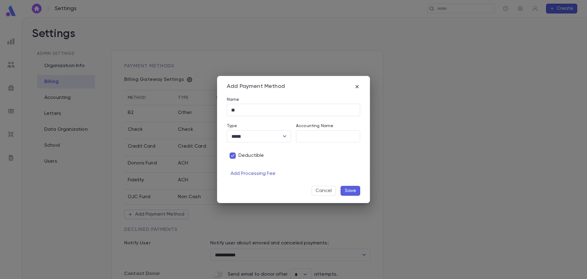
click at [381, 193] on div "Add Payment Method Name ** ​ Type ***** ​ Accounting Name ​ Deductible Add Proc…" at bounding box center [293, 139] width 587 height 279
click at [349, 190] on button "Save" at bounding box center [351, 191] width 20 height 10
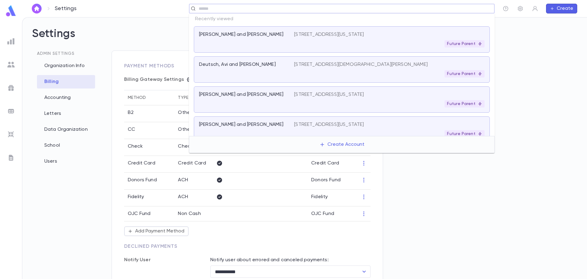
click at [465, 6] on input "text" at bounding box center [340, 9] width 286 height 6
click at [245, 41] on div "[PERSON_NAME] and [PERSON_NAME]" at bounding box center [246, 40] width 95 height 16
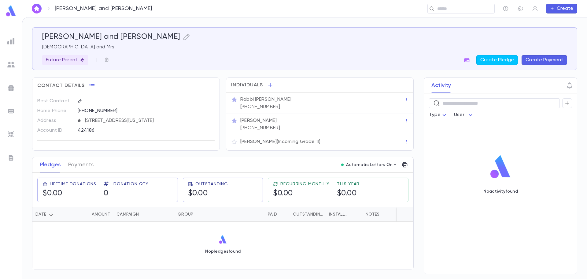
click at [401, 83] on div "Individuals" at bounding box center [319, 85] width 187 height 15
click at [532, 60] on button "Create Payment" at bounding box center [545, 60] width 46 height 10
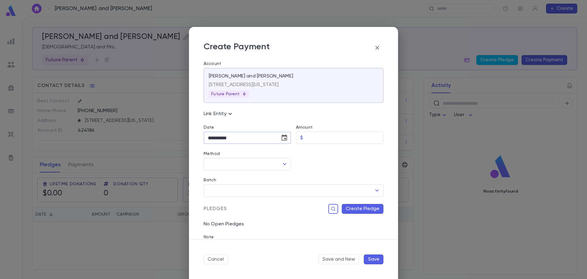
drag, startPoint x: 245, startPoint y: 136, endPoint x: 161, endPoint y: 130, distance: 84.4
click at [161, 130] on div "**********" at bounding box center [293, 139] width 587 height 279
type input "**********"
click at [307, 136] on input "Amount" at bounding box center [345, 138] width 78 height 12
type input "******"
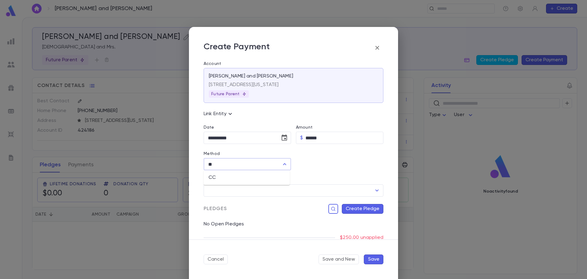
click at [314, 182] on div "Batch" at bounding box center [294, 180] width 180 height 7
type input "**"
click at [312, 188] on input "Batch" at bounding box center [289, 190] width 165 height 12
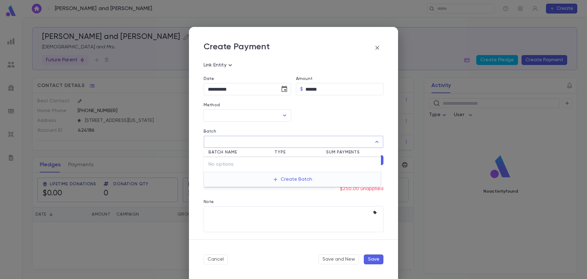
click at [351, 166] on div "No options" at bounding box center [292, 164] width 177 height 15
drag, startPoint x: 359, startPoint y: 191, endPoint x: 355, endPoint y: 194, distance: 5.2
click at [359, 191] on p "$250.00 unapplied" at bounding box center [361, 189] width 43 height 6
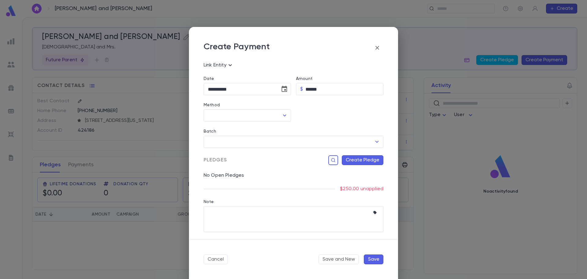
click at [361, 159] on button "Create Pledge" at bounding box center [363, 160] width 42 height 10
click at [291, 221] on input "Campaign" at bounding box center [322, 223] width 83 height 12
click at [291, 225] on input "Campaign" at bounding box center [322, 223] width 83 height 12
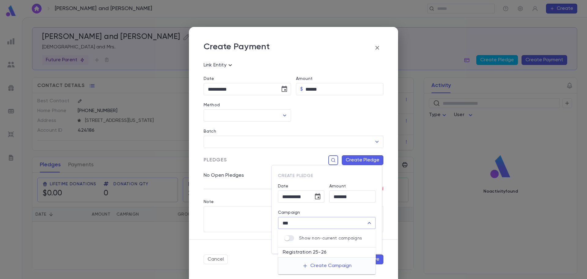
click at [317, 249] on li "Registration 25-26" at bounding box center [327, 252] width 98 height 10
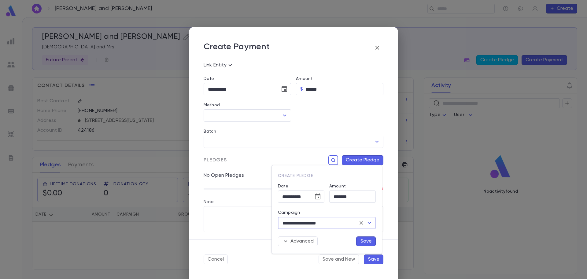
type input "**********"
click at [372, 239] on button "Save" at bounding box center [366, 241] width 20 height 10
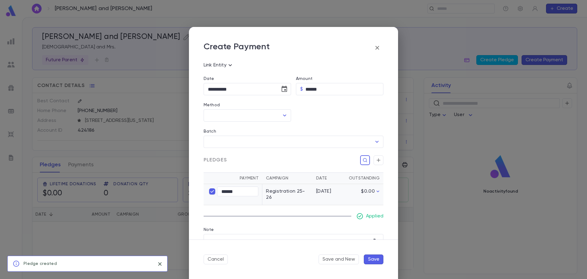
click at [375, 259] on button "Save" at bounding box center [374, 259] width 20 height 10
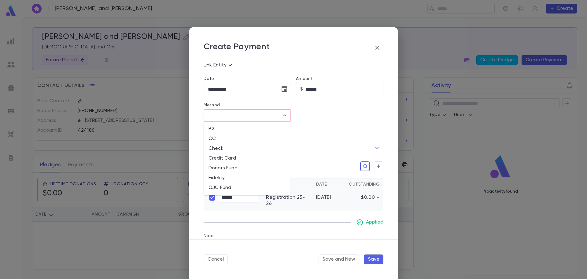
click at [260, 115] on input "Method" at bounding box center [243, 116] width 73 height 12
click at [225, 139] on li "CC" at bounding box center [247, 139] width 86 height 10
type input "**"
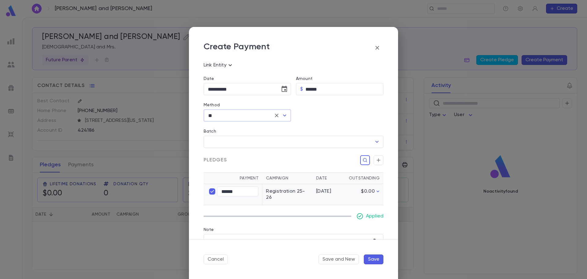
click at [372, 258] on button "Save" at bounding box center [374, 259] width 20 height 10
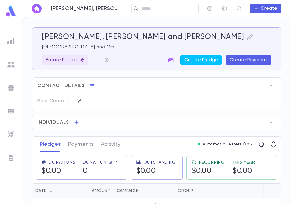
click at [238, 59] on button "Create Payment" at bounding box center [249, 60] width 46 height 10
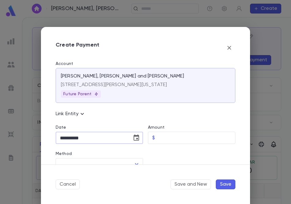
drag, startPoint x: 96, startPoint y: 138, endPoint x: 29, endPoint y: 134, distance: 67.1
click at [29, 134] on div "**********" at bounding box center [145, 102] width 291 height 204
type input "**********"
type input "******"
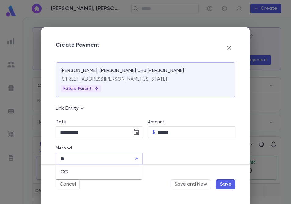
type input "**"
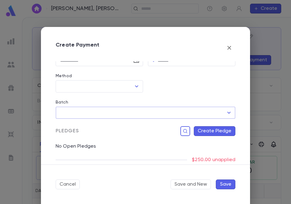
scroll to position [124, 0]
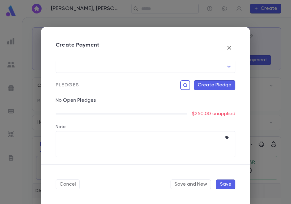
click at [216, 86] on button "Create Pledge" at bounding box center [215, 85] width 42 height 10
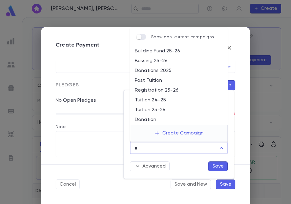
click at [147, 145] on input "**" at bounding box center [174, 148] width 83 height 12
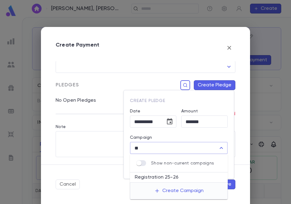
type input "*"
click at [173, 176] on li "Registration 25-26" at bounding box center [179, 177] width 98 height 10
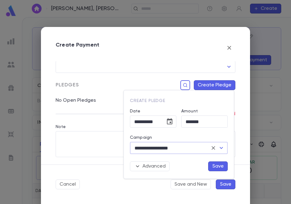
type input "**********"
click at [222, 168] on button "Save" at bounding box center [218, 166] width 20 height 10
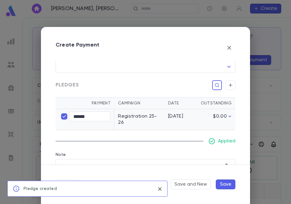
click at [226, 182] on button "Save" at bounding box center [226, 184] width 20 height 10
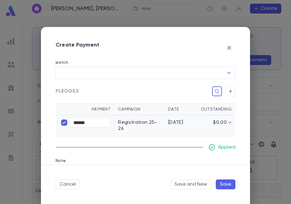
scroll to position [130, 0]
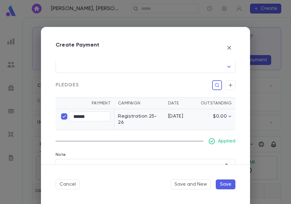
click at [227, 184] on button "Save" at bounding box center [226, 184] width 20 height 10
click at [224, 184] on button "Save" at bounding box center [226, 184] width 20 height 10
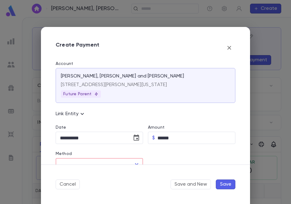
scroll to position [61, 0]
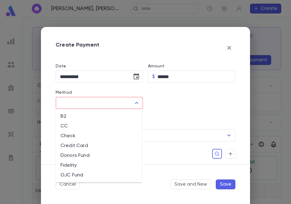
click at [93, 102] on input "Method" at bounding box center [94, 103] width 73 height 12
click at [76, 125] on li "CC" at bounding box center [99, 126] width 86 height 10
type input "**"
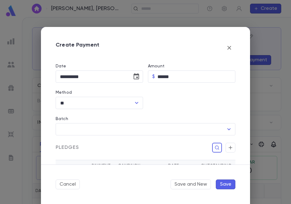
click at [228, 188] on button "Save" at bounding box center [226, 184] width 20 height 10
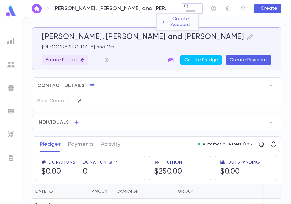
click at [141, 11] on div "[PERSON_NAME], [PERSON_NAME] and [PERSON_NAME] ​ Create" at bounding box center [156, 8] width 269 height 17
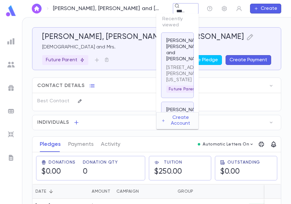
scroll to position [0, 1]
type input "**********"
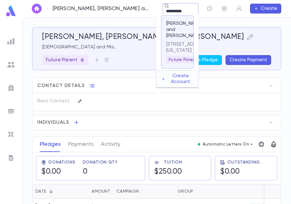
click at [176, 39] on div "[STREET_ADDRESS][US_STATE]" at bounding box center [177, 46] width 22 height 15
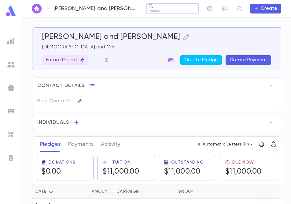
scroll to position [28, 0]
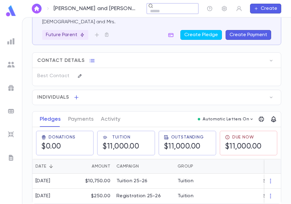
click at [246, 35] on button "Create Payment" at bounding box center [249, 35] width 46 height 10
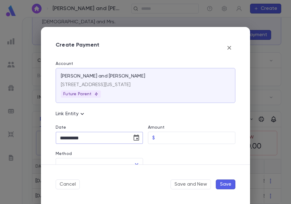
drag, startPoint x: 94, startPoint y: 133, endPoint x: 42, endPoint y: 136, distance: 51.5
click at [42, 136] on div "**********" at bounding box center [145, 112] width 209 height 103
type input "**********"
type input "*********"
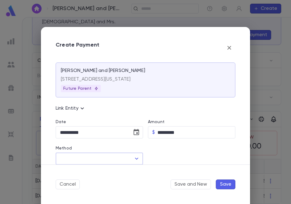
scroll to position [97, 0]
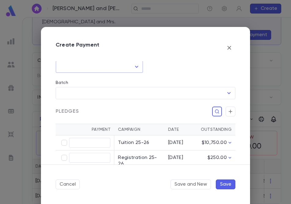
click at [128, 65] on input "Method" at bounding box center [94, 67] width 73 height 12
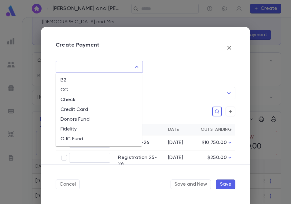
click at [82, 94] on li "CC" at bounding box center [99, 90] width 86 height 10
type input "**"
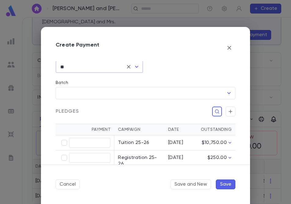
type input "*********"
type input "******"
click at [222, 186] on button "Save" at bounding box center [226, 184] width 20 height 10
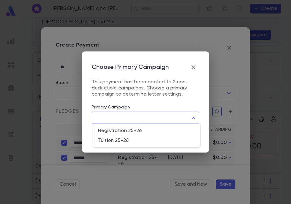
click at [161, 116] on body "[PERSON_NAME] and [PERSON_NAME] ​ Create [PERSON_NAME] and [PERSON_NAME] and Mr…" at bounding box center [145, 110] width 291 height 187
click at [127, 139] on span "Tuition 25-26" at bounding box center [146, 140] width 97 height 6
type input "****"
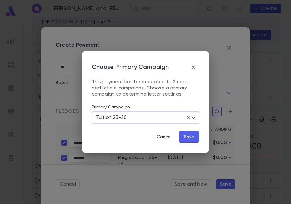
click at [195, 140] on button "Save" at bounding box center [189, 137] width 20 height 12
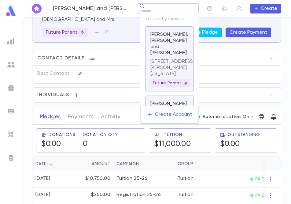
click at [143, 8] on div "​" at bounding box center [168, 8] width 61 height 11
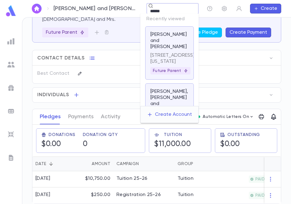
type input "******"
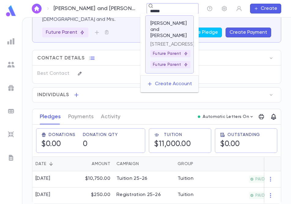
click at [158, 26] on p "[PERSON_NAME] and [PERSON_NAME]" at bounding box center [170, 29] width 38 height 18
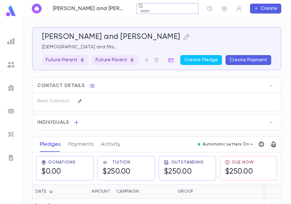
click at [244, 59] on button "Create Payment" at bounding box center [249, 60] width 46 height 10
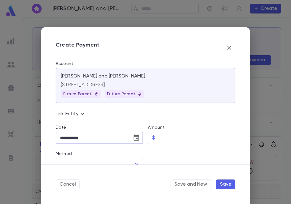
drag, startPoint x: 104, startPoint y: 137, endPoint x: 17, endPoint y: 138, distance: 86.6
click at [17, 138] on div "**********" at bounding box center [145, 102] width 291 height 204
type input "**********"
type input "******"
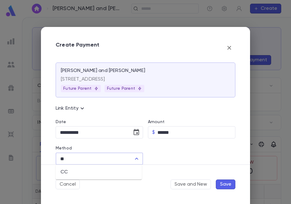
type input "**"
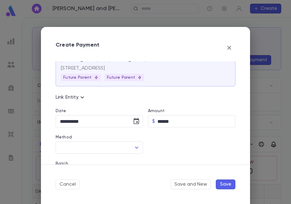
scroll to position [78, 0]
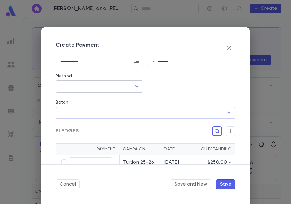
click at [75, 87] on input "Method" at bounding box center [94, 86] width 73 height 12
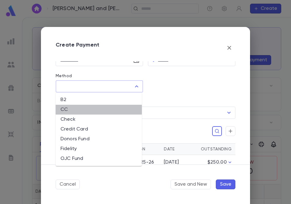
click at [65, 110] on li "CC" at bounding box center [99, 110] width 86 height 10
type input "**"
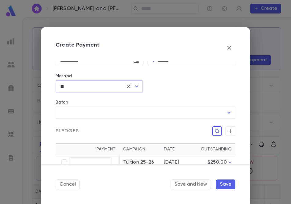
scroll to position [139, 0]
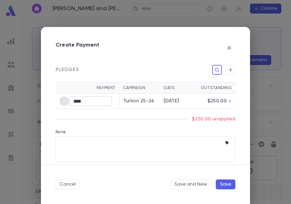
type input "******"
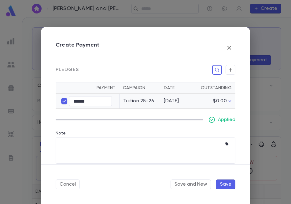
click at [222, 184] on button "Save" at bounding box center [226, 184] width 20 height 10
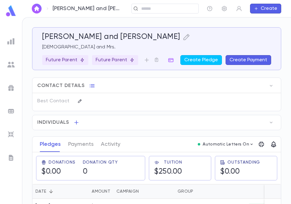
scroll to position [14, 0]
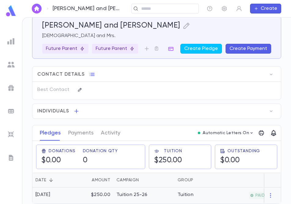
click at [125, 192] on div "Tuition 25-26" at bounding box center [132, 195] width 31 height 6
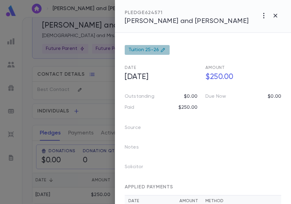
click at [156, 50] on span "Tuition 25-26" at bounding box center [144, 50] width 31 height 6
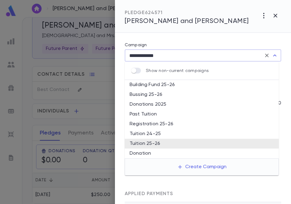
drag, startPoint x: 164, startPoint y: 56, endPoint x: 114, endPoint y: 52, distance: 49.7
click at [114, 52] on div "**********" at bounding box center [145, 102] width 291 height 204
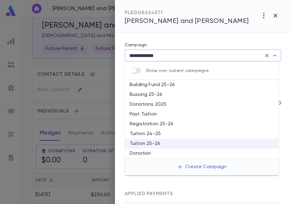
click at [159, 125] on li "Registration 25-26" at bounding box center [202, 124] width 154 height 10
type input "**********"
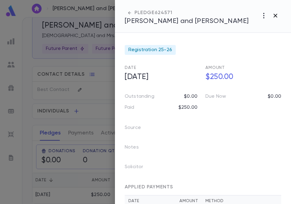
click at [276, 17] on icon "button" at bounding box center [275, 15] width 7 height 7
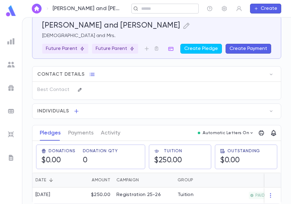
click at [144, 9] on input "text" at bounding box center [163, 9] width 47 height 6
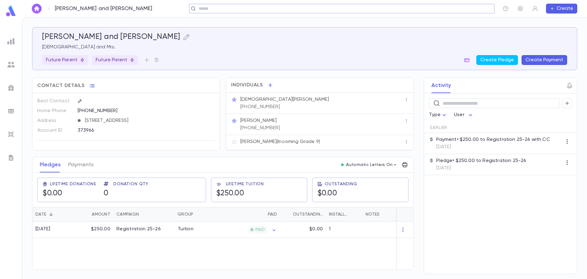
scroll to position [0, 0]
click at [15, 44] on div at bounding box center [11, 41] width 11 height 11
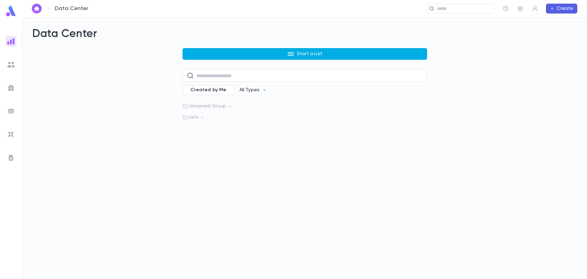
click at [261, 56] on button "Start a List" at bounding box center [305, 54] width 245 height 12
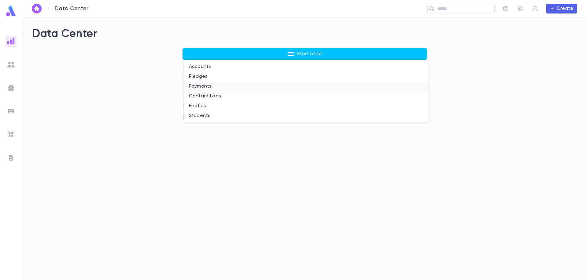
click at [212, 86] on li "Payments" at bounding box center [306, 86] width 245 height 10
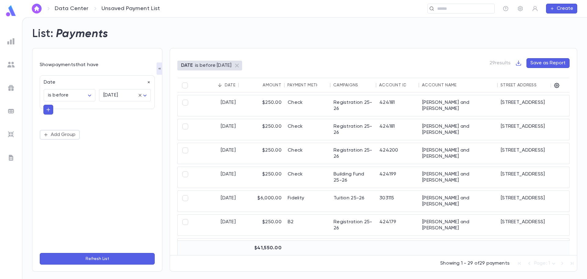
click at [150, 81] on icon "button" at bounding box center [149, 82] width 4 height 4
click at [50, 82] on button "Add Condition" at bounding box center [63, 84] width 47 height 10
type input "***"
click at [78, 104] on li "Created Date" at bounding box center [97, 106] width 115 height 10
click at [114, 95] on body "Data Center Unsaved Payment List ​ Create List: Payments Show payments that hav…" at bounding box center [293, 148] width 587 height 262
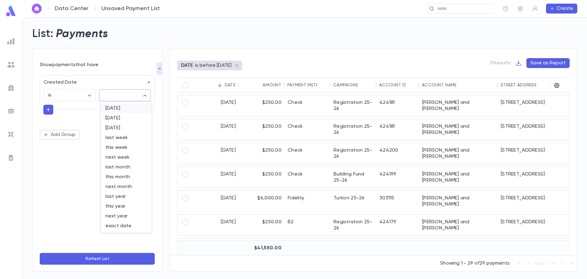
click at [121, 111] on span "[DATE]" at bounding box center [126, 108] width 41 height 6
type input "*****"
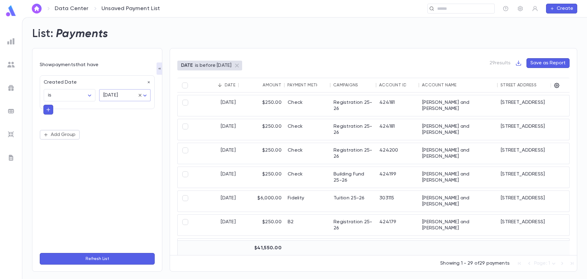
click at [126, 203] on button "Refresh List" at bounding box center [97, 259] width 115 height 12
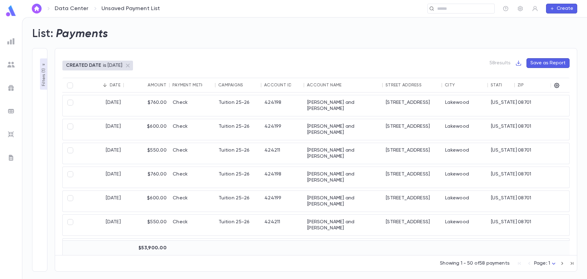
click at [42, 67] on icon "button" at bounding box center [43, 64] width 5 height 5
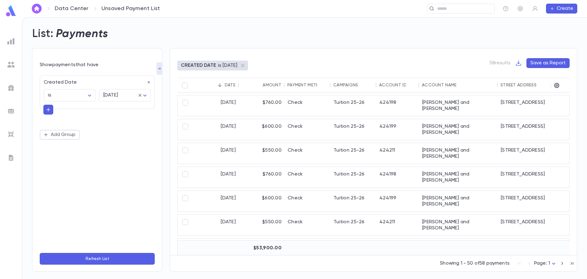
click at [50, 110] on icon "button" at bounding box center [49, 109] width 6 height 6
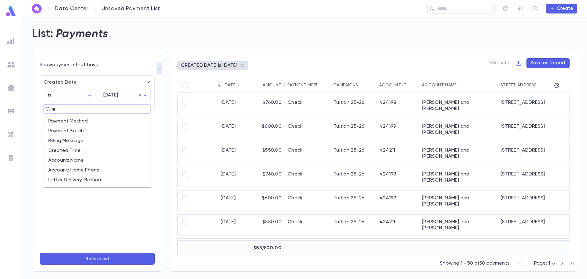
type input "***"
click at [63, 121] on li "Payment Method" at bounding box center [97, 121] width 108 height 10
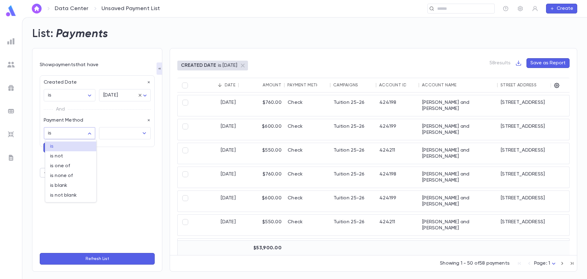
click at [76, 130] on body "Data Center Unsaved Payment List ​ Create List: Payments Show payments that hav…" at bounding box center [293, 148] width 587 height 262
click at [72, 151] on li "is not" at bounding box center [70, 156] width 51 height 10
type input "**********"
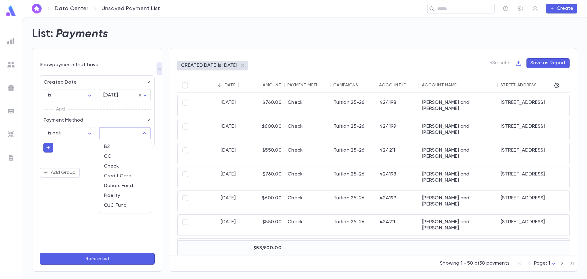
click at [117, 132] on input "text" at bounding box center [120, 133] width 37 height 12
click at [112, 166] on li "Check" at bounding box center [125, 166] width 52 height 10
type input "*****"
click at [108, 203] on button "Refresh List" at bounding box center [97, 259] width 115 height 12
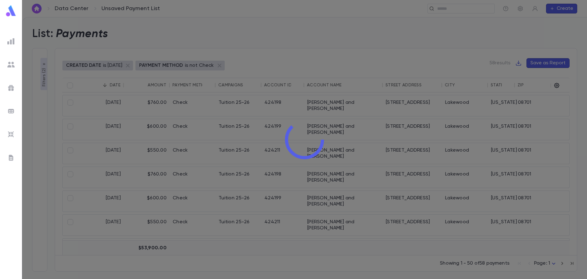
type input "*****"
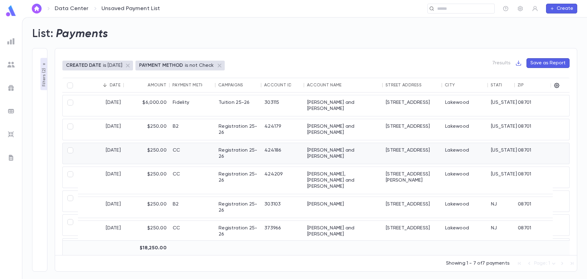
scroll to position [31, 0]
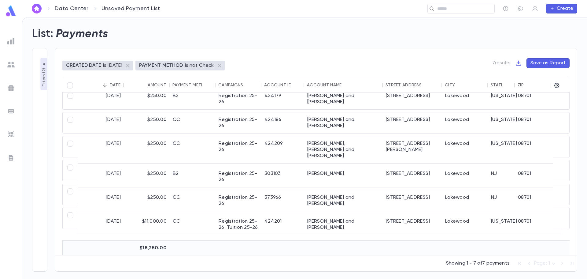
click at [47, 63] on div "CREATED DATE is [DATE] PAYMENT METHOD is not Check 7 results Save as Report Dat…" at bounding box center [312, 156] width 530 height 231
click at [46, 68] on p "Filters ( 2 )" at bounding box center [44, 77] width 6 height 20
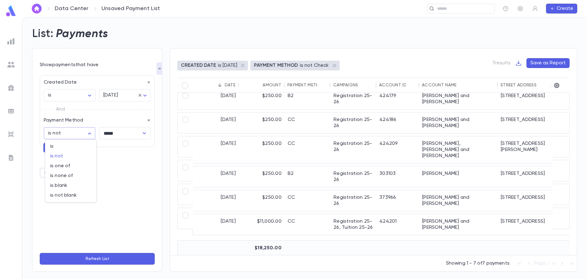
drag, startPoint x: 62, startPoint y: 132, endPoint x: 65, endPoint y: 131, distance: 3.1
click at [65, 131] on body "**********" at bounding box center [293, 148] width 587 height 262
click at [66, 148] on span "is" at bounding box center [70, 146] width 41 height 6
type input "******"
click at [131, 135] on div "***** ​" at bounding box center [125, 133] width 52 height 12
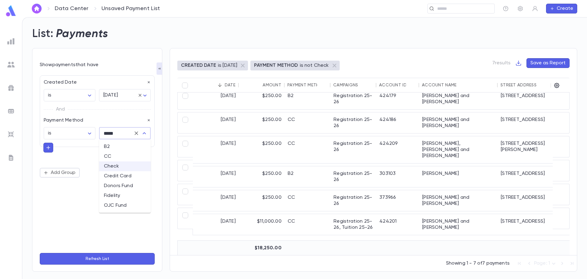
click at [118, 156] on li "CC" at bounding box center [125, 156] width 52 height 10
type input "**"
click at [113, 203] on button "Refresh List" at bounding box center [97, 259] width 115 height 12
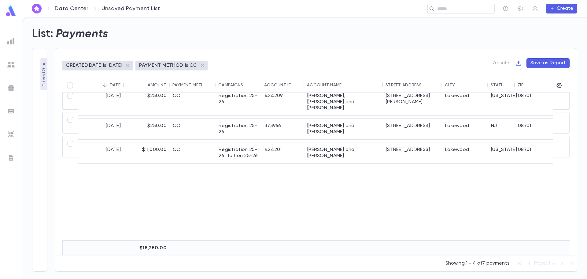
scroll to position [0, 0]
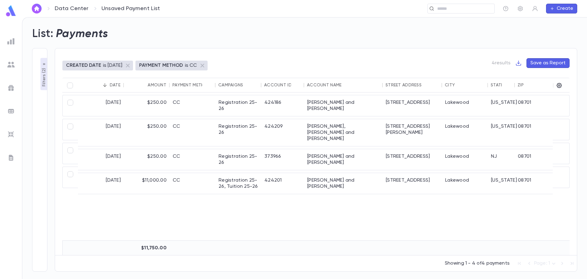
click at [41, 75] on p "Filters ( 2 )" at bounding box center [44, 77] width 6 height 20
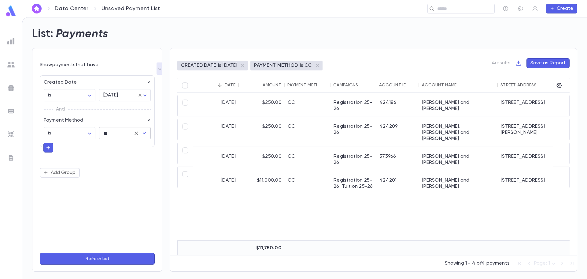
click at [133, 134] on icon "Clear" at bounding box center [136, 133] width 6 height 6
click at [145, 130] on icon "Open" at bounding box center [144, 132] width 7 height 7
click at [129, 195] on li "Fidelity" at bounding box center [125, 196] width 52 height 10
type input "********"
click at [121, 203] on button "Refresh List" at bounding box center [97, 259] width 115 height 12
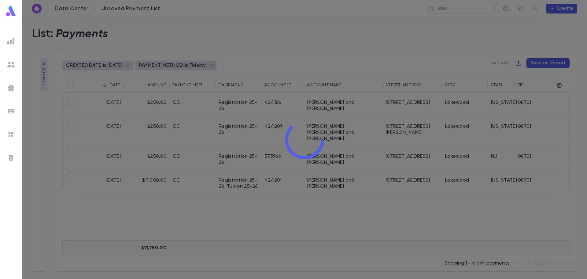
type input "********"
